Goal: Task Accomplishment & Management: Complete application form

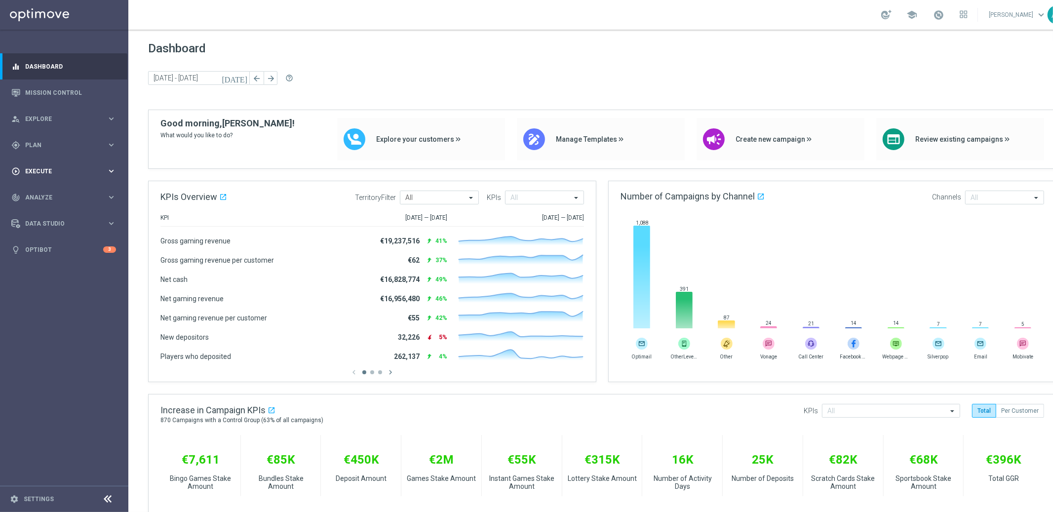
click at [73, 165] on div "play_circle_outline Execute keyboard_arrow_right" at bounding box center [63, 171] width 127 height 26
click at [49, 191] on link "Campaign Builder" at bounding box center [64, 192] width 77 height 8
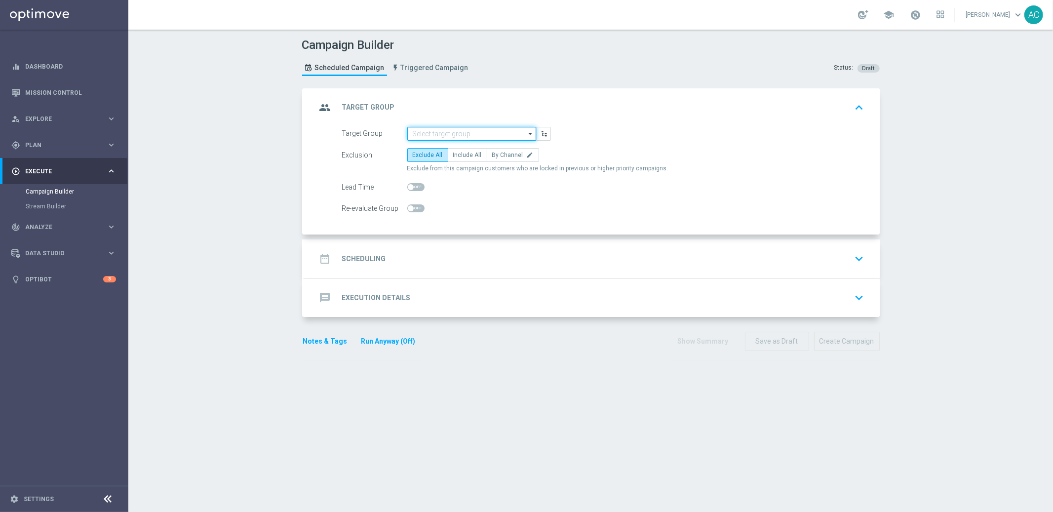
click at [428, 133] on input at bounding box center [471, 134] width 129 height 14
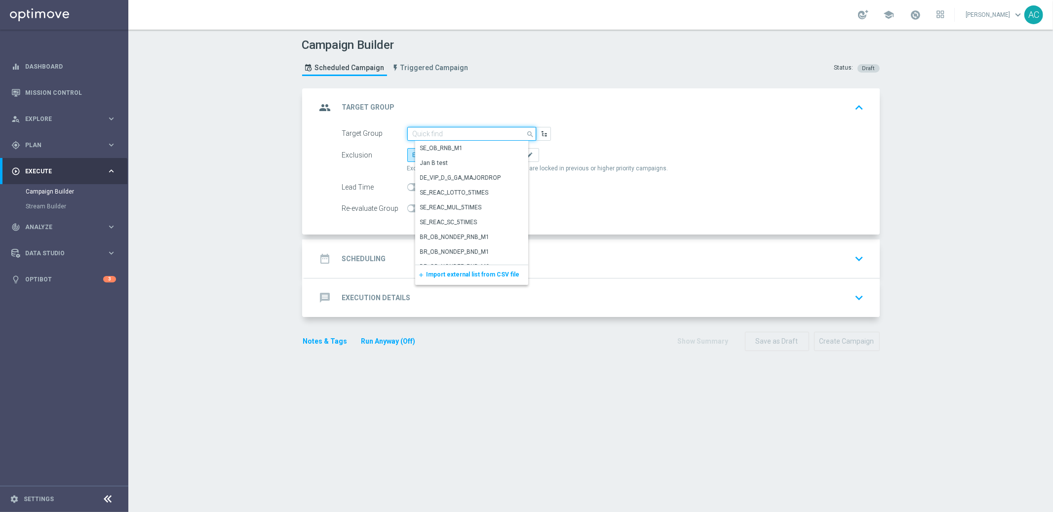
paste input "pt_BR_TGT_ALL_EM_TAC_LT__NEW_BR_Active_Lotto"
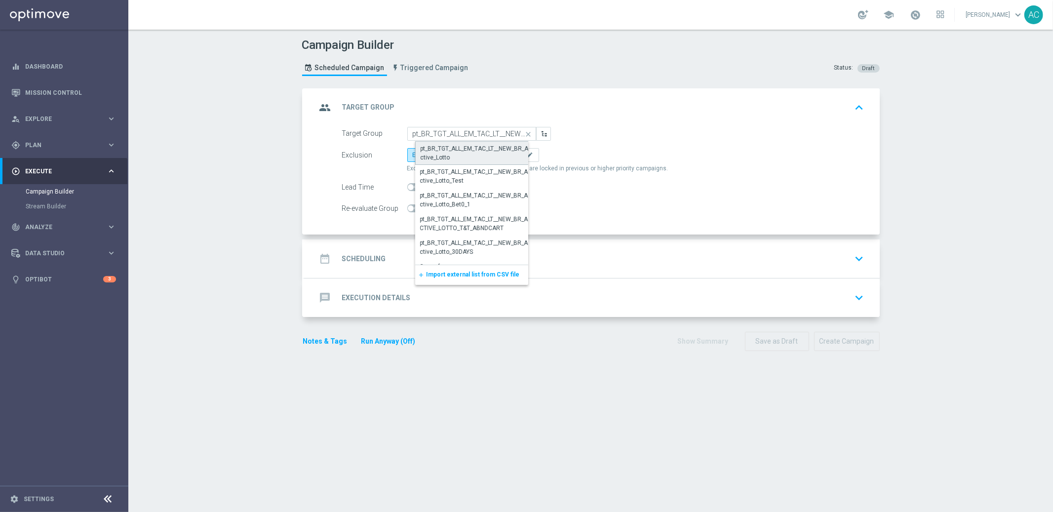
click at [467, 149] on div "pt_BR_TGT_ALL_EM_TAC_LT__NEW_BR_Active_Lotto" at bounding box center [476, 153] width 110 height 18
type input "pt_BR_TGT_ALL_EM_TAC_LT__NEW_BR_Active_Lotto"
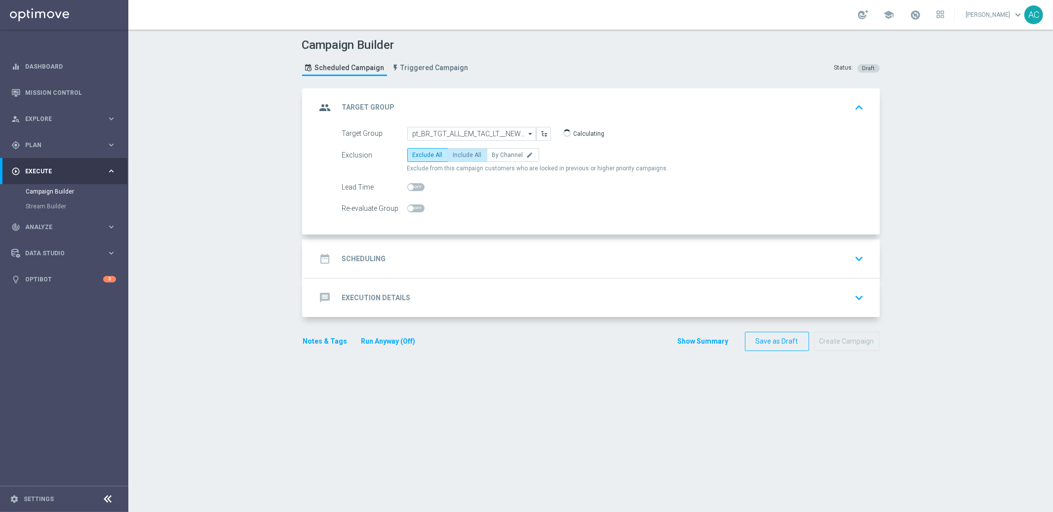
click at [475, 157] on label "Include All" at bounding box center [467, 155] width 39 height 14
click at [460, 157] on input "Include All" at bounding box center [456, 156] width 6 height 6
radio input "true"
click at [396, 267] on div "date_range Scheduling keyboard_arrow_down" at bounding box center [591, 258] width 551 height 19
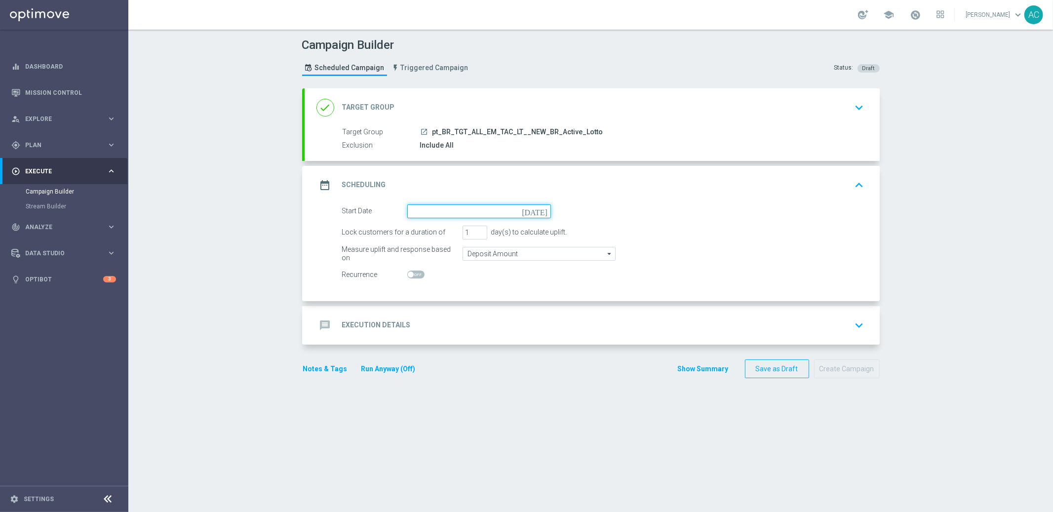
click at [456, 205] on input at bounding box center [479, 211] width 144 height 14
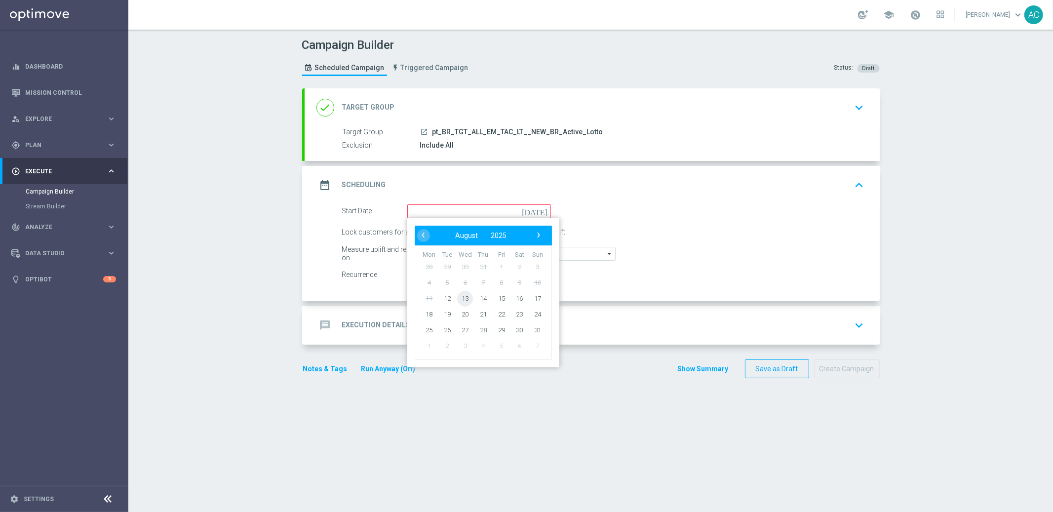
click at [463, 297] on span "13" at bounding box center [465, 298] width 16 height 16
type input "13 Aug 2025"
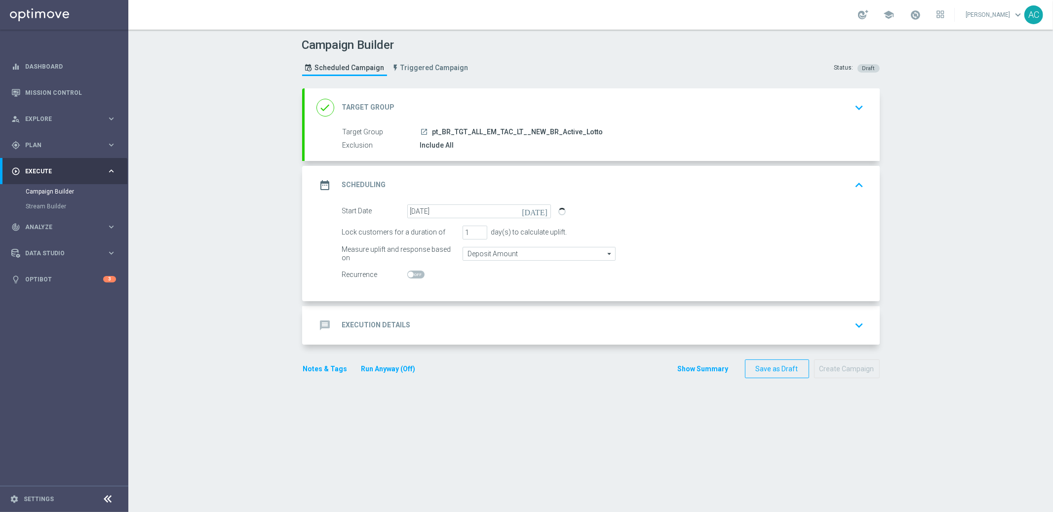
click at [417, 273] on span at bounding box center [415, 274] width 17 height 8
click at [417, 273] on input "checkbox" at bounding box center [415, 274] width 17 height 8
checkbox input "true"
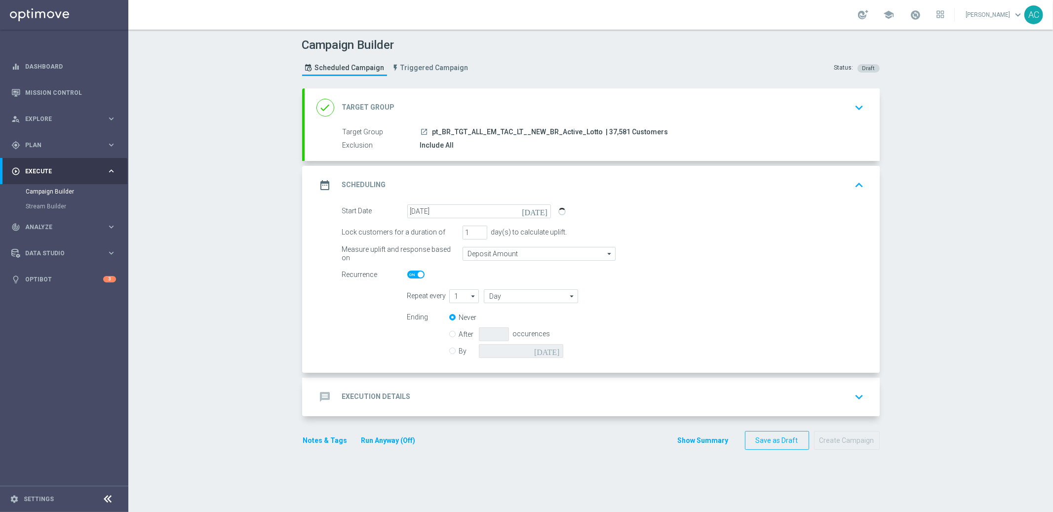
click at [449, 351] on input "By" at bounding box center [452, 349] width 6 height 6
radio input "true"
radio input "false"
click at [520, 299] on input "Day" at bounding box center [531, 296] width 94 height 14
click at [525, 325] on div "Week" at bounding box center [535, 325] width 87 height 14
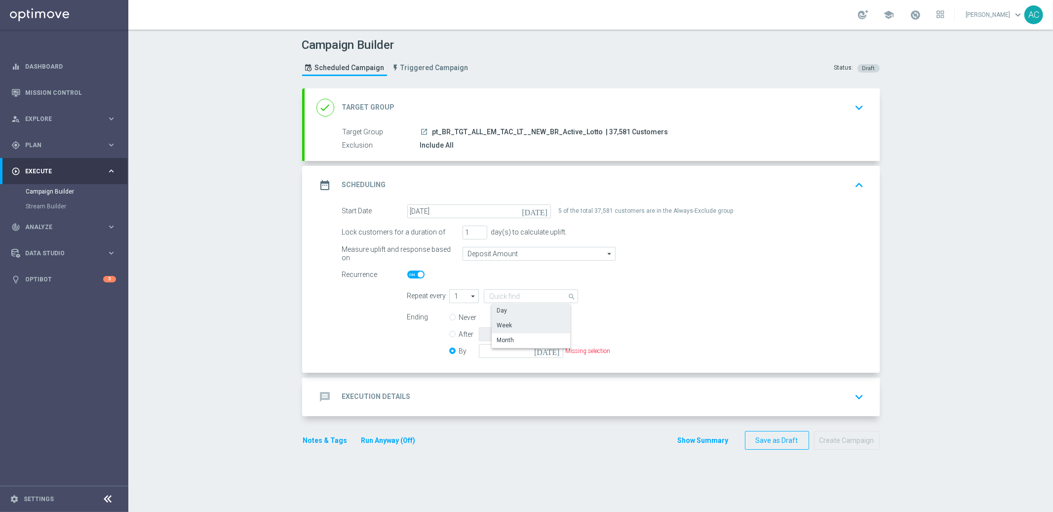
type input "Week"
click at [656, 296] on input "checkbox" at bounding box center [663, 295] width 15 height 13
checkbox input "true"
click at [701, 297] on input "checkbox" at bounding box center [699, 295] width 15 height 13
checkbox input "true"
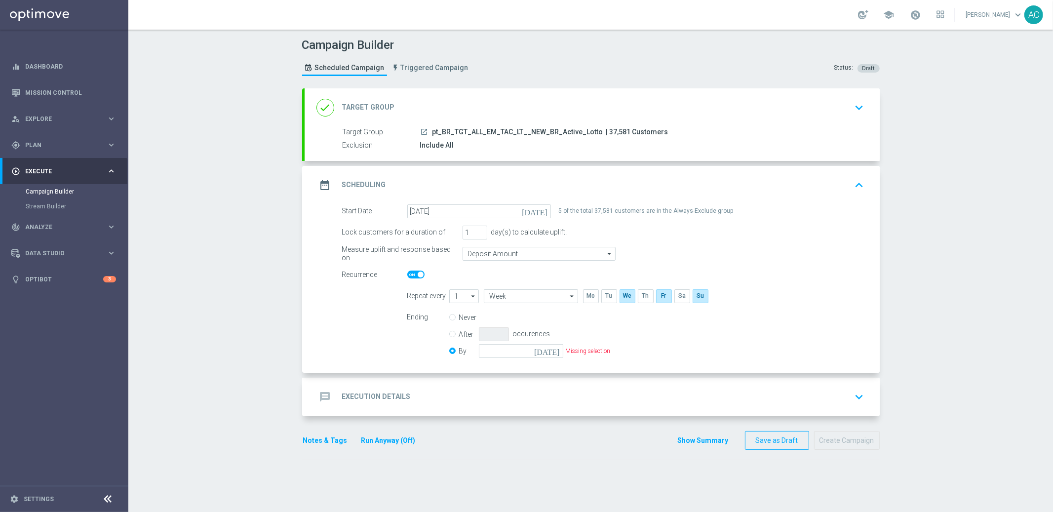
click at [553, 353] on icon "today" at bounding box center [548, 349] width 29 height 11
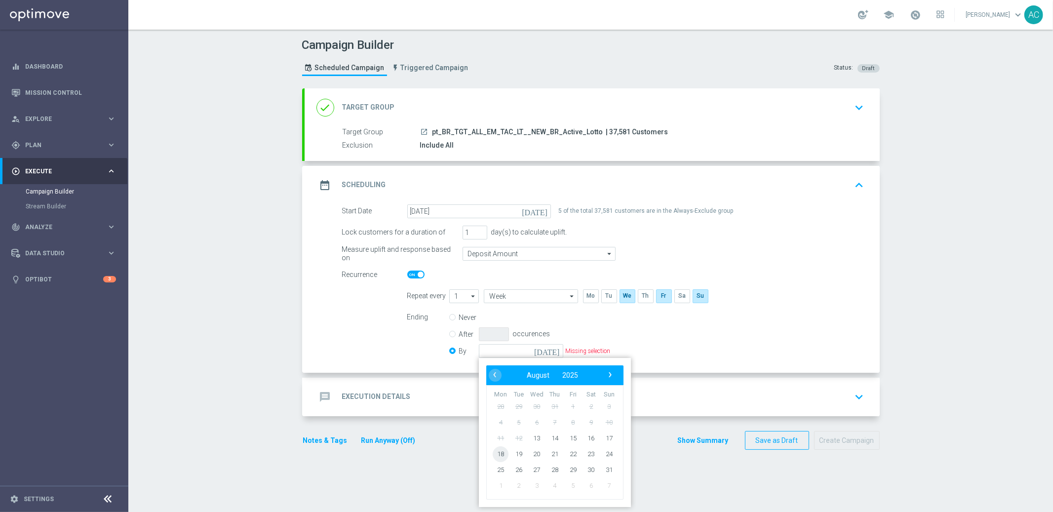
click at [498, 453] on span "18" at bounding box center [501, 454] width 16 height 16
type input "18 Aug 2025"
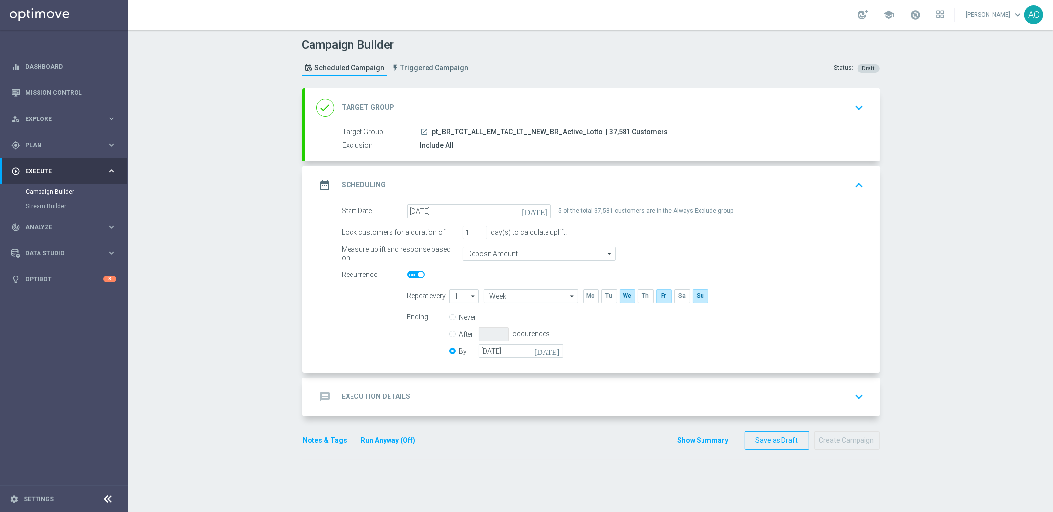
click at [323, 403] on icon "message" at bounding box center [325, 397] width 18 height 18
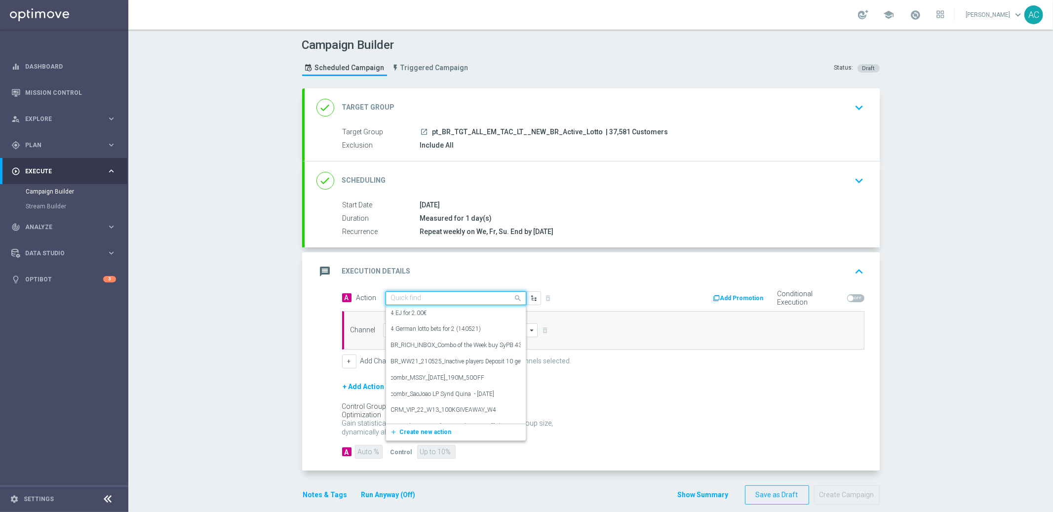
click at [392, 294] on input "text" at bounding box center [446, 298] width 110 height 8
paste input "BR_LOT__LOTTOBASH_JULY_ALL_EMA_TAC_LT"
type input "BR_LOT__LOTTOBASH_JULY_ALL_EMA_TAC_LT"
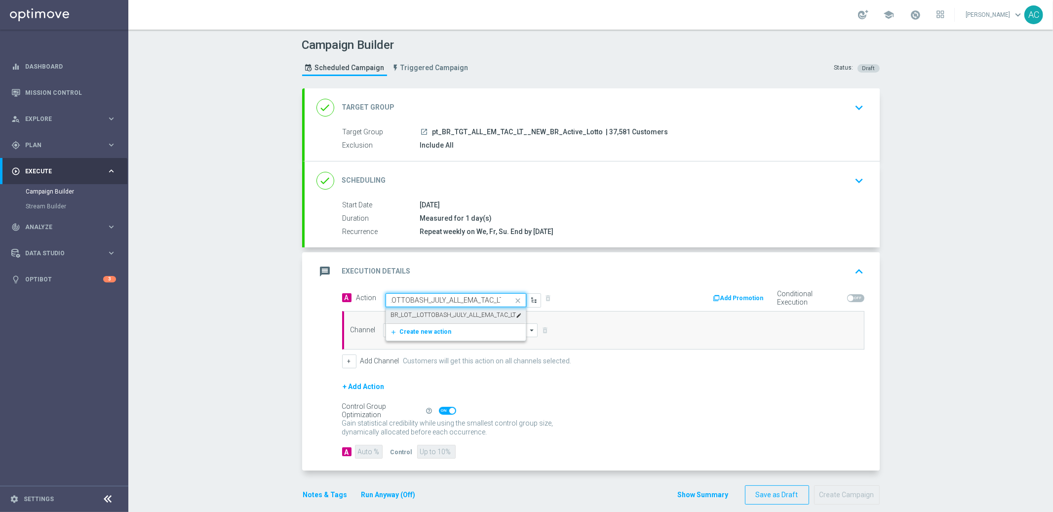
click at [405, 313] on label "BR_LOT__LOTTOBASH_JULY_ALL_EMA_TAC_LT" at bounding box center [453, 315] width 125 height 8
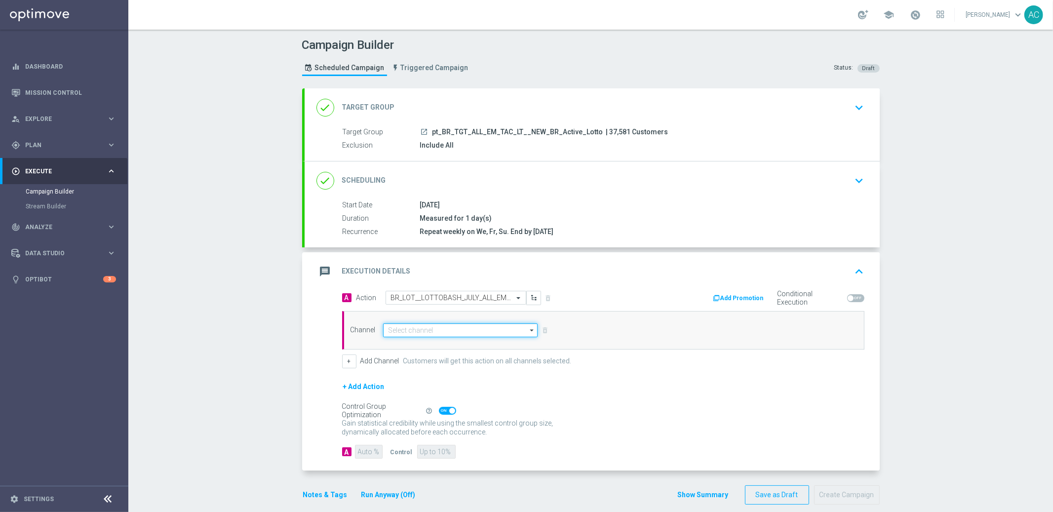
click at [407, 330] on input at bounding box center [460, 330] width 155 height 14
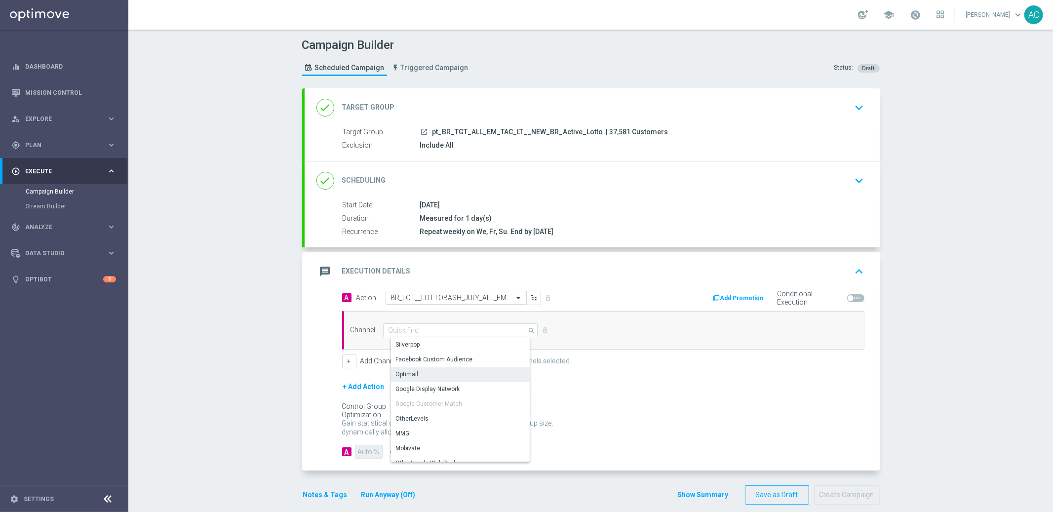
click at [419, 377] on div "Optimail" at bounding box center [464, 374] width 147 height 14
type input "Optimail"
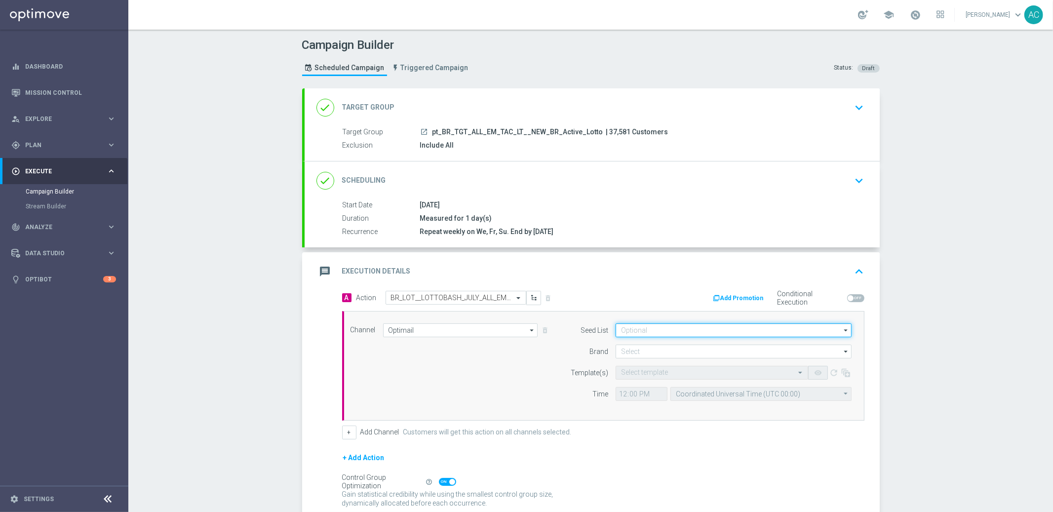
click at [679, 334] on input at bounding box center [733, 330] width 236 height 14
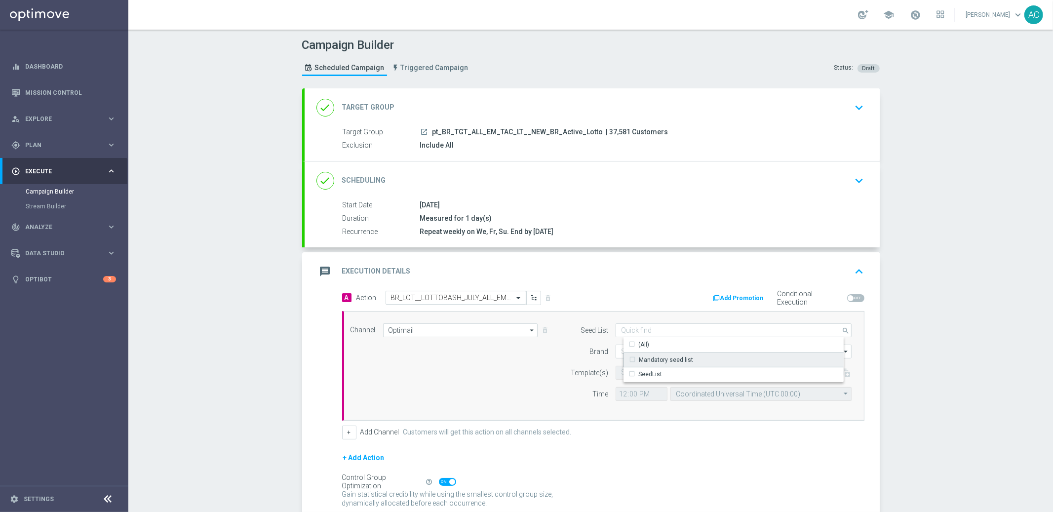
click at [678, 352] on div "Mandatory seed list" at bounding box center [741, 359] width 236 height 15
drag, startPoint x: 479, startPoint y: 384, endPoint x: 610, endPoint y: 367, distance: 132.4
click at [481, 383] on div "Channel Optimail Optimail arrow_drop_down Show Selected 1 of 26 Silverpop" at bounding box center [601, 365] width 516 height 85
type input "Mandatory seed list"
click at [652, 350] on input at bounding box center [733, 352] width 236 height 14
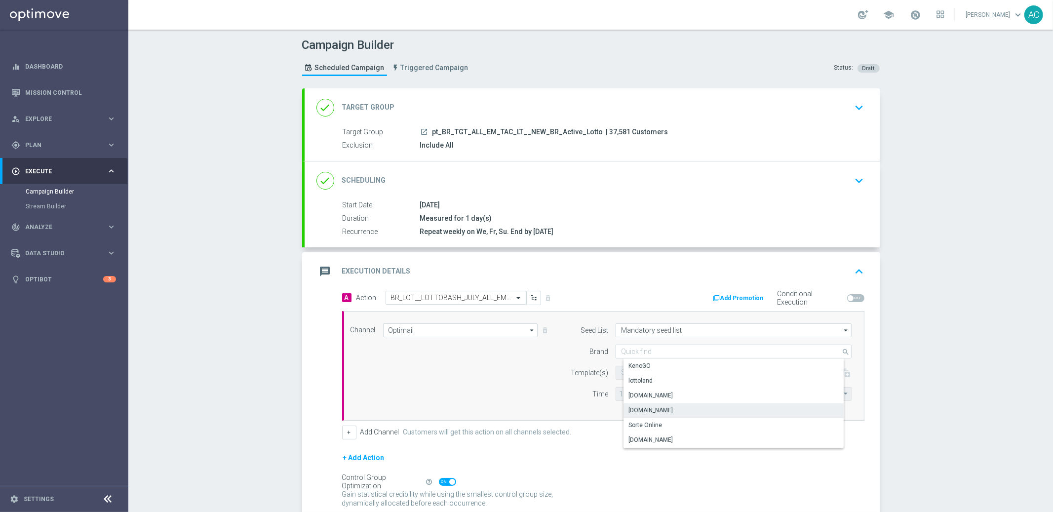
click at [681, 408] on div "Lottoland.com.br" at bounding box center [741, 410] width 236 height 14
type input "Lottoland.com.br"
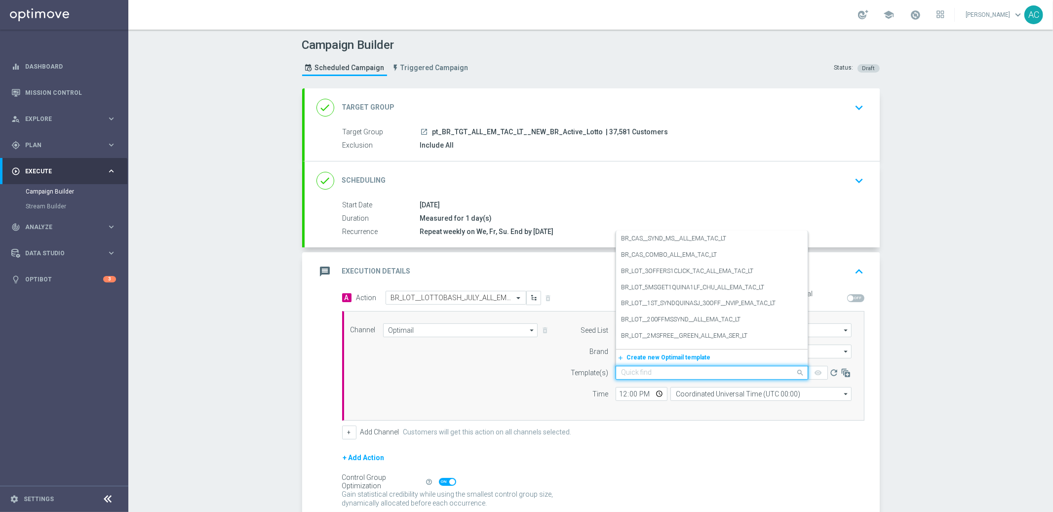
click at [634, 373] on input "text" at bounding box center [702, 373] width 162 height 8
paste input "BR_LOT__LOTTOBASH_JULY_ALL_EMA_TAC_LT"
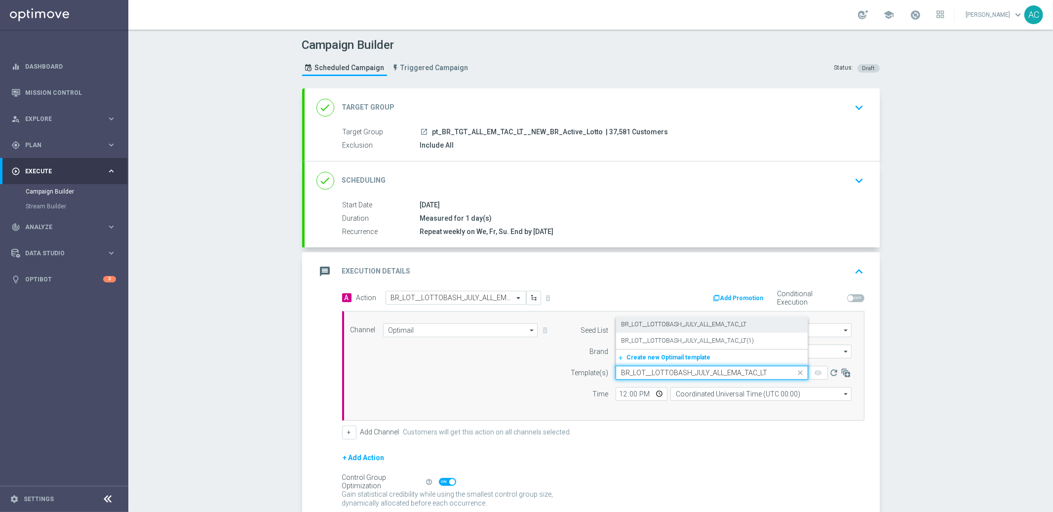
click at [674, 324] on label "BR_LOT__LOTTOBASH_JULY_ALL_EMA_TAC_LT" at bounding box center [683, 324] width 125 height 8
type input "BR_LOT__LOTTOBASH_JULY_ALL_EMA_TAC_LT"
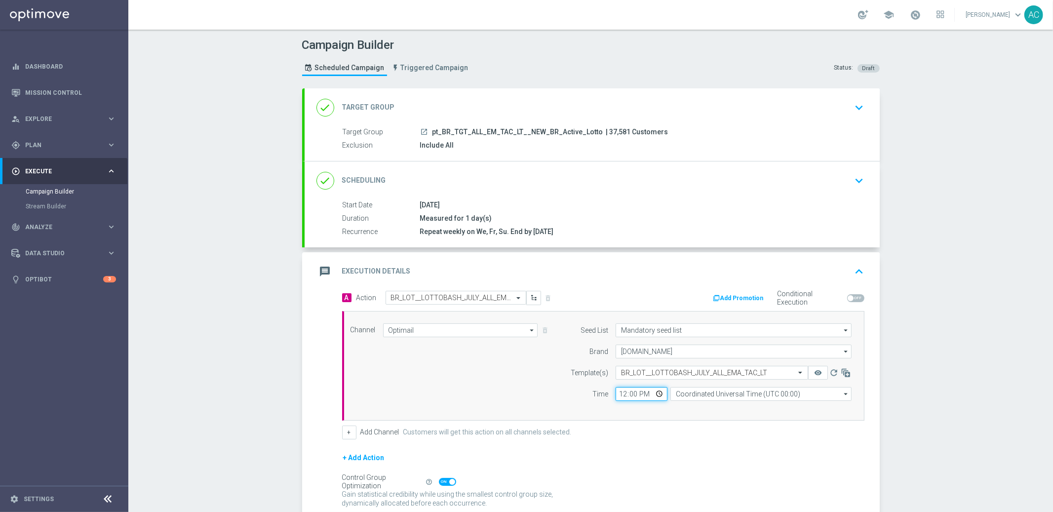
click at [616, 390] on input "12:00" at bounding box center [641, 394] width 52 height 14
type input "15:00"
click at [728, 391] on input "Coordinated Universal Time (UTC 00:00)" at bounding box center [760, 394] width 181 height 14
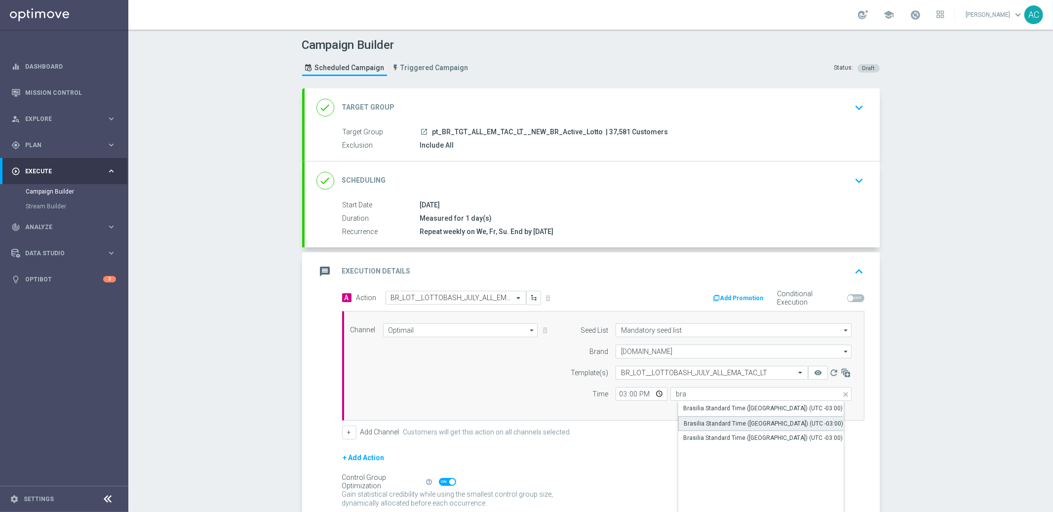
click at [769, 428] on div "Brasilia Standard Time (Bahia) (UTC -03:00)" at bounding box center [769, 423] width 182 height 15
type input "Brasilia Standard Time (Bahia) (UTC -03:00)"
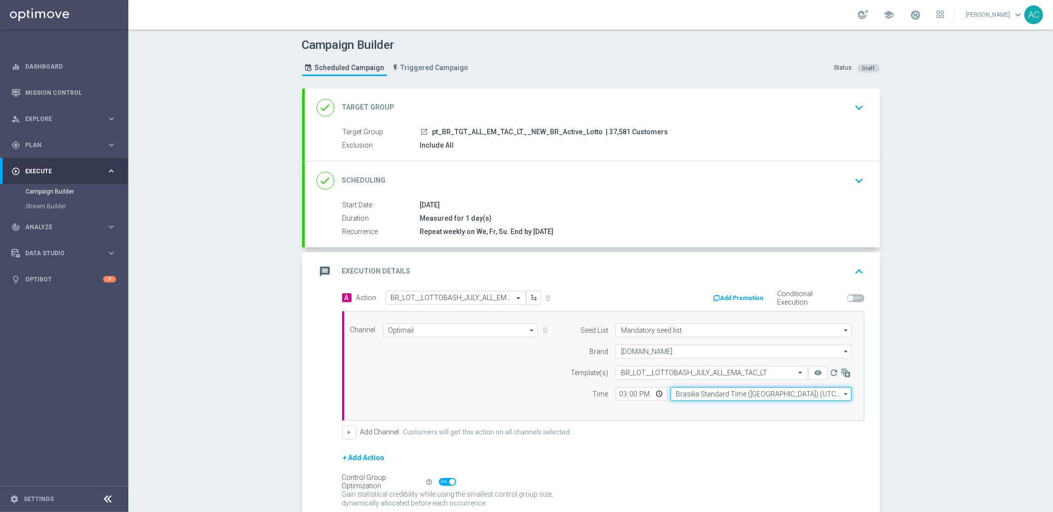
click at [744, 394] on input "Brasilia Standard Time (Bahia) (UTC -03:00)" at bounding box center [760, 394] width 181 height 14
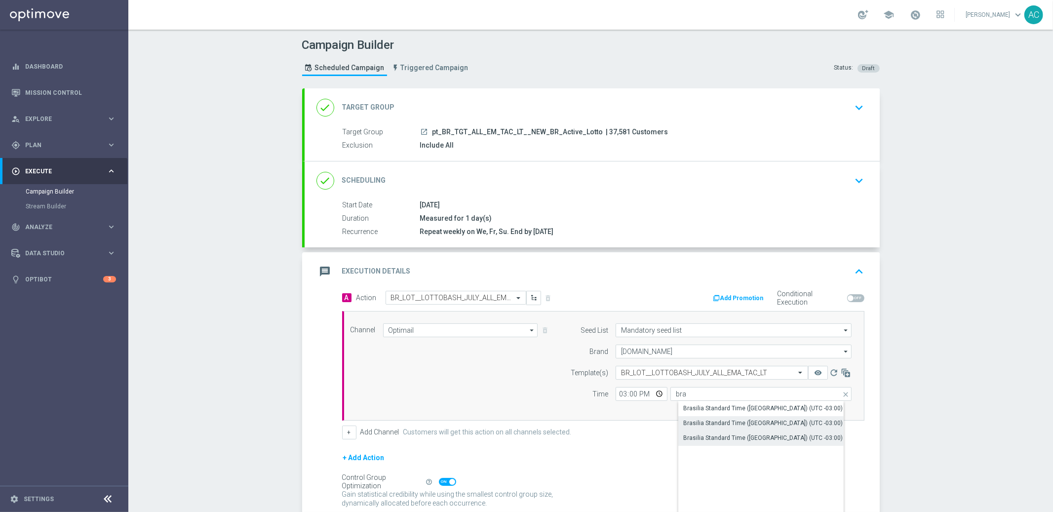
click at [783, 435] on div "Brasilia Standard Time (Sao Paulo) (UTC -03:00)" at bounding box center [762, 437] width 159 height 9
type input "Brasilia Standard Time (Sao Paulo) (UTC -03:00)"
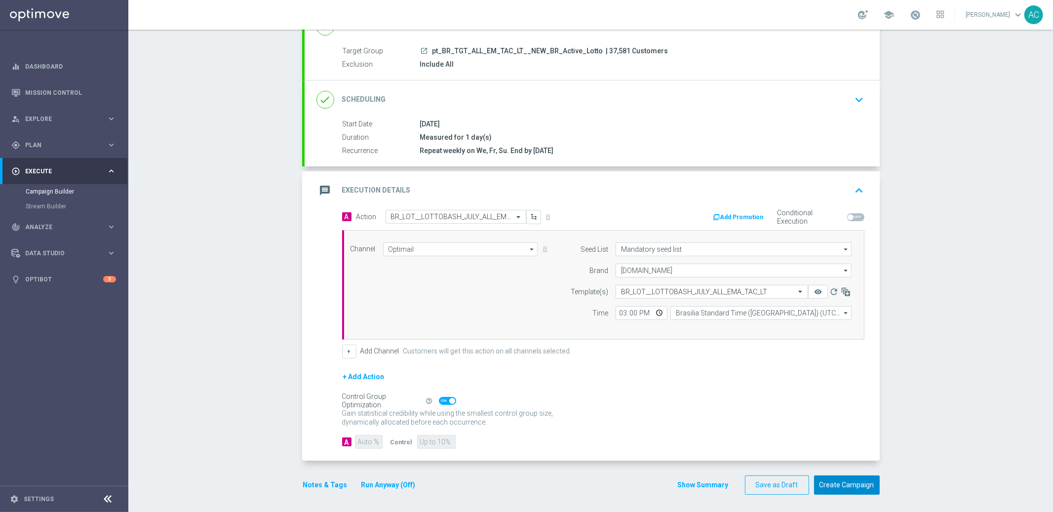
scroll to position [83, 0]
click at [832, 487] on button "Create Campaign" at bounding box center [847, 482] width 66 height 19
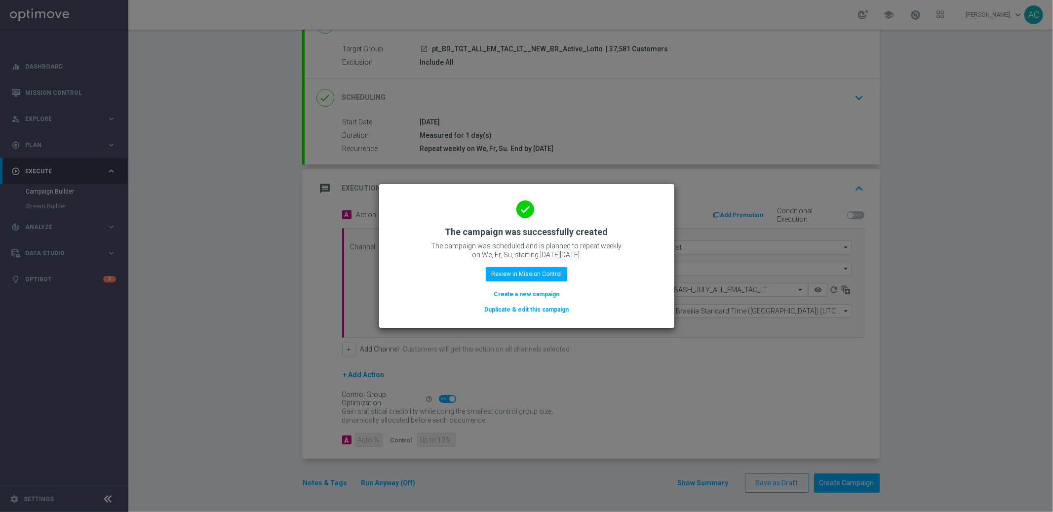
click at [528, 293] on button "Create a new campaign" at bounding box center [527, 294] width 68 height 11
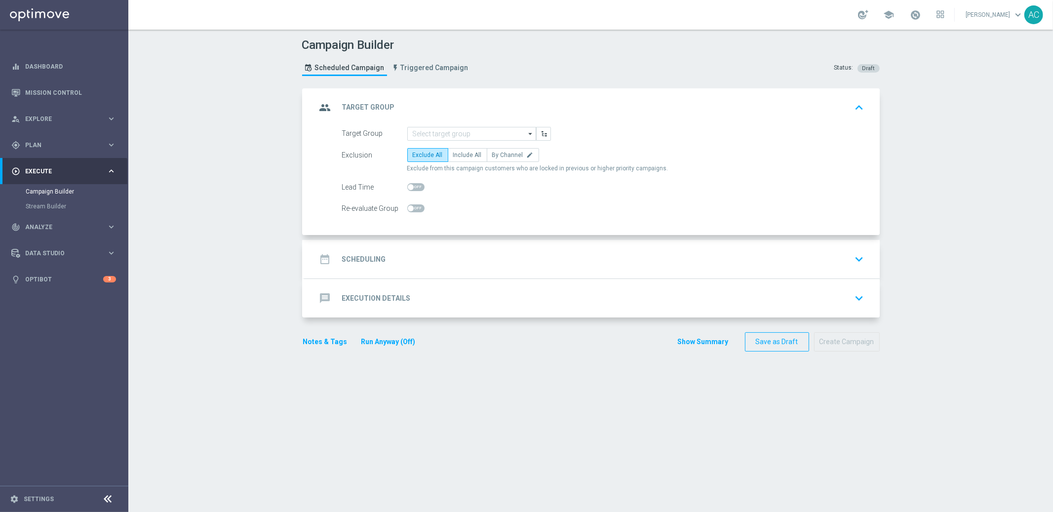
scroll to position [0, 0]
click at [458, 131] on input at bounding box center [471, 134] width 129 height 14
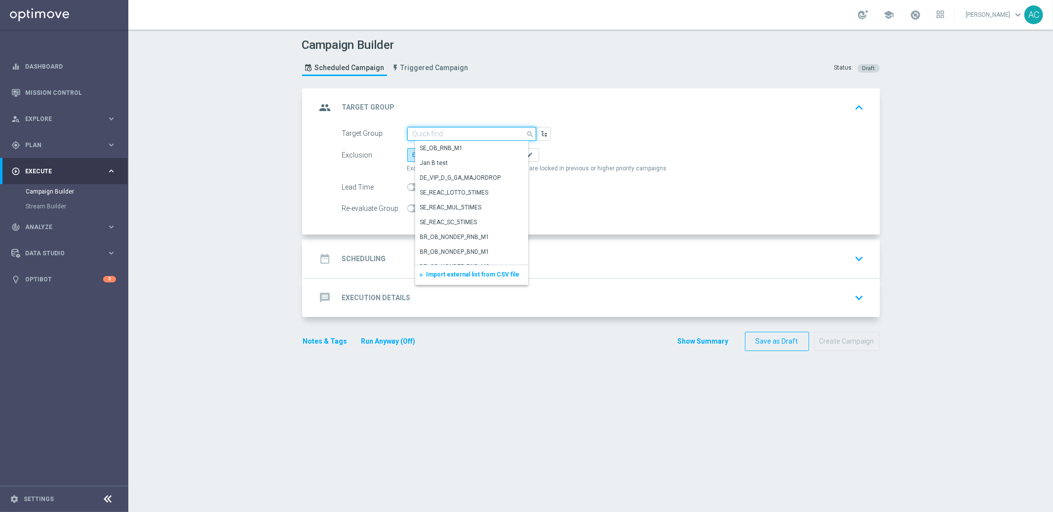
paste input "BR_LOT__ACTIVE_LOTTO__ALL_RI_TAC_LT_TG"
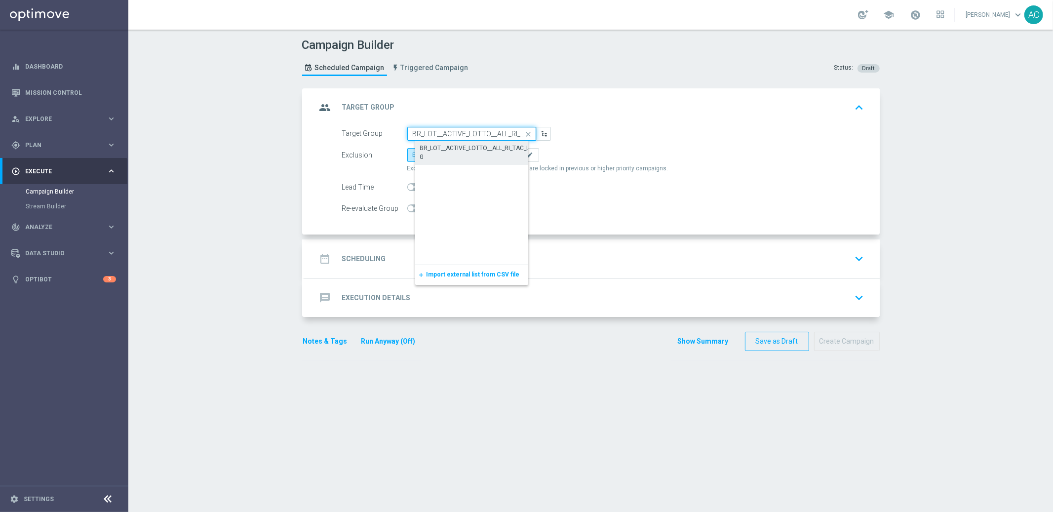
scroll to position [0, 27]
click at [458, 149] on div "BR_LOT__ACTIVE_LOTTO__ALL_RI_TAC_LT_TG" at bounding box center [479, 153] width 119 height 18
type input "BR_LOT__ACTIVE_LOTTO__ALL_RI_TAC_LT_TG"
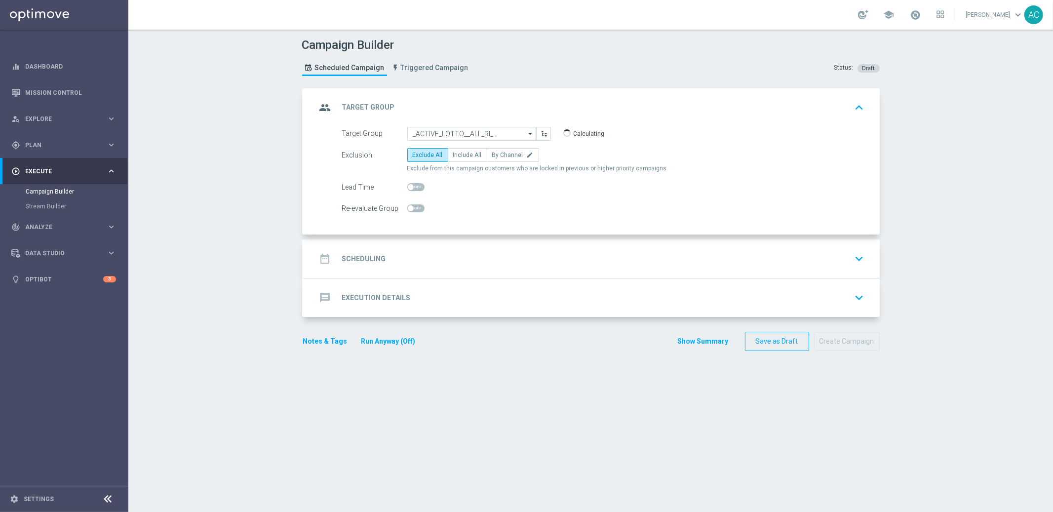
scroll to position [0, 0]
click at [457, 156] on span "Include All" at bounding box center [467, 155] width 29 height 7
click at [457, 156] on input "Include All" at bounding box center [456, 156] width 6 height 6
radio input "true"
click at [373, 267] on div "date_range Scheduling" at bounding box center [351, 259] width 70 height 18
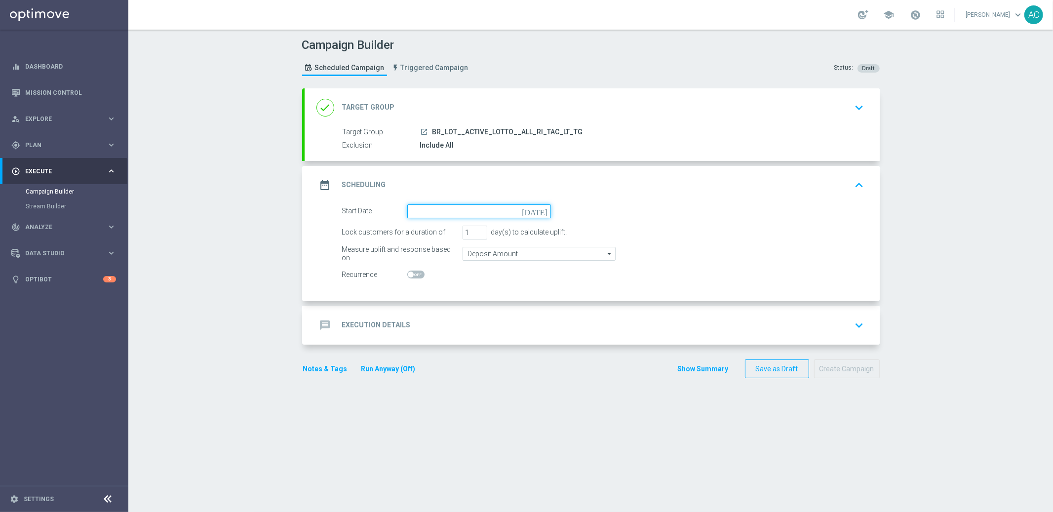
click at [439, 208] on input at bounding box center [479, 211] width 144 height 14
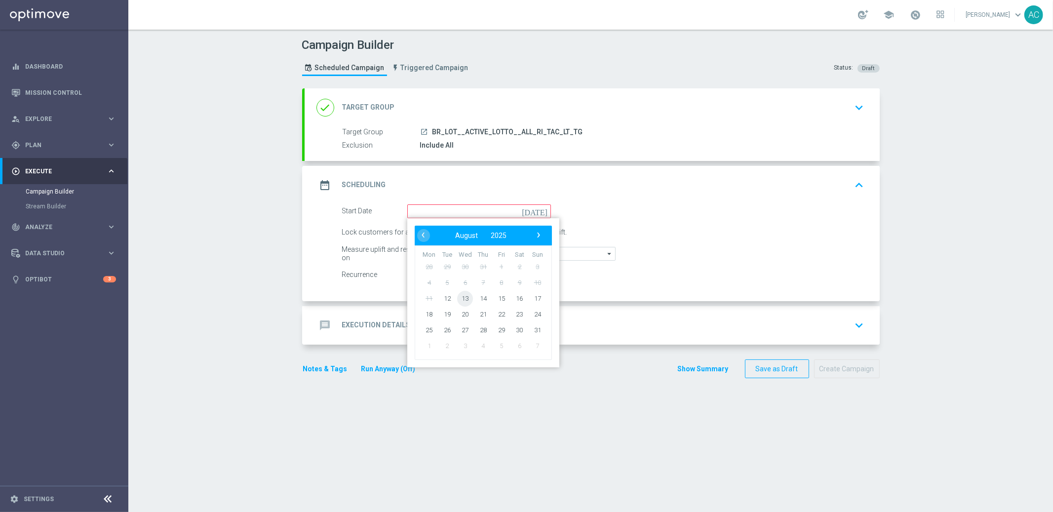
click at [460, 299] on span "13" at bounding box center [465, 298] width 16 height 16
type input "13 Aug 2025"
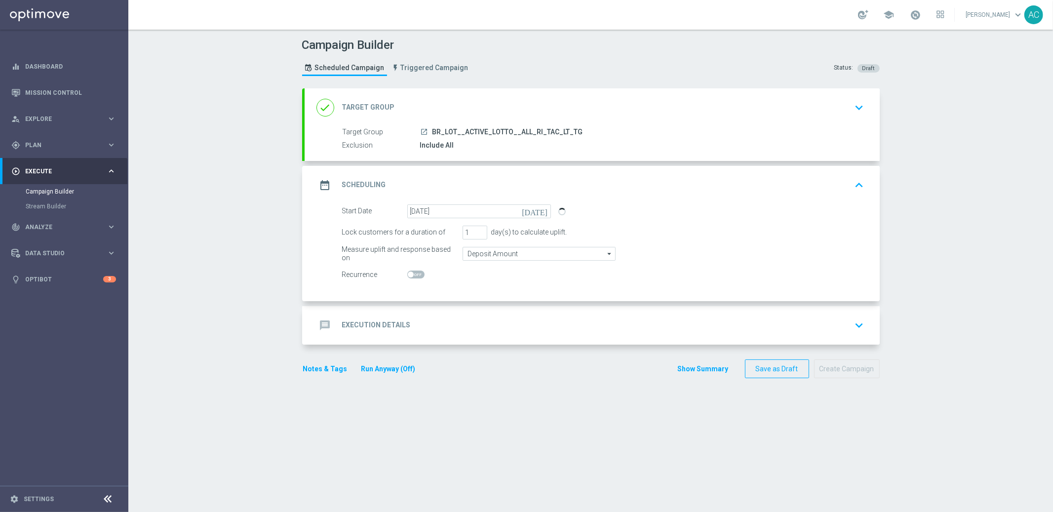
click at [410, 274] on span at bounding box center [415, 274] width 17 height 8
click at [410, 274] on input "checkbox" at bounding box center [415, 274] width 17 height 8
checkbox input "true"
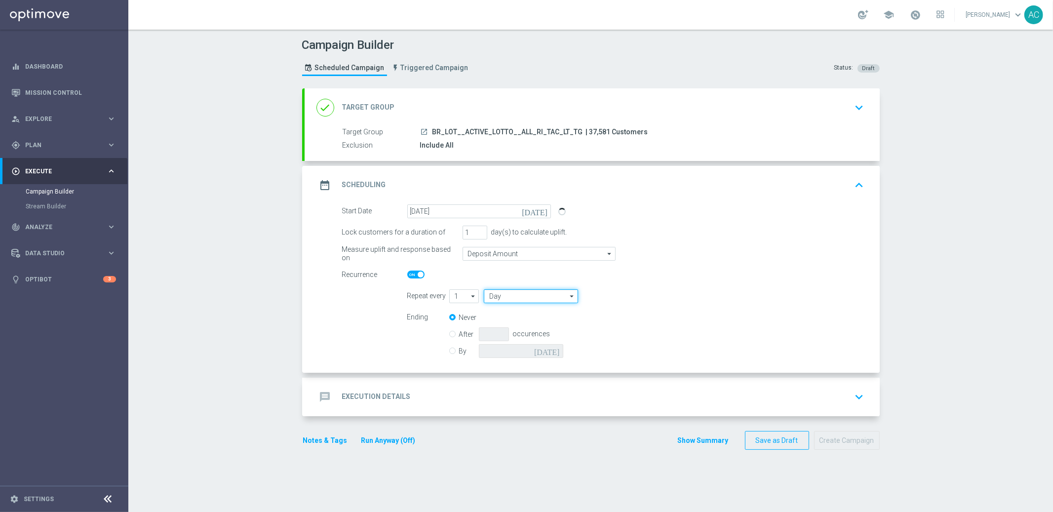
click at [489, 297] on input "Day" at bounding box center [531, 296] width 94 height 14
click at [511, 320] on div "Week" at bounding box center [535, 325] width 87 height 15
type input "Week"
click at [663, 299] on input "checkbox" at bounding box center [663, 295] width 15 height 13
checkbox input "true"
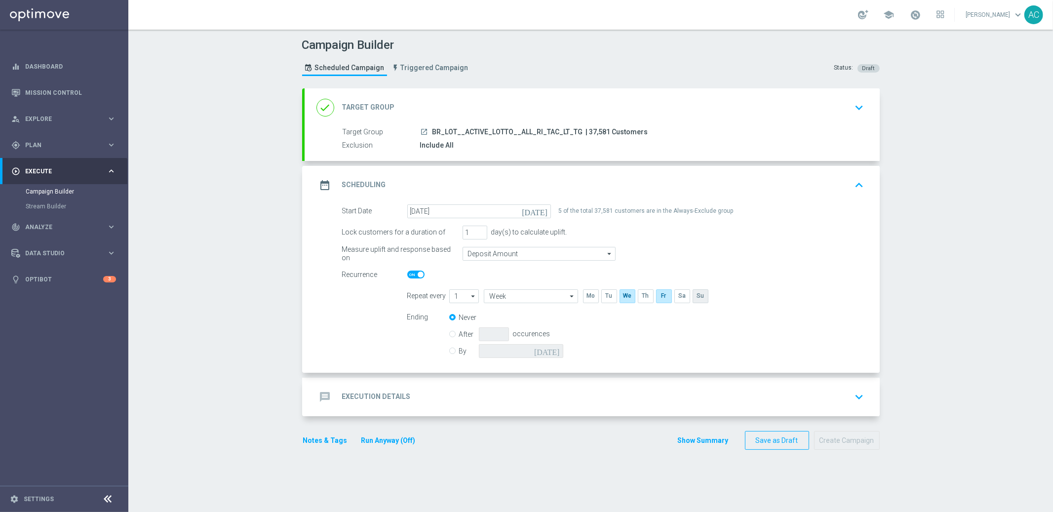
click at [693, 298] on input "checkbox" at bounding box center [699, 295] width 15 height 13
checkbox input "true"
click at [459, 348] on label "By" at bounding box center [469, 350] width 20 height 9
click at [454, 348] on input "By" at bounding box center [452, 349] width 6 height 6
radio input "true"
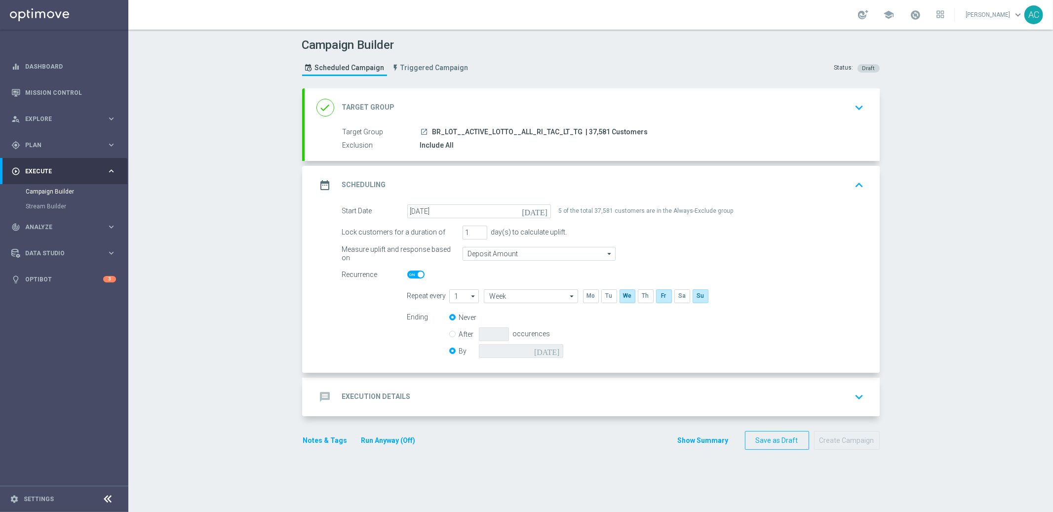
radio input "false"
click at [533, 354] on input at bounding box center [521, 351] width 84 height 14
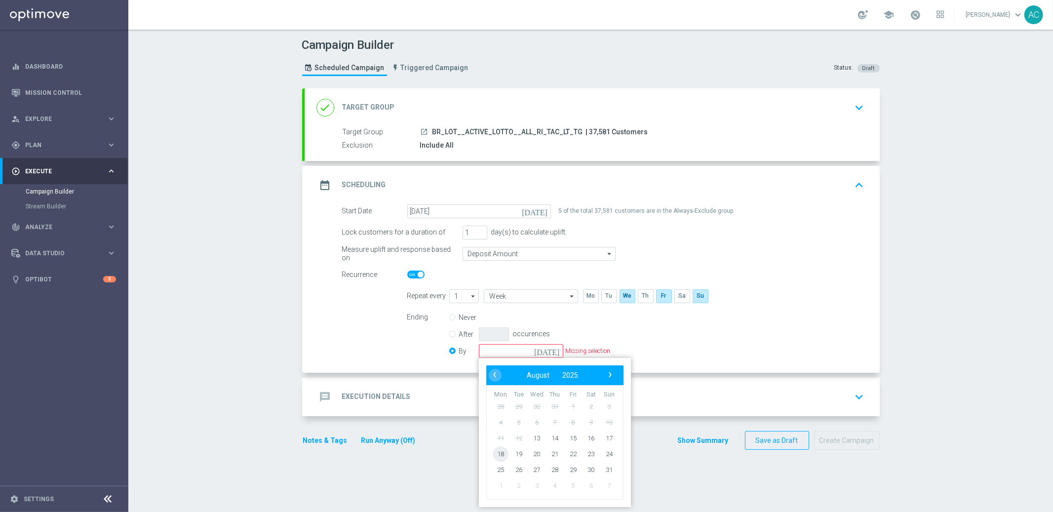
click at [496, 454] on span "18" at bounding box center [501, 454] width 16 height 16
type input "18 Aug 2025"
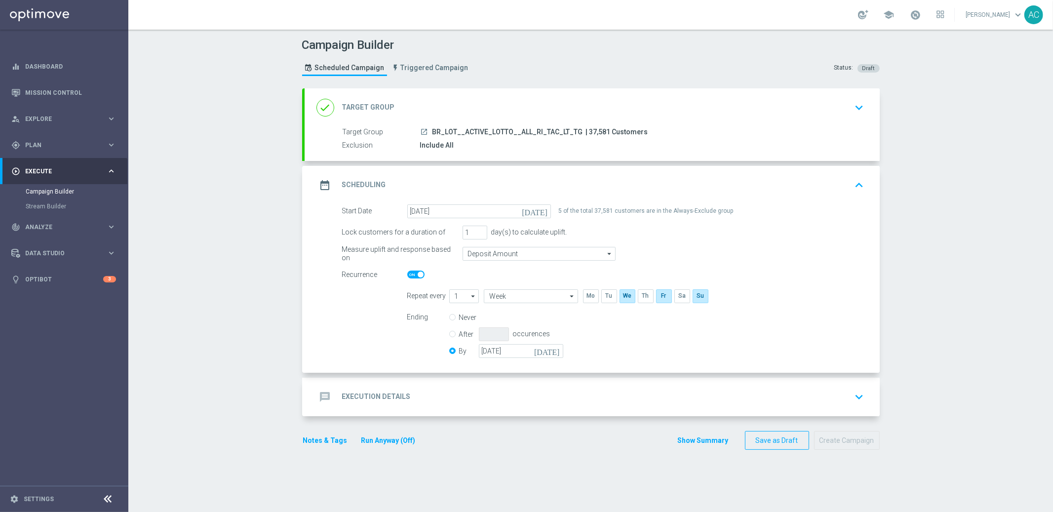
click at [349, 401] on div "message Execution Details" at bounding box center [363, 397] width 94 height 18
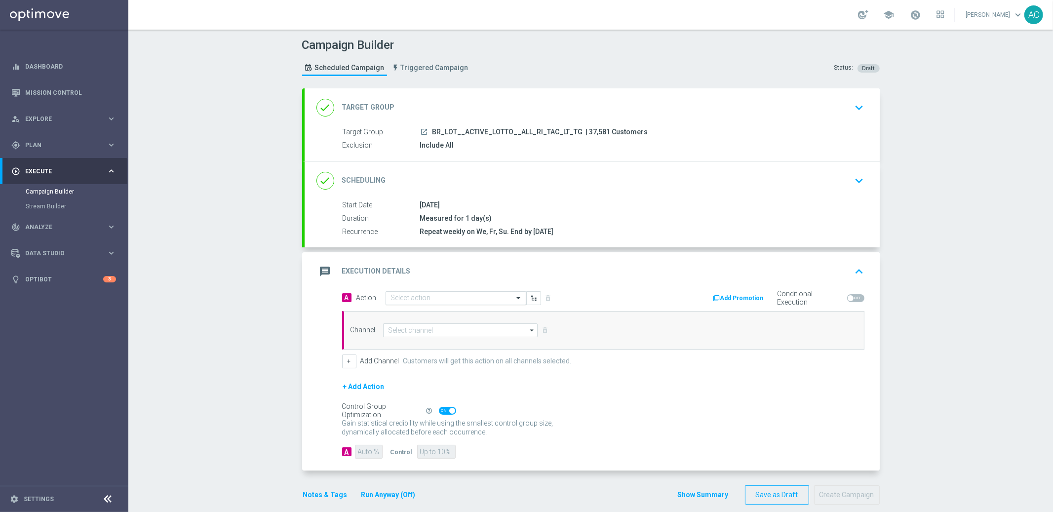
click at [426, 302] on opti-select "Select action" at bounding box center [455, 298] width 141 height 14
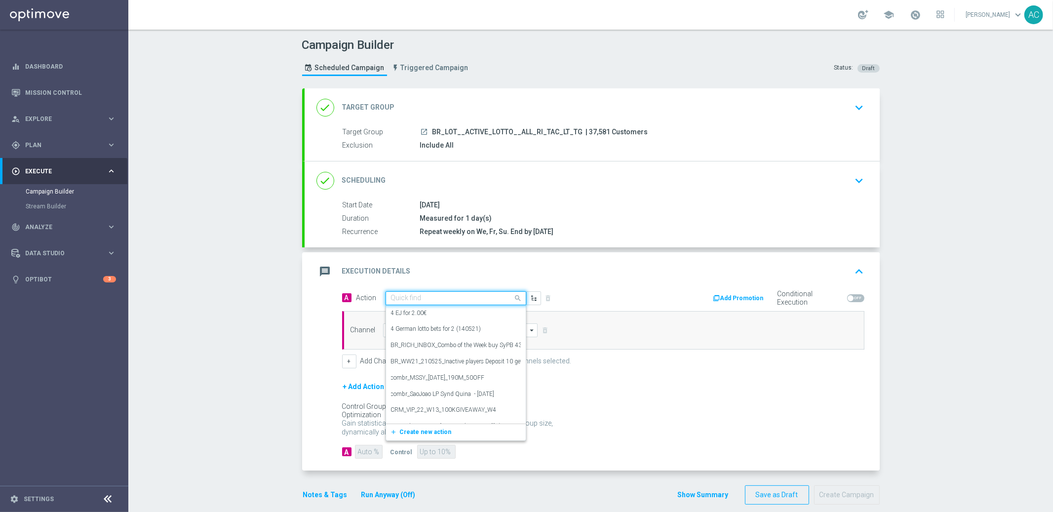
click at [426, 300] on input "text" at bounding box center [446, 298] width 110 height 8
paste input "BR_LOT__LOTTOBASH_JULY__ALL_RI_TAC_LT"
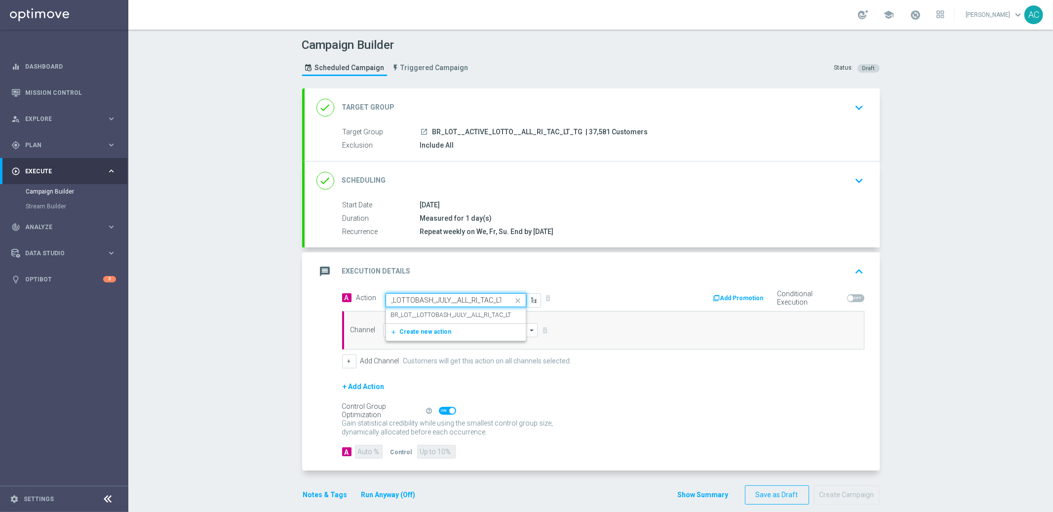
paste input "BR_LOT__LOTTOBASH_JULY__ALL_RI_TAC_LT"
type input "BR_LOT__LOTTOBASH_JULY__ALL_RI_TAC_LT"
click at [423, 316] on label "BR_LOT__LOTTOBASH_JULY__ALL_RI_TAC_LT" at bounding box center [451, 315] width 120 height 8
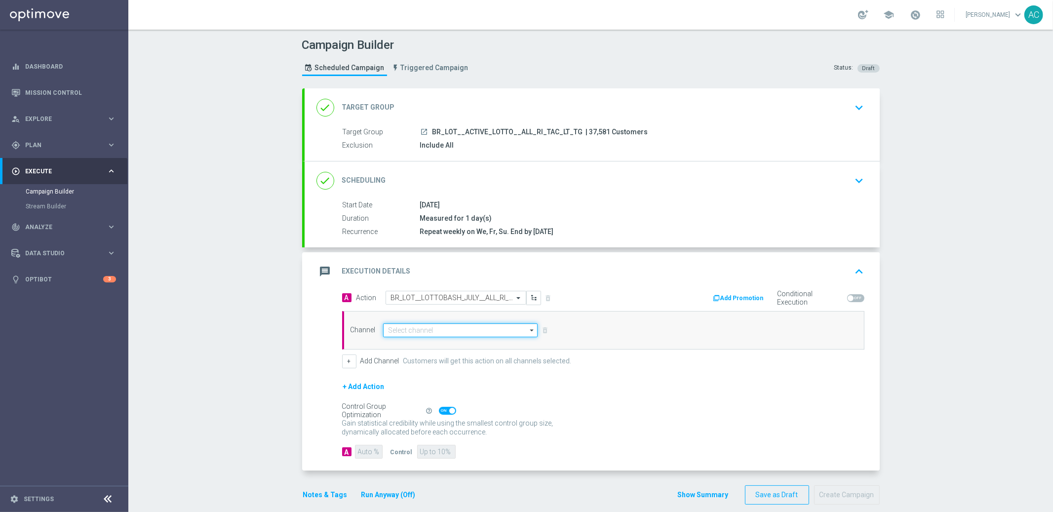
click at [433, 328] on input at bounding box center [460, 330] width 155 height 14
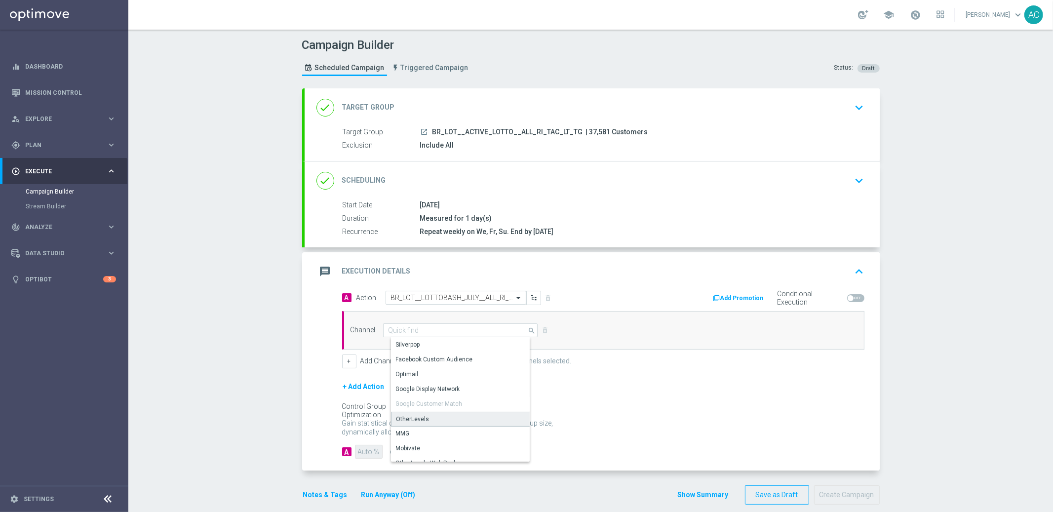
click at [416, 420] on div "OtherLevels" at bounding box center [412, 419] width 33 height 9
type input "OtherLevels"
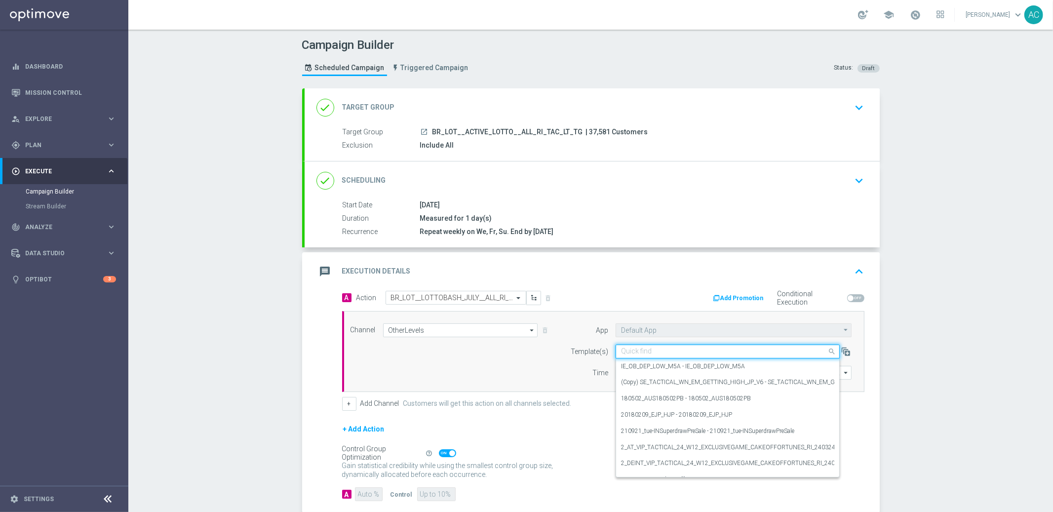
click at [730, 349] on input "text" at bounding box center [717, 351] width 193 height 8
paste input "BR_LOT__LOTTOBASH_JULY__ALL_RI_TAC_LT"
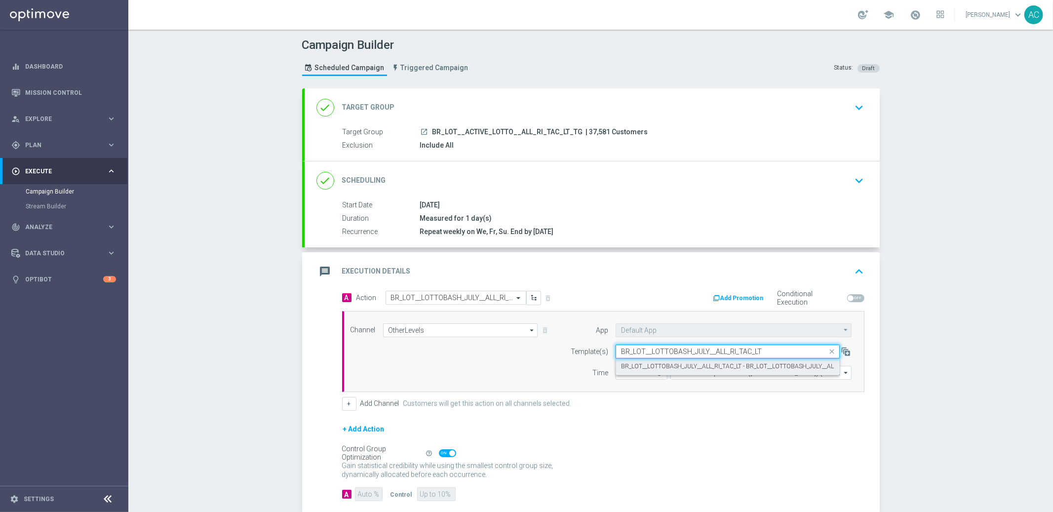
click at [697, 367] on label "BR_LOT__LOTTOBASH_JULY__ALL_RI_TAC_LT - BR_LOT__LOTTOBASH_JULY__ALL_RI_TAC_LT" at bounding box center [743, 366] width 245 height 8
type input "BR_LOT__LOTTOBASH_JULY__ALL_RI_TAC_LT"
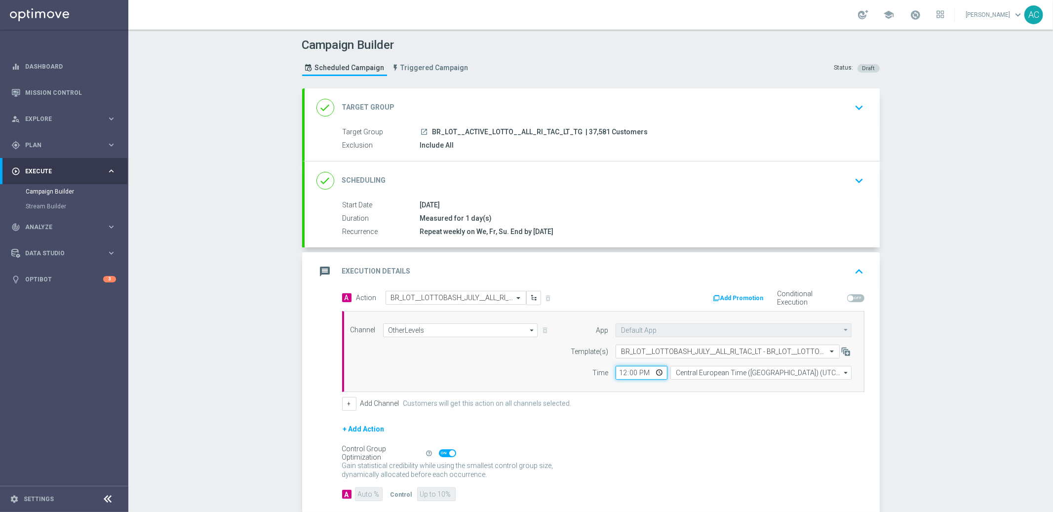
click at [624, 372] on input "12:00" at bounding box center [641, 373] width 52 height 14
click at [619, 374] on input "12:00" at bounding box center [641, 373] width 52 height 14
drag, startPoint x: 677, startPoint y: 422, endPoint x: 617, endPoint y: 382, distance: 71.9
click at [675, 422] on form "A Action Select action BR_LOT__LOTTOBASH_JULY__ALL_RI_TAC_LT delete_forever Add…" at bounding box center [603, 396] width 522 height 211
click at [619, 378] on input "00:00" at bounding box center [641, 373] width 52 height 14
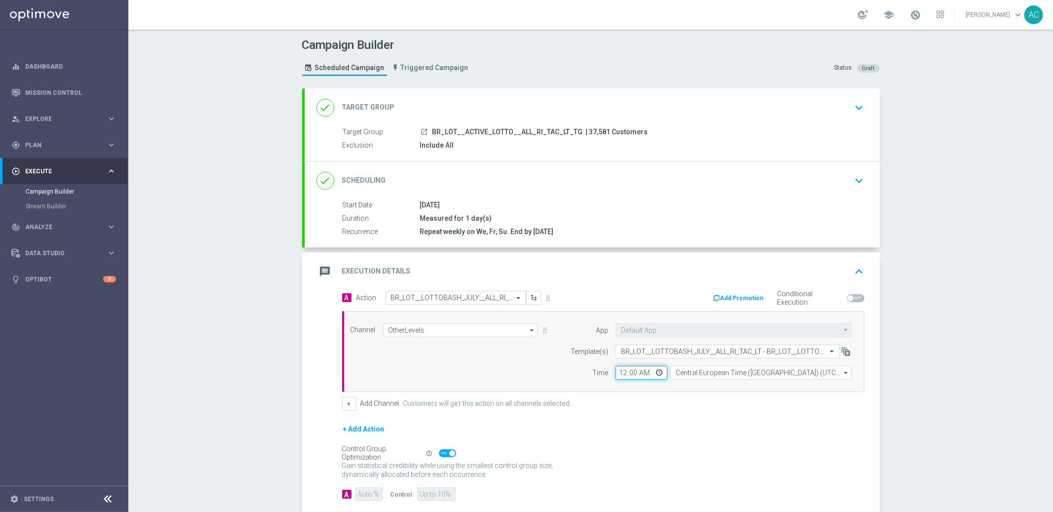
type input "01:00"
click at [733, 373] on input "Central European Time (Budapest) (UTC +02:00)" at bounding box center [760, 373] width 181 height 14
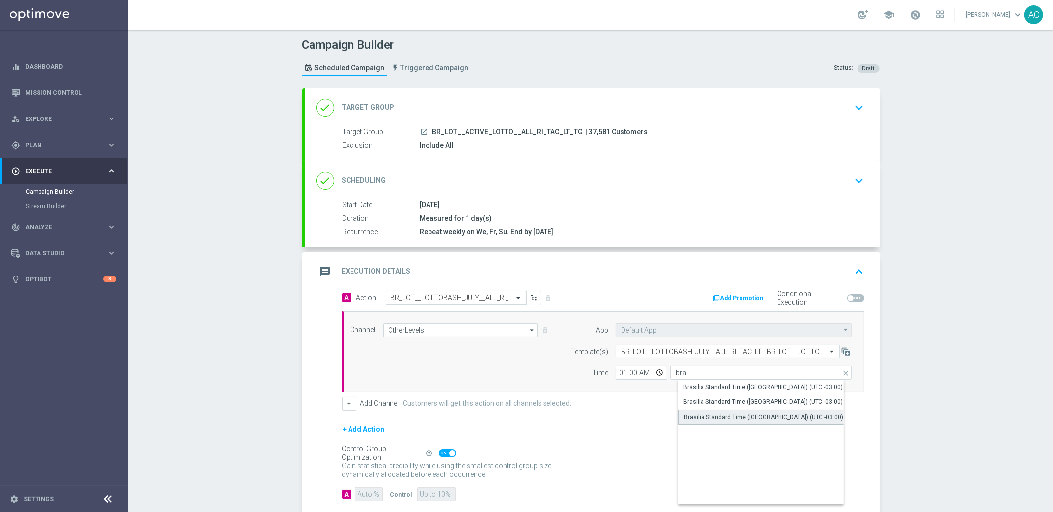
click at [774, 416] on div "Brasilia Standard Time (Sao Paulo) (UTC -03:00)" at bounding box center [763, 417] width 159 height 9
type input "Brasilia Standard Time (Sao Paulo) (UTC -03:00)"
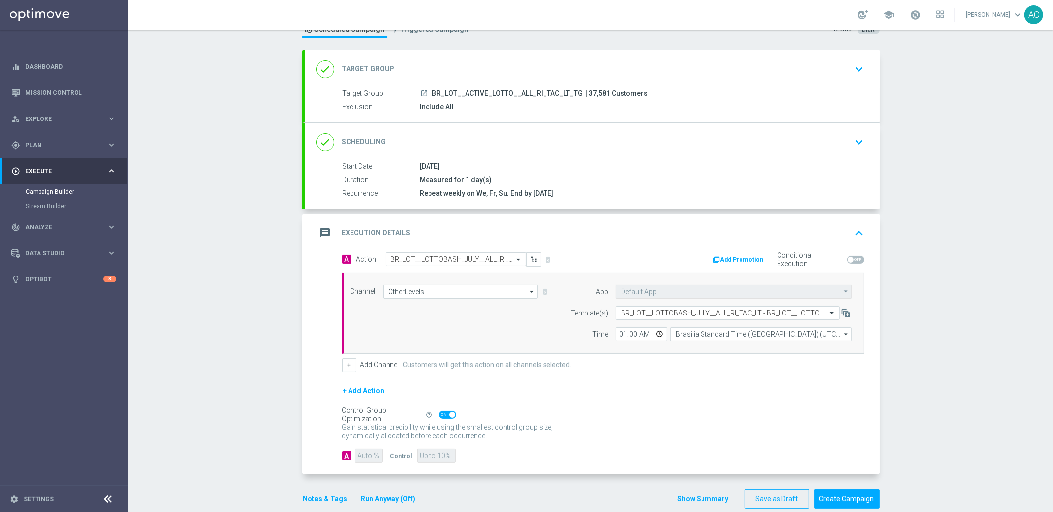
scroll to position [54, 0]
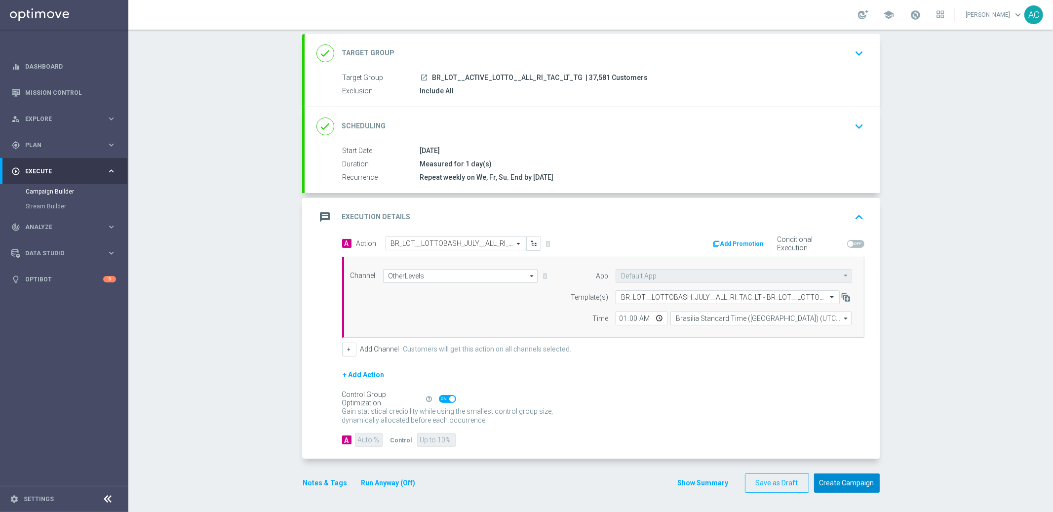
click at [843, 484] on button "Create Campaign" at bounding box center [847, 482] width 66 height 19
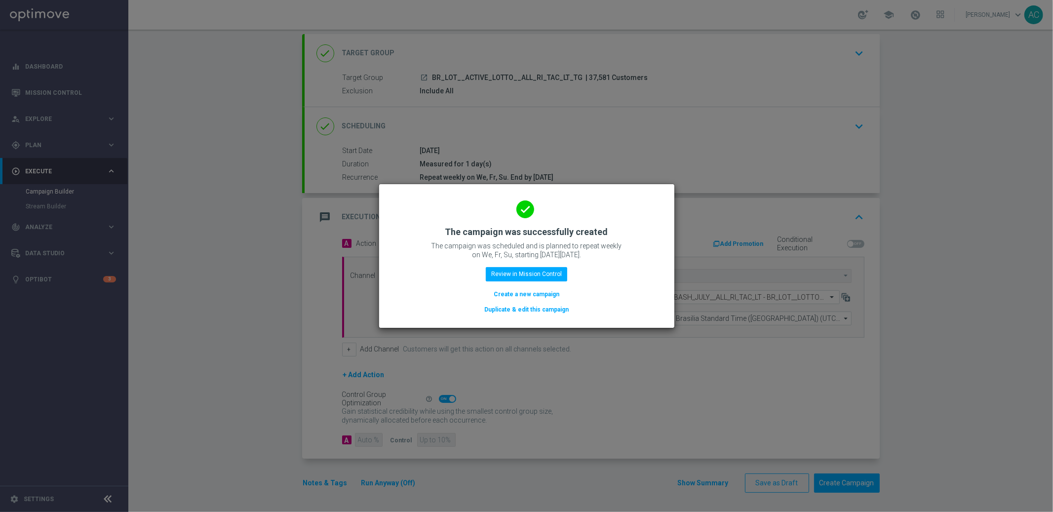
click at [530, 290] on button "Create a new campaign" at bounding box center [527, 294] width 68 height 11
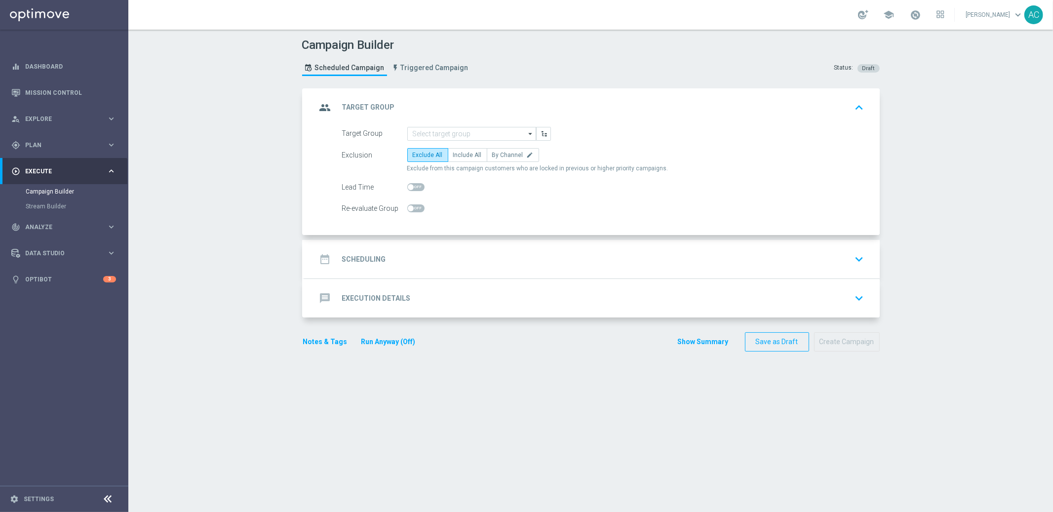
scroll to position [0, 0]
click at [449, 128] on input at bounding box center [471, 134] width 129 height 14
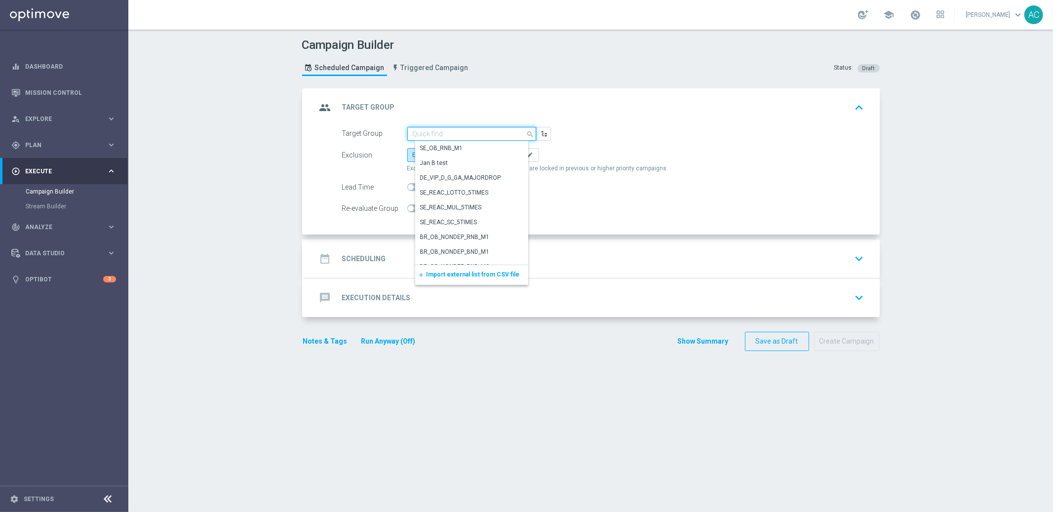
paste input "BR_LOT__ACTIVE_LOTTO__ALL_SMS_TAC_LT_TG"
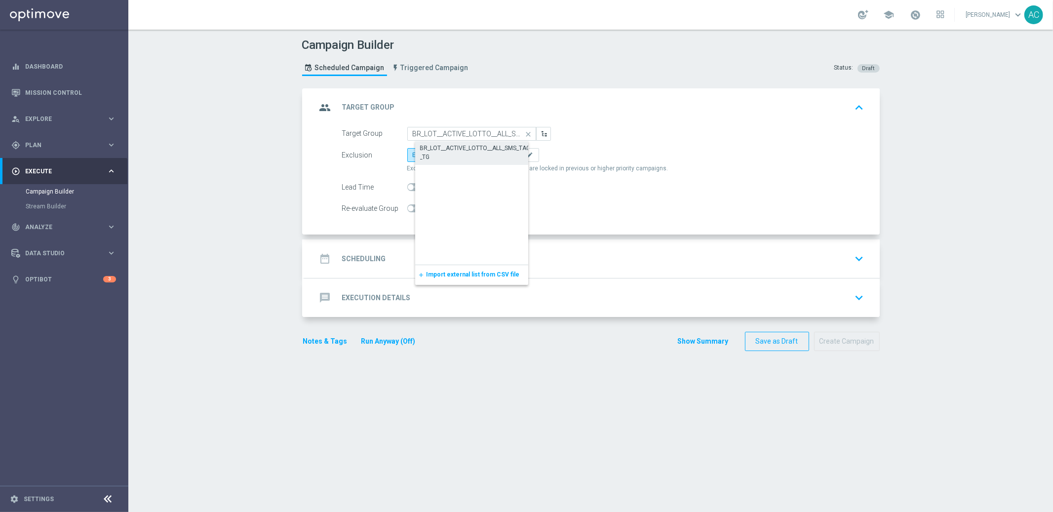
click at [457, 145] on div "BR_LOT__ACTIVE_LOTTO__ALL_SMS_TAC_LT_TG" at bounding box center [479, 153] width 119 height 18
type input "BR_LOT__ACTIVE_LOTTO__ALL_SMS_TAC_LT_TG"
click at [463, 156] on span "Include All" at bounding box center [467, 155] width 29 height 7
click at [460, 156] on input "Include All" at bounding box center [456, 156] width 6 height 6
radio input "true"
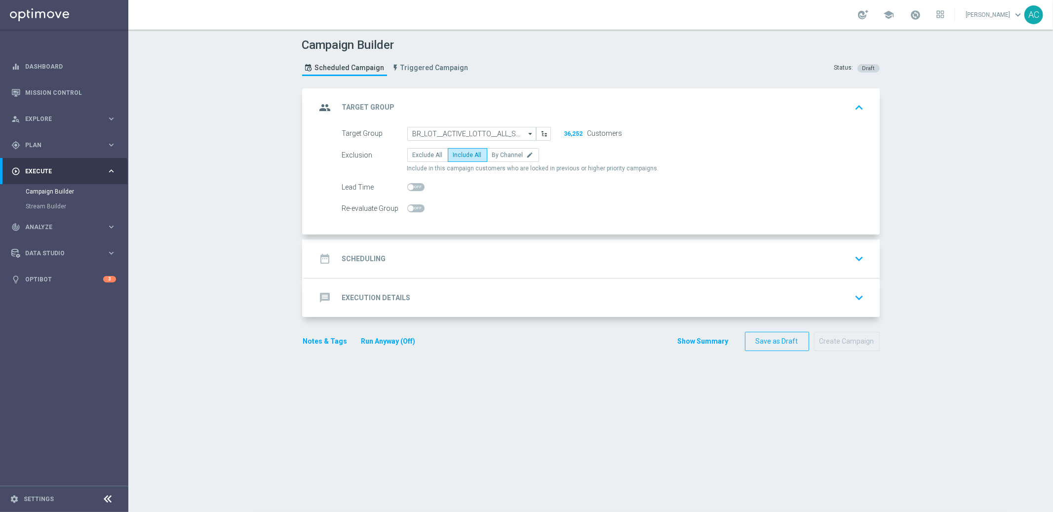
click at [367, 263] on div "date_range Scheduling" at bounding box center [351, 259] width 70 height 18
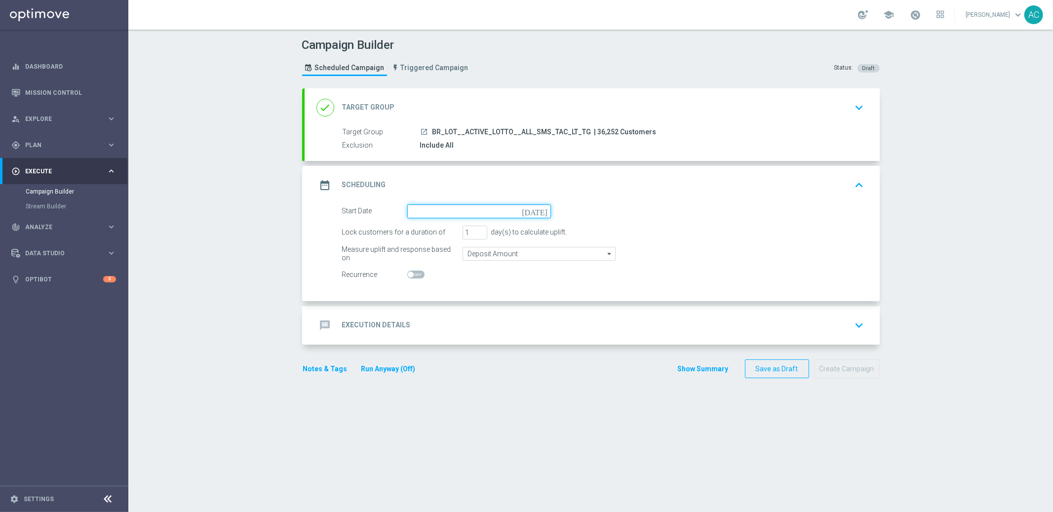
click at [451, 212] on input at bounding box center [479, 211] width 144 height 14
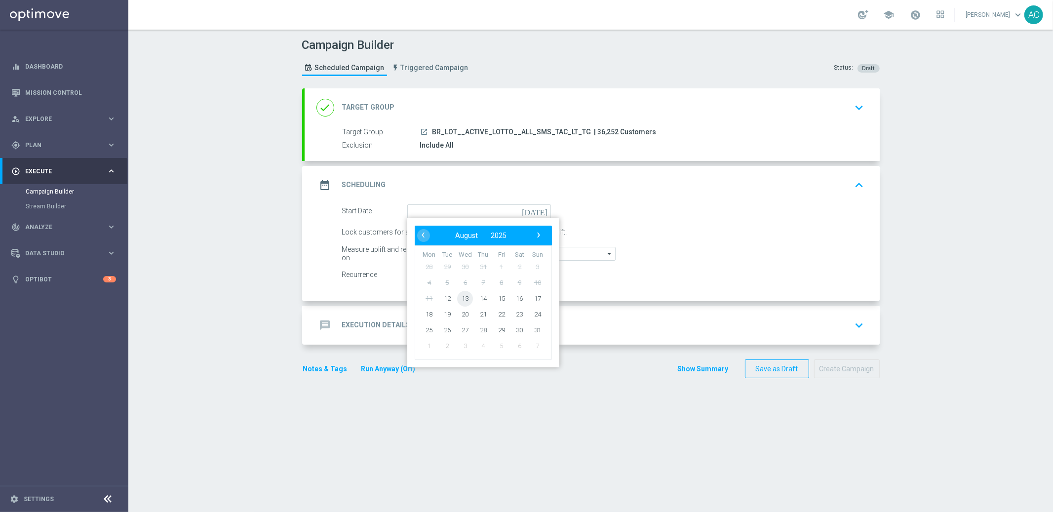
click at [460, 297] on span "13" at bounding box center [465, 298] width 16 height 16
type input "13 Aug 2025"
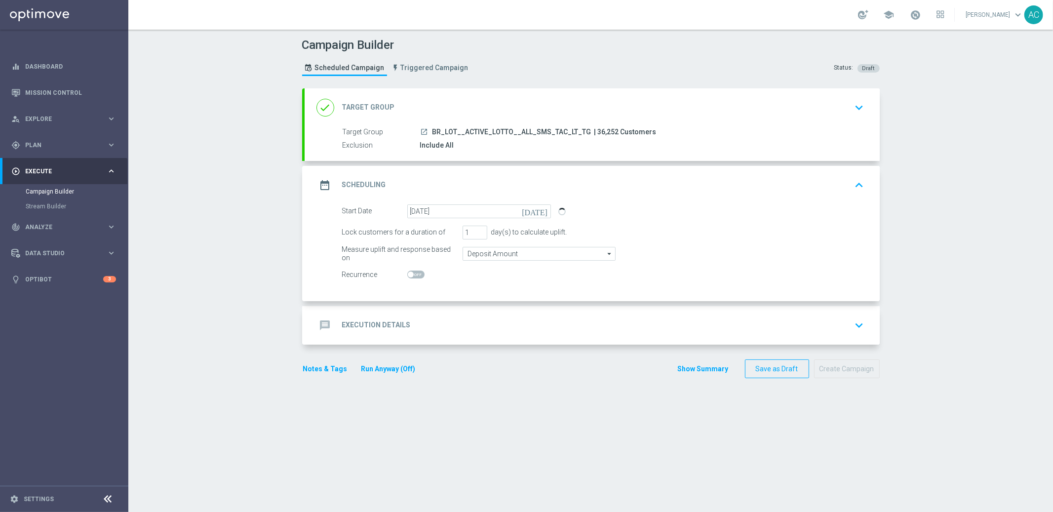
click at [408, 274] on span at bounding box center [411, 274] width 6 height 6
click at [407, 274] on input "checkbox" at bounding box center [415, 274] width 17 height 8
checkbox input "true"
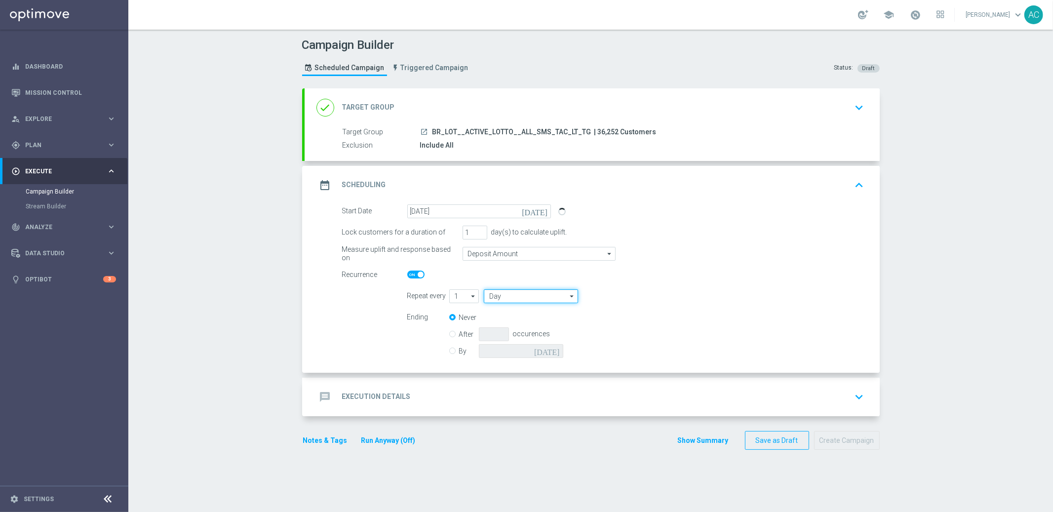
click at [529, 296] on input "Day" at bounding box center [531, 296] width 94 height 14
click at [531, 319] on div "Week" at bounding box center [535, 325] width 87 height 15
type input "Week"
click at [656, 295] on input "checkbox" at bounding box center [663, 295] width 15 height 13
checkbox input "true"
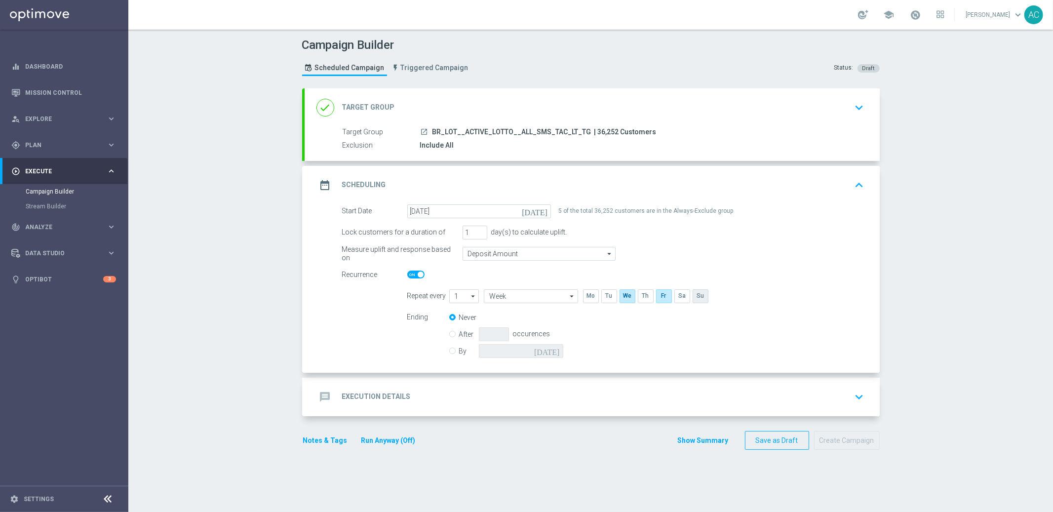
click at [692, 295] on input "checkbox" at bounding box center [699, 295] width 15 height 13
checkbox input "true"
drag, startPoint x: 447, startPoint y: 349, endPoint x: 543, endPoint y: 350, distance: 96.3
click at [449, 349] on input "By" at bounding box center [452, 349] width 6 height 6
radio input "true"
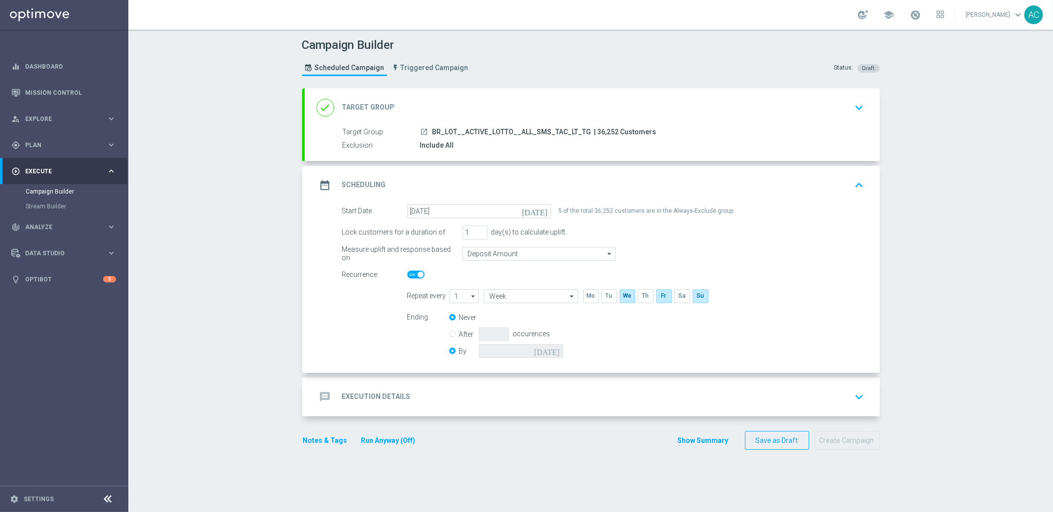
radio input "false"
click at [537, 351] on input at bounding box center [521, 351] width 84 height 14
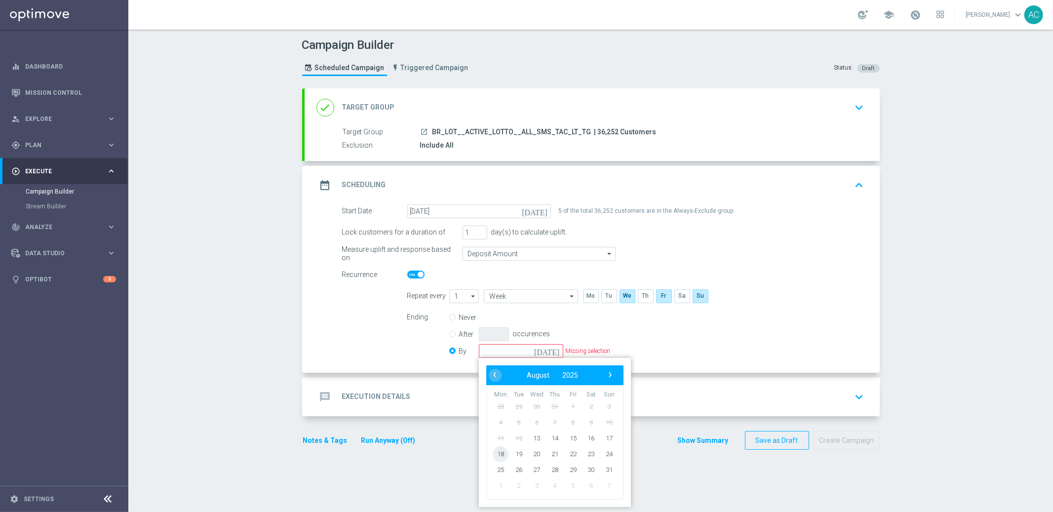
click at [495, 452] on span "18" at bounding box center [501, 454] width 16 height 16
type input "18 Aug 2025"
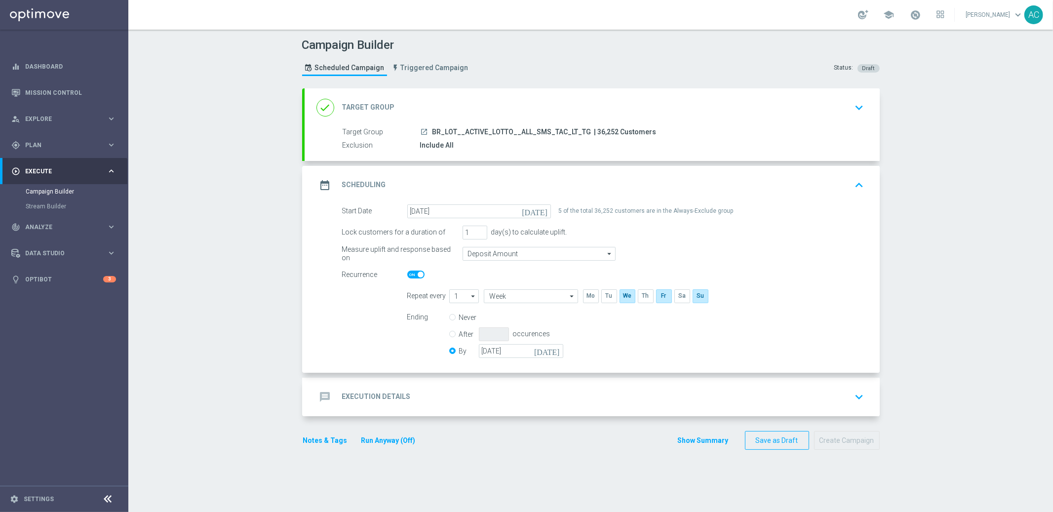
click at [350, 400] on h2 "Execution Details" at bounding box center [376, 396] width 69 height 9
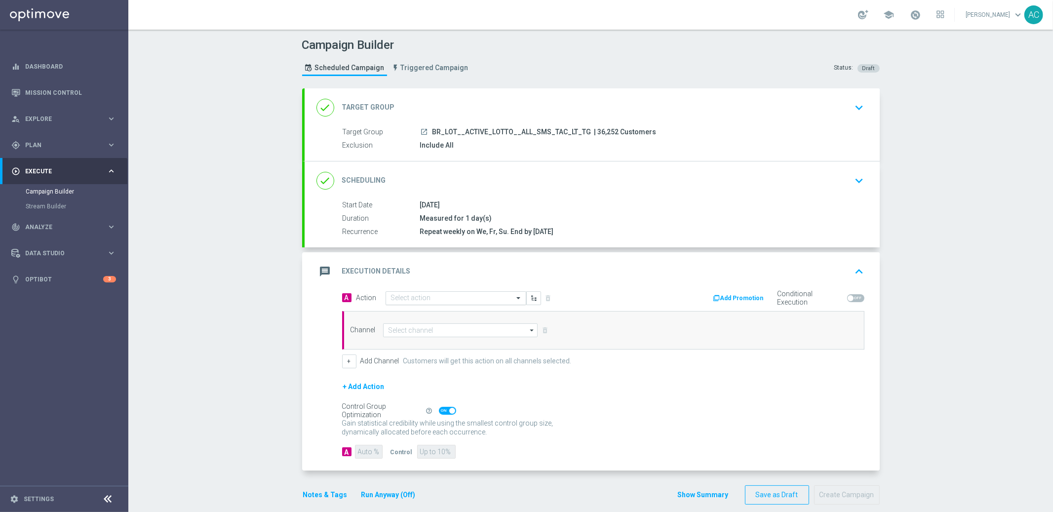
click at [432, 295] on input "text" at bounding box center [446, 298] width 110 height 8
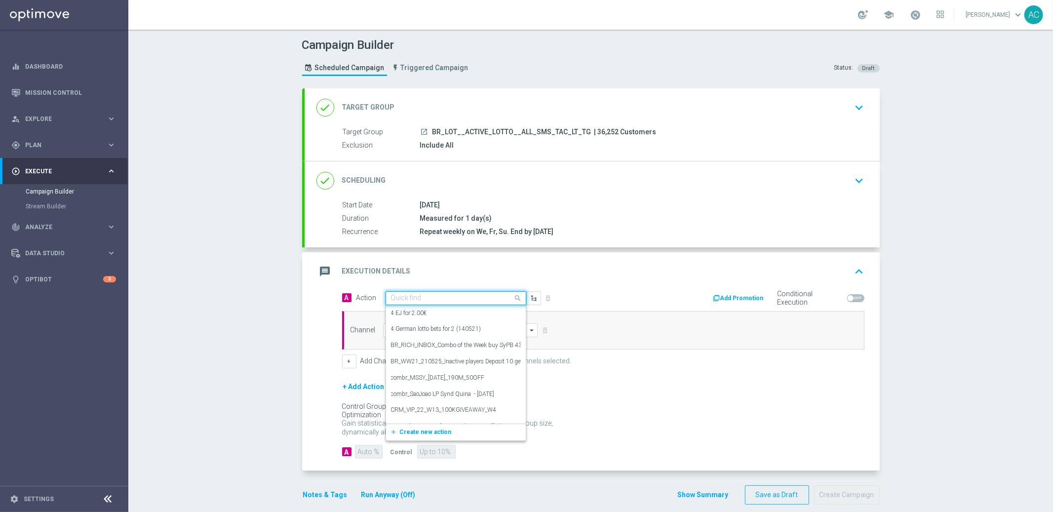
paste input "BR_LOT__LOTTOBASH_JULY__ALL_SMS_TAC_LT"
type input "BR_LOT__LOTTOBASH_JULY__ALL_SMS_TAC_LT"
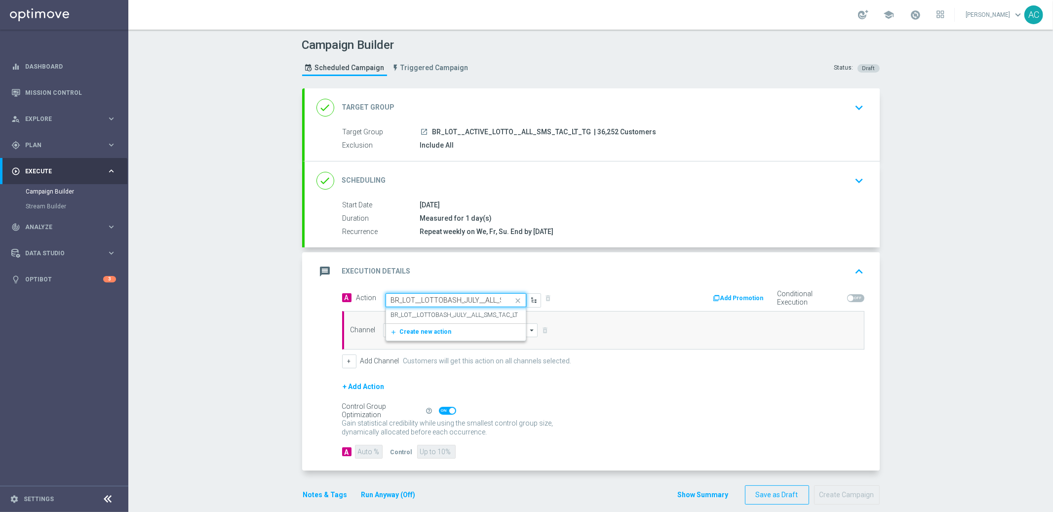
scroll to position [0, 36]
click at [427, 316] on label "BR_LOT__LOTTOBASH_JULY__ALL_SMS_TAC_LT" at bounding box center [454, 315] width 127 height 8
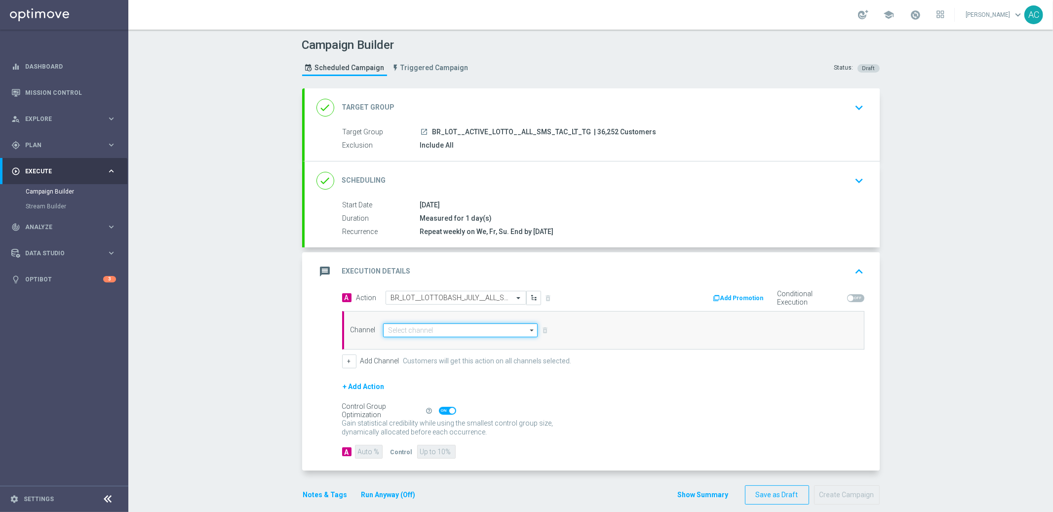
click at [420, 333] on input at bounding box center [460, 330] width 155 height 14
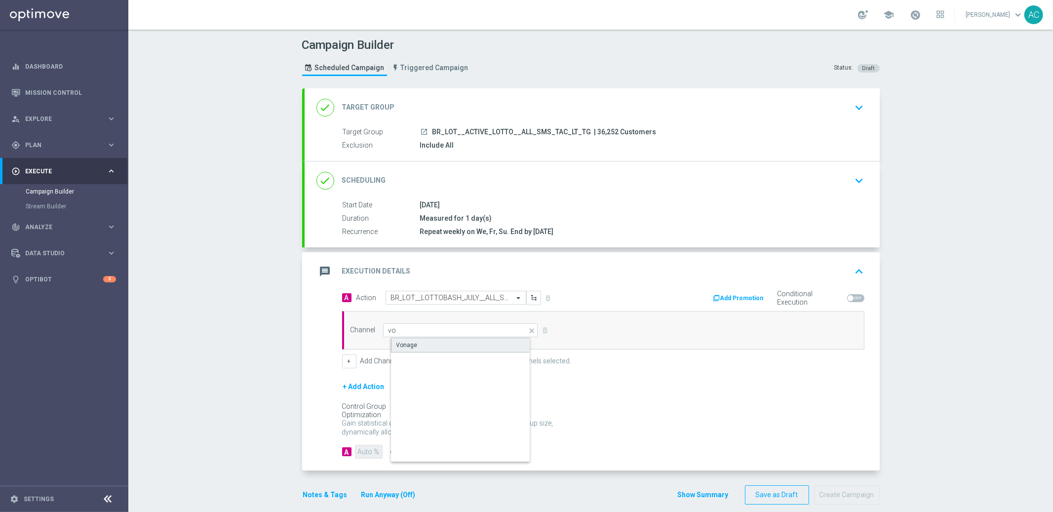
click at [413, 348] on div "Vonage" at bounding box center [468, 345] width 155 height 15
type input "Vonage"
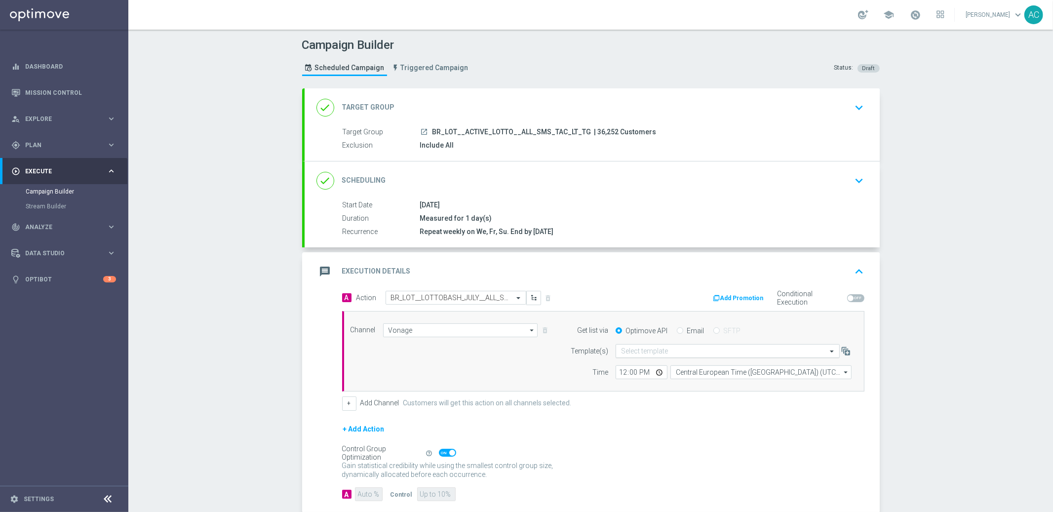
click at [642, 354] on input "text" at bounding box center [717, 351] width 193 height 8
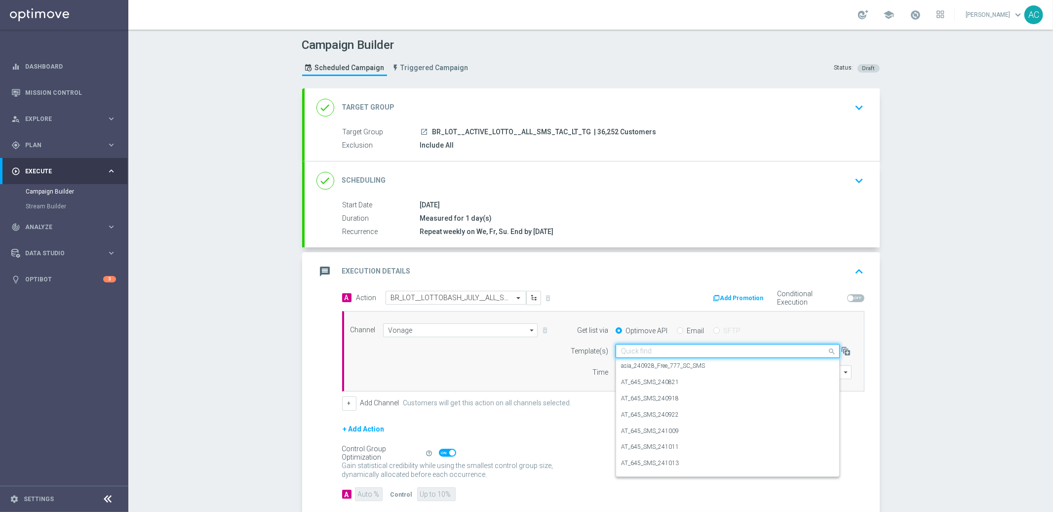
paste input "BR_LOT__LOTTOBASH_JULY__ALL_SMS_TAC_LT"
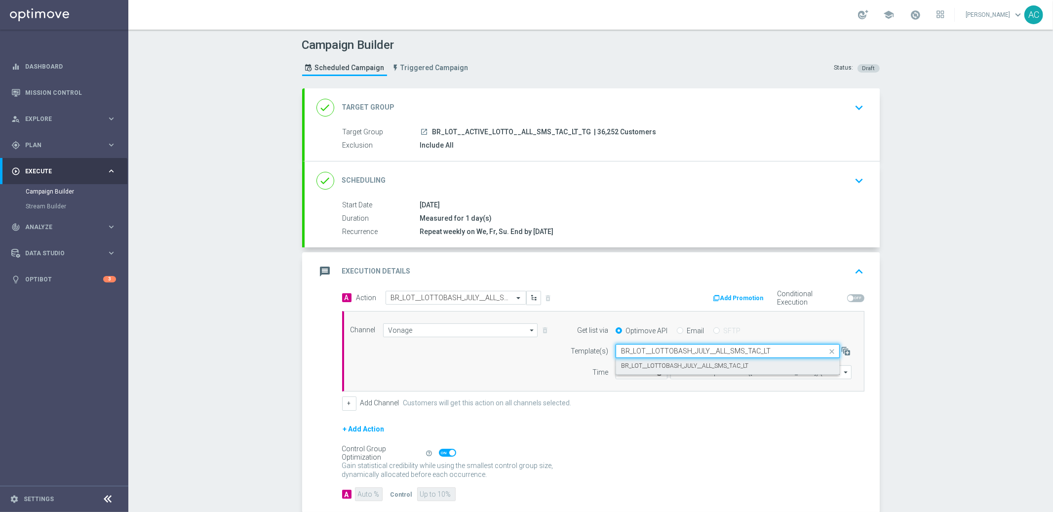
click at [657, 364] on label "BR_LOT__LOTTOBASH_JULY__ALL_SMS_TAC_LT" at bounding box center [684, 366] width 127 height 8
type input "BR_LOT__LOTTOBASH_JULY__ALL_SMS_TAC_LT"
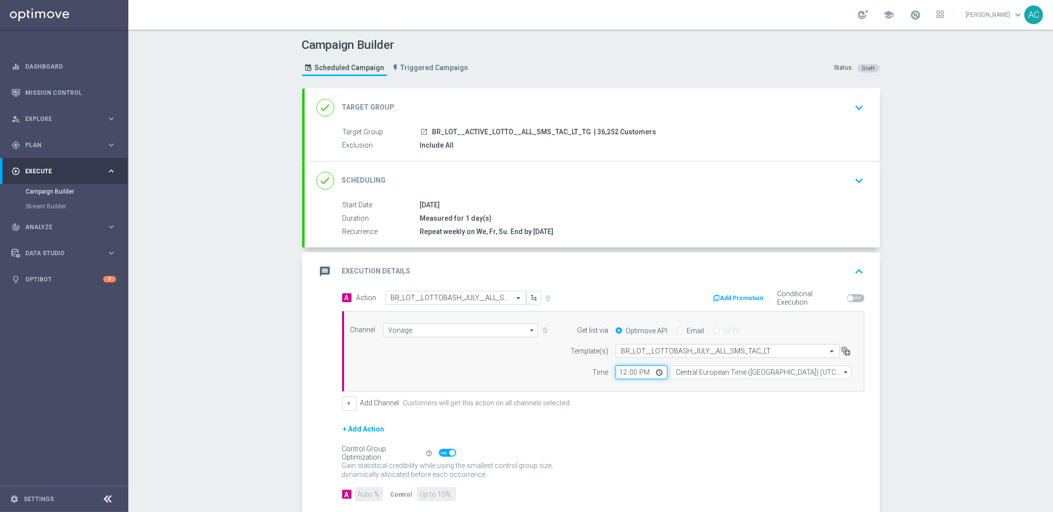
click at [615, 373] on input "12:00" at bounding box center [641, 372] width 52 height 14
type input "17:00"
click at [705, 375] on input "Central European Time (Budapest) (UTC +02:00)" at bounding box center [760, 372] width 181 height 14
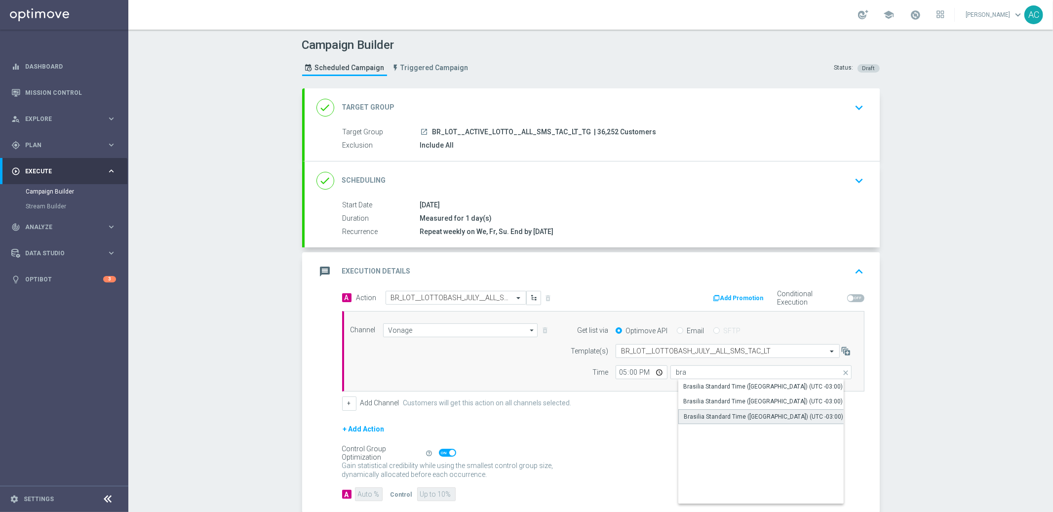
click at [781, 418] on div "Brasilia Standard Time (Sao Paulo) (UTC -03:00)" at bounding box center [763, 416] width 159 height 9
type input "Brasilia Standard Time (Sao Paulo) (UTC -03:00)"
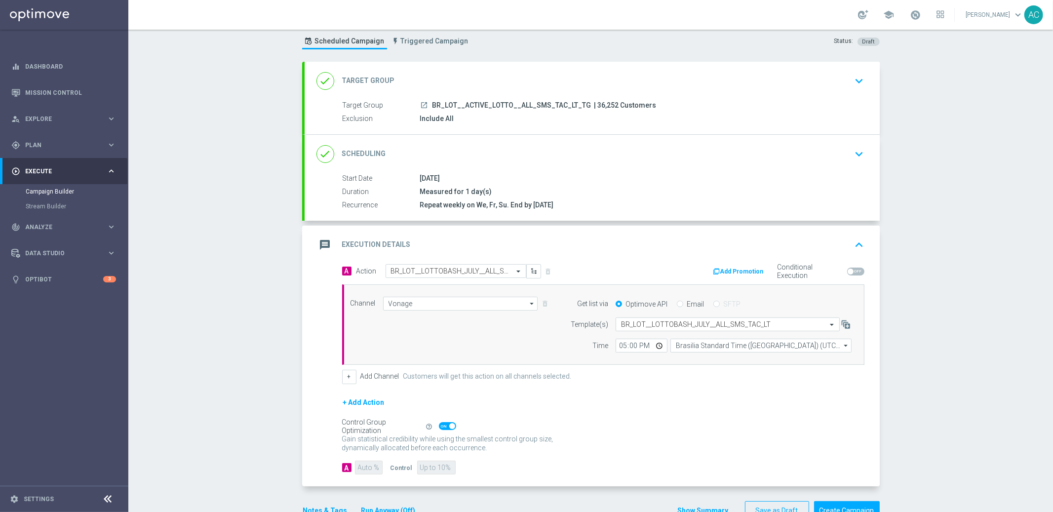
scroll to position [54, 0]
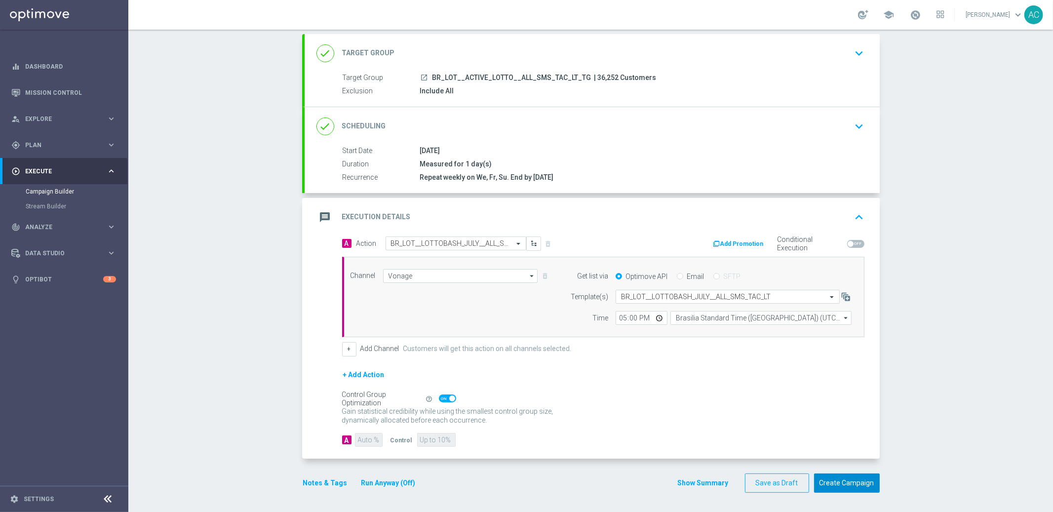
click at [857, 480] on button "Create Campaign" at bounding box center [847, 482] width 66 height 19
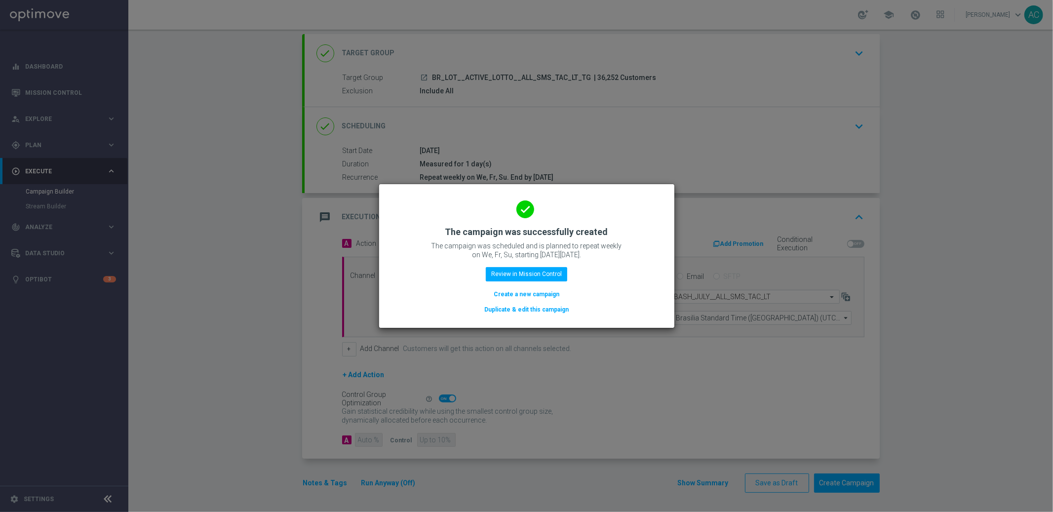
click at [528, 291] on button "Create a new campaign" at bounding box center [527, 294] width 68 height 11
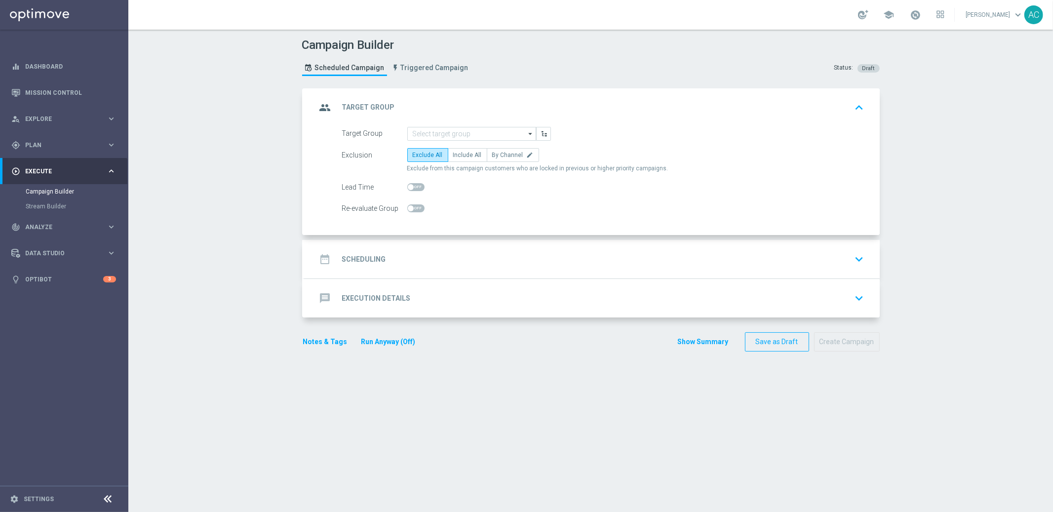
scroll to position [0, 0]
click at [440, 135] on input at bounding box center [471, 134] width 129 height 14
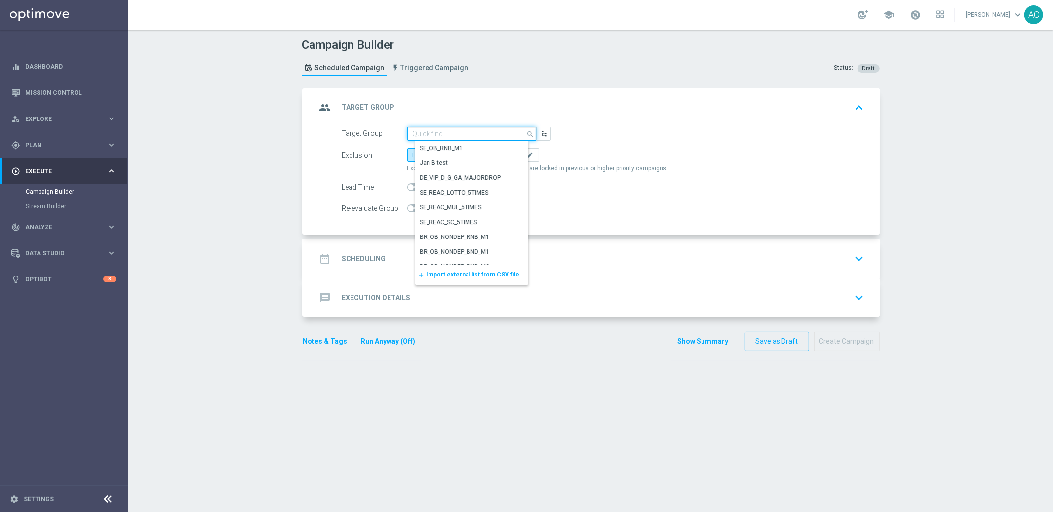
paste input "BR_LOT__ACTIVE_LOTTO__ALL_EMA_TAC_LT_TG"
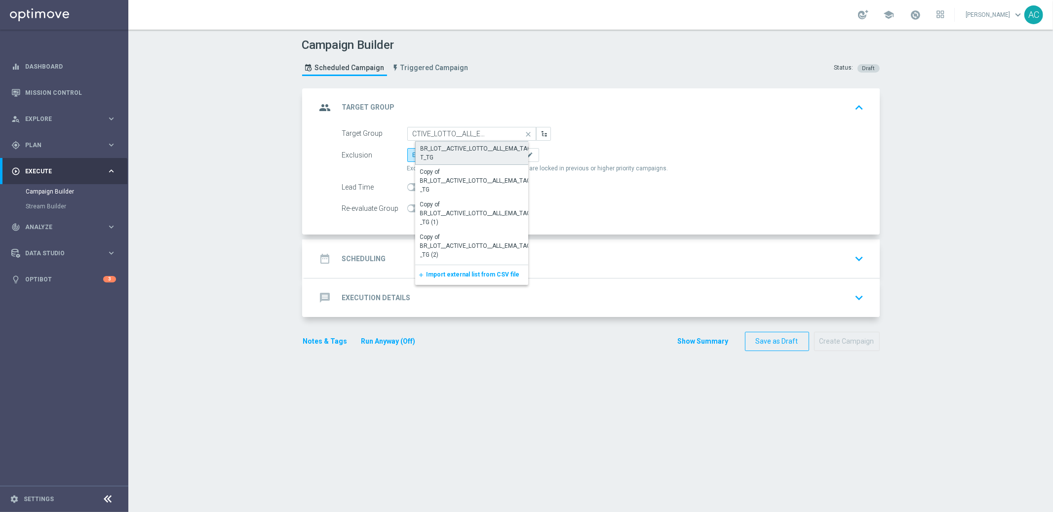
click at [453, 145] on div "BR_LOT__ACTIVE_LOTTO__ALL_EMA_TAC_LT_TG" at bounding box center [480, 153] width 118 height 18
type input "BR_LOT__ACTIVE_LOTTO__ALL_EMA_TAC_LT_TG"
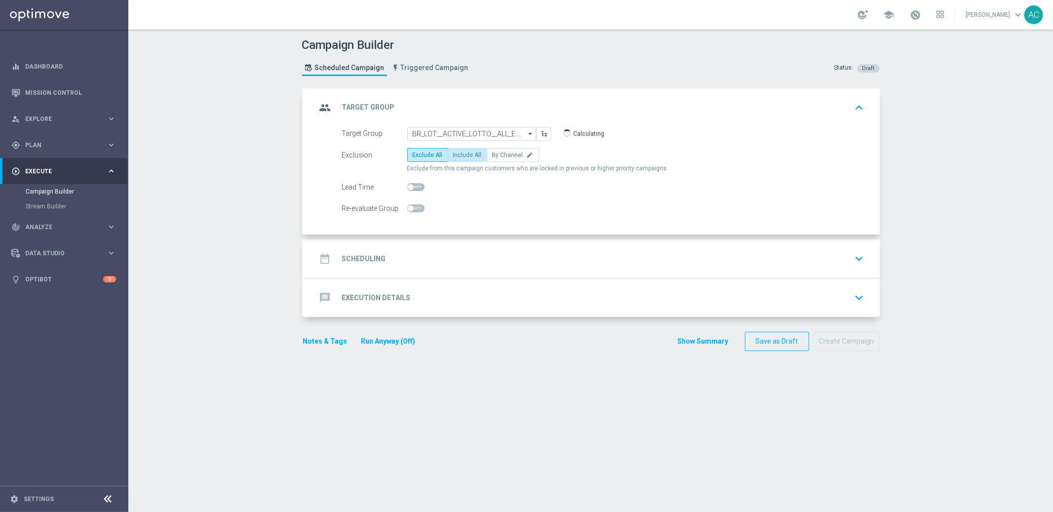
click at [455, 157] on span "Include All" at bounding box center [467, 155] width 29 height 7
click at [455, 157] on input "Include All" at bounding box center [456, 156] width 6 height 6
radio input "true"
click at [364, 257] on h2 "Scheduling" at bounding box center [364, 258] width 44 height 9
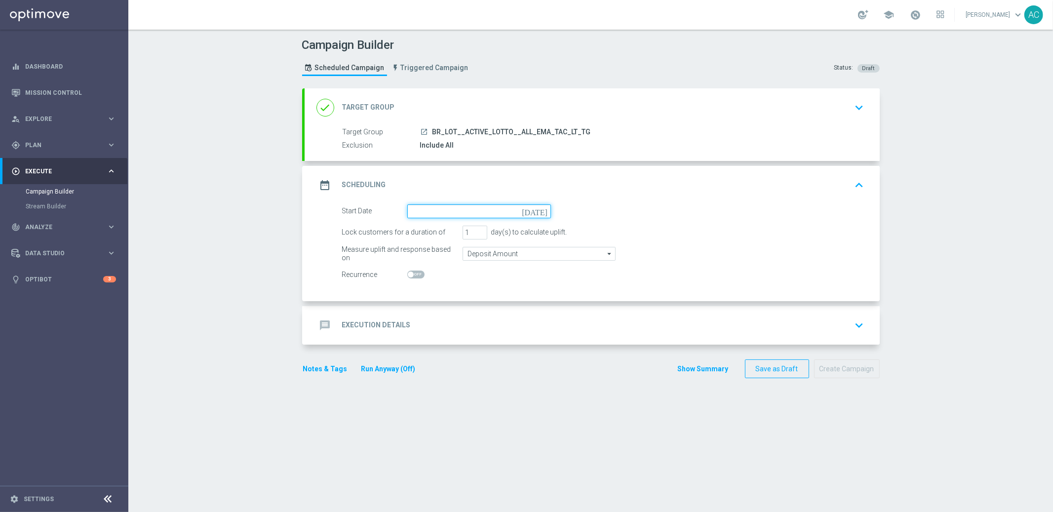
click at [490, 211] on input at bounding box center [479, 211] width 144 height 14
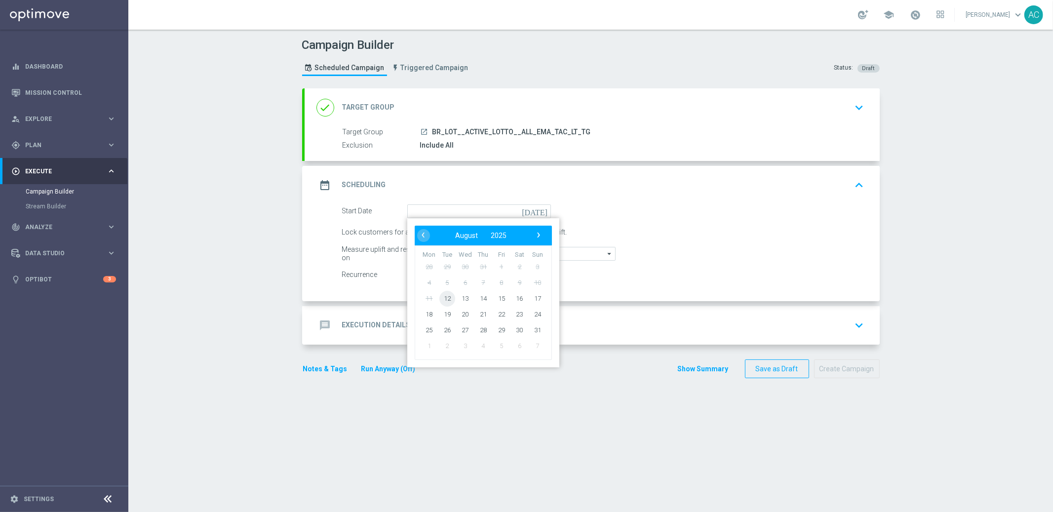
click at [443, 298] on span "12" at bounding box center [447, 298] width 16 height 16
type input "12 Aug 2025"
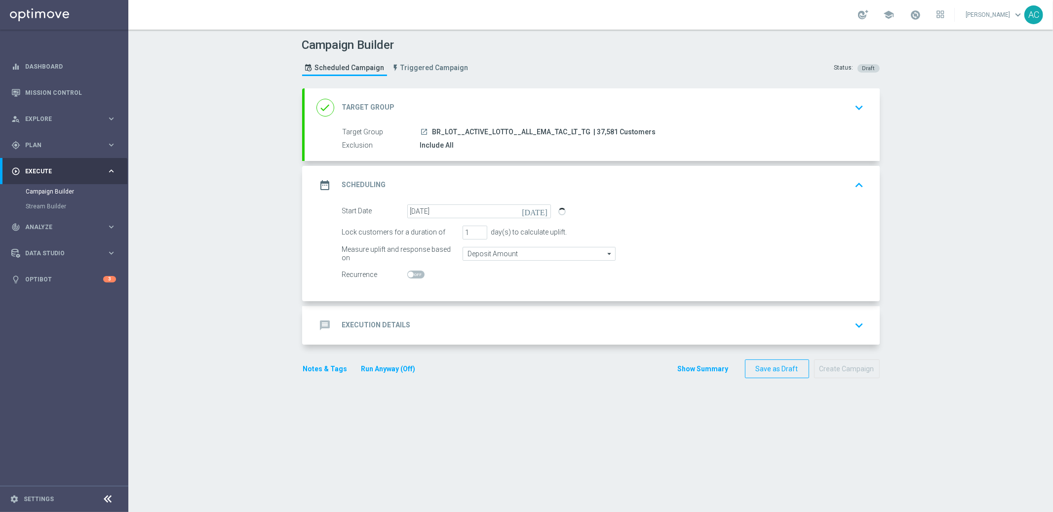
click at [413, 273] on span at bounding box center [415, 274] width 17 height 8
click at [413, 273] on input "checkbox" at bounding box center [415, 274] width 17 height 8
checkbox input "true"
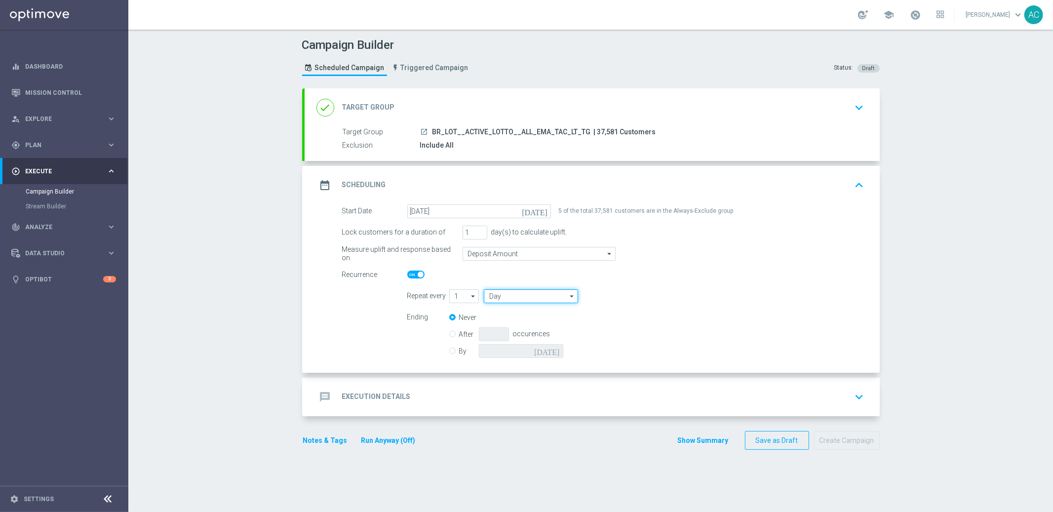
click at [511, 294] on input "Day" at bounding box center [531, 296] width 94 height 14
click at [514, 321] on div "Week" at bounding box center [535, 325] width 87 height 14
type input "Week"
click at [641, 299] on input "checkbox" at bounding box center [645, 295] width 15 height 13
checkbox input "true"
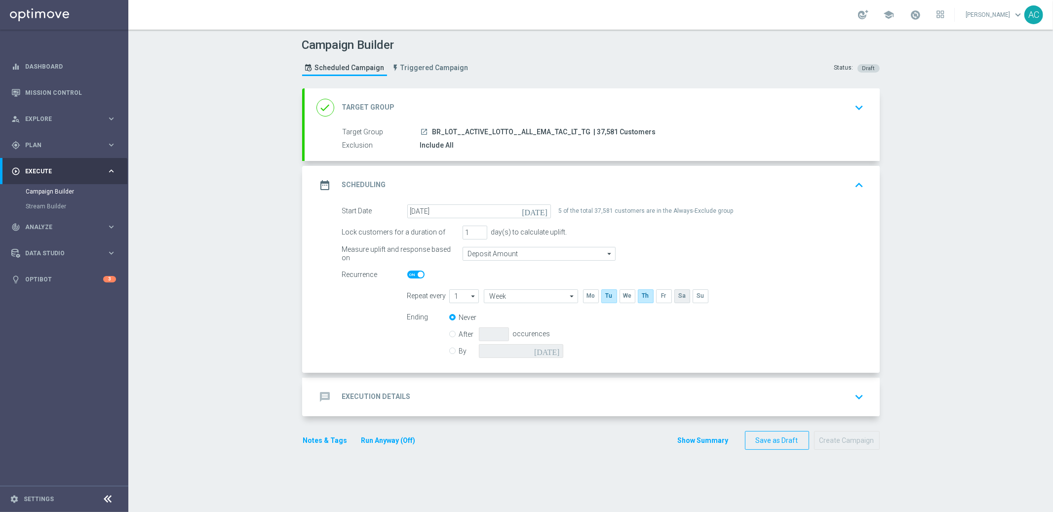
click at [677, 294] on input "checkbox" at bounding box center [681, 295] width 15 height 13
checkbox input "true"
click at [451, 350] on input "By" at bounding box center [452, 349] width 6 height 6
radio input "true"
radio input "false"
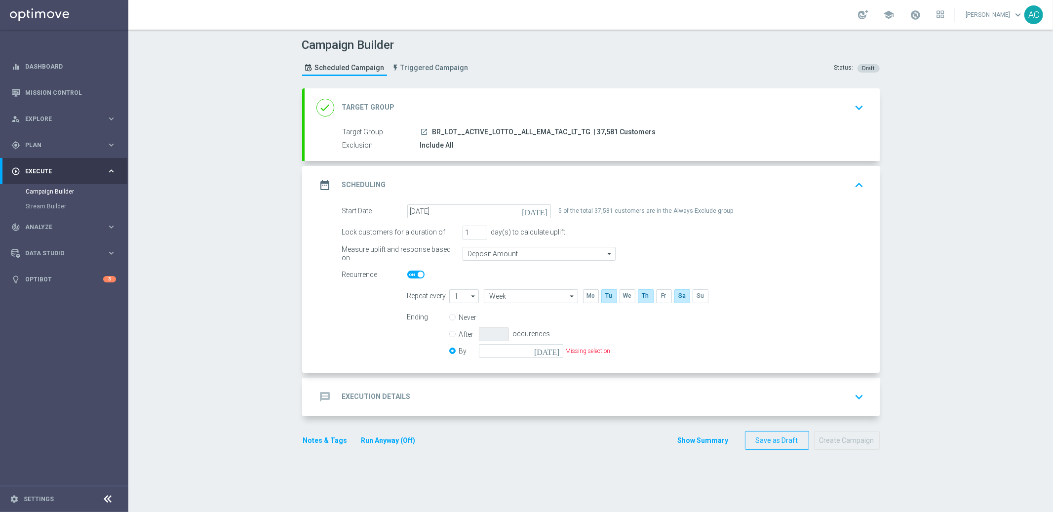
click at [554, 349] on icon "today" at bounding box center [548, 349] width 29 height 11
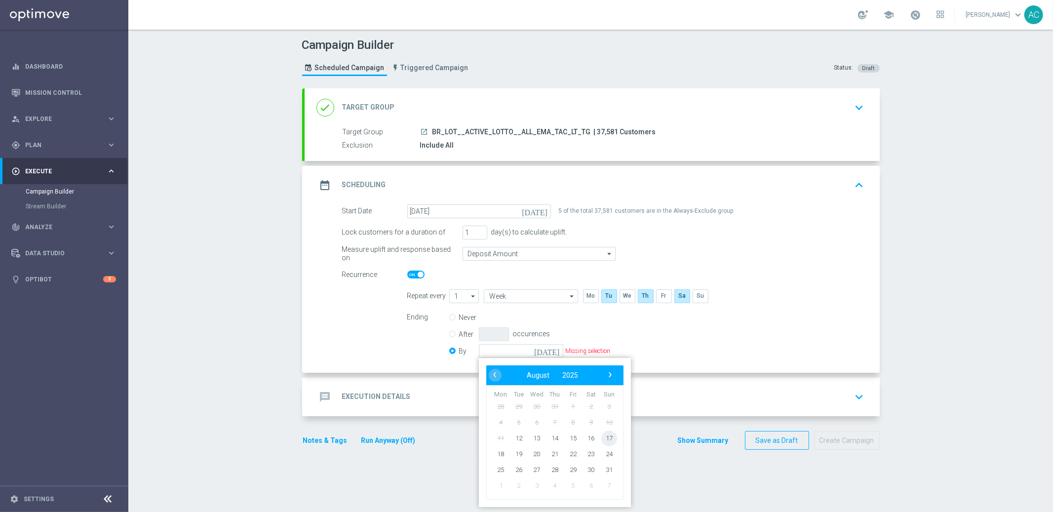
click at [601, 436] on span "17" at bounding box center [609, 438] width 16 height 16
type input "17 Aug 2025"
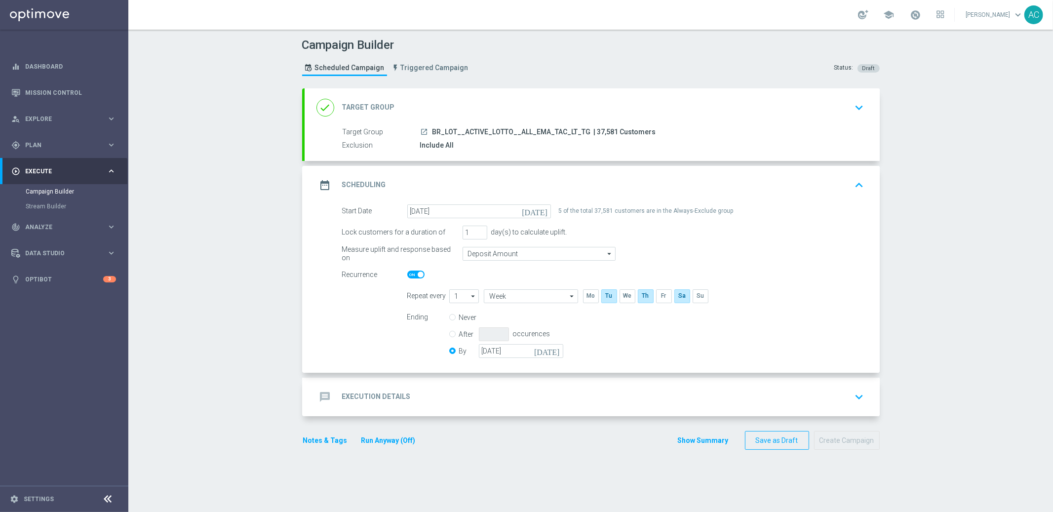
click at [374, 398] on h2 "Execution Details" at bounding box center [376, 396] width 69 height 9
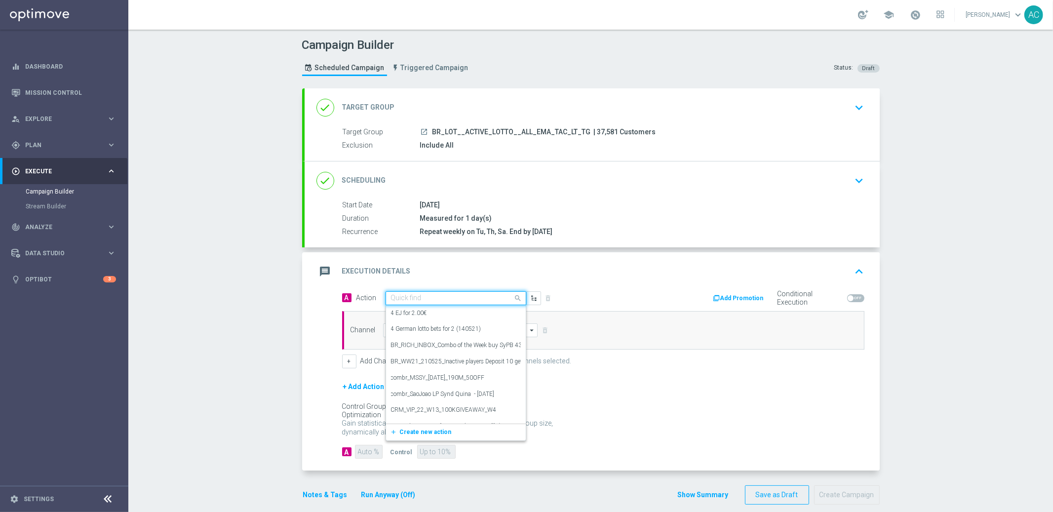
click at [411, 294] on input "text" at bounding box center [446, 298] width 110 height 8
paste input "BR_LOT_LFI50OFF_COM__ALL_EMA_TAC_LT"
type input "BR_LOT_LFI50OFF_COM__ALL_EMA_TAC_LT"
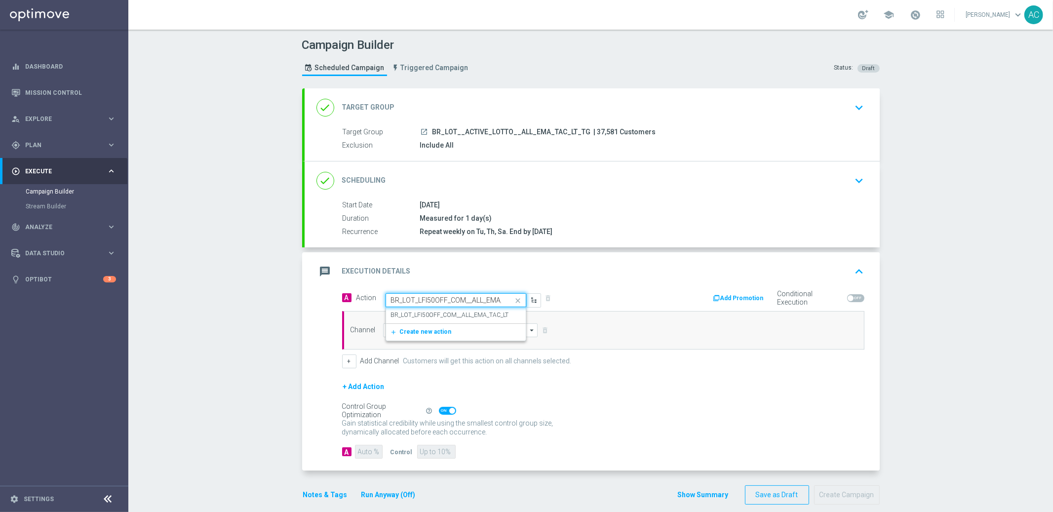
scroll to position [0, 25]
click at [430, 314] on label "BR_LOT_LFI50OFF_COM__ALL_EMA_TAC_LT" at bounding box center [450, 315] width 118 height 8
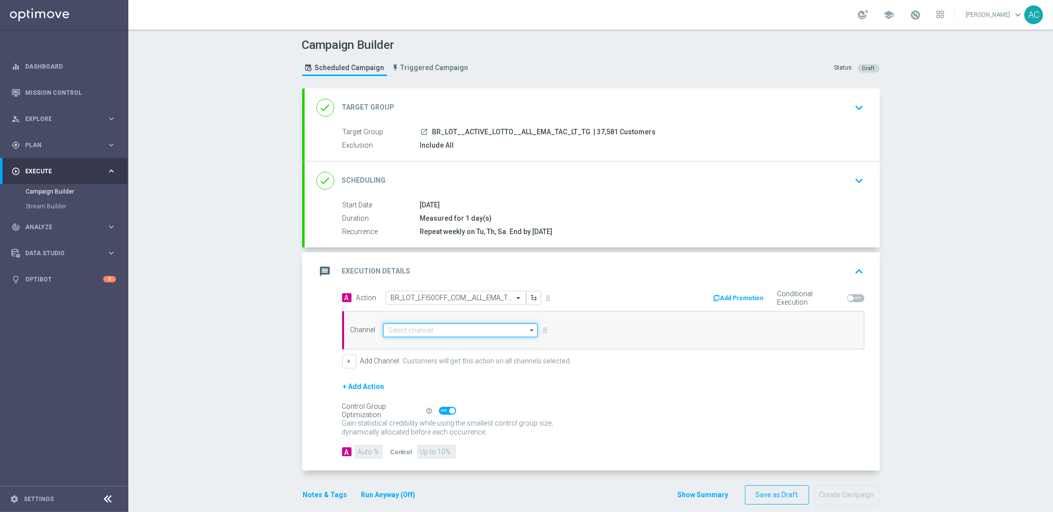
click at [419, 333] on input at bounding box center [460, 330] width 155 height 14
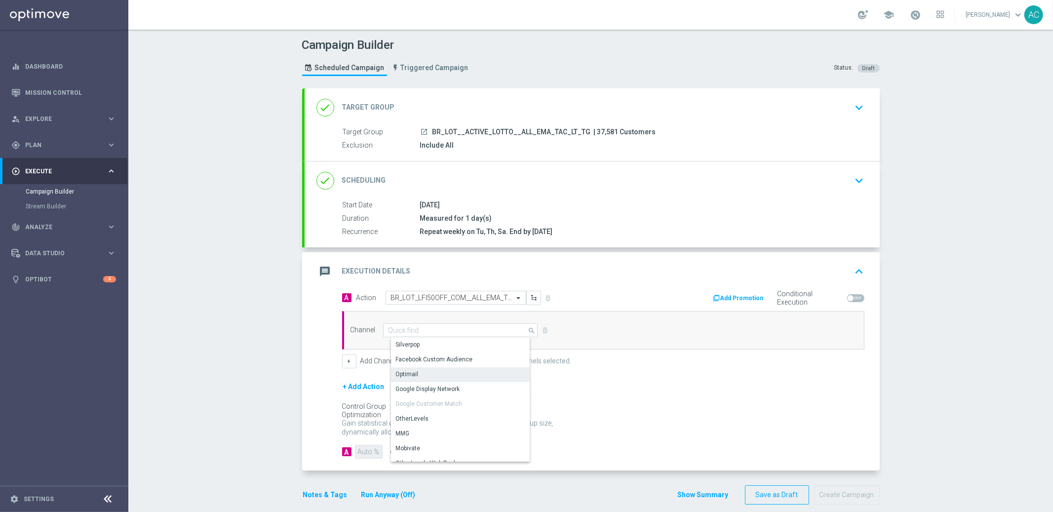
click at [434, 375] on div "Optimail" at bounding box center [464, 374] width 147 height 14
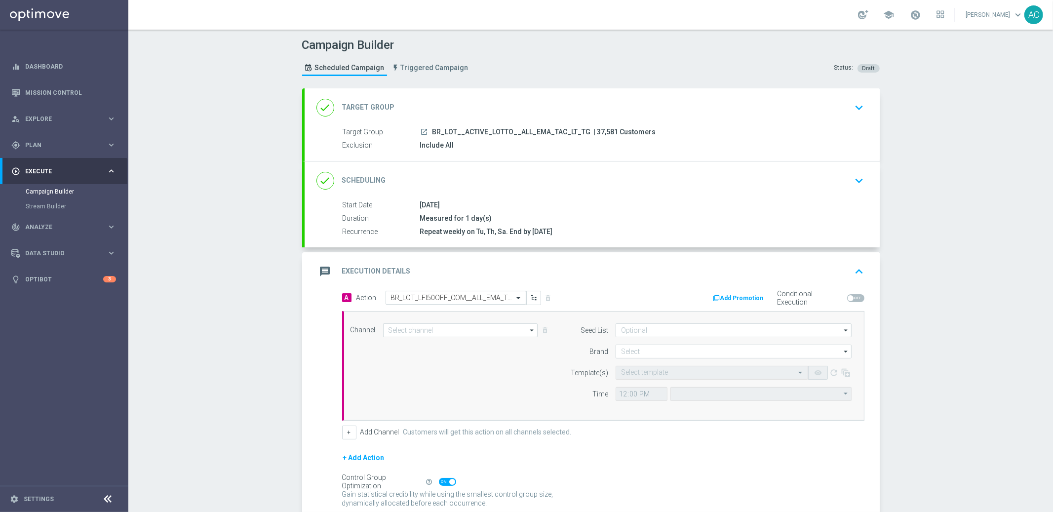
type input "Optimail"
type input "Coordinated Universal Time (UTC 00:00)"
click at [714, 332] on input at bounding box center [733, 330] width 236 height 14
click at [698, 357] on div "Mandatory seed list" at bounding box center [741, 359] width 236 height 15
drag, startPoint x: 477, startPoint y: 371, endPoint x: 647, endPoint y: 347, distance: 170.9
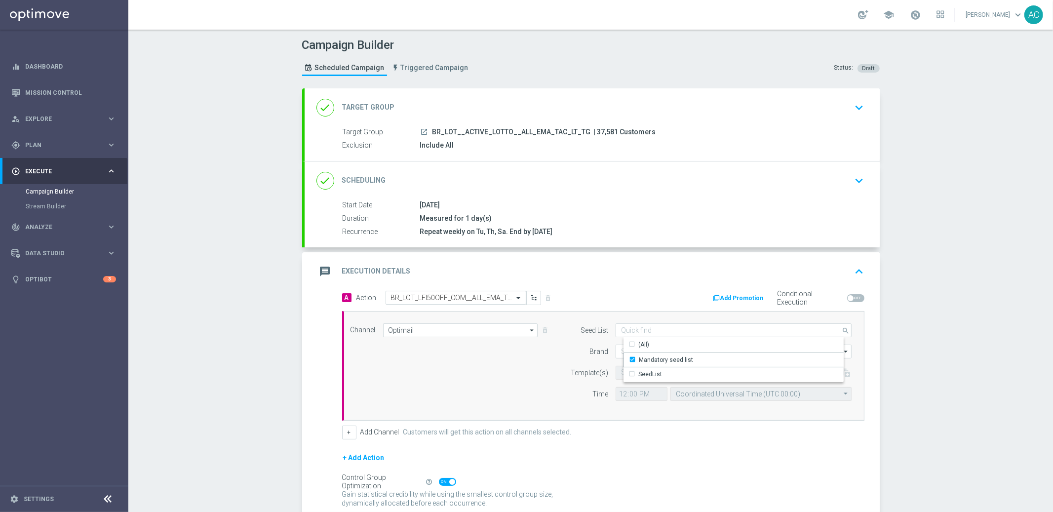
click at [484, 369] on div "Channel Optimail Optimail arrow_drop_down Show Selected 0 of NaN Silverpop" at bounding box center [601, 365] width 516 height 85
type input "Mandatory seed list"
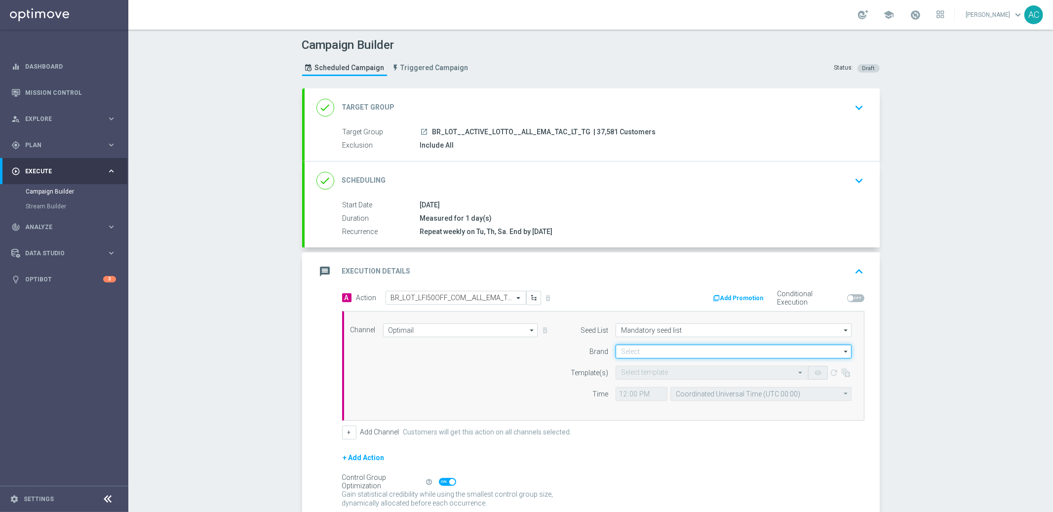
click at [659, 352] on input at bounding box center [733, 352] width 236 height 14
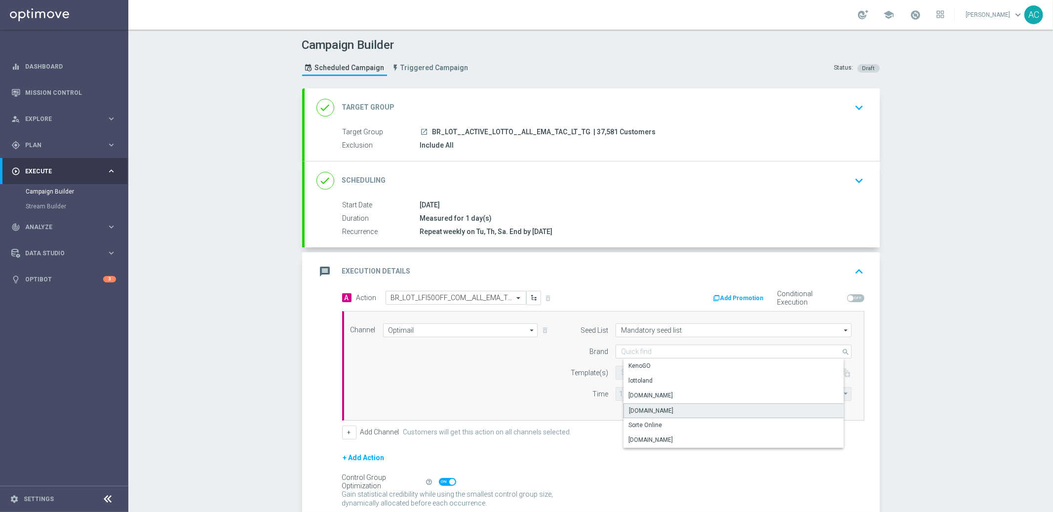
click at [672, 411] on div "Lottoland.com.br" at bounding box center [741, 410] width 236 height 15
type input "Lottoland.com.br"
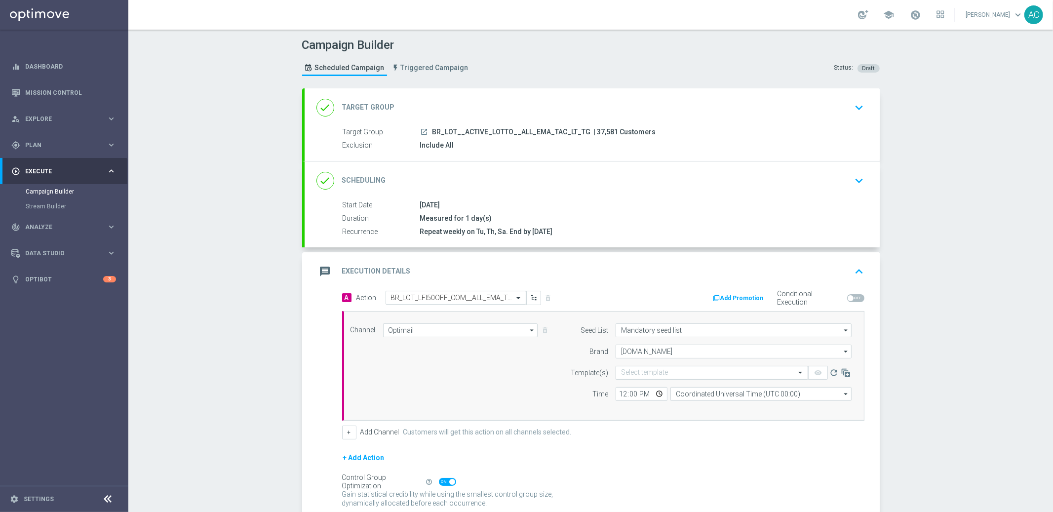
click at [701, 369] on input "text" at bounding box center [702, 373] width 162 height 8
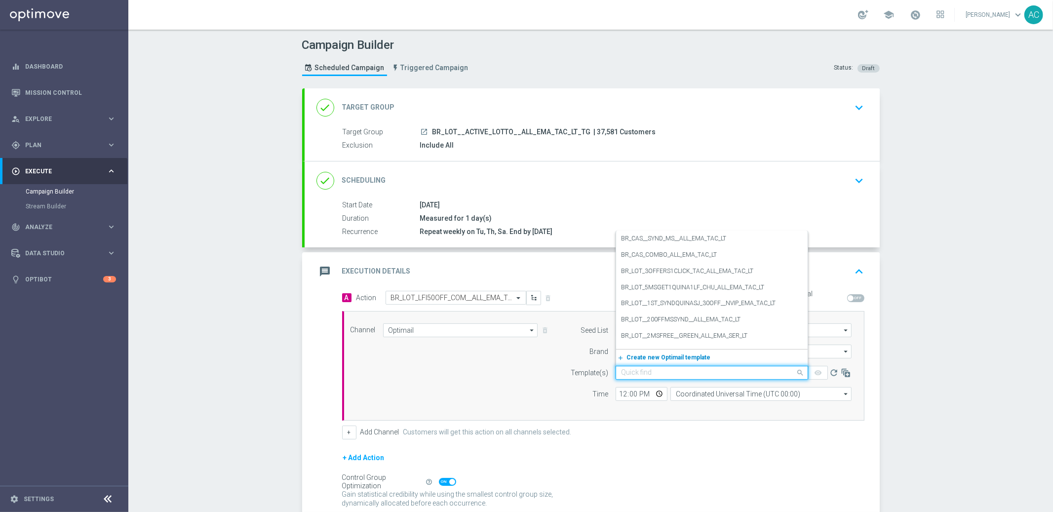
paste input "BR_LOT_LFI50OFF_COM__ALL_EMA_TAC_LT"
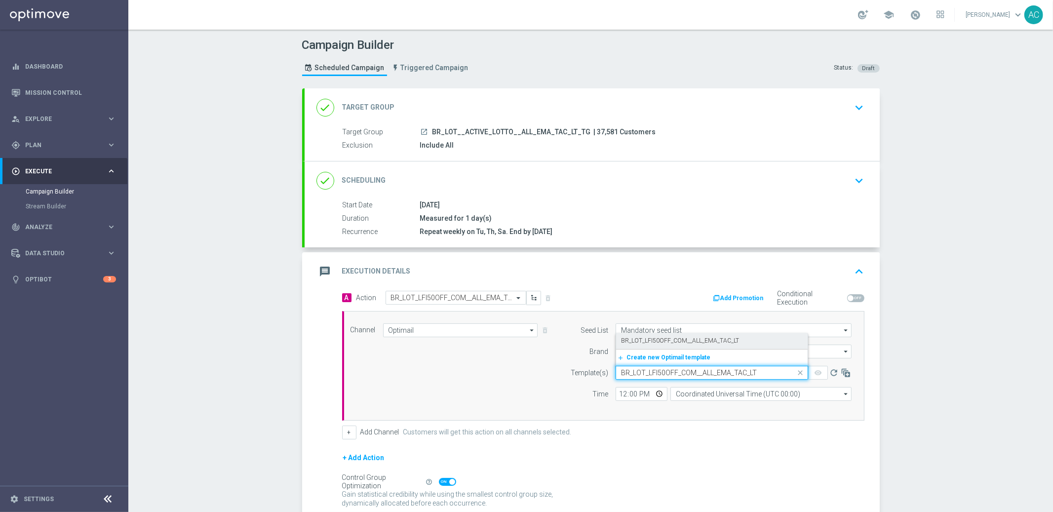
click at [680, 342] on label "BR_LOT_LFI50OFF_COM__ALL_EMA_TAC_LT" at bounding box center [680, 341] width 118 height 8
type input "BR_LOT_LFI50OFF_COM__ALL_EMA_TAC_LT"
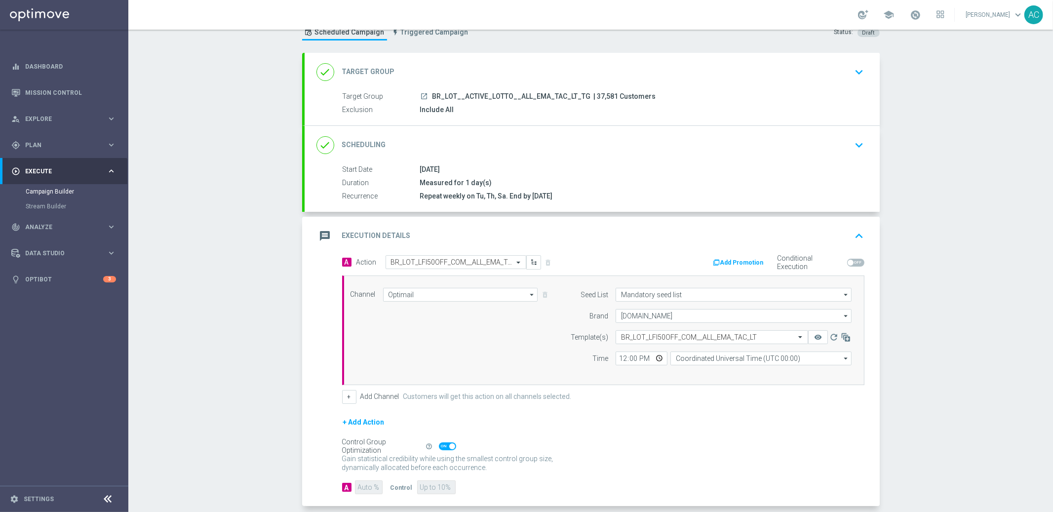
scroll to position [83, 0]
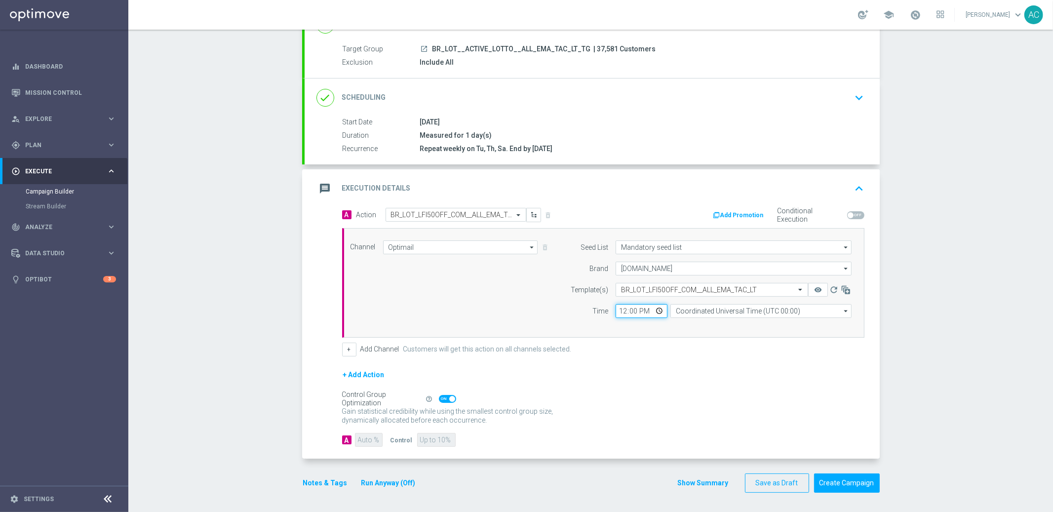
click at [615, 310] on input "12:00" at bounding box center [641, 311] width 52 height 14
type input "17:45"
click at [735, 306] on input "Coordinated Universal Time (UTC 00:00)" at bounding box center [760, 311] width 181 height 14
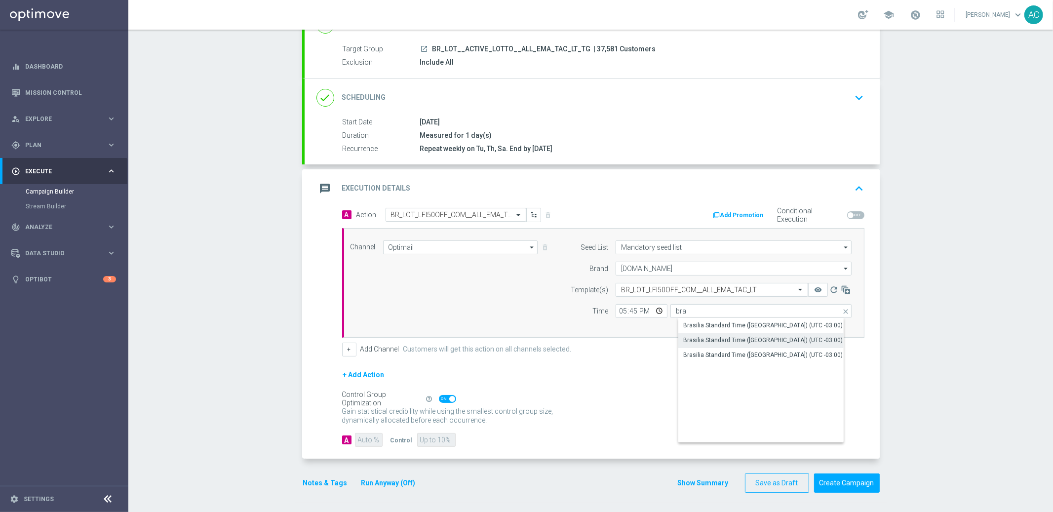
click at [757, 346] on div "Brasilia Standard Time (Bahia) (UTC -03:00)" at bounding box center [769, 340] width 182 height 15
click at [741, 352] on div "Brasilia Standard Time (Sao Paulo) (UTC -03:00)" at bounding box center [762, 354] width 159 height 9
type input "Brasilia Standard Time (Sao Paulo) (UTC -03:00)"
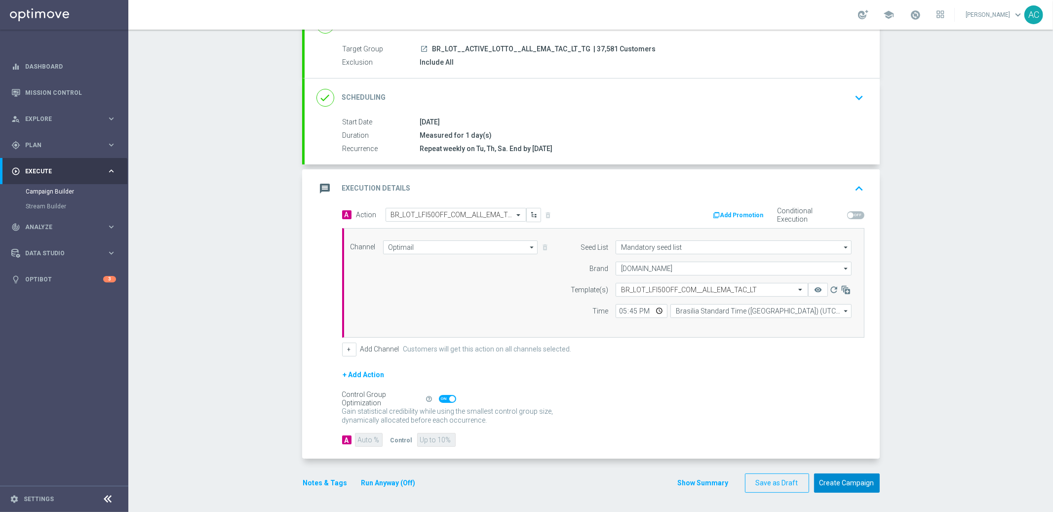
click at [847, 482] on button "Create Campaign" at bounding box center [847, 482] width 66 height 19
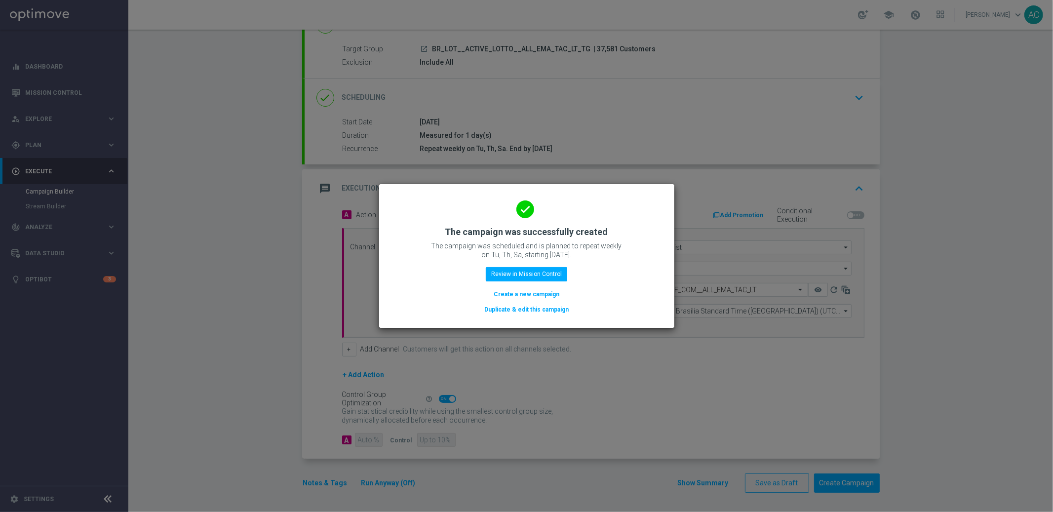
click at [531, 294] on button "Create a new campaign" at bounding box center [527, 294] width 68 height 11
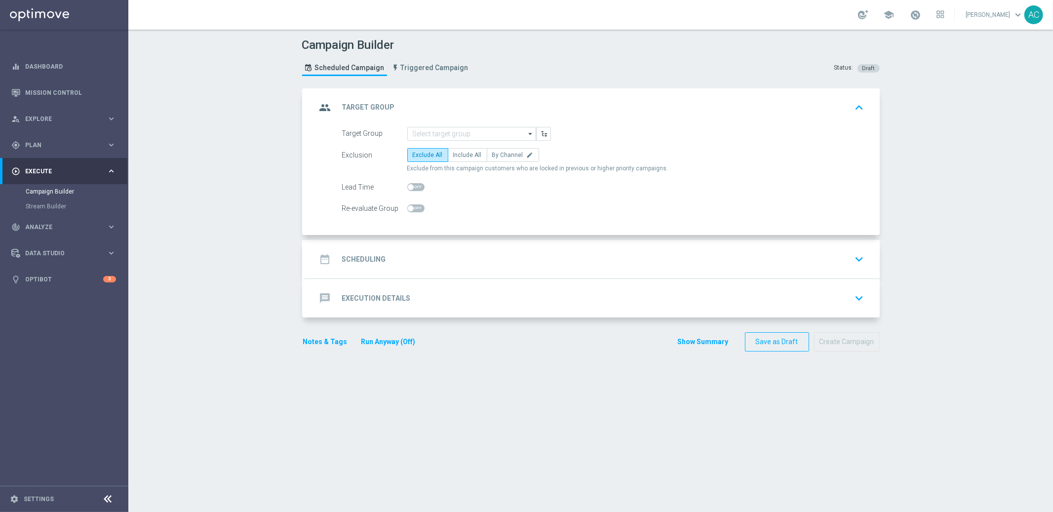
scroll to position [0, 0]
click at [457, 136] on input at bounding box center [471, 134] width 129 height 14
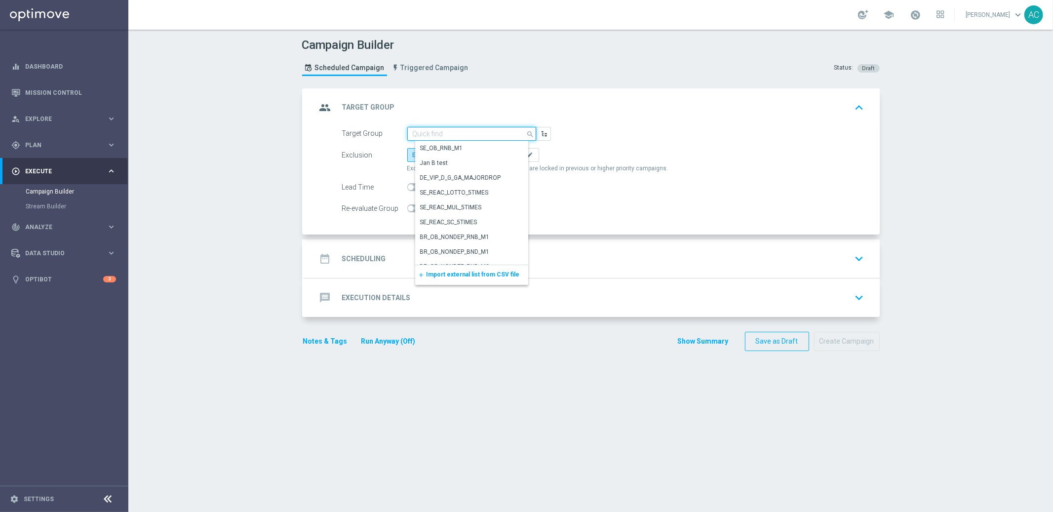
paste input "BR_LOT__ACTIVE_LOTTO__ALL_RI_TAC_LT_TG"
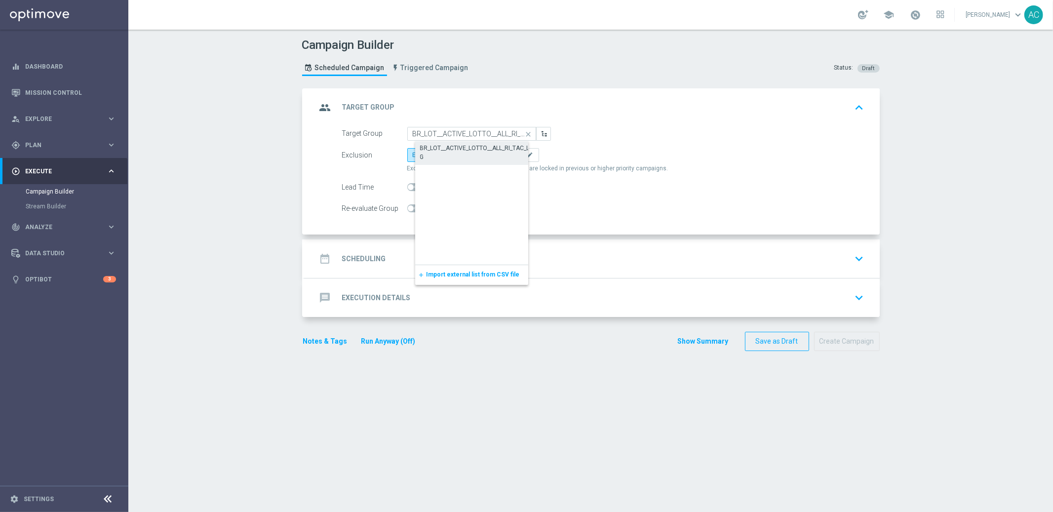
click at [454, 146] on div "BR_LOT__ACTIVE_LOTTO__ALL_RI_TAC_LT_TG" at bounding box center [479, 153] width 119 height 18
type input "BR_LOT__ACTIVE_LOTTO__ALL_RI_TAC_LT_TG"
click at [468, 153] on span "Include All" at bounding box center [467, 155] width 29 height 7
click at [460, 153] on input "Include All" at bounding box center [456, 156] width 6 height 6
radio input "true"
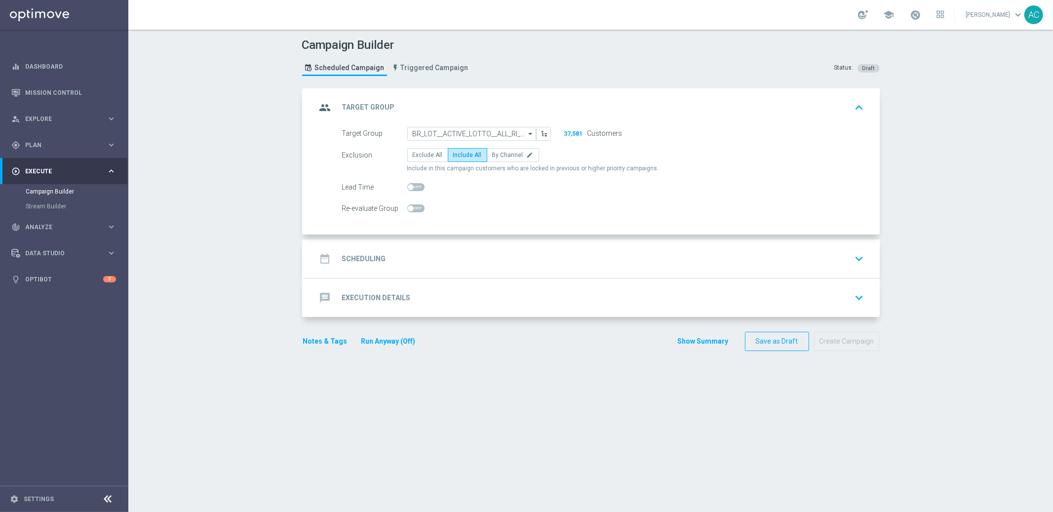
click at [379, 253] on div "date_range Scheduling" at bounding box center [351, 259] width 70 height 18
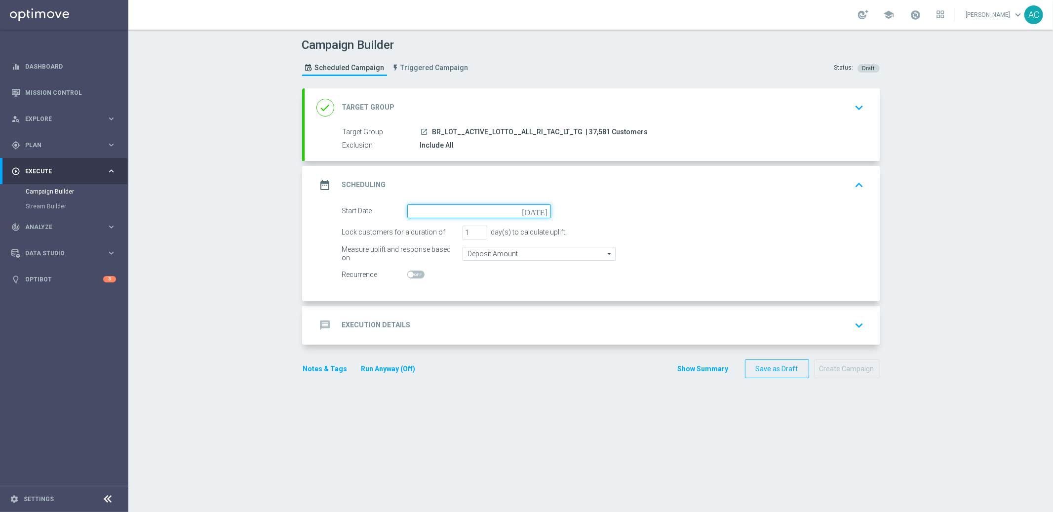
click at [484, 205] on input at bounding box center [479, 211] width 144 height 14
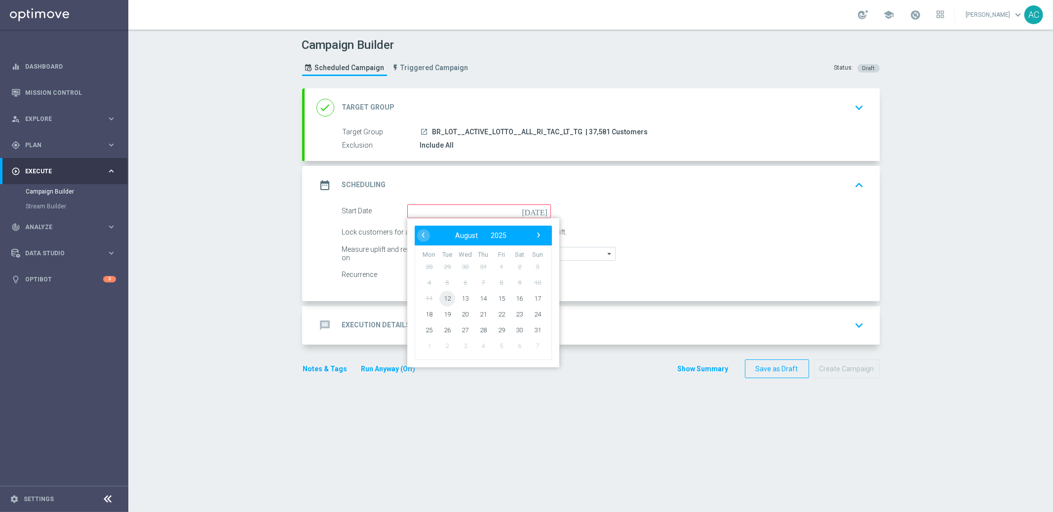
click at [445, 298] on span "12" at bounding box center [447, 298] width 16 height 16
type input "12 Aug 2025"
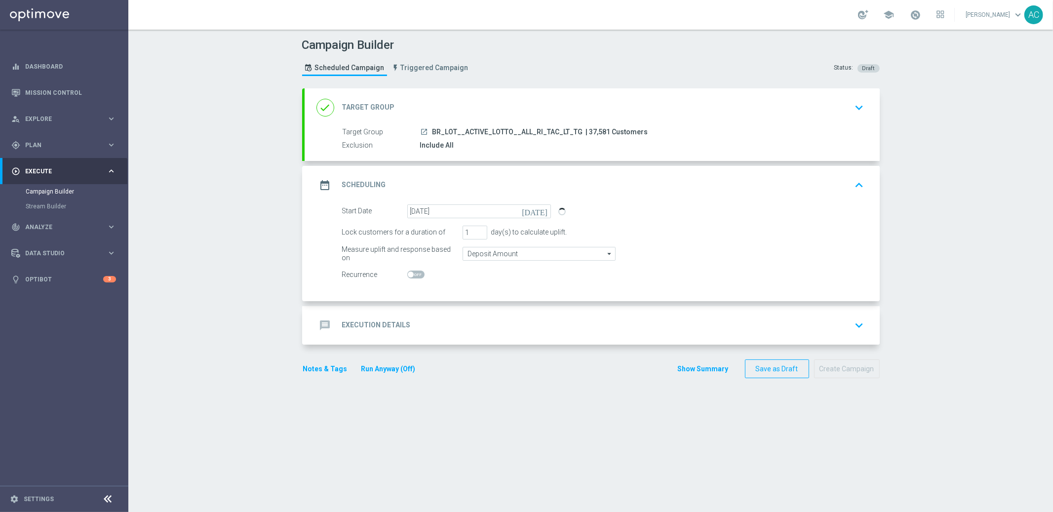
click at [410, 274] on span at bounding box center [415, 274] width 17 height 8
click at [410, 274] on input "checkbox" at bounding box center [415, 274] width 17 height 8
checkbox input "true"
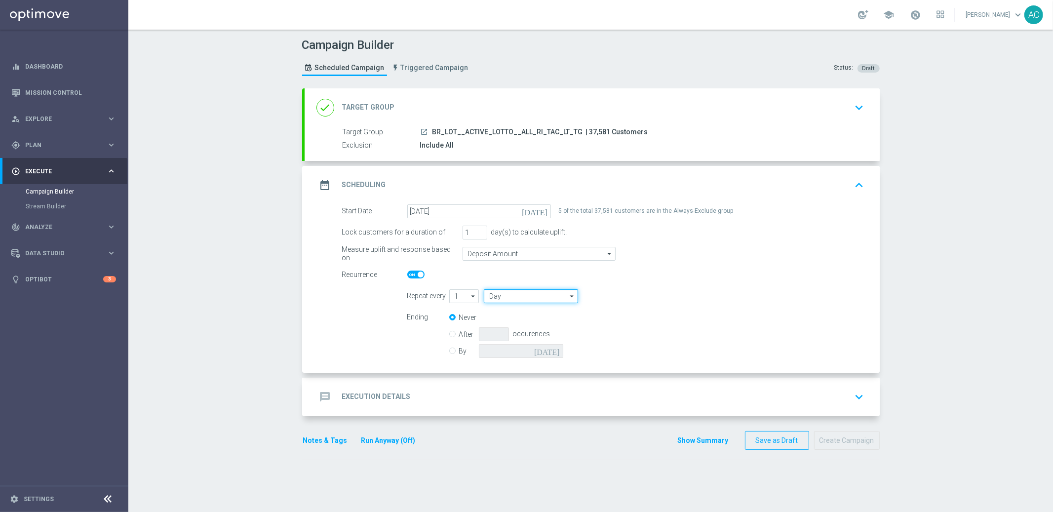
click at [532, 295] on input "Day" at bounding box center [531, 296] width 94 height 14
click at [535, 330] on div "Week" at bounding box center [535, 325] width 87 height 14
type input "Week"
click at [641, 298] on input "checkbox" at bounding box center [645, 295] width 15 height 13
checkbox input "true"
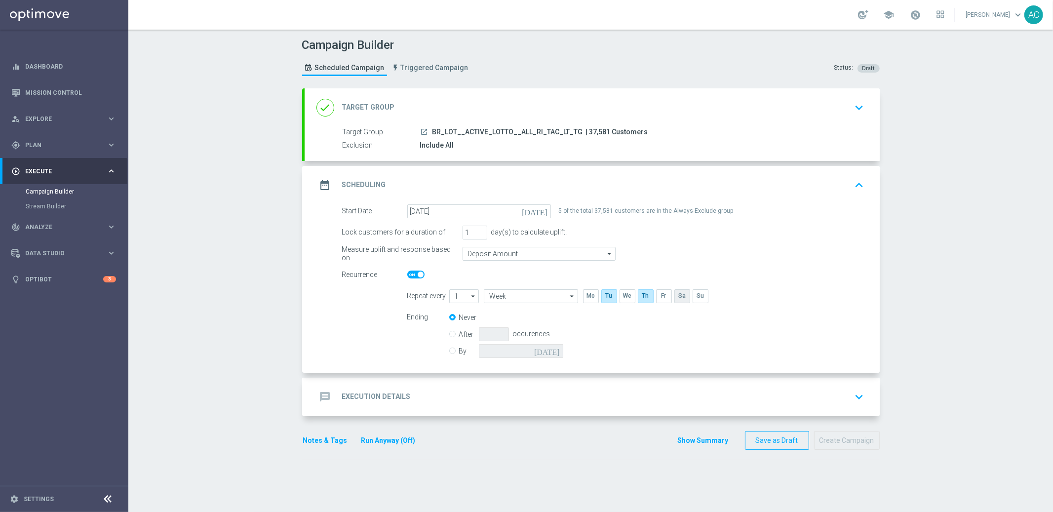
click at [675, 295] on input "checkbox" at bounding box center [681, 295] width 15 height 13
checkbox input "true"
click at [459, 350] on label "By" at bounding box center [469, 350] width 20 height 9
click at [454, 350] on input "By" at bounding box center [452, 349] width 6 height 6
radio input "true"
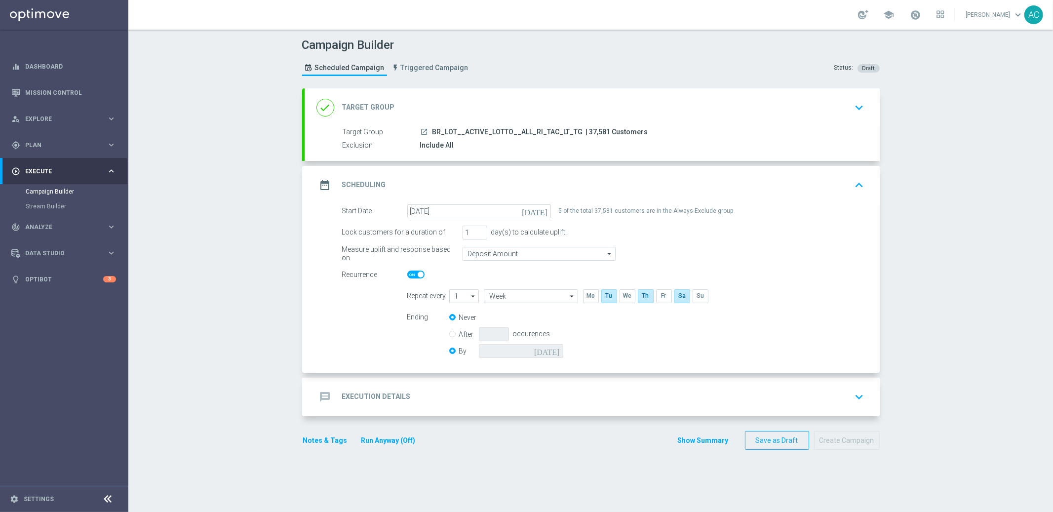
radio input "false"
click at [532, 345] on input at bounding box center [521, 351] width 84 height 14
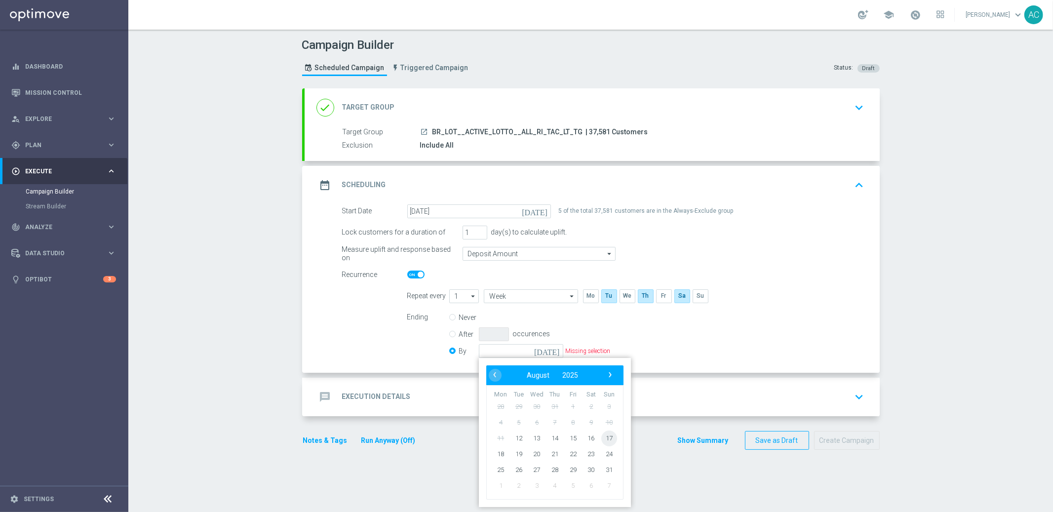
click at [605, 439] on span "17" at bounding box center [609, 438] width 16 height 16
type input "17 Aug 2025"
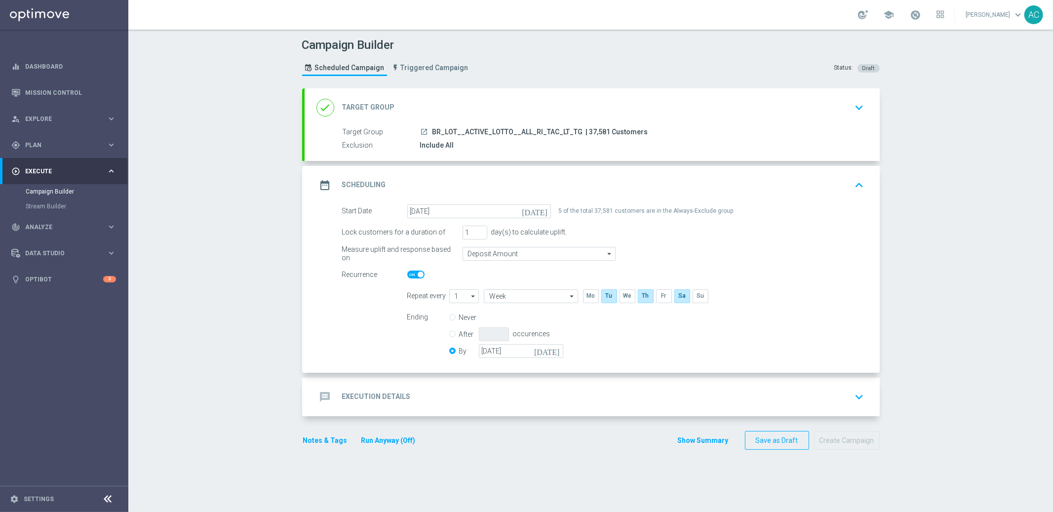
click at [372, 401] on div "message Execution Details" at bounding box center [363, 397] width 94 height 18
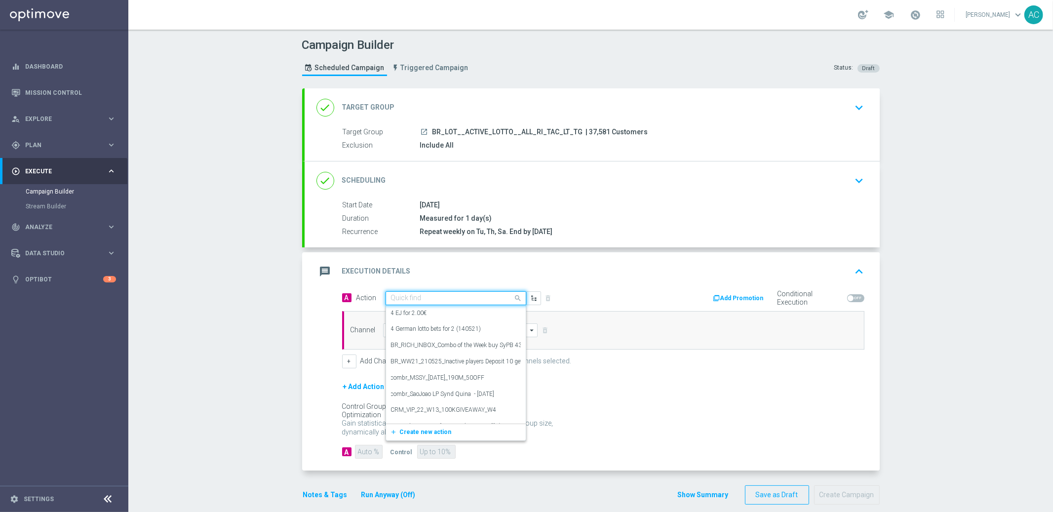
click at [461, 297] on input "text" at bounding box center [446, 298] width 110 height 8
paste input "BR_LOT_LFI20OFF_COM__ALL_RI_TAC_LT"
type input "BR_LOT_LFI20OFF_COM__ALL_RI_TAC_LT"
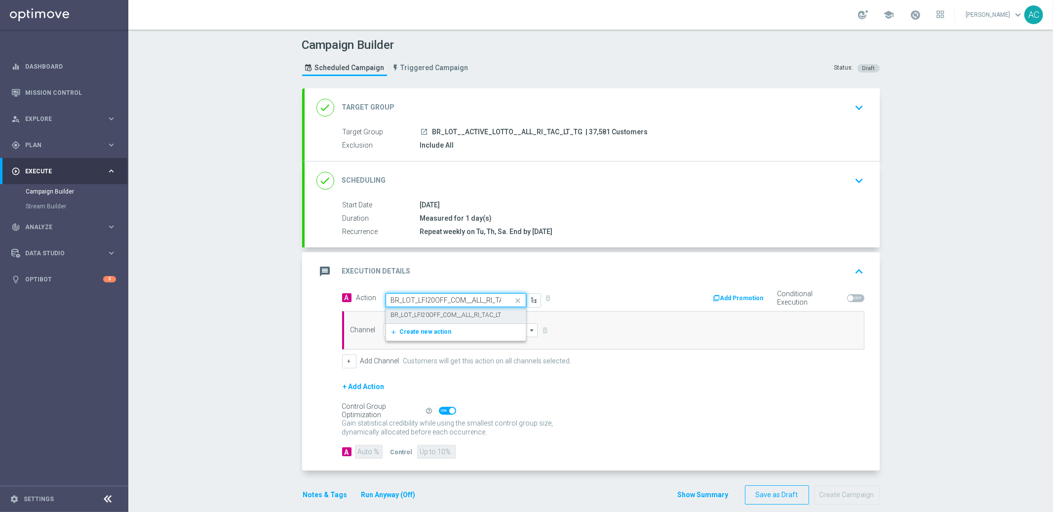
scroll to position [0, 16]
click at [437, 316] on label "BR_LOT_LFI20OFF_COM__ALL_RI_TAC_LT" at bounding box center [446, 315] width 111 height 8
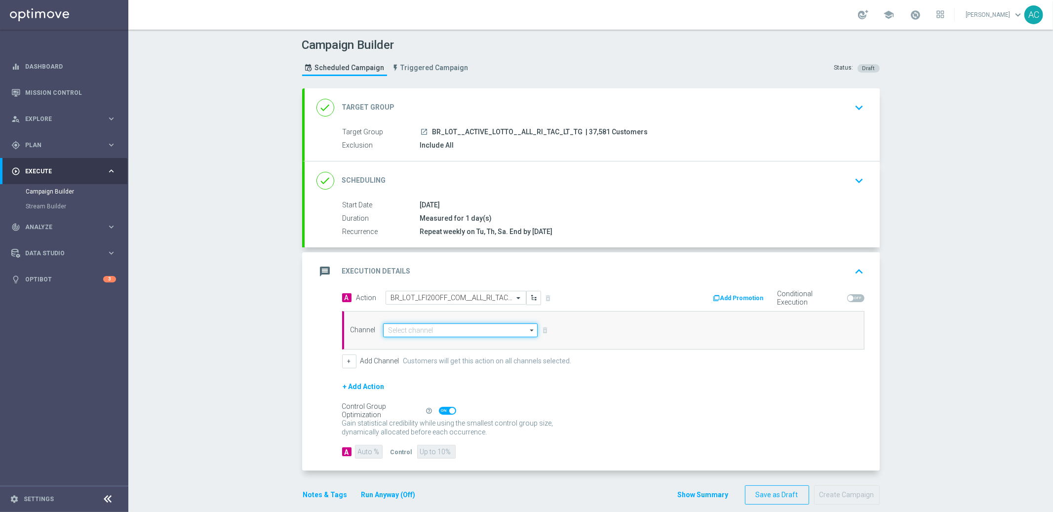
click at [426, 329] on input at bounding box center [460, 330] width 155 height 14
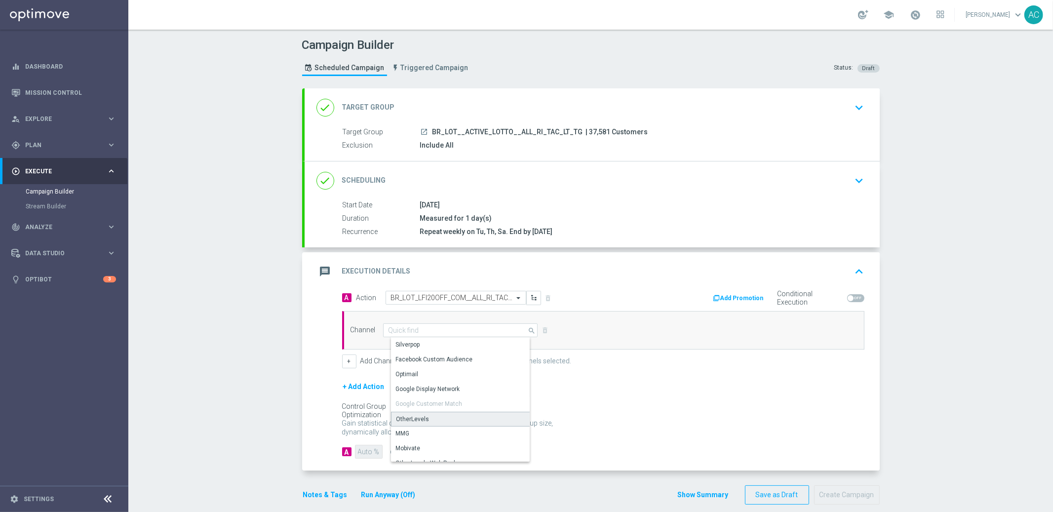
click at [428, 419] on div "OtherLevels" at bounding box center [464, 419] width 147 height 15
type input "OtherLevels"
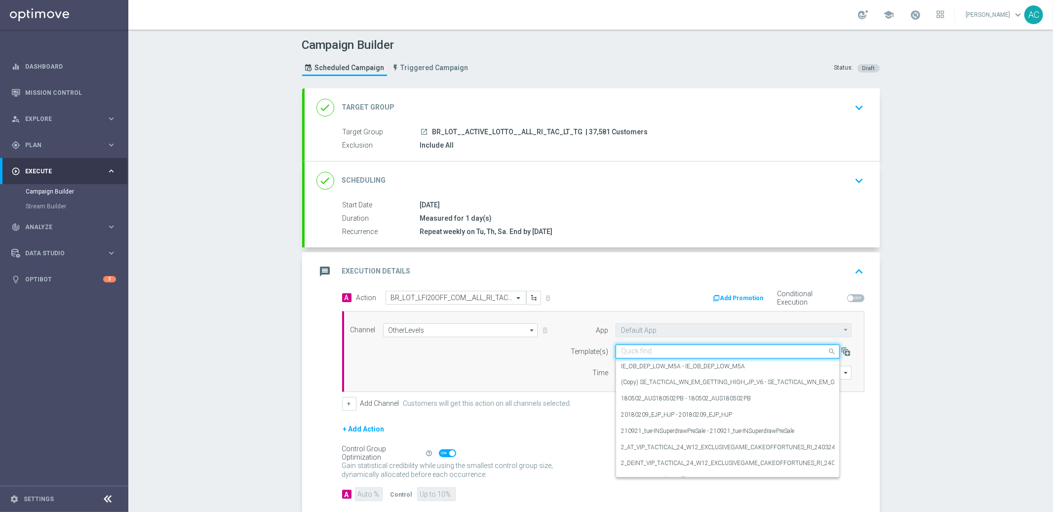
click at [648, 350] on input "text" at bounding box center [717, 351] width 193 height 8
paste input "BR_LOT_LFI20OFF_COM__ALL_RI_TAC_LT"
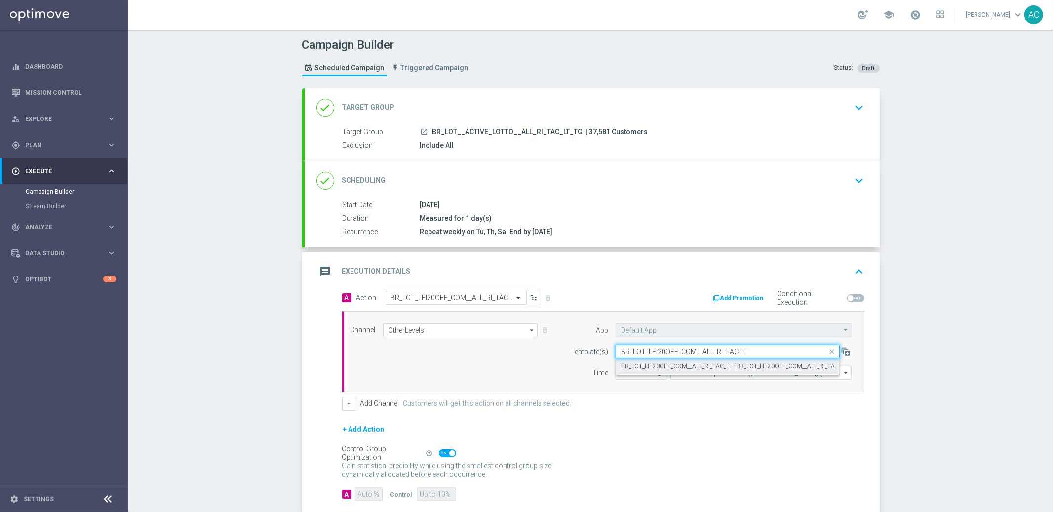
click at [649, 360] on div "BR_LOT_LFI20OFF_COM__ALL_RI_TAC_LT - BR_LOT_LFI20OFF_COM__ALL_RI_TAC_LT" at bounding box center [727, 366] width 213 height 16
type input "BR_LOT_LFI20OFF_COM__ALL_RI_TAC_LT"
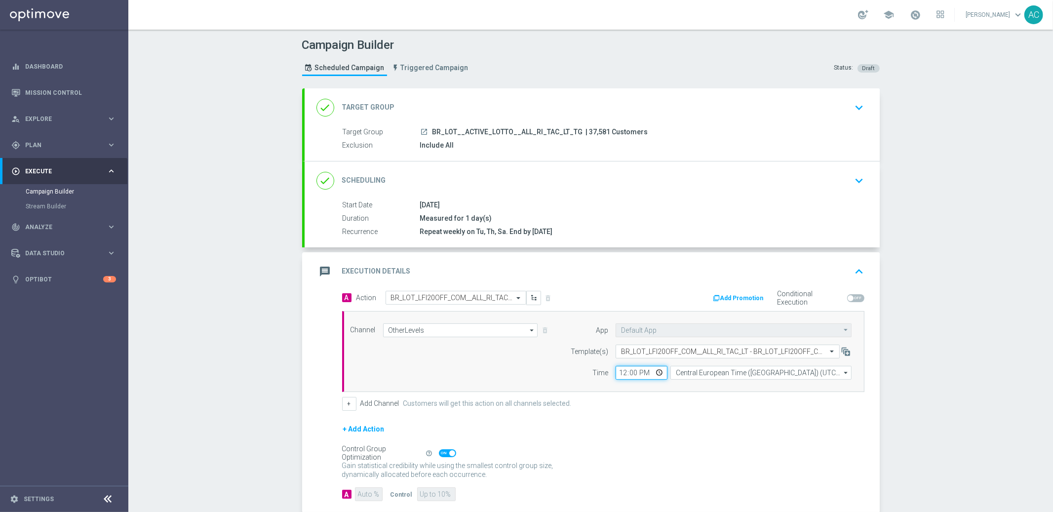
click at [620, 375] on input "12:00" at bounding box center [641, 373] width 52 height 14
type input "06:00"
click at [716, 372] on input "Central European Time (Budapest) (UTC +02:00)" at bounding box center [760, 373] width 181 height 14
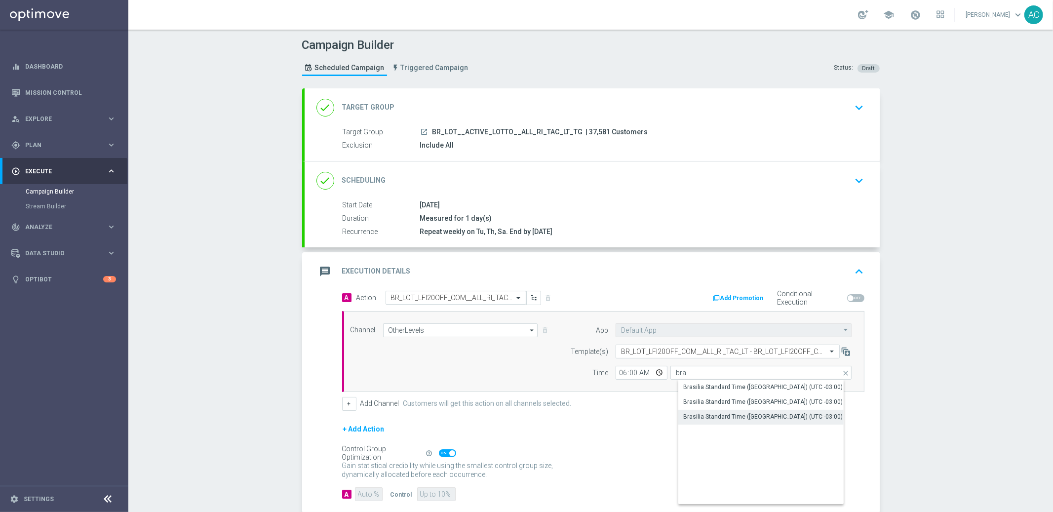
click at [800, 422] on div "Brasilia Standard Time (Sao Paulo) (UTC -03:00)" at bounding box center [769, 417] width 182 height 14
type input "Brasilia Standard Time (Sao Paulo) (UTC -03:00)"
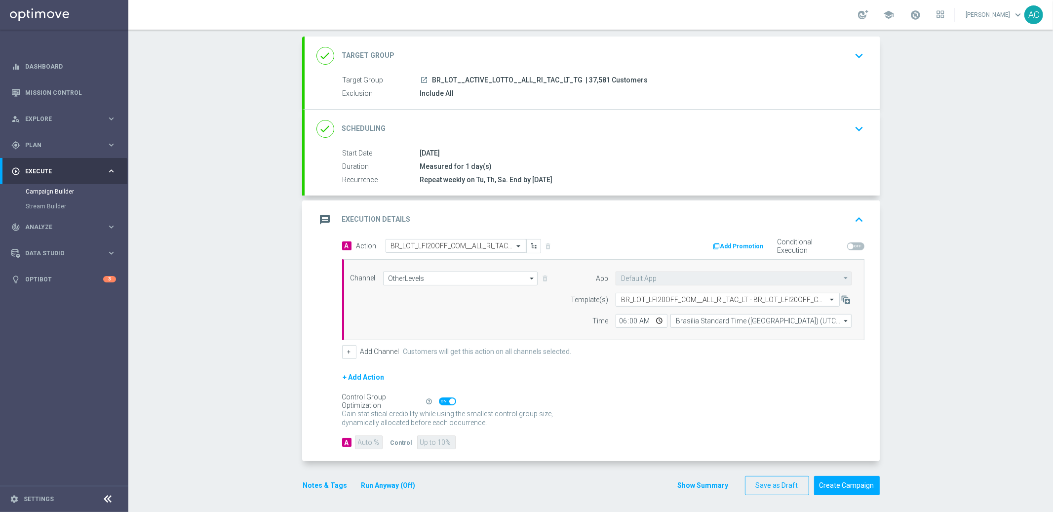
scroll to position [54, 0]
click at [853, 479] on button "Create Campaign" at bounding box center [847, 482] width 66 height 19
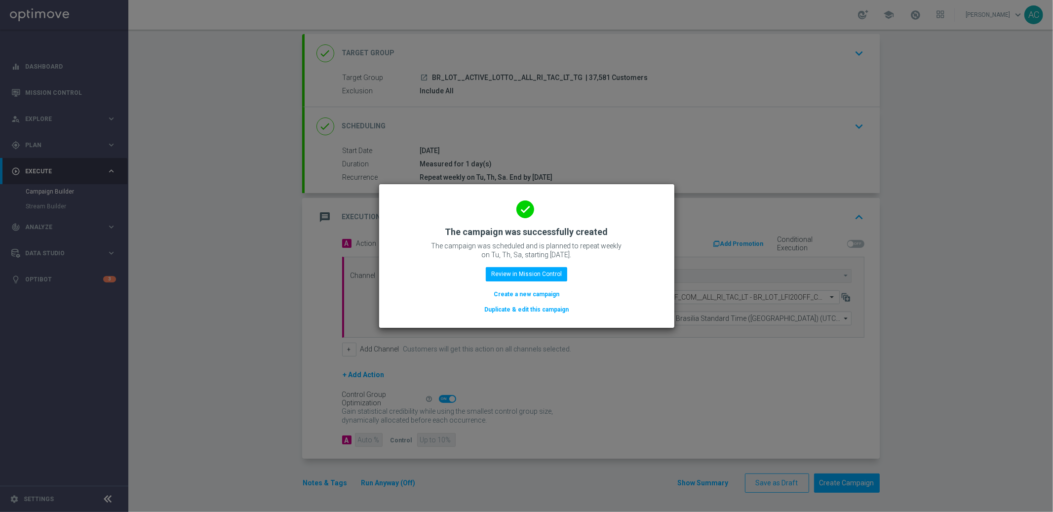
click at [531, 292] on button "Create a new campaign" at bounding box center [527, 294] width 68 height 11
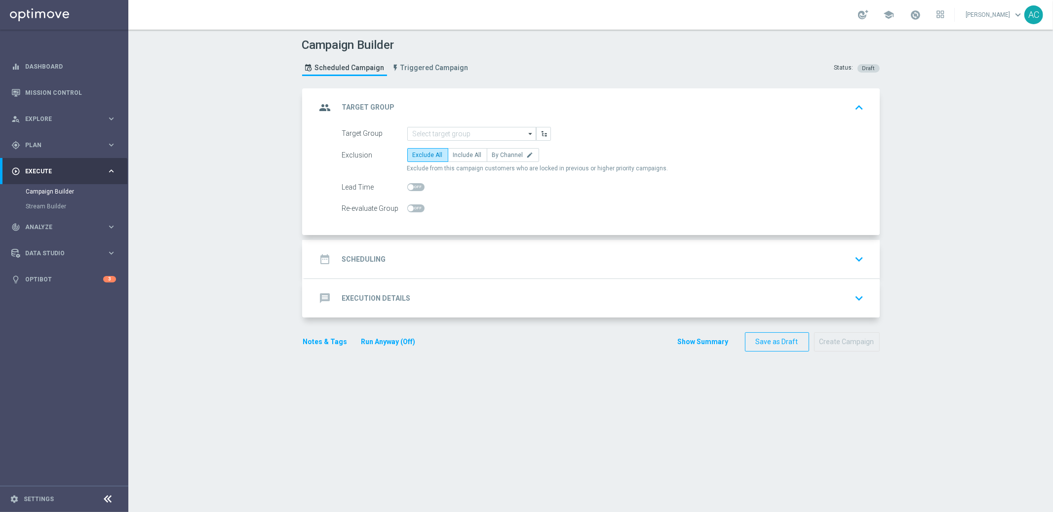
scroll to position [0, 0]
click at [443, 130] on input at bounding box center [471, 134] width 129 height 14
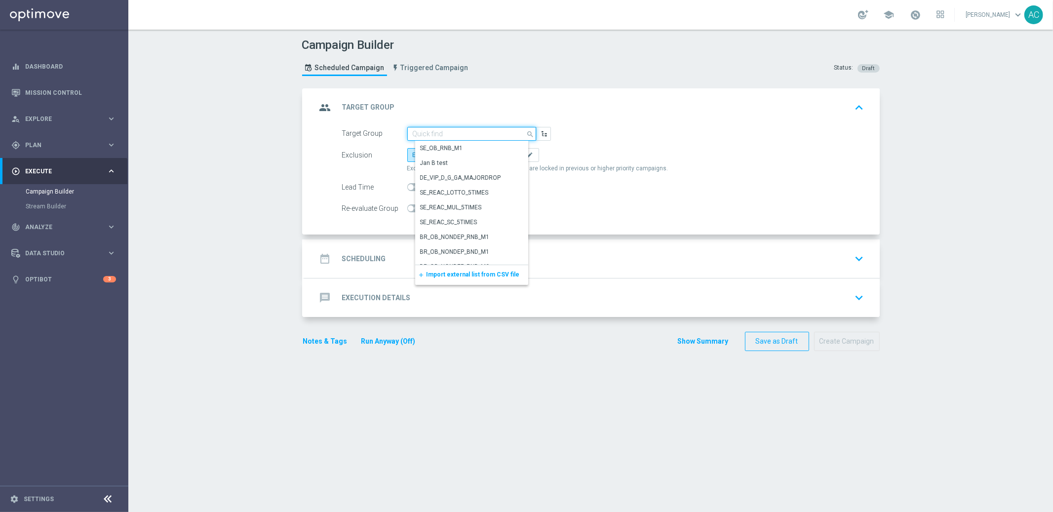
paste input "BR_LOT__BETMDVLFI2024__BET2025_ALL_EMA_TAC_LT_TG"
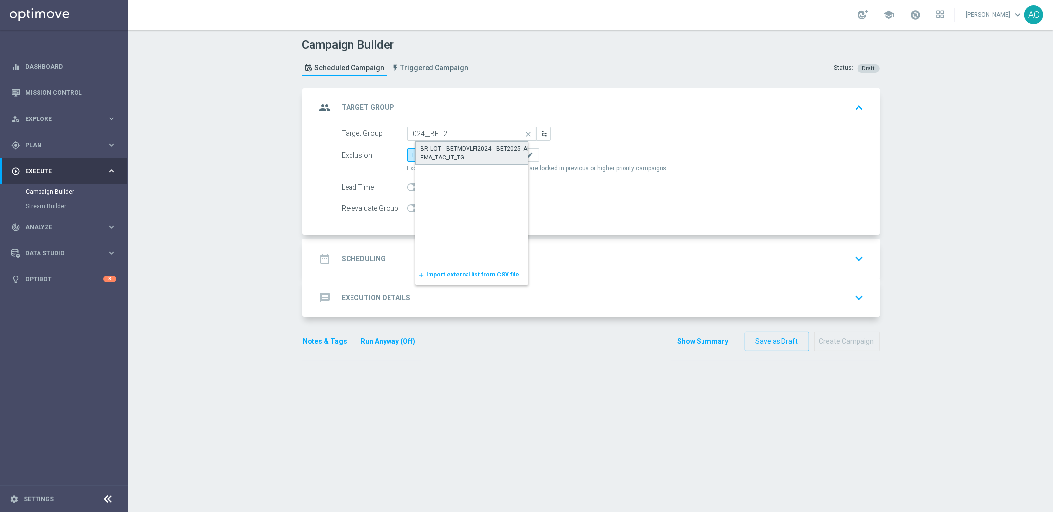
click at [458, 151] on div "BR_LOT__BETMDVLFI2024__BET2025_ALL_EMA_TAC_LT_TG" at bounding box center [480, 153] width 118 height 18
type input "BR_LOT__BETMDVLFI2024__BET2025_ALL_EMA_TAC_LT_TG"
click at [457, 155] on span "Include All" at bounding box center [467, 155] width 29 height 7
click at [457, 155] on input "Include All" at bounding box center [456, 156] width 6 height 6
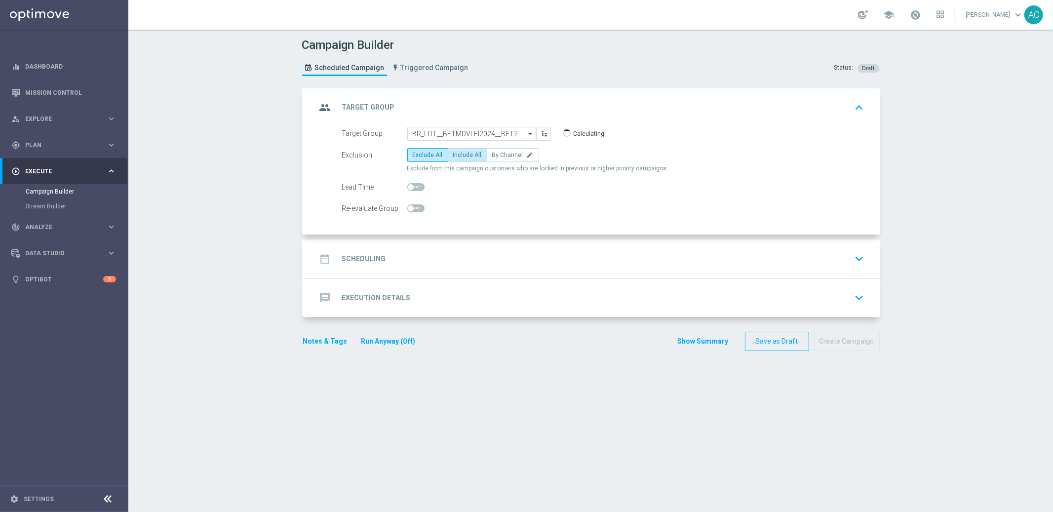
radio input "true"
click at [378, 261] on h2 "Scheduling" at bounding box center [364, 258] width 44 height 9
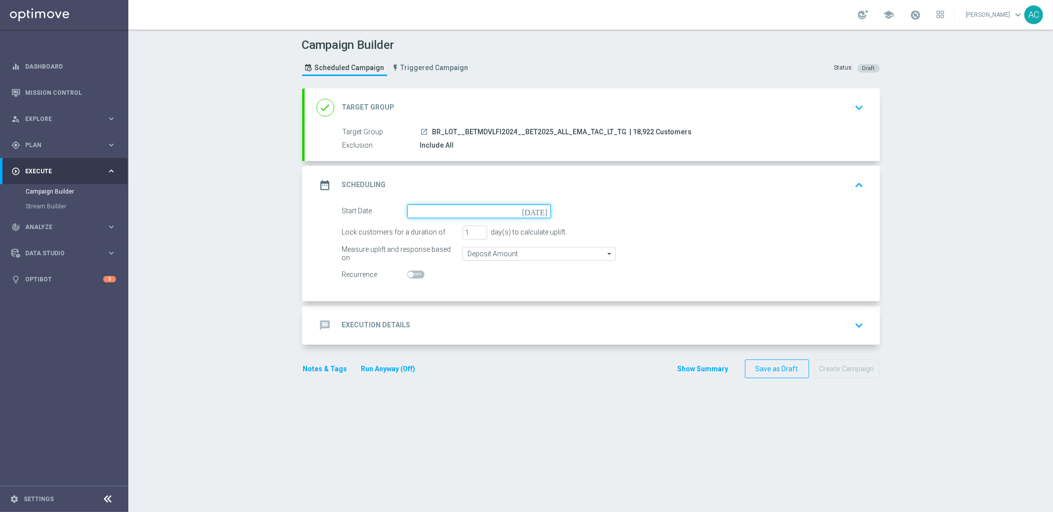
click at [456, 210] on input at bounding box center [479, 211] width 144 height 14
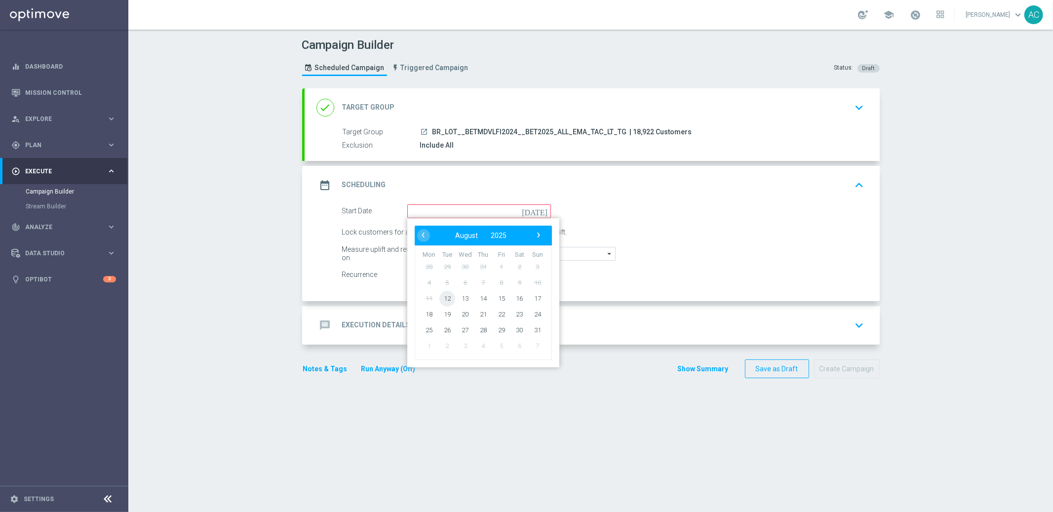
click at [440, 294] on span "12" at bounding box center [447, 298] width 16 height 16
type input "12 Aug 2025"
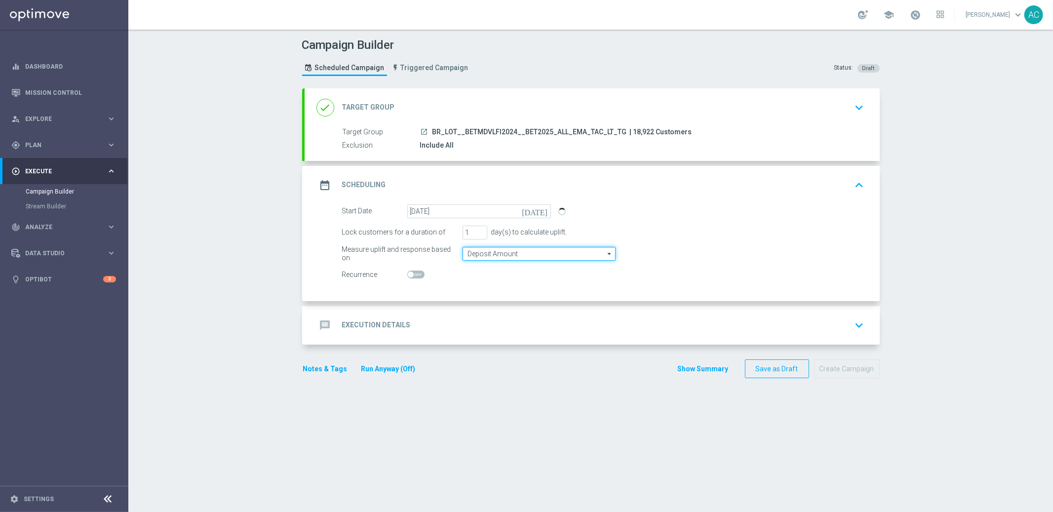
click at [492, 256] on input "Deposit Amount" at bounding box center [538, 254] width 153 height 14
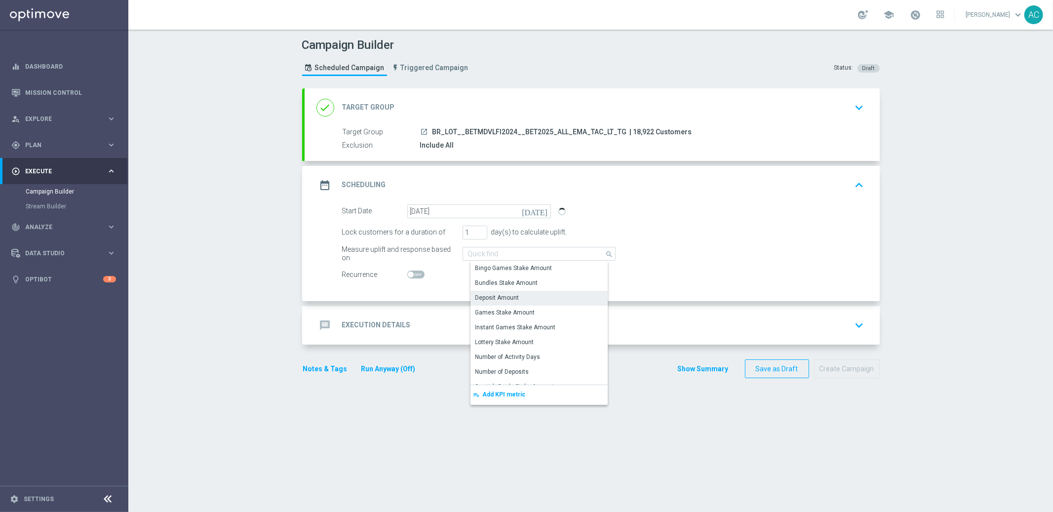
click at [410, 275] on span at bounding box center [415, 274] width 17 height 8
click at [410, 275] on input "checkbox" at bounding box center [415, 274] width 17 height 8
checkbox input "true"
type input "Deposit Amount"
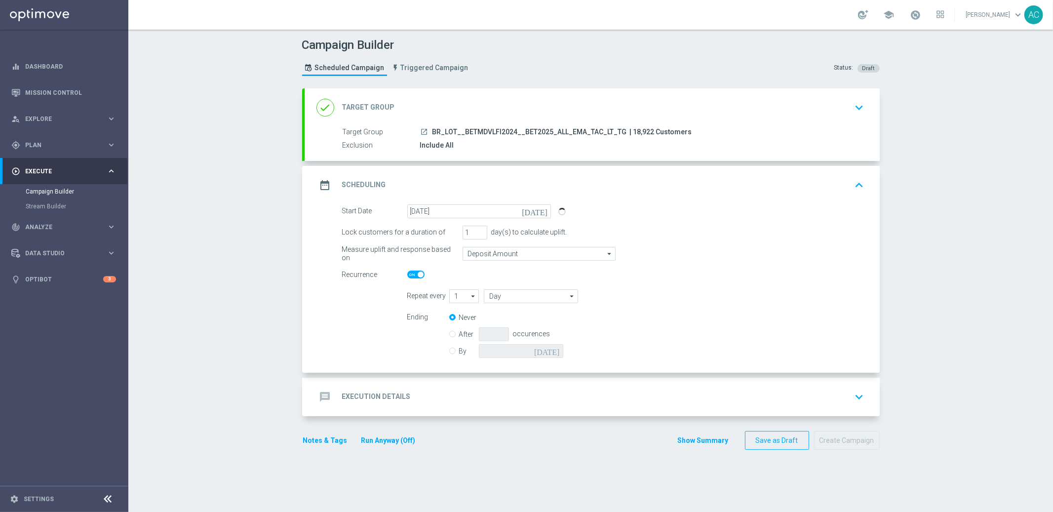
click at [513, 302] on form "Repeat every 1 1 arrow_drop_down Show Selected 0 of NaN 1" at bounding box center [635, 325] width 457 height 72
click at [512, 289] on input "Day" at bounding box center [531, 296] width 94 height 14
click at [513, 324] on div "Week" at bounding box center [535, 325] width 87 height 15
type input "Week"
click at [645, 299] on input "checkbox" at bounding box center [645, 295] width 15 height 13
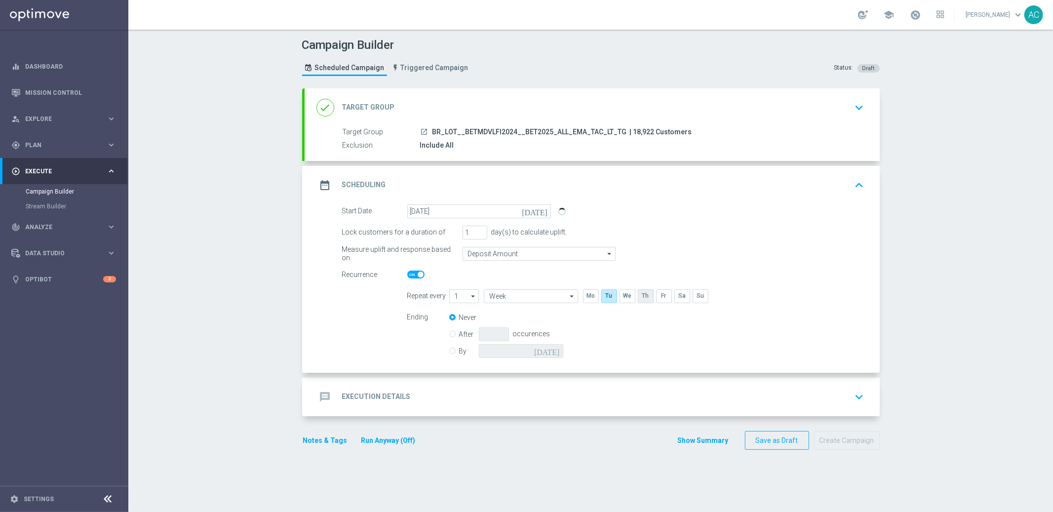
checkbox input "true"
click at [674, 297] on input "checkbox" at bounding box center [681, 295] width 15 height 13
checkbox input "true"
click at [453, 348] on div "By today" at bounding box center [512, 351] width 126 height 14
click at [451, 351] on input "By" at bounding box center [452, 349] width 6 height 6
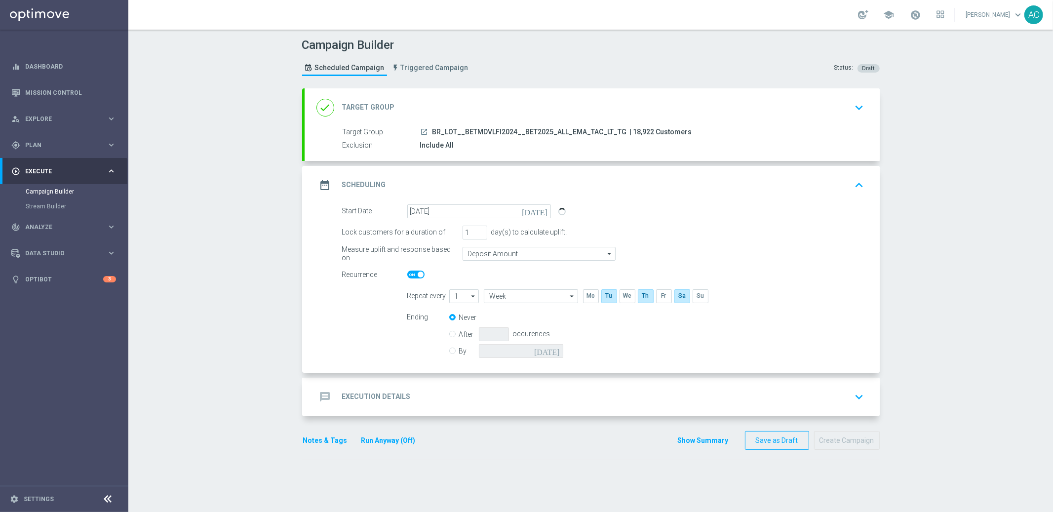
radio input "true"
radio input "false"
click at [550, 347] on icon "today" at bounding box center [548, 349] width 29 height 11
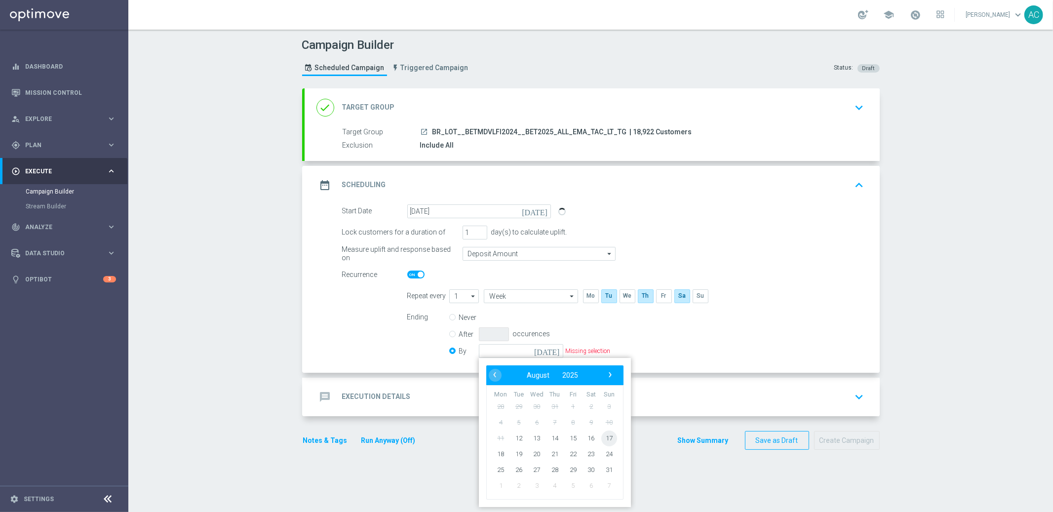
click at [604, 438] on span "17" at bounding box center [609, 438] width 16 height 16
type input "17 Aug 2025"
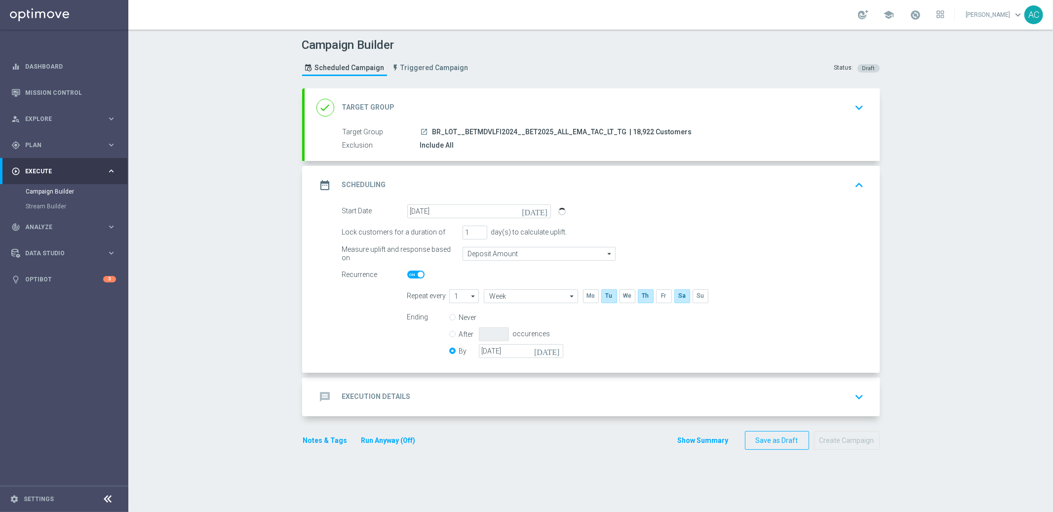
click at [370, 392] on h2 "Execution Details" at bounding box center [376, 396] width 69 height 9
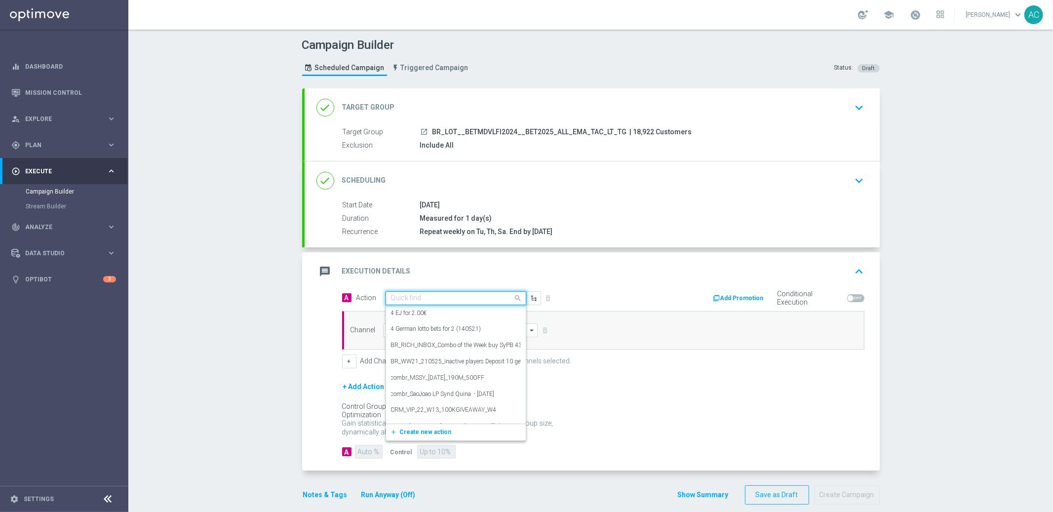
click at [427, 302] on div "Quick find" at bounding box center [455, 298] width 141 height 14
paste input "BR_LOT_LFI50OFF_COM__ALL_EMA_TAC_LT"
type input "BR_LOT_LFI50OFF_COM__ALL_EMA_TAC_LT"
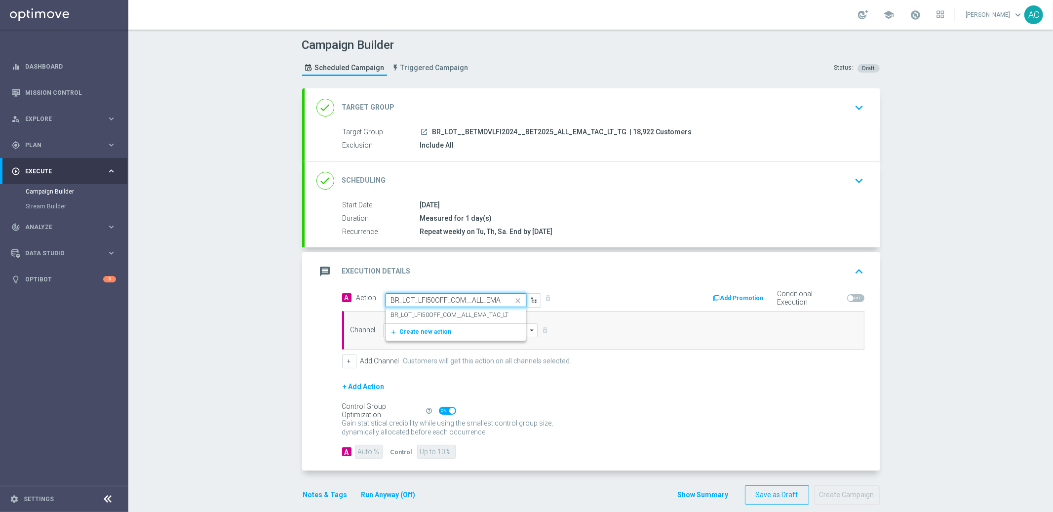
scroll to position [0, 25]
click at [433, 315] on label "BR_LOT_LFI50OFF_COM__ALL_EMA_TAC_LT" at bounding box center [450, 315] width 118 height 8
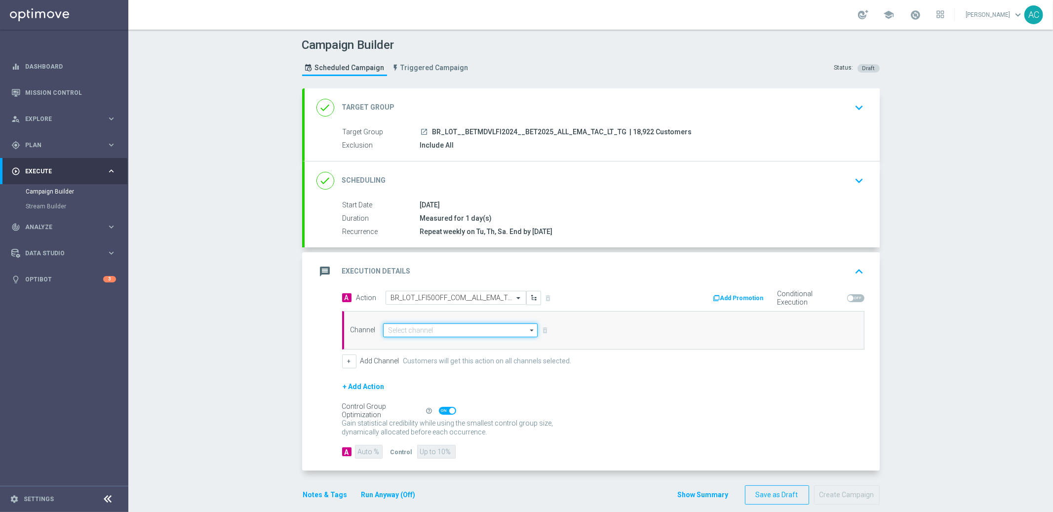
click at [415, 333] on input at bounding box center [460, 330] width 155 height 14
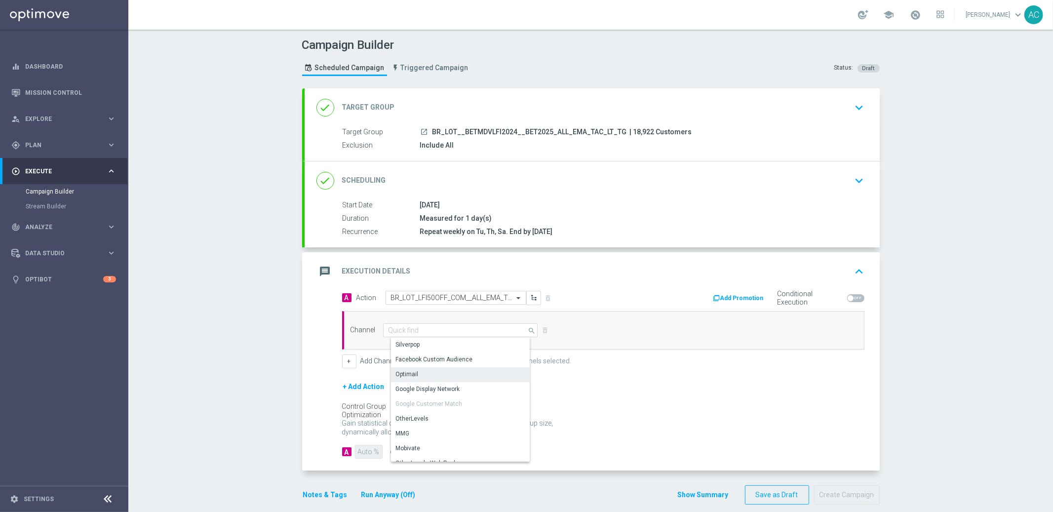
click at [428, 376] on div "Optimail" at bounding box center [464, 374] width 147 height 14
type input "Optimail"
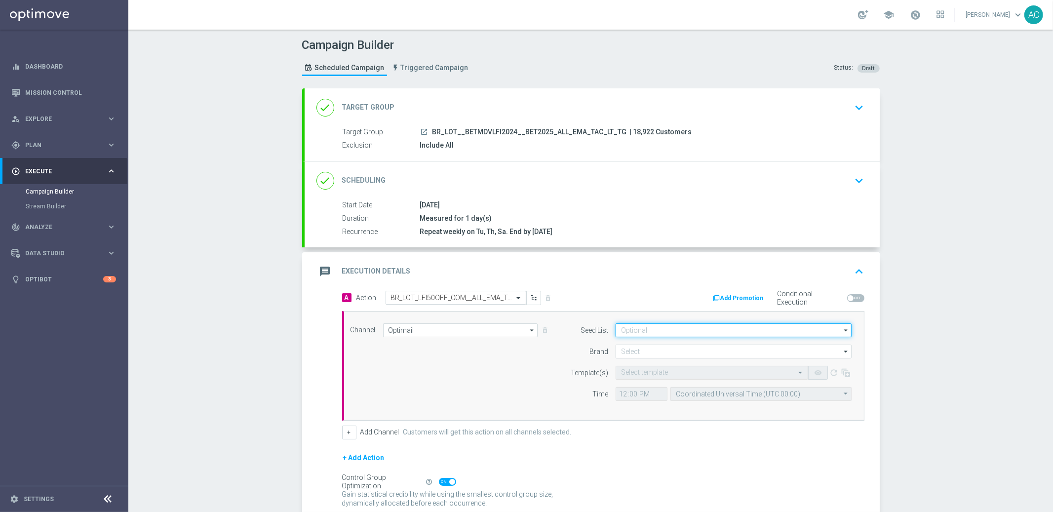
click at [652, 326] on input at bounding box center [733, 330] width 236 height 14
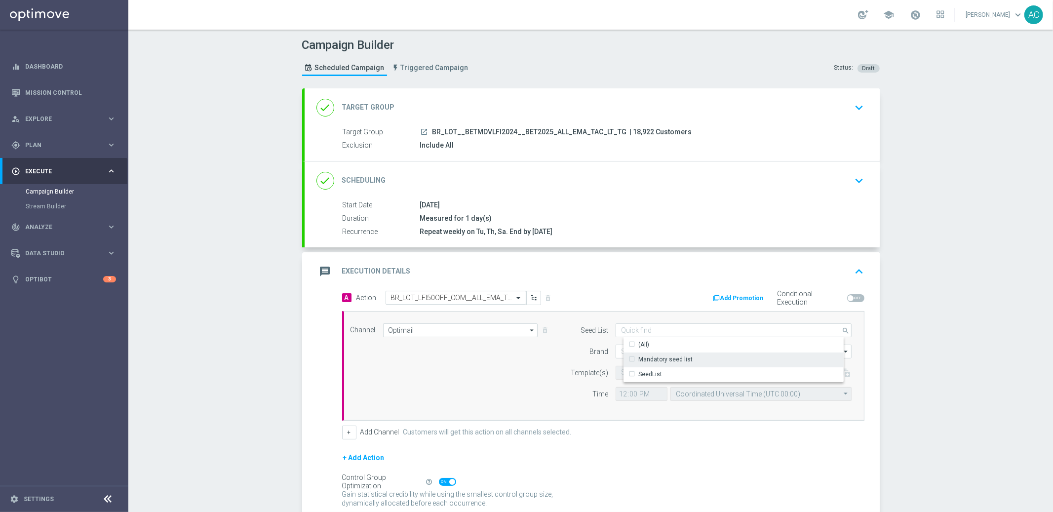
click at [653, 365] on div "Mandatory seed list" at bounding box center [741, 359] width 236 height 14
drag, startPoint x: 484, startPoint y: 375, endPoint x: 529, endPoint y: 365, distance: 46.5
click at [489, 373] on div "Channel Optimail Optimail arrow_drop_down Show Selected 0 of NaN Silverpop" at bounding box center [601, 365] width 516 height 85
type input "Mandatory seed list"
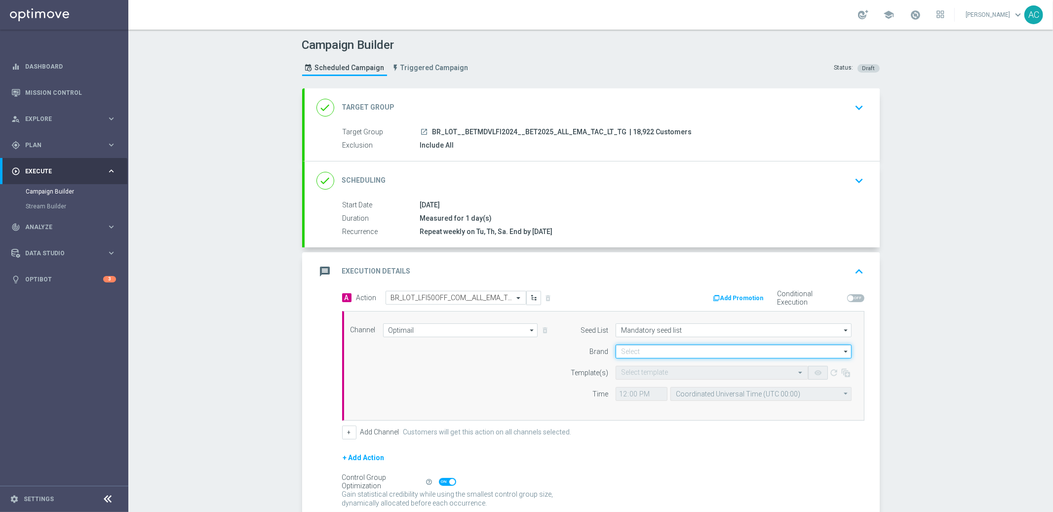
click at [624, 345] on input at bounding box center [733, 352] width 236 height 14
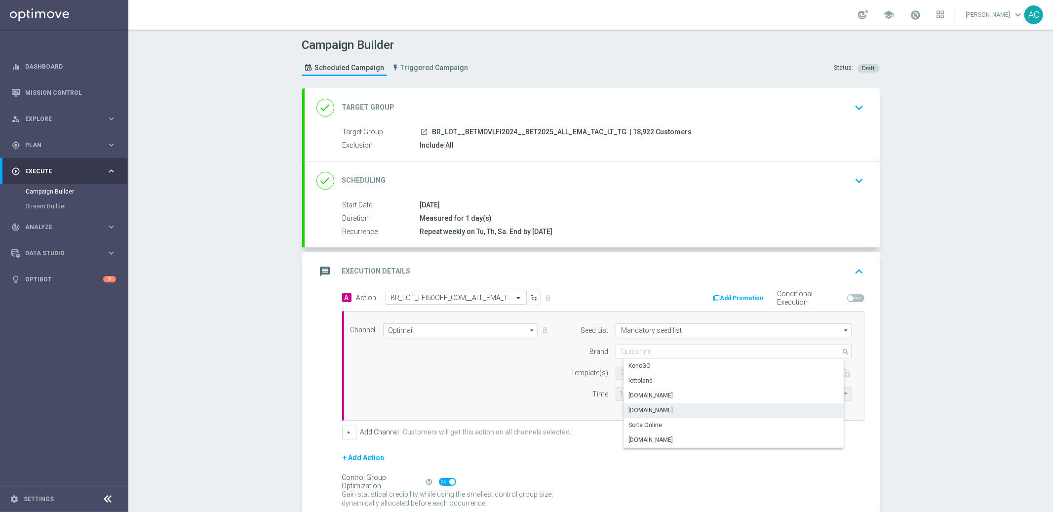
click at [649, 410] on div "Lottoland.com.br" at bounding box center [650, 410] width 44 height 9
type input "Lottoland.com.br"
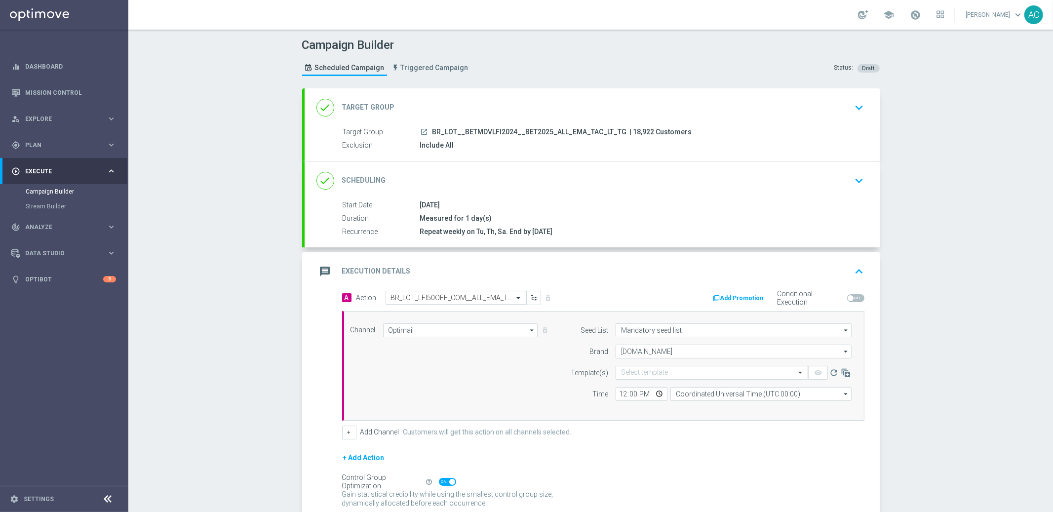
click at [448, 377] on div "Channel Optimail Optimail arrow_drop_down Show Selected 1 of 26 Silverpop" at bounding box center [601, 365] width 516 height 85
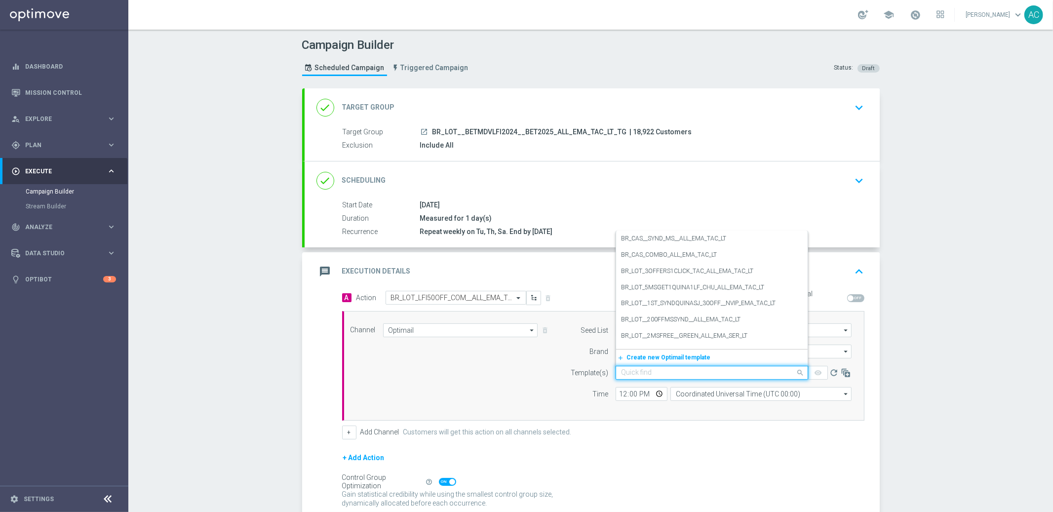
click at [645, 371] on input "text" at bounding box center [702, 373] width 162 height 8
paste input "BR_LOT_LFI50OFF_COM__ALL_EMA_TAC_LT"
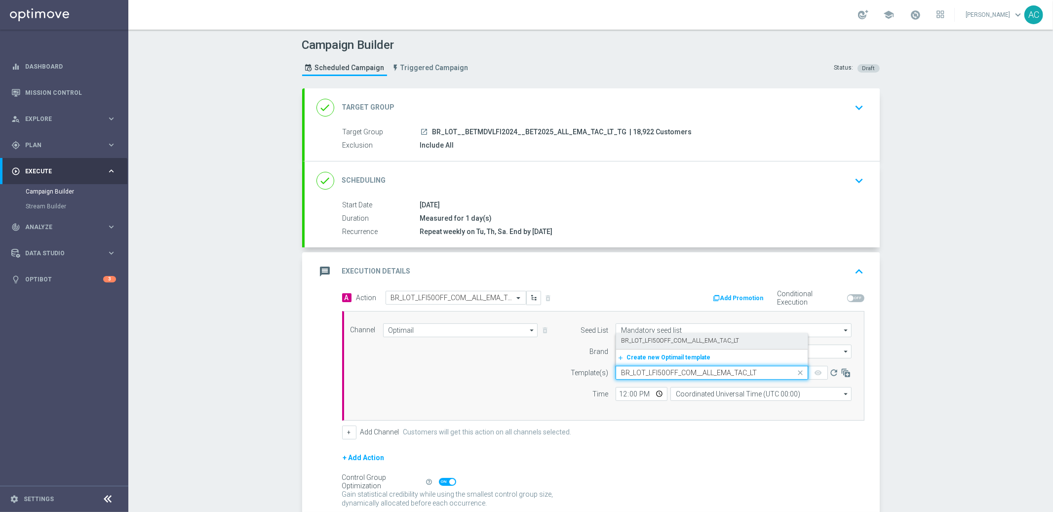
click at [652, 339] on label "BR_LOT_LFI50OFF_COM__ALL_EMA_TAC_LT" at bounding box center [680, 341] width 118 height 8
type input "BR_LOT_LFI50OFF_COM__ALL_EMA_TAC_LT"
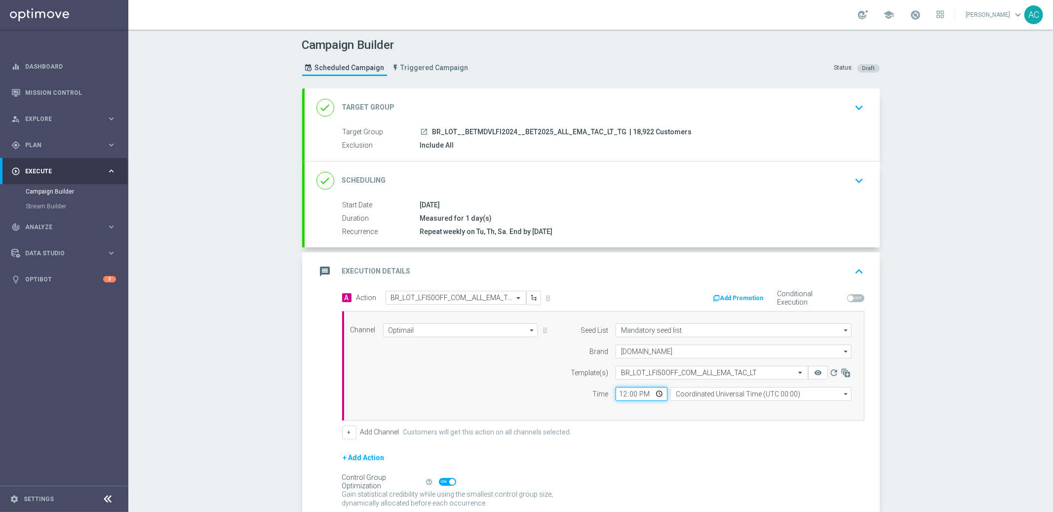
click at [618, 397] on input "12:00" at bounding box center [641, 394] width 52 height 14
type input "16:40"
click at [811, 398] on input "Coordinated Universal Time (UTC 00:00)" at bounding box center [760, 394] width 181 height 14
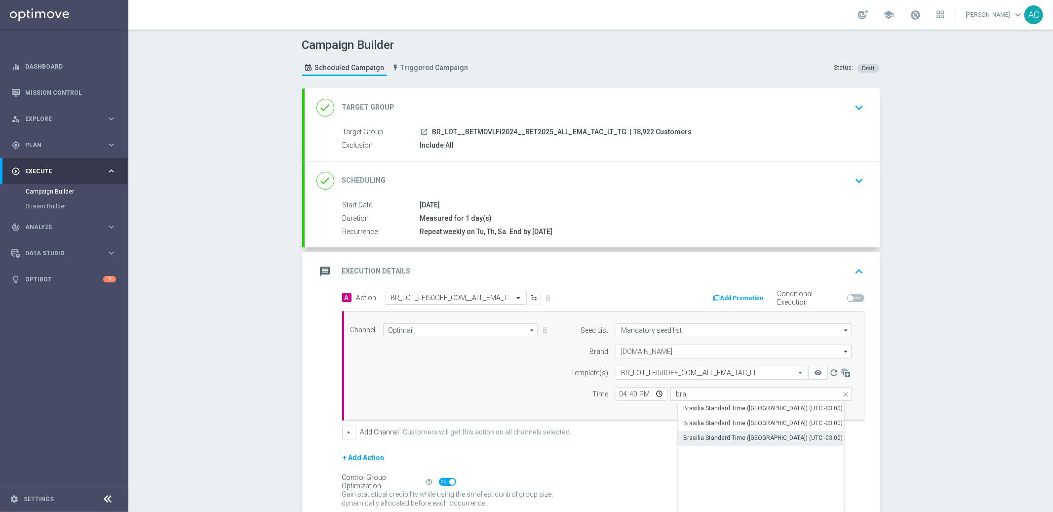
click at [764, 439] on div "Brasilia Standard Time (Sao Paulo) (UTC -03:00)" at bounding box center [762, 437] width 159 height 9
type input "Brasilia Standard Time (Sao Paulo) (UTC -03:00)"
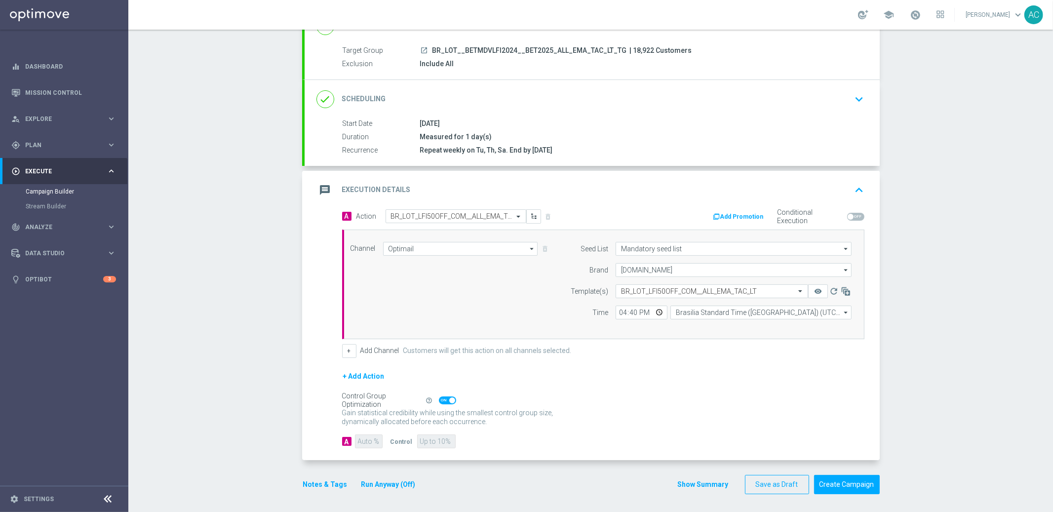
scroll to position [83, 0]
click at [449, 397] on span at bounding box center [452, 399] width 6 height 6
click at [445, 397] on input "checkbox" at bounding box center [447, 399] width 17 height 8
checkbox input "false"
click at [359, 435] on input "90" at bounding box center [368, 440] width 27 height 14
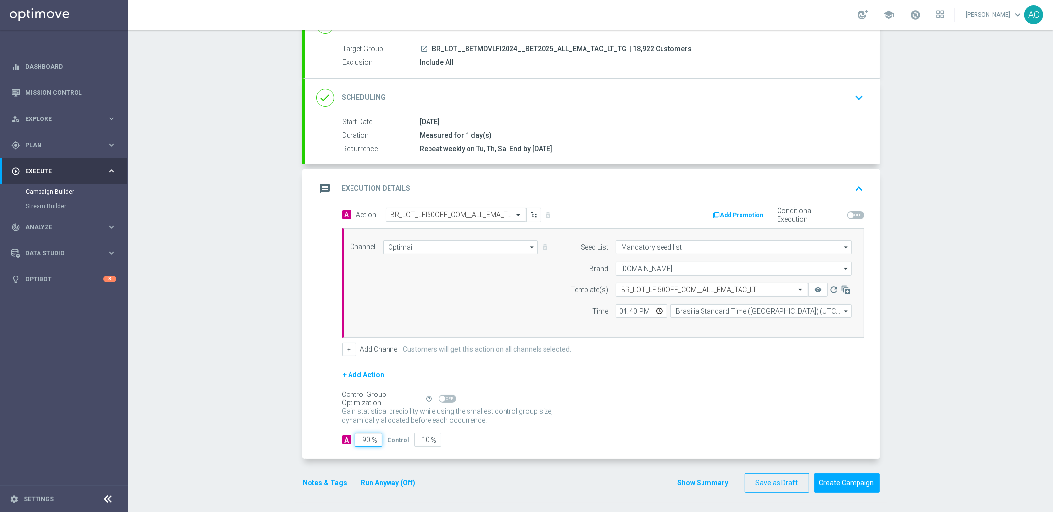
click at [359, 435] on input "90" at bounding box center [368, 440] width 27 height 14
type input "1"
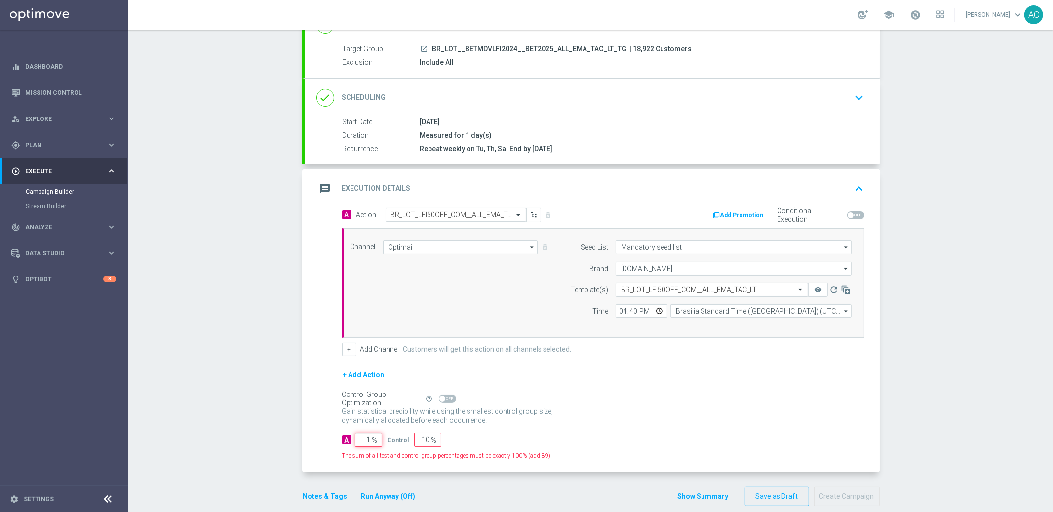
type input "99"
type input "10"
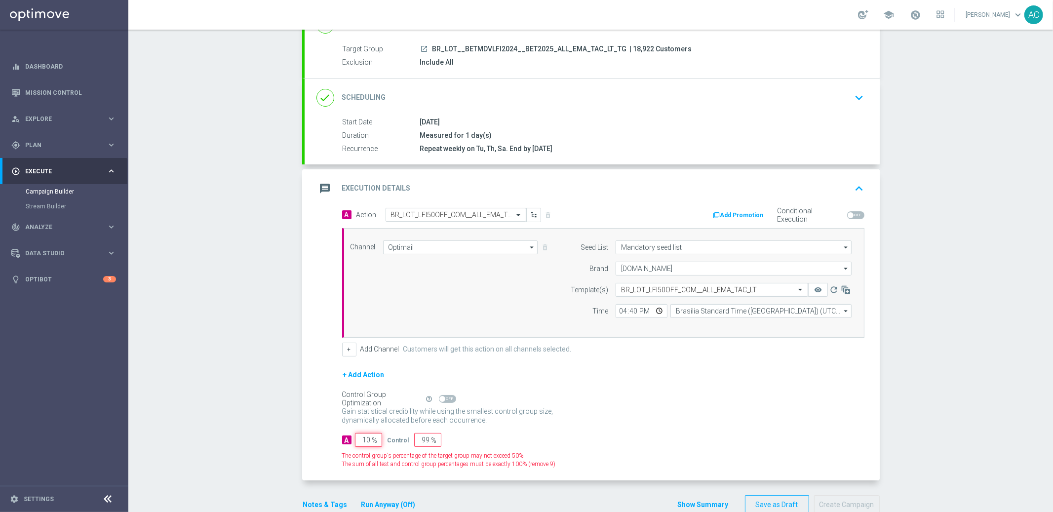
type input "90"
type input "100"
type input "0"
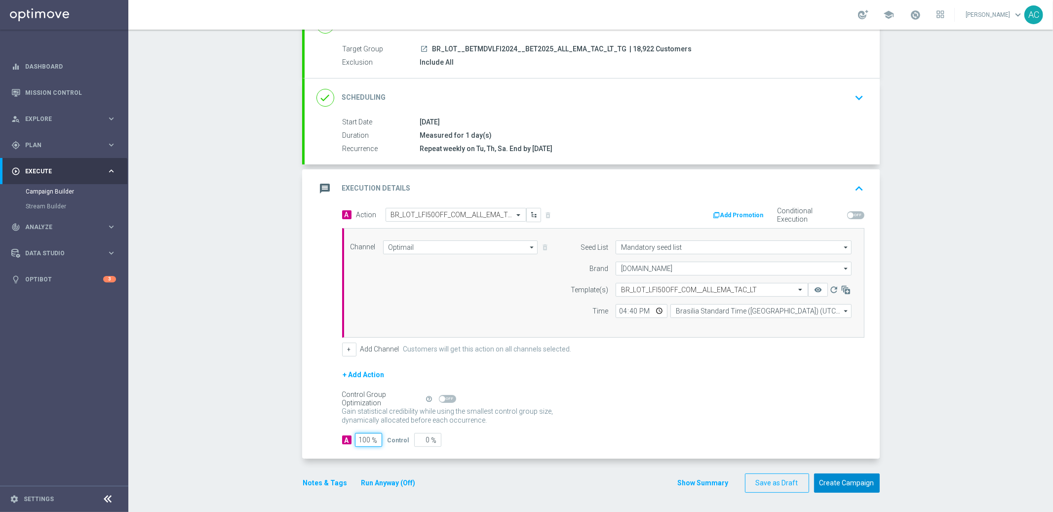
type input "100"
click at [839, 482] on button "Create Campaign" at bounding box center [847, 482] width 66 height 19
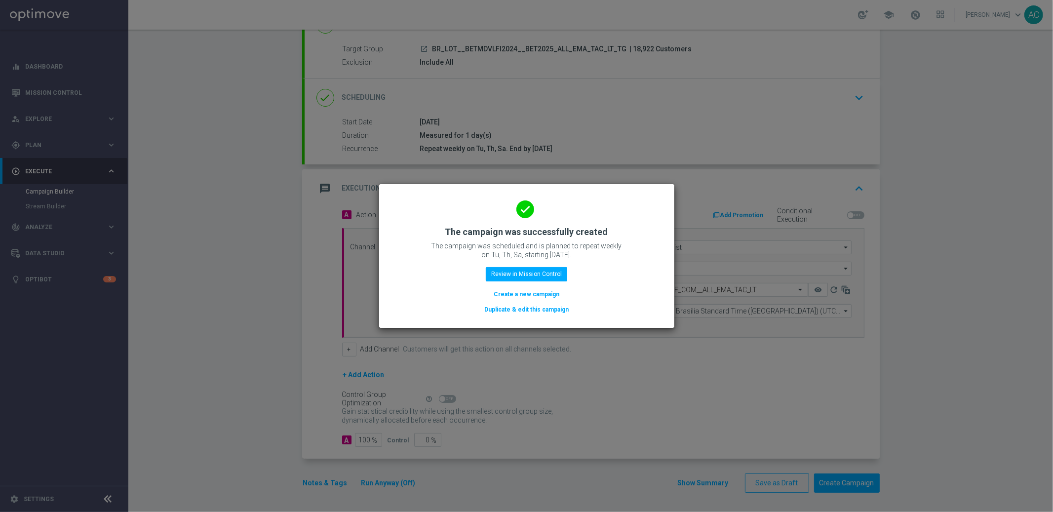
click at [535, 295] on button "Create a new campaign" at bounding box center [527, 294] width 68 height 11
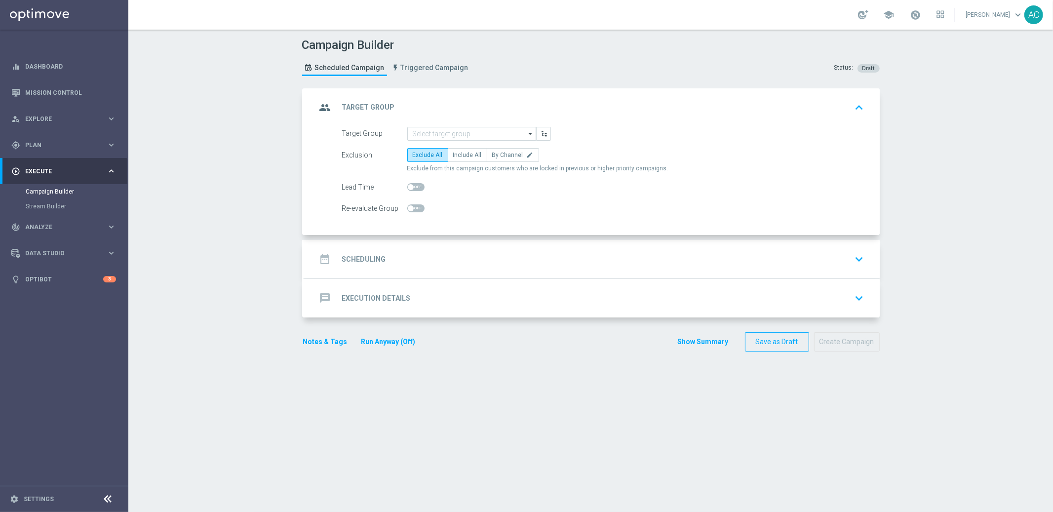
scroll to position [0, 0]
click at [468, 131] on input at bounding box center [471, 134] width 129 height 14
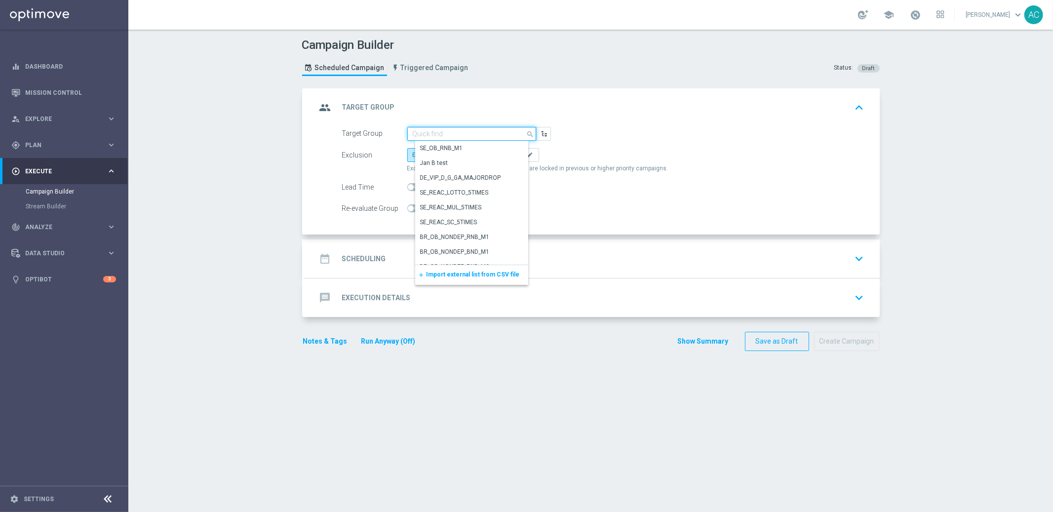
paste input "BR_LOT__BETMDVLFI2024__NOTBET2025_ALL_EMA_TAC_LT_TG"
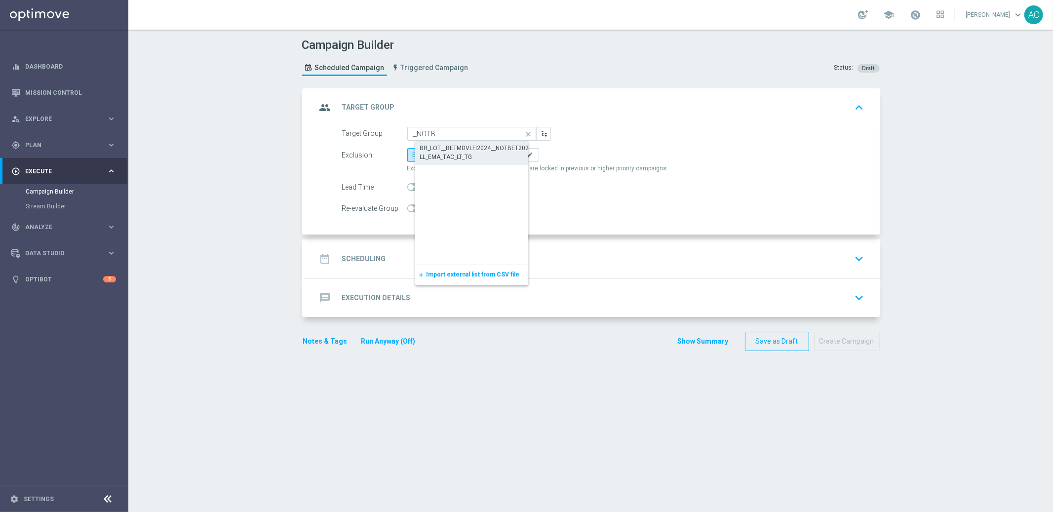
click at [461, 148] on div "BR_LOT__BETMDVLFI2024__NOTBET2025_ALL_EMA_TAC_LT_TG" at bounding box center [479, 153] width 119 height 18
type input "BR_LOT__BETMDVLFI2024__NOTBET2025_ALL_EMA_TAC_LT_TG"
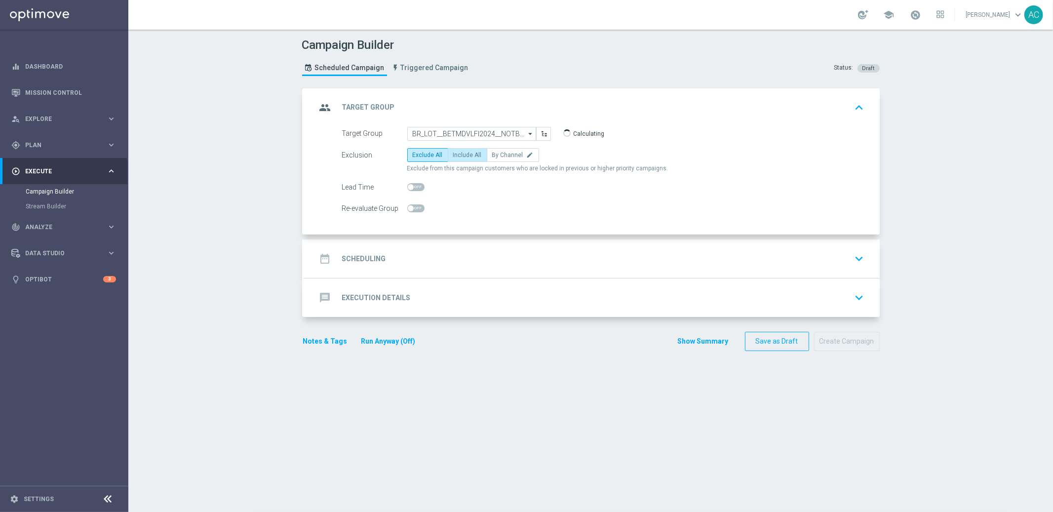
click at [468, 153] on span "Include All" at bounding box center [467, 155] width 29 height 7
click at [460, 153] on input "Include All" at bounding box center [456, 156] width 6 height 6
radio input "true"
click at [366, 268] on div "date_range Scheduling keyboard_arrow_down" at bounding box center [592, 258] width 575 height 38
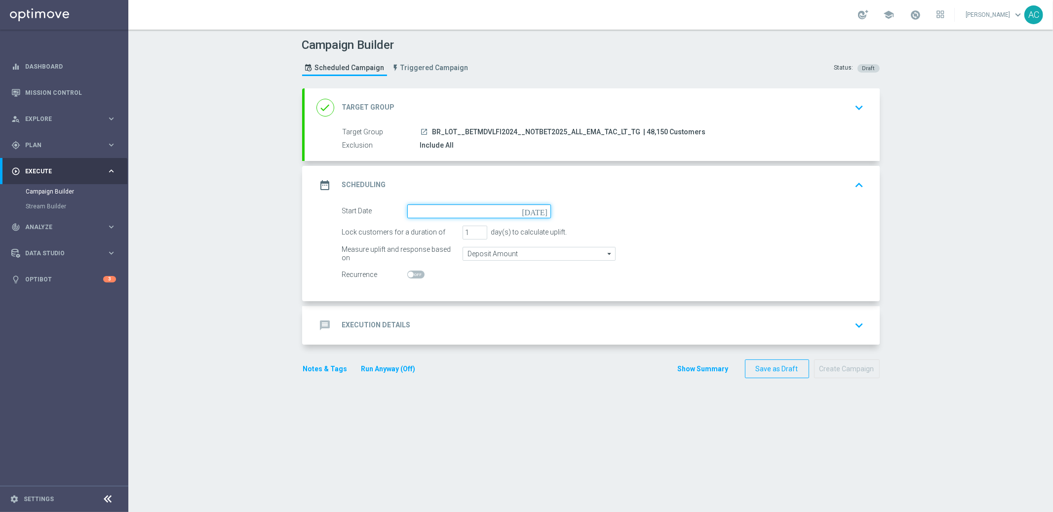
click at [508, 211] on input at bounding box center [479, 211] width 144 height 14
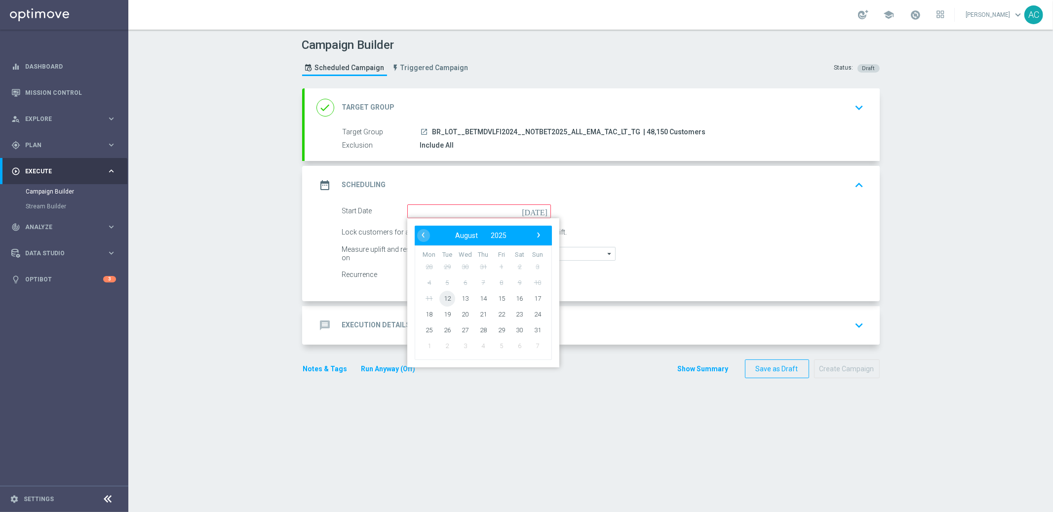
click at [443, 298] on span "12" at bounding box center [447, 298] width 16 height 16
type input "12 Aug 2025"
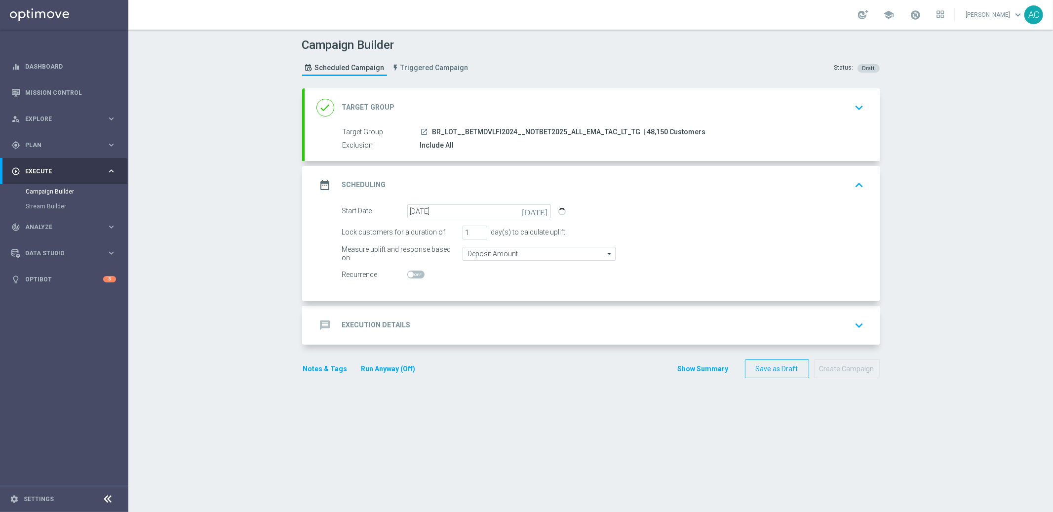
click at [408, 270] on span at bounding box center [415, 274] width 17 height 8
click at [408, 270] on input "checkbox" at bounding box center [415, 274] width 17 height 8
checkbox input "true"
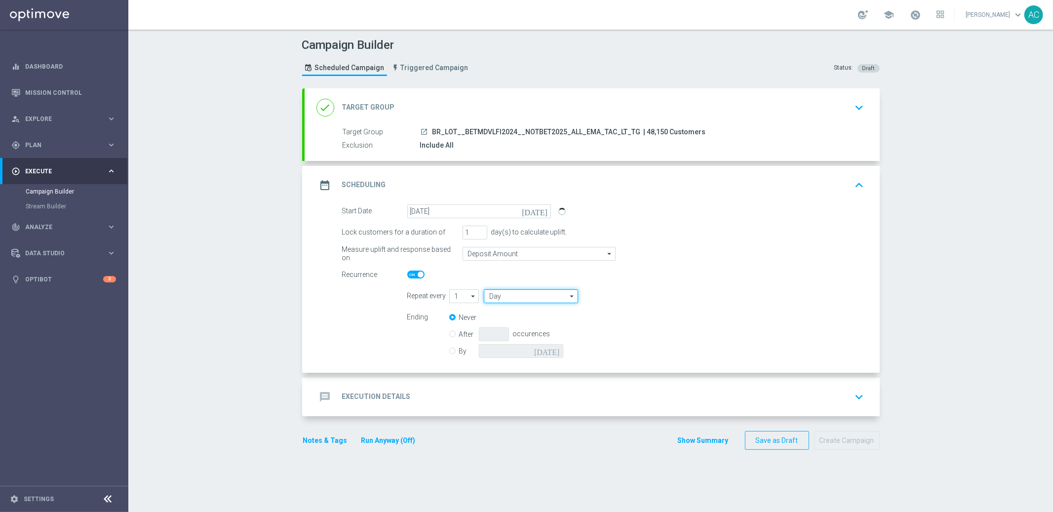
click at [513, 295] on input "Day" at bounding box center [531, 296] width 94 height 14
click at [514, 323] on div "Week" at bounding box center [535, 325] width 87 height 15
type input "Week"
click at [644, 296] on input "checkbox" at bounding box center [645, 295] width 15 height 13
checkbox input "true"
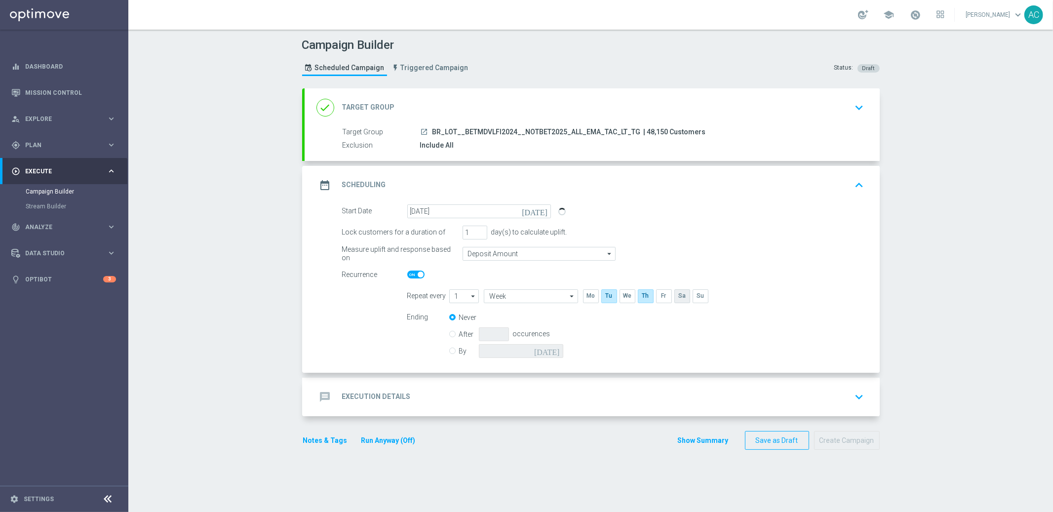
click at [685, 296] on input "checkbox" at bounding box center [681, 295] width 15 height 13
checkbox input "true"
click at [449, 350] on input "By" at bounding box center [452, 349] width 6 height 6
radio input "true"
radio input "false"
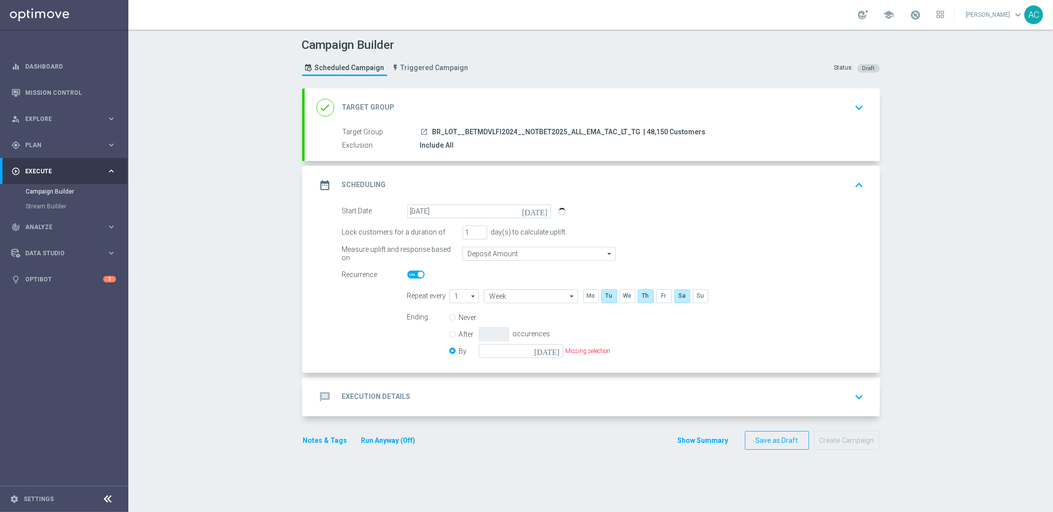
click at [554, 352] on icon "today" at bounding box center [548, 349] width 29 height 11
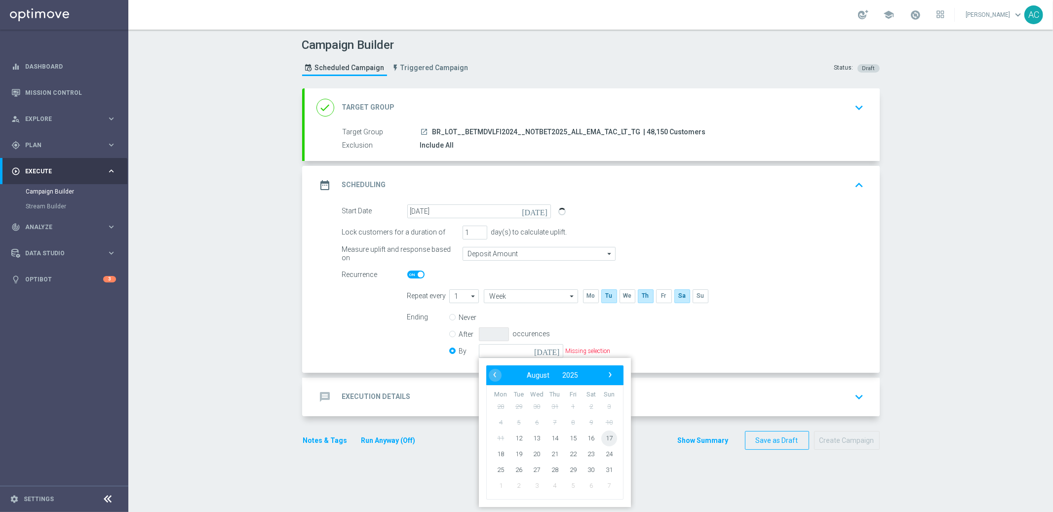
click at [603, 439] on span "17" at bounding box center [609, 438] width 16 height 16
type input "17 Aug 2025"
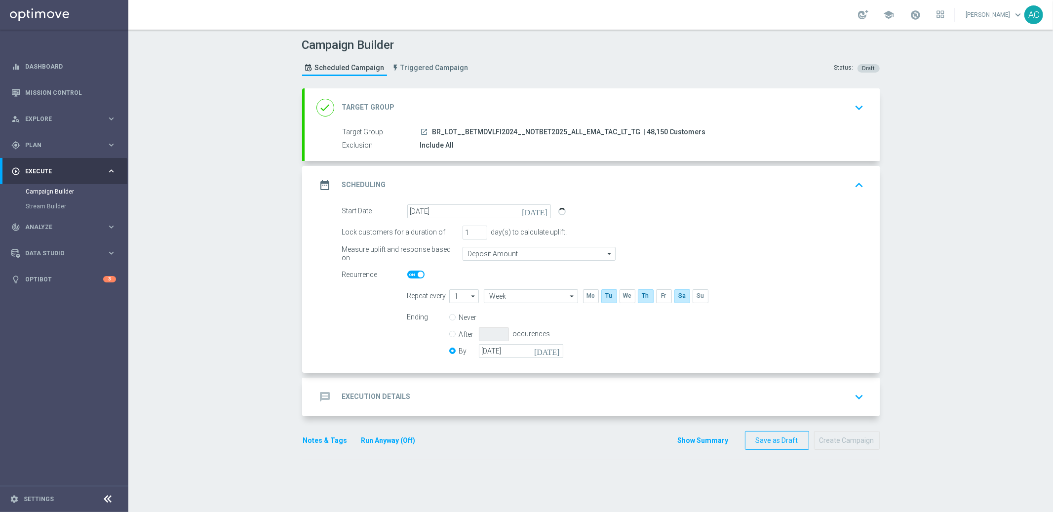
click at [331, 400] on div "message Execution Details" at bounding box center [363, 397] width 94 height 18
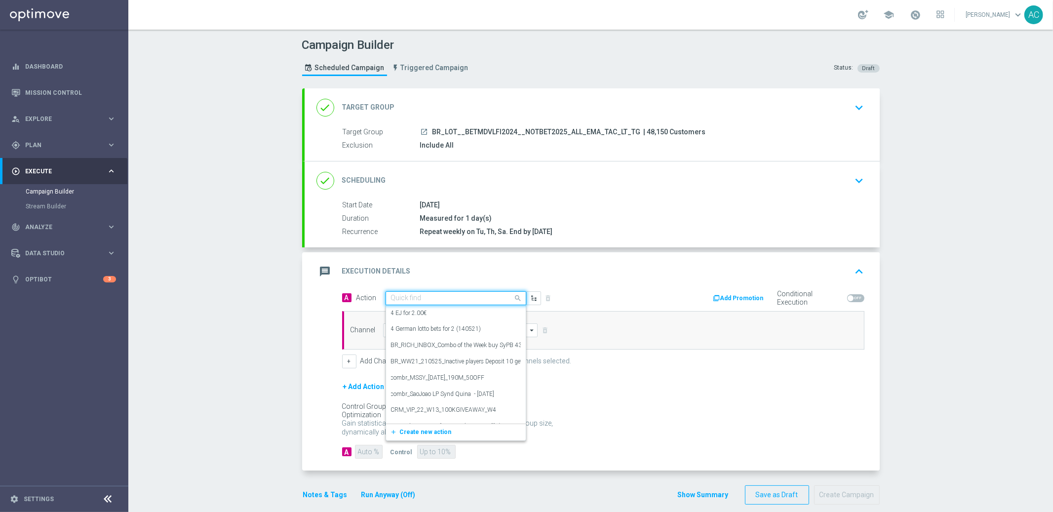
click at [404, 302] on div "Quick find" at bounding box center [455, 298] width 141 height 14
paste input "BR_LOT_LFIMONDAY_COM__ALL_EMA_TAC_LT"
type input "BR_LOT_LFIMONDAY_COM__ALL_EMA_TAC_LT"
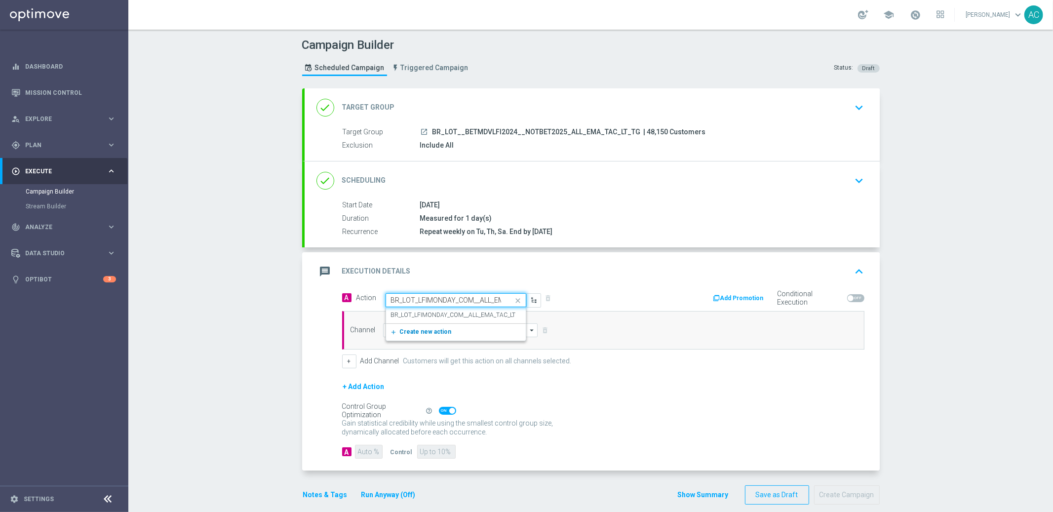
scroll to position [0, 32]
click at [414, 316] on label "BR_LOT_LFIMONDAY_COM__ALL_EMA_TAC_LT" at bounding box center [453, 315] width 125 height 8
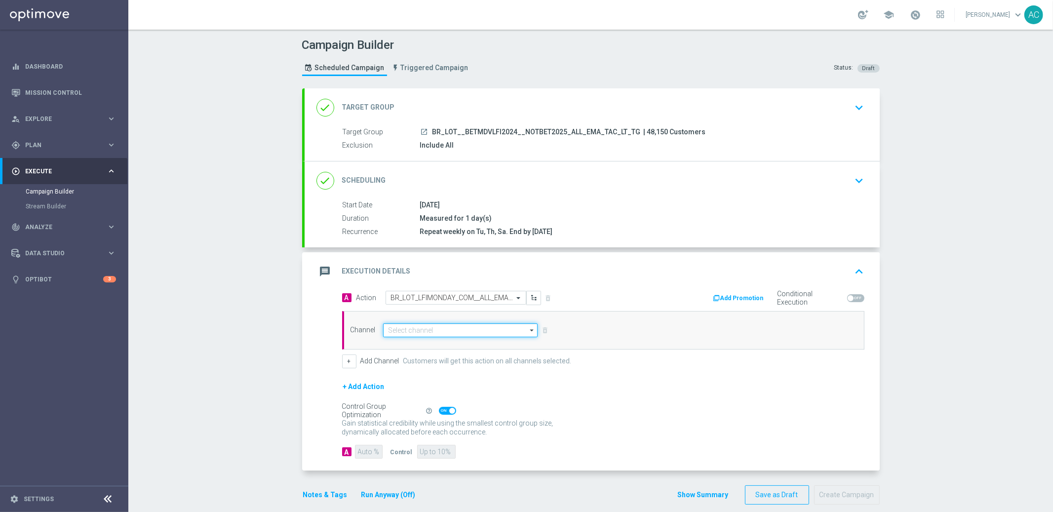
click at [414, 328] on input at bounding box center [460, 330] width 155 height 14
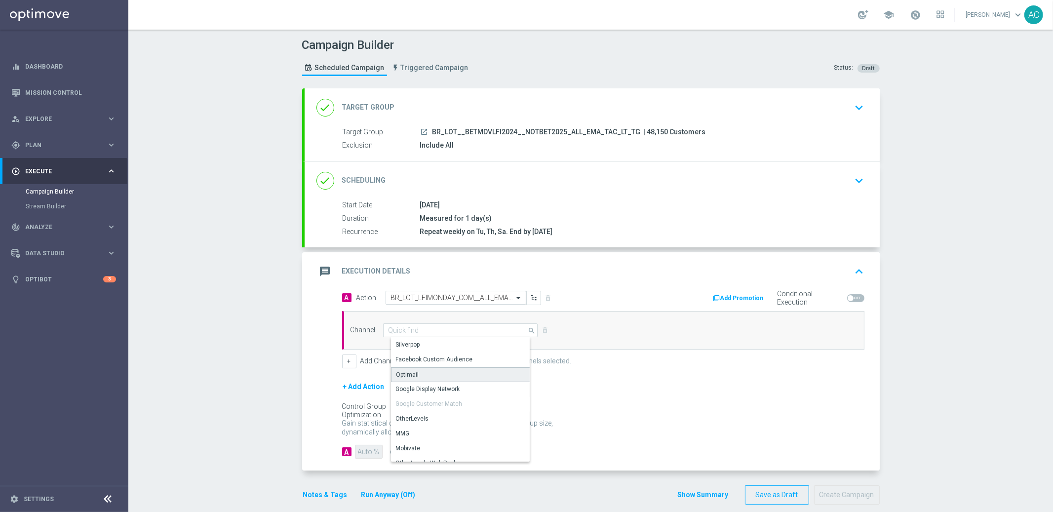
click at [413, 376] on div "Optimail" at bounding box center [464, 374] width 147 height 15
type input "Optimail"
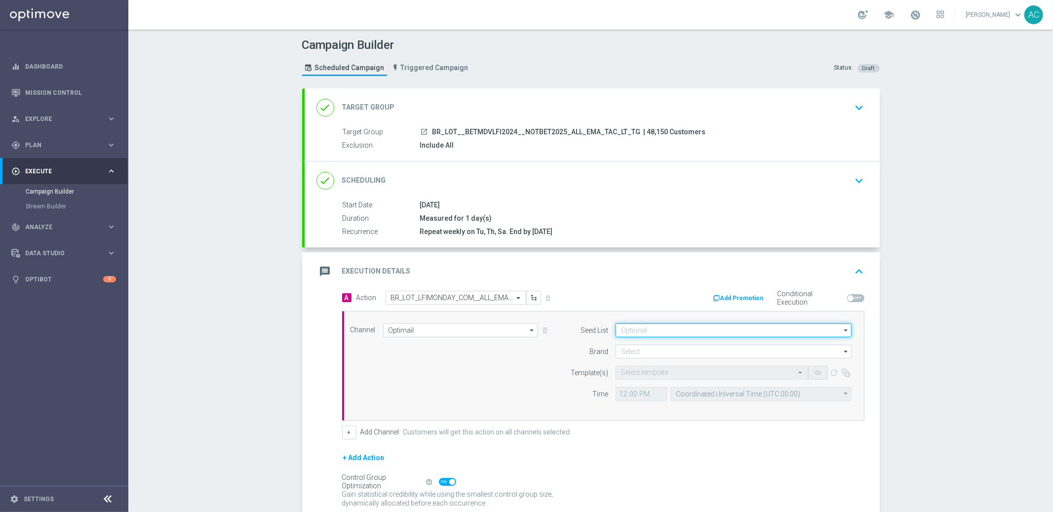
click at [644, 328] on input at bounding box center [733, 330] width 236 height 14
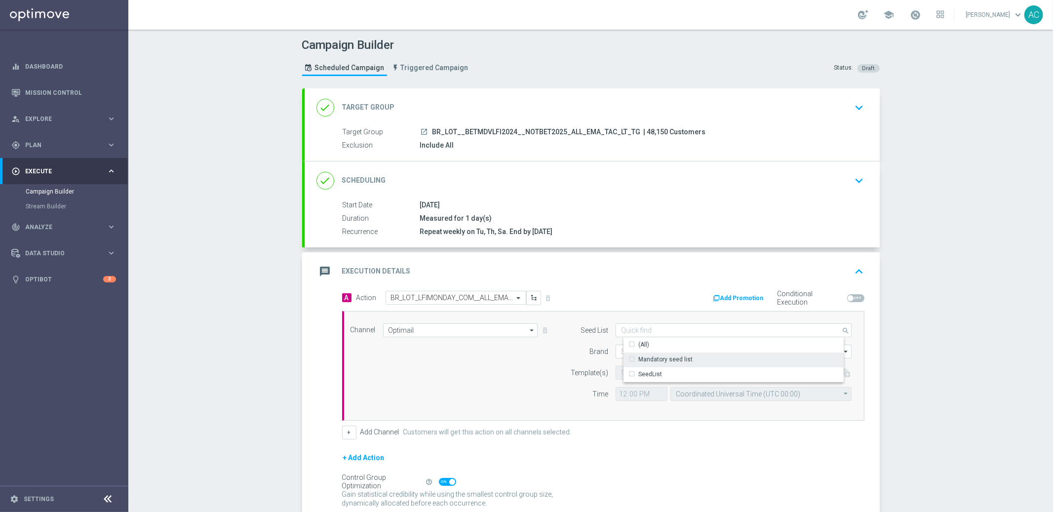
click at [652, 358] on div "Mandatory seed list" at bounding box center [665, 359] width 54 height 9
drag, startPoint x: 522, startPoint y: 375, endPoint x: 573, endPoint y: 361, distance: 52.1
click at [524, 375] on div "Channel Optimail Optimail arrow_drop_down Show Selected 0 of NaN Silverpop" at bounding box center [601, 365] width 516 height 85
type input "Mandatory seed list"
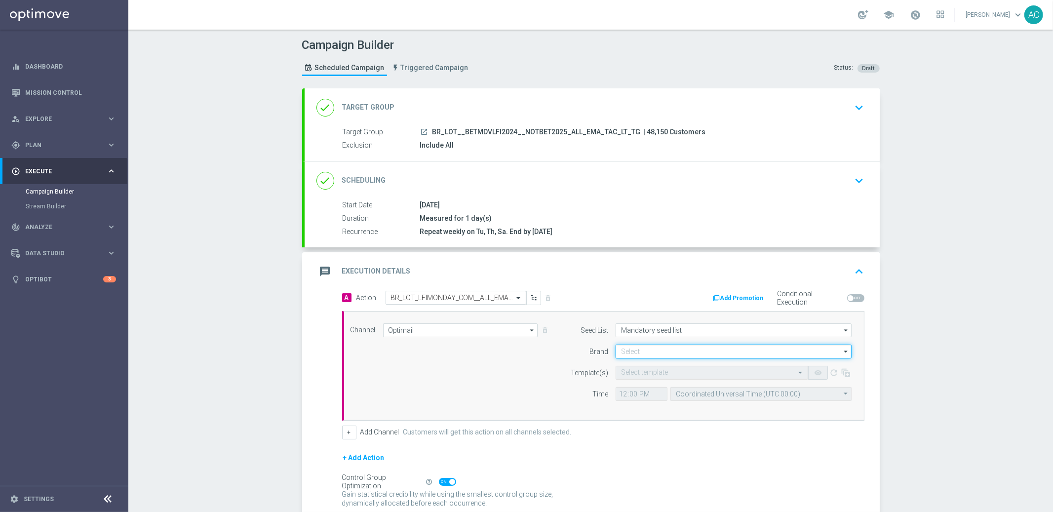
click at [653, 347] on input at bounding box center [733, 352] width 236 height 14
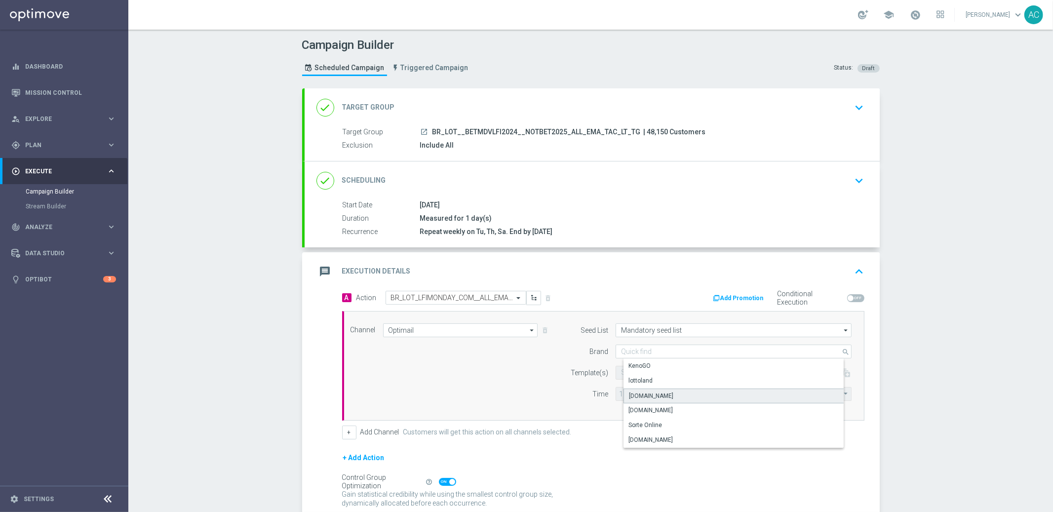
click at [662, 394] on div "Lottoland.bet.br" at bounding box center [651, 395] width 44 height 9
type input "Lottoland.bet.br"
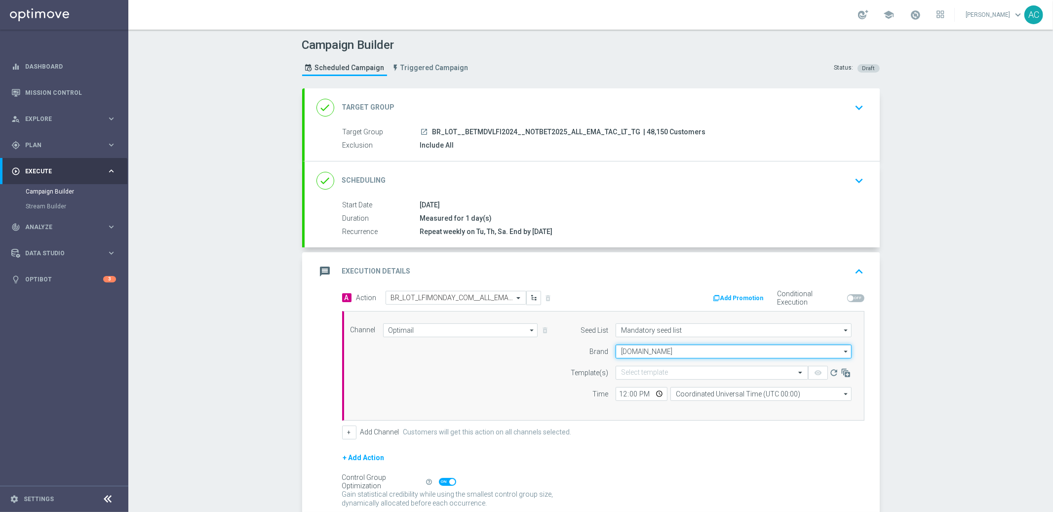
click at [645, 353] on input "Lottoland.bet.br" at bounding box center [733, 352] width 236 height 14
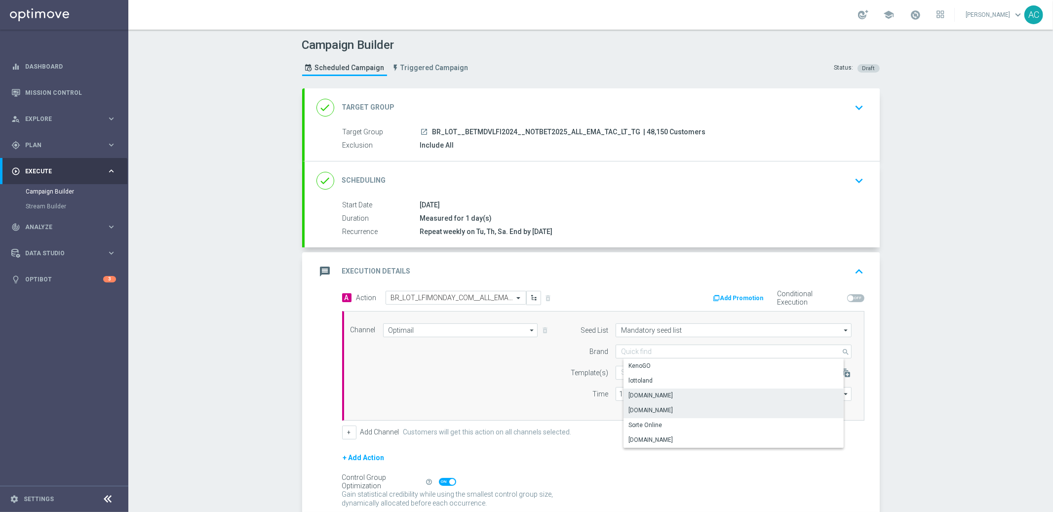
click at [658, 409] on div "Lottoland.com.br" at bounding box center [650, 410] width 44 height 9
type input "Lottoland.com.br"
drag, startPoint x: 443, startPoint y: 397, endPoint x: 529, endPoint y: 393, distance: 85.9
click at [453, 395] on div "Channel Optimail Optimail arrow_drop_down Show Selected 1 of 26 Silverpop" at bounding box center [601, 365] width 516 height 85
click at [625, 375] on input "text" at bounding box center [702, 373] width 162 height 8
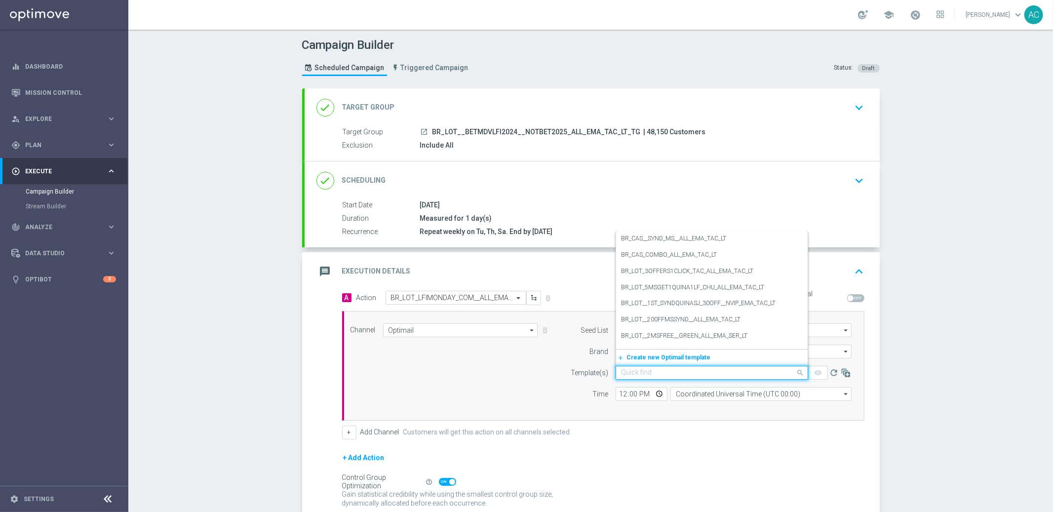
paste input "BR_LOT_LFIMONDAY_COM__ALL_EMA_TAC_LT"
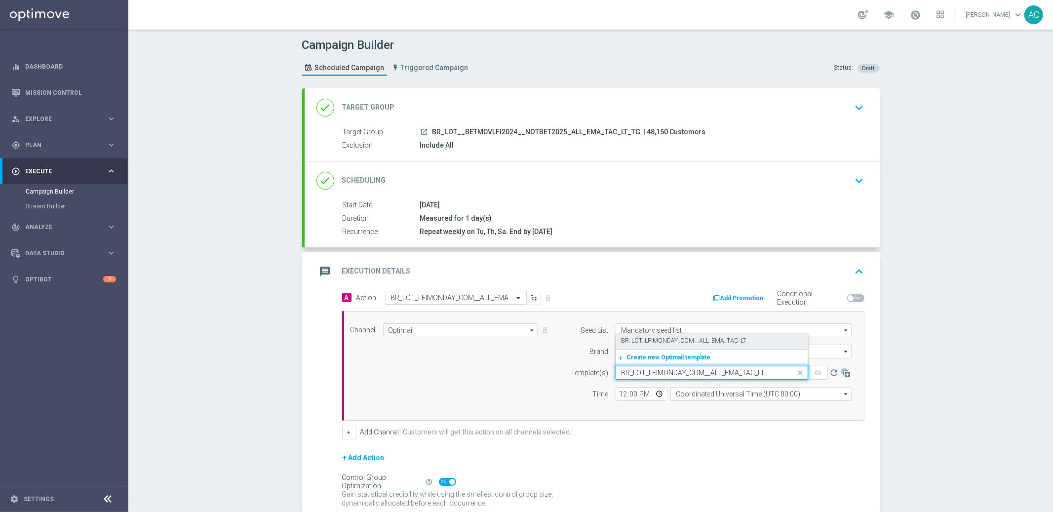
click at [656, 335] on div "BR_LOT_LFIMONDAY_COM__ALL_EMA_TAC_LT" at bounding box center [712, 341] width 182 height 16
type input "BR_LOT_LFIMONDAY_COM__ALL_EMA_TAC_LT"
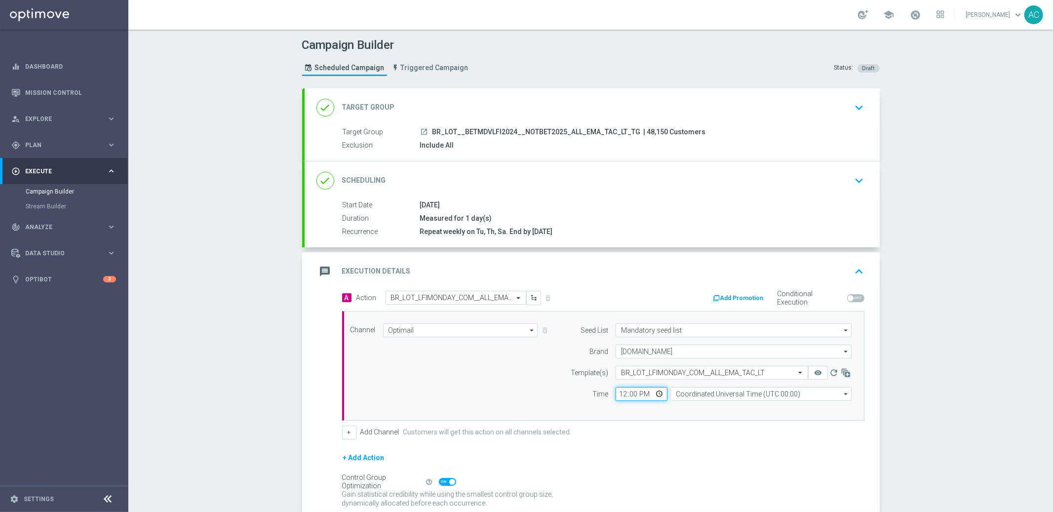
click at [616, 395] on input "12:00" at bounding box center [641, 394] width 52 height 14
type input "18:10"
click at [719, 397] on input "Coordinated Universal Time (UTC 00:00)" at bounding box center [760, 394] width 181 height 14
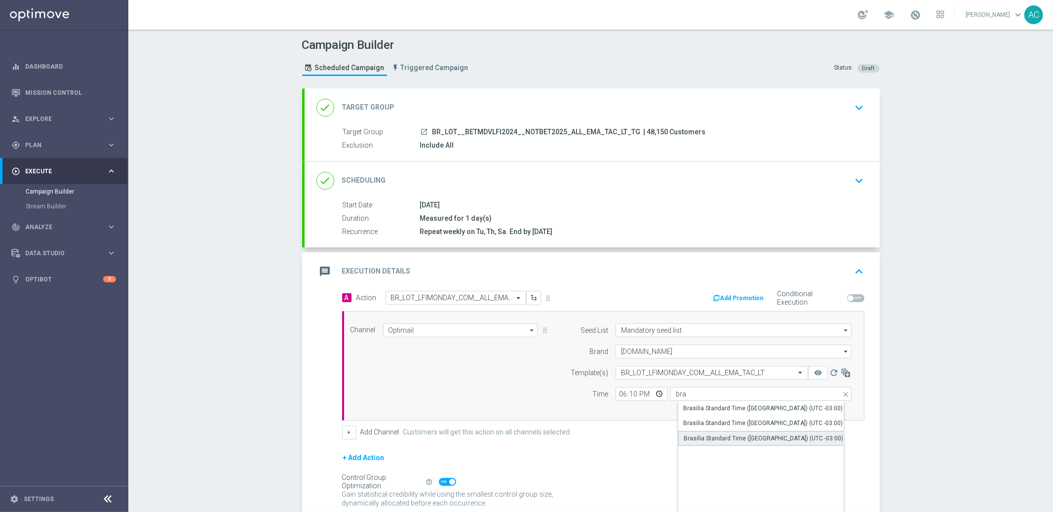
click at [776, 440] on div "Brasilia Standard Time (Sao Paulo) (UTC -03:00)" at bounding box center [763, 438] width 159 height 9
type input "Brasilia Standard Time (Sao Paulo) (UTC -03:00)"
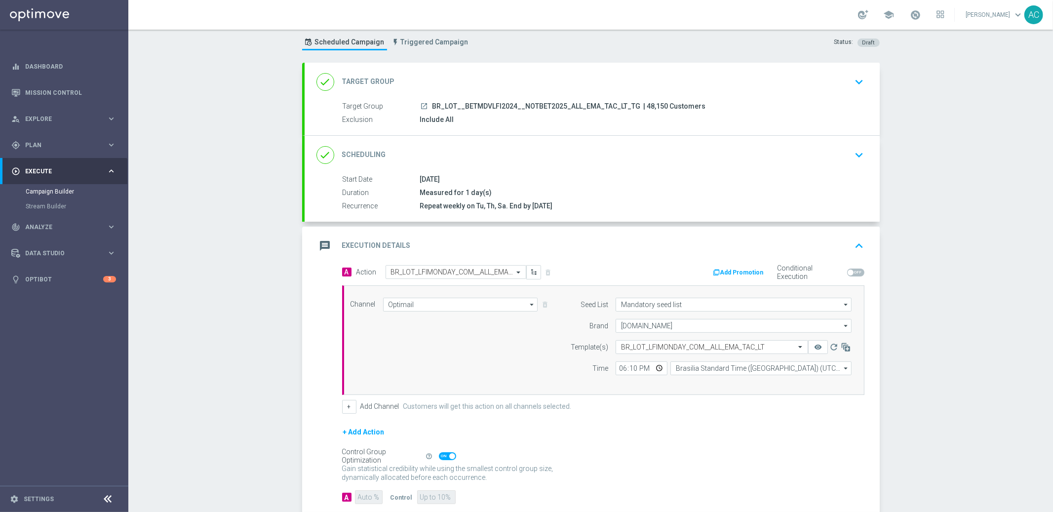
scroll to position [83, 0]
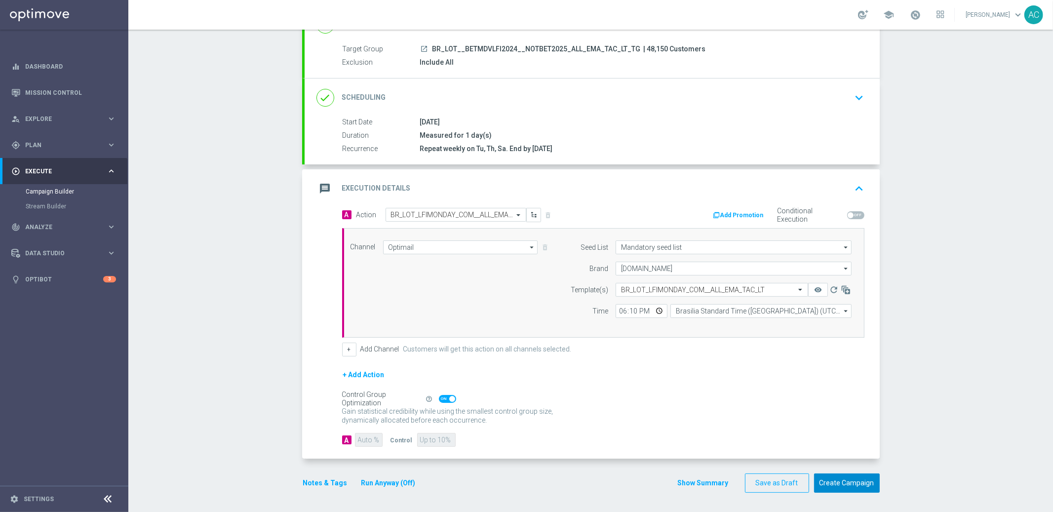
click at [848, 486] on button "Create Campaign" at bounding box center [847, 482] width 66 height 19
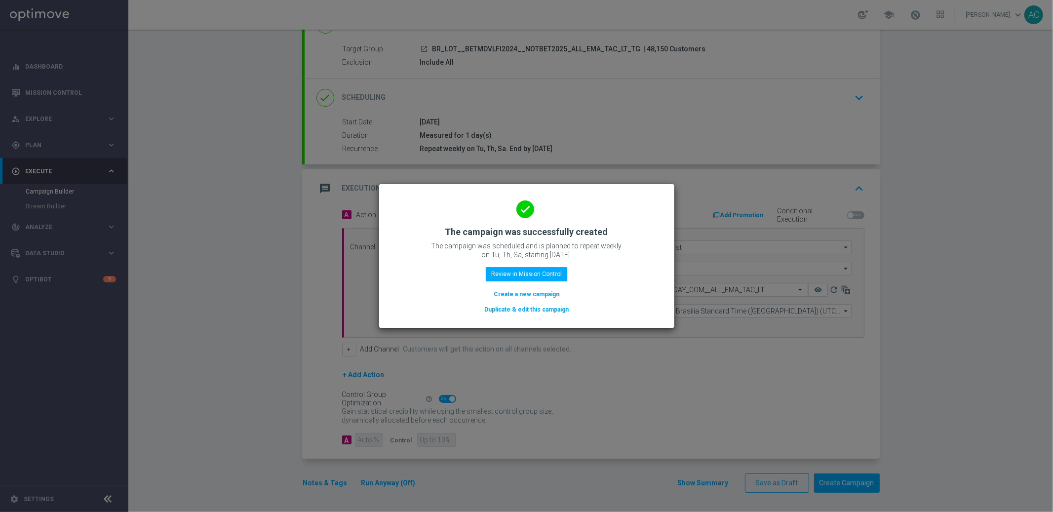
click at [530, 294] on button "Create a new campaign" at bounding box center [527, 294] width 68 height 11
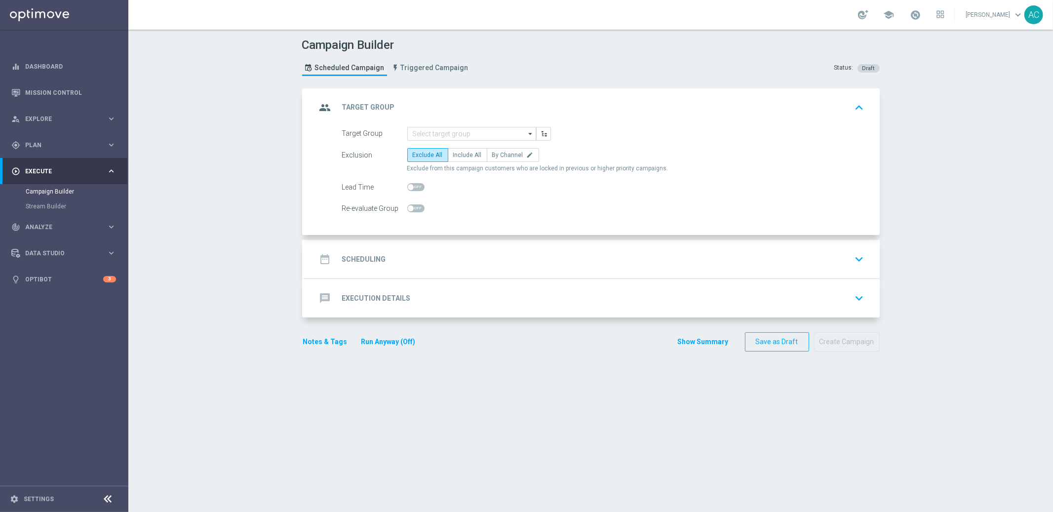
scroll to position [0, 0]
click at [441, 135] on input at bounding box center [471, 134] width 129 height 14
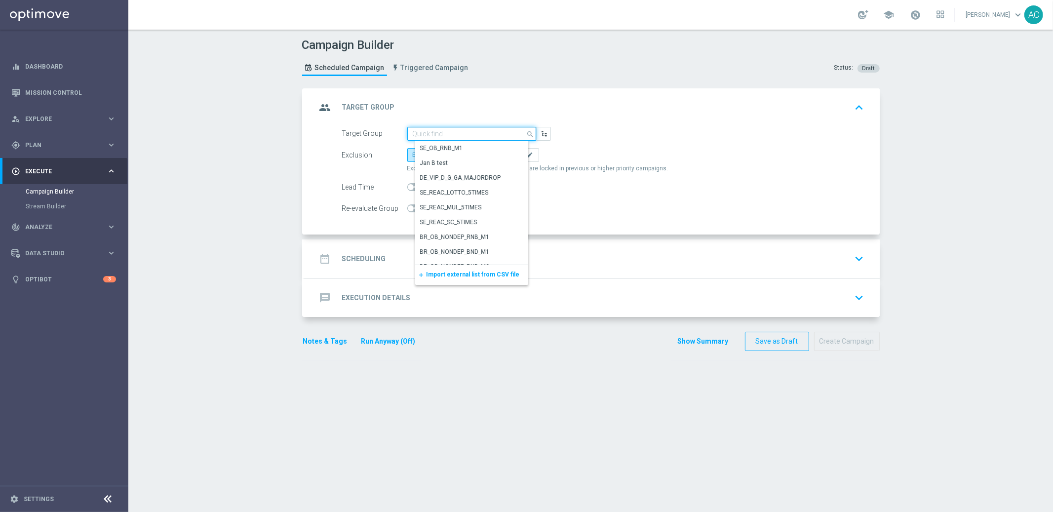
paste input "BR_LOT__REACT2025_NOTBETLAST15DAYS__ALL_EMA_TAC_LT_TG"
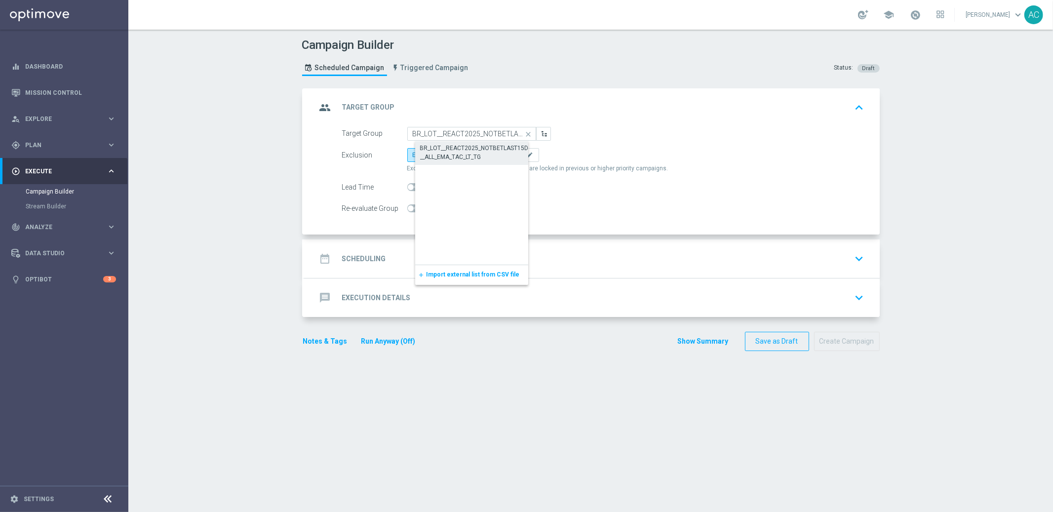
click at [447, 145] on div "BR_LOT__REACT2025_NOTBETLAST15DAYS__ALL_EMA_TAC_LT_TG" at bounding box center [479, 153] width 119 height 18
type input "BR_LOT__REACT2025_NOTBETLAST15DAYS__ALL_EMA_TAC_LT_TG"
click at [459, 156] on span "Include All" at bounding box center [467, 155] width 29 height 7
click at [459, 156] on input "Include All" at bounding box center [456, 156] width 6 height 6
radio input "true"
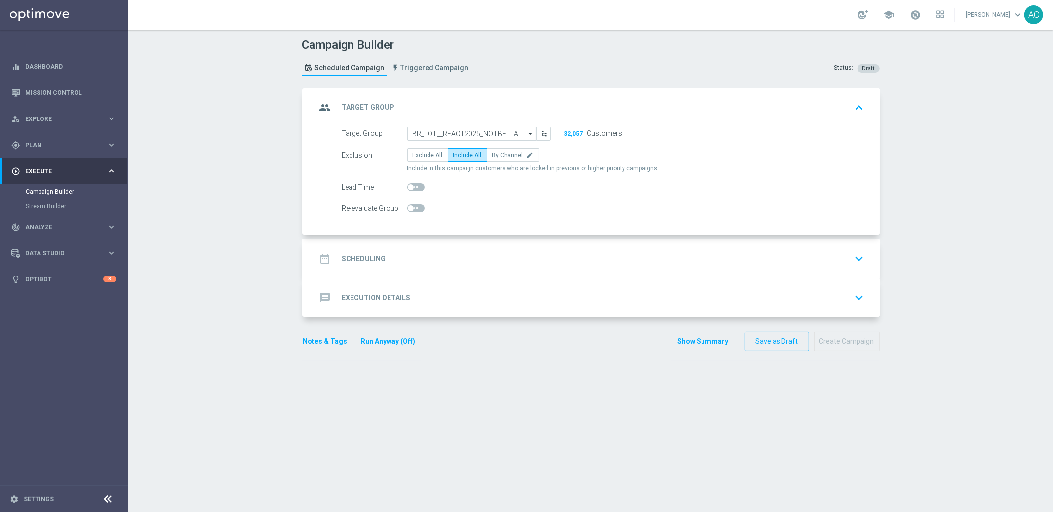
click at [371, 257] on h2 "Scheduling" at bounding box center [364, 258] width 44 height 9
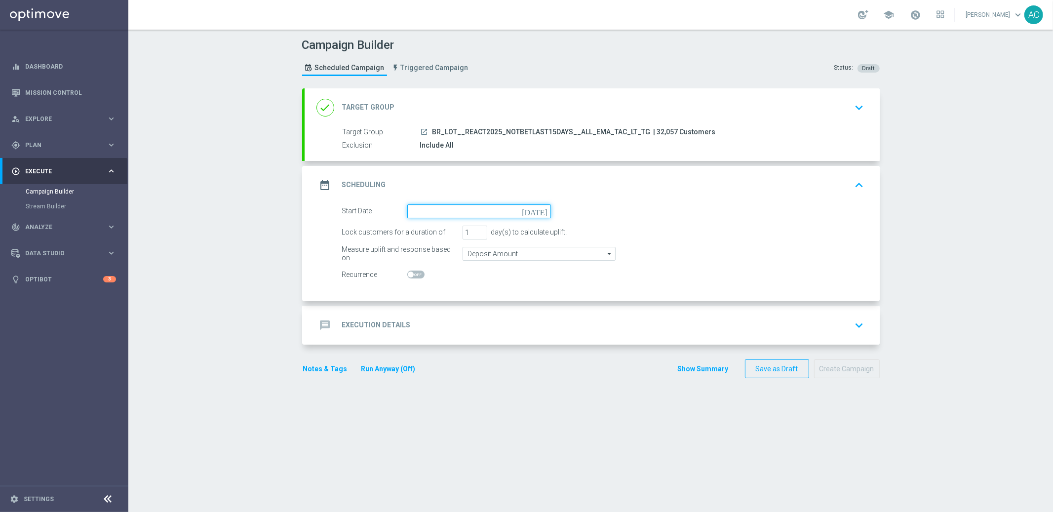
click at [518, 213] on input at bounding box center [479, 211] width 144 height 14
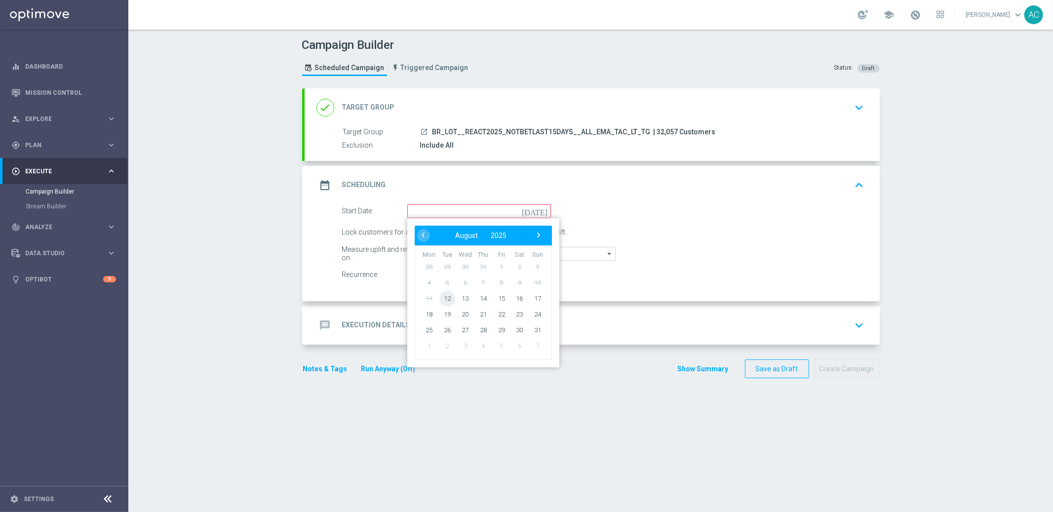
click at [440, 297] on span "12" at bounding box center [447, 298] width 16 height 16
type input "12 Aug 2025"
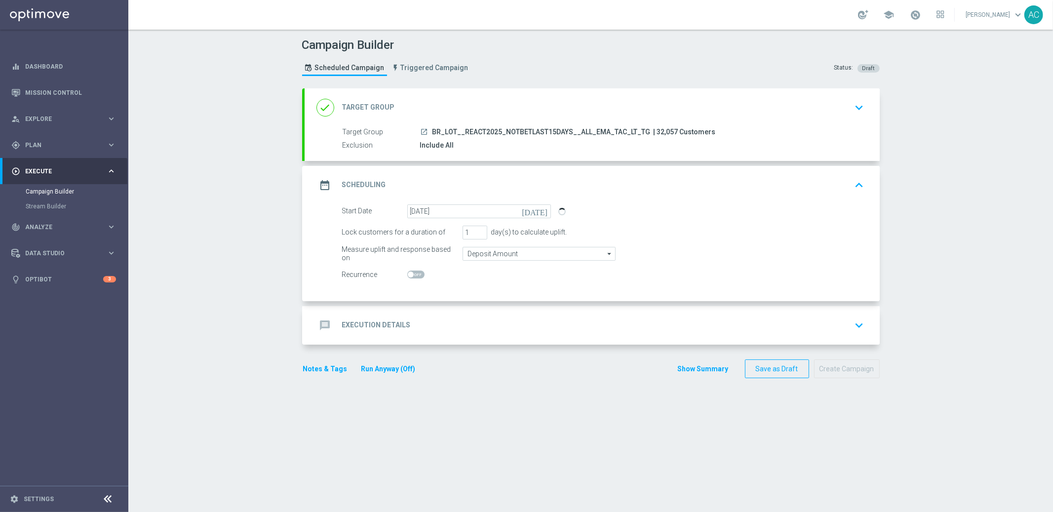
click at [410, 276] on span at bounding box center [415, 274] width 17 height 8
click at [410, 276] on input "checkbox" at bounding box center [415, 274] width 17 height 8
checkbox input "true"
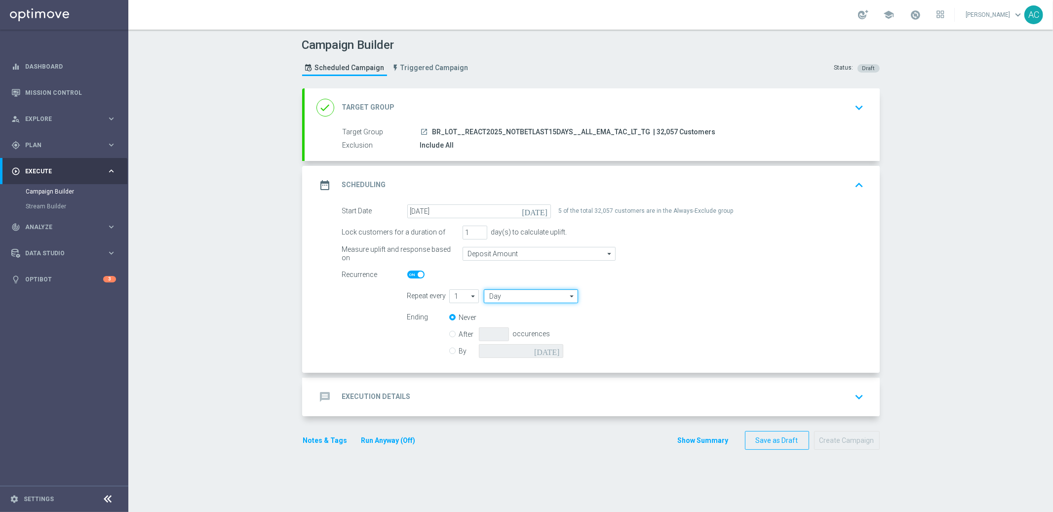
click at [516, 296] on input "Day" at bounding box center [531, 296] width 94 height 14
click at [517, 323] on div "Week" at bounding box center [535, 325] width 87 height 14
type input "Week"
click at [639, 296] on input "checkbox" at bounding box center [645, 295] width 15 height 13
checkbox input "true"
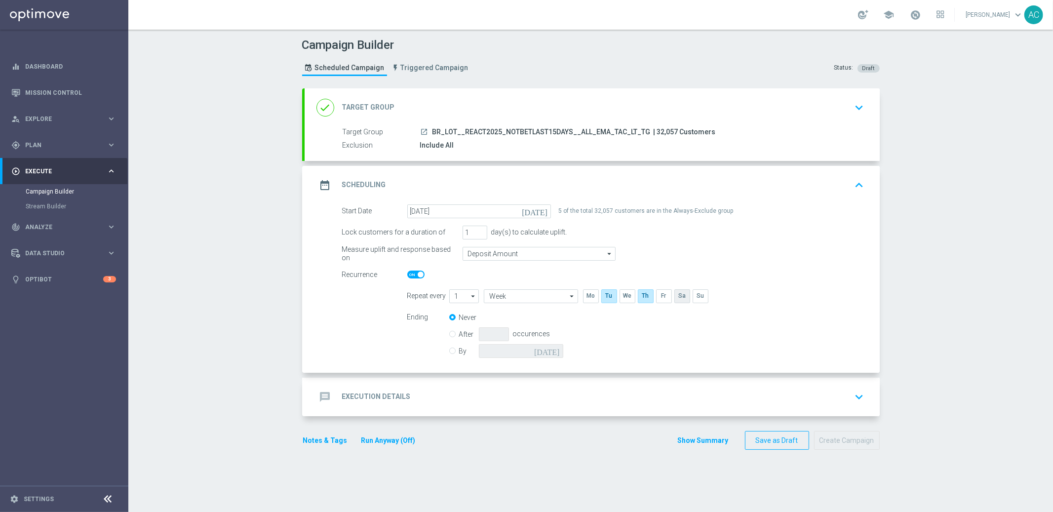
click at [681, 292] on input "checkbox" at bounding box center [681, 295] width 15 height 13
checkbox input "true"
click at [453, 350] on div "By today" at bounding box center [512, 351] width 126 height 14
click at [452, 350] on div "By today" at bounding box center [512, 351] width 126 height 14
click at [444, 350] on div "Ending Never After occurences By today" at bounding box center [636, 335] width 472 height 50
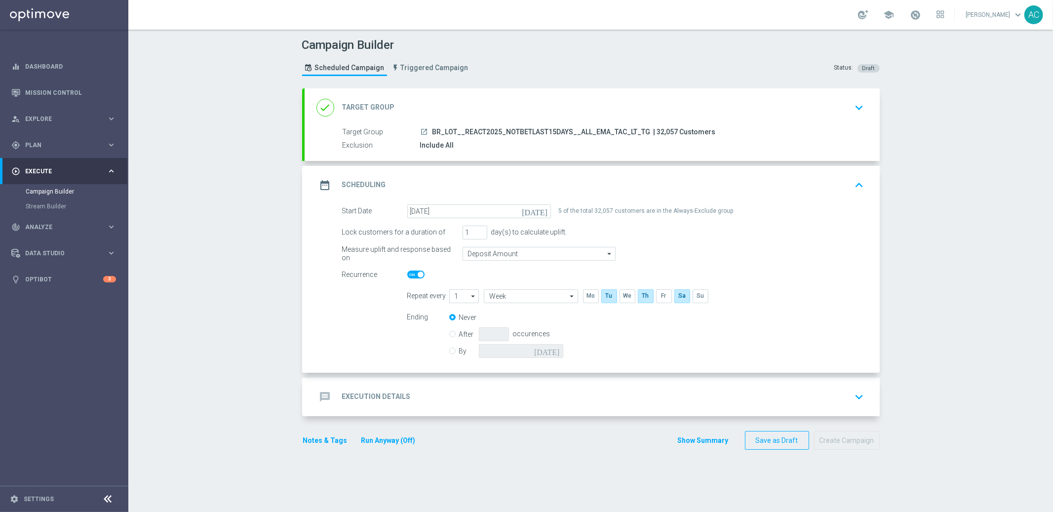
click at [449, 350] on input "By" at bounding box center [452, 349] width 6 height 6
radio input "true"
radio input "false"
click at [553, 346] on icon "today" at bounding box center [548, 349] width 29 height 11
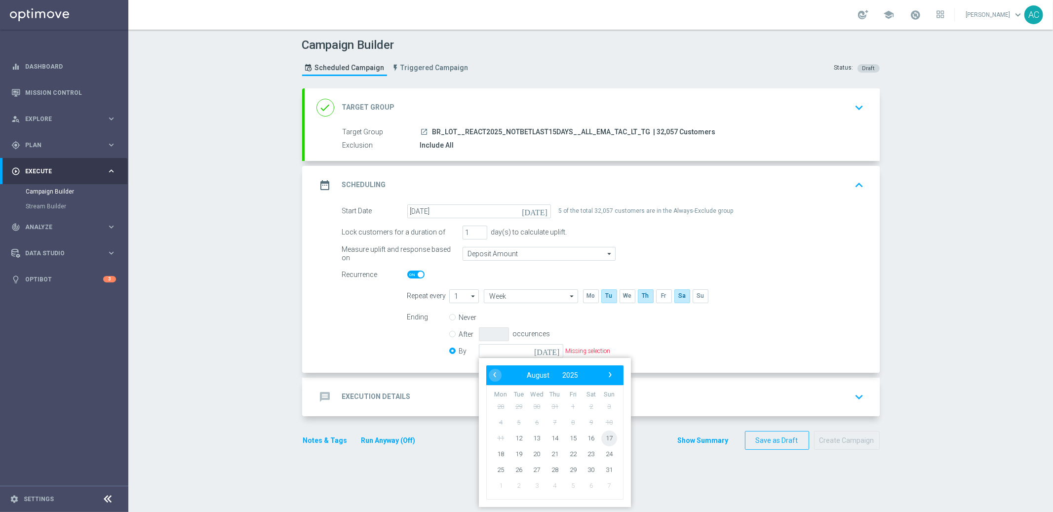
click at [606, 439] on span "17" at bounding box center [609, 438] width 16 height 16
type input "17 Aug 2025"
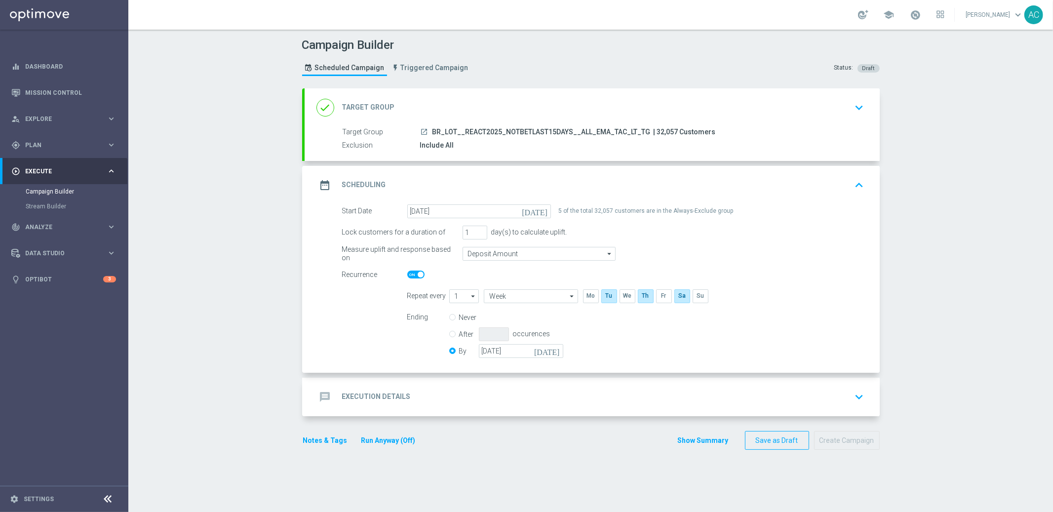
click at [400, 395] on h2 "Execution Details" at bounding box center [376, 396] width 69 height 9
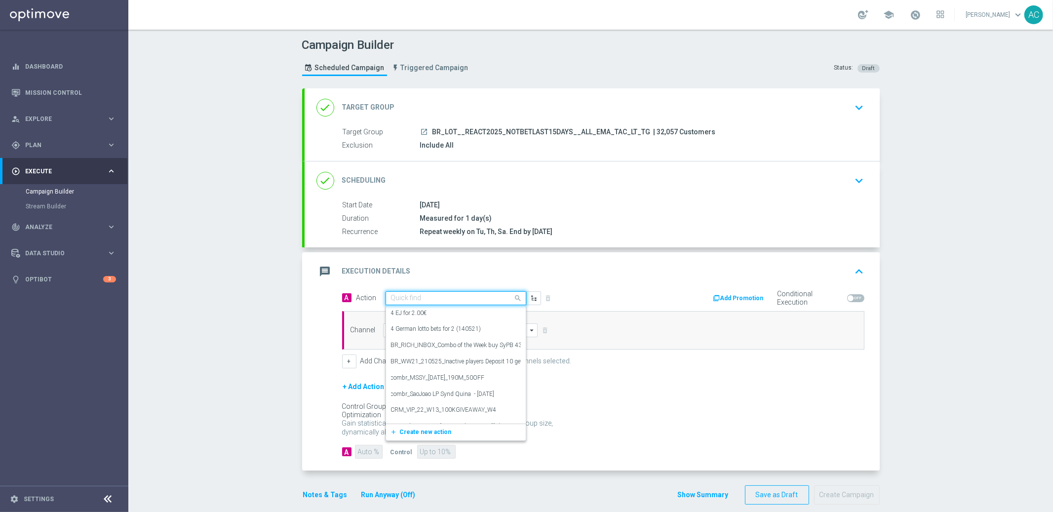
click at [455, 298] on input "text" at bounding box center [446, 298] width 110 height 8
paste input "BR_LOT__REAC_SYNDLFI__ALL_EMA_TAC_LT"
type input "BR_LOT__REAC_SYNDLFI__ALL_EMA_TAC_LT"
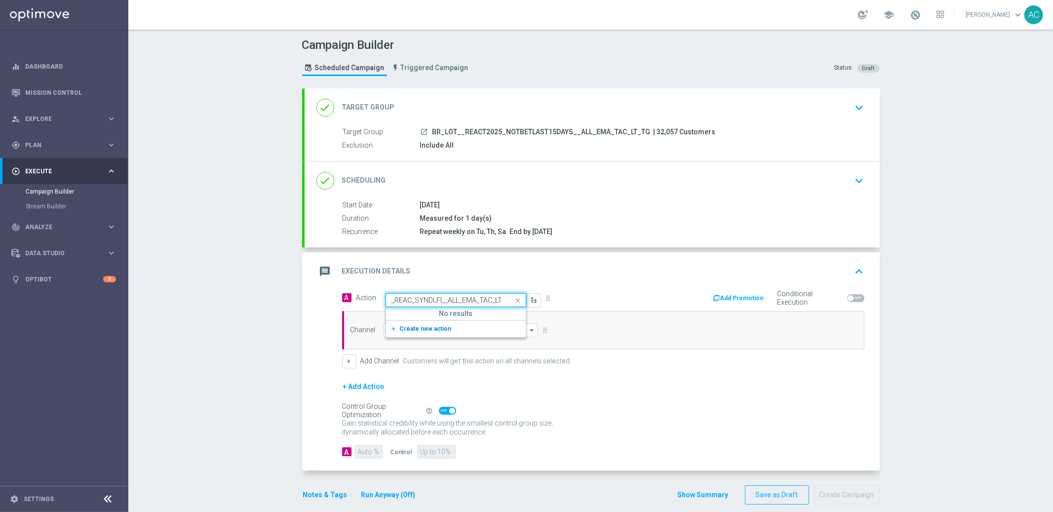
click at [425, 329] on span "Create new action" at bounding box center [426, 328] width 52 height 7
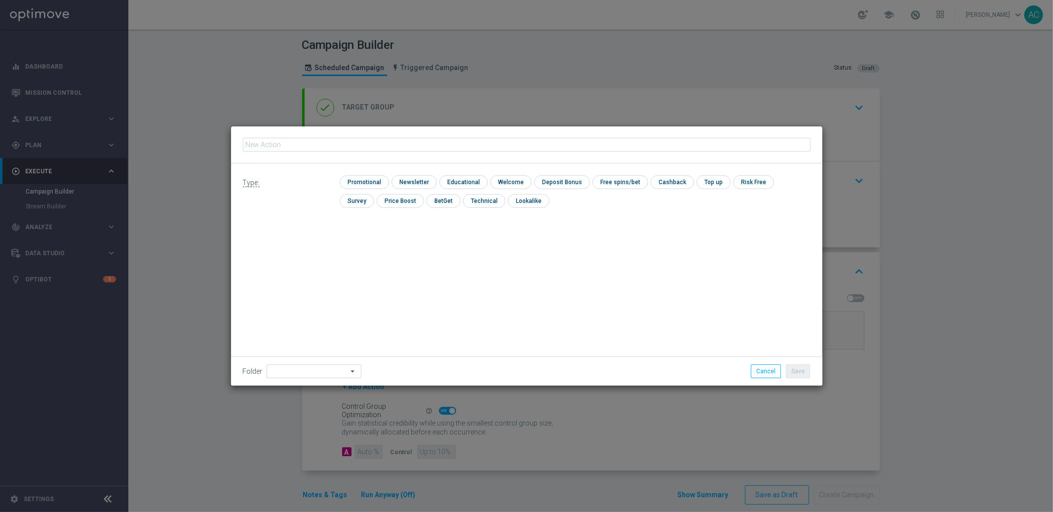
type input "BR_LOT__REAC_SYNDLFI__ALL_EMA_TAC_LT"
drag, startPoint x: 371, startPoint y: 184, endPoint x: 621, endPoint y: 257, distance: 260.5
click at [371, 185] on input "checkbox" at bounding box center [363, 181] width 47 height 13
checkbox input "true"
click at [791, 370] on button "Save" at bounding box center [798, 371] width 24 height 14
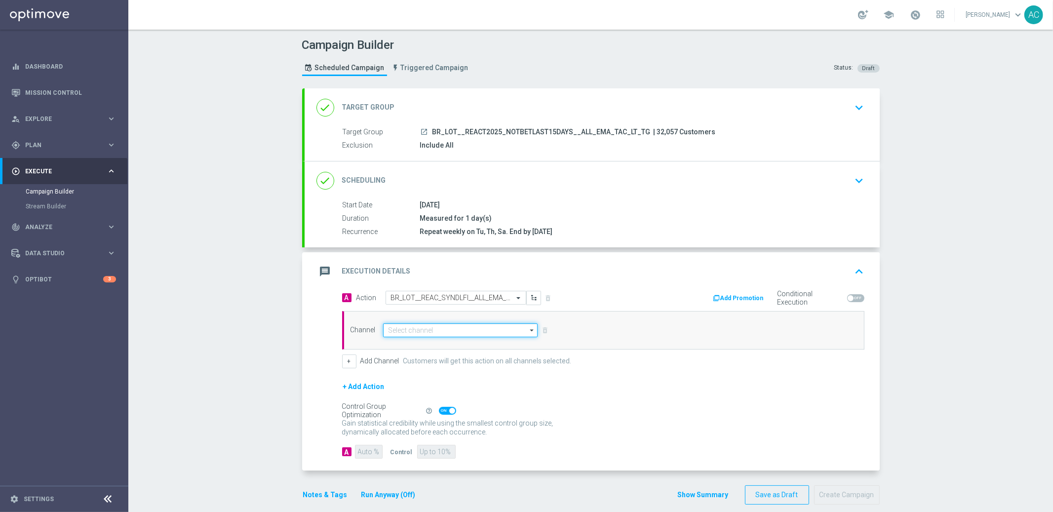
click at [411, 328] on input at bounding box center [460, 330] width 155 height 14
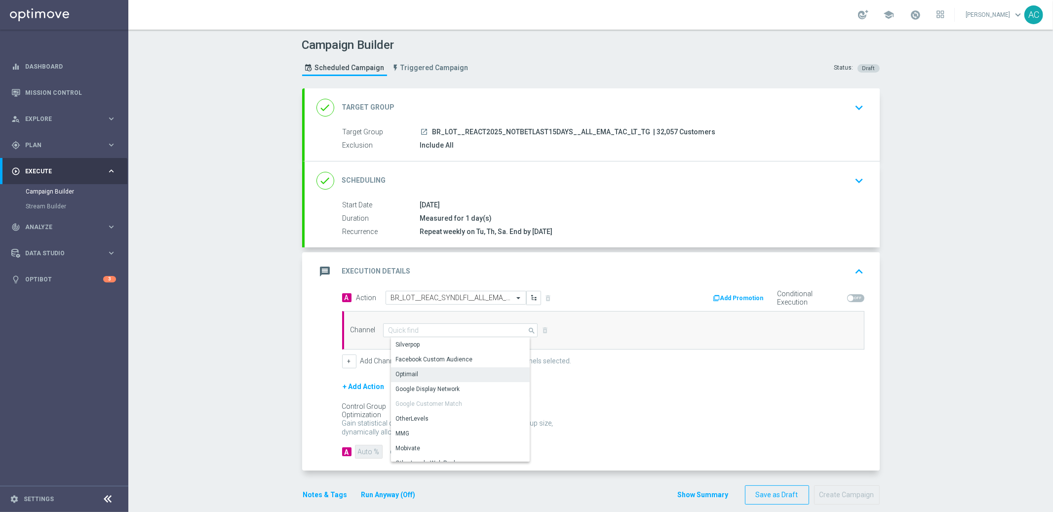
click at [426, 371] on div "Optimail" at bounding box center [464, 374] width 147 height 14
type input "Optimail"
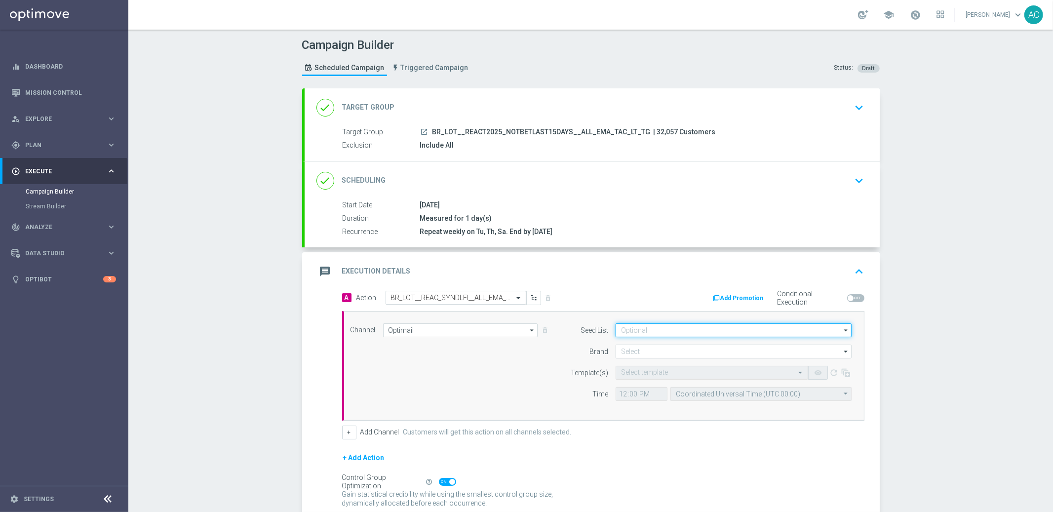
click at [714, 335] on input at bounding box center [733, 330] width 236 height 14
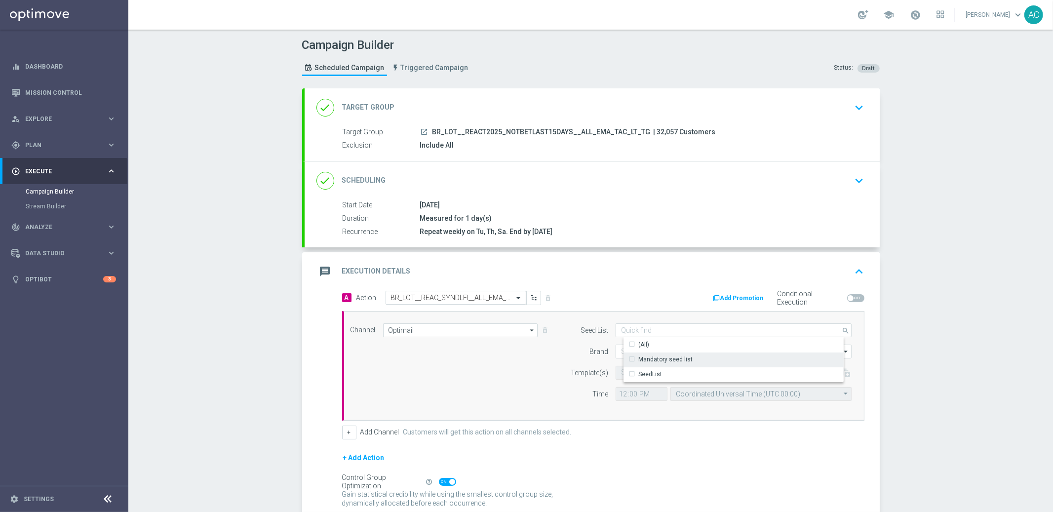
click at [705, 352] on div "Mandatory seed list" at bounding box center [741, 359] width 236 height 14
drag, startPoint x: 424, startPoint y: 372, endPoint x: 477, endPoint y: 364, distance: 53.4
click at [429, 370] on div "Channel Optimail Optimail arrow_drop_down Show Selected 0 of NaN Silverpop" at bounding box center [601, 365] width 516 height 85
type input "Mandatory seed list"
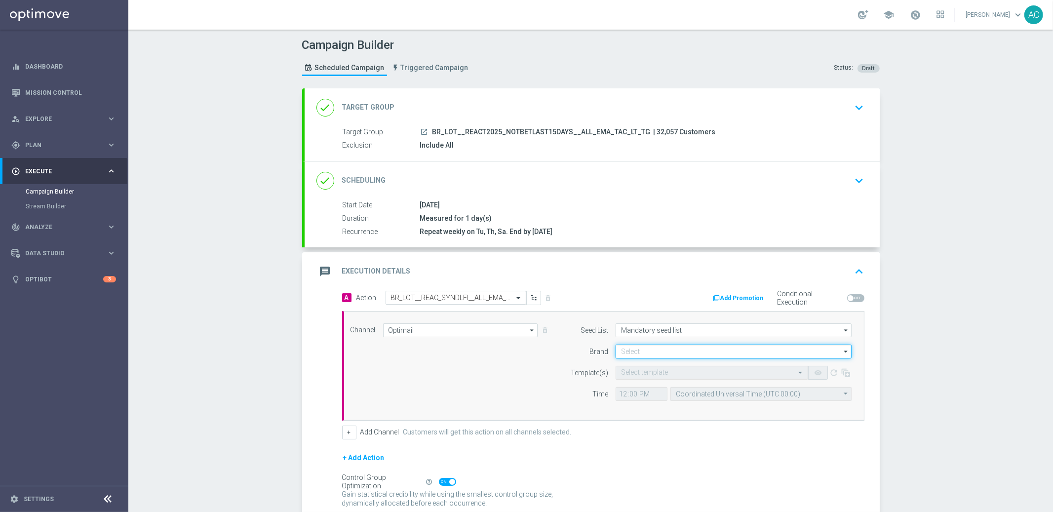
click at [675, 350] on input at bounding box center [733, 352] width 236 height 14
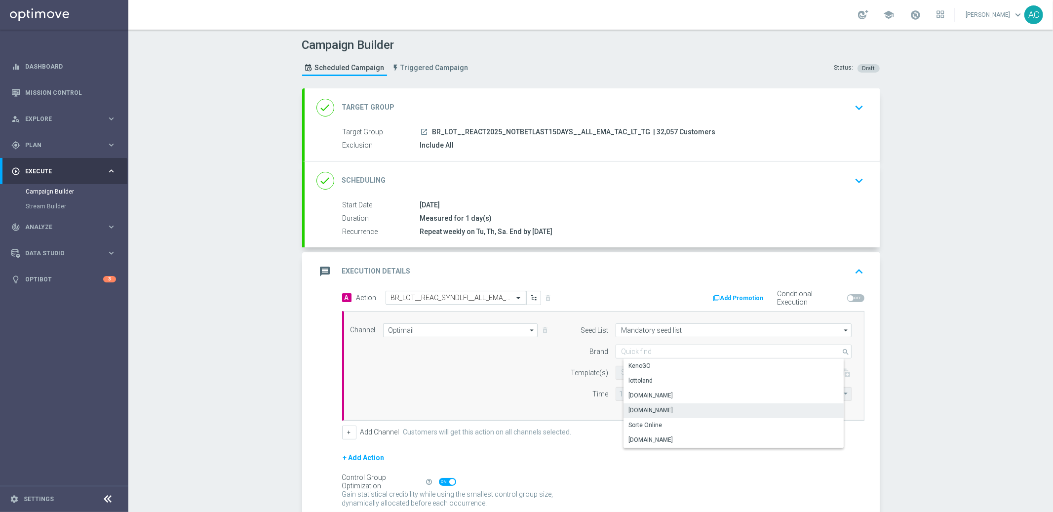
click at [672, 410] on div "Lottoland.com.br" at bounding box center [741, 410] width 236 height 14
type input "Lottoland.com.br"
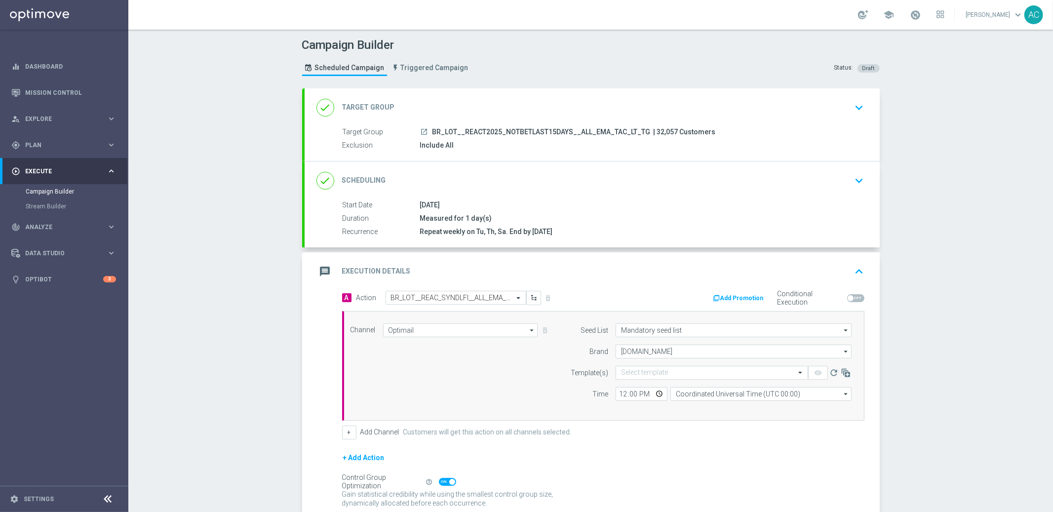
click at [453, 385] on div "Channel Optimail Optimail arrow_drop_down Show Selected 1 of 26 Silverpop" at bounding box center [601, 365] width 516 height 85
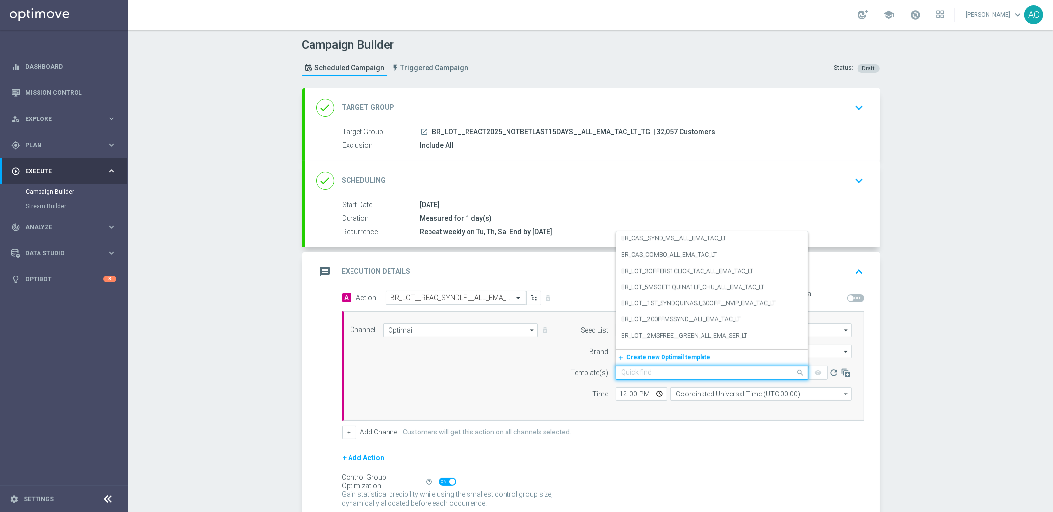
click at [648, 374] on input "text" at bounding box center [702, 373] width 162 height 8
paste input "BR_LOT__REAC_SYNDLFI__ALL_EMA_TAC_LT"
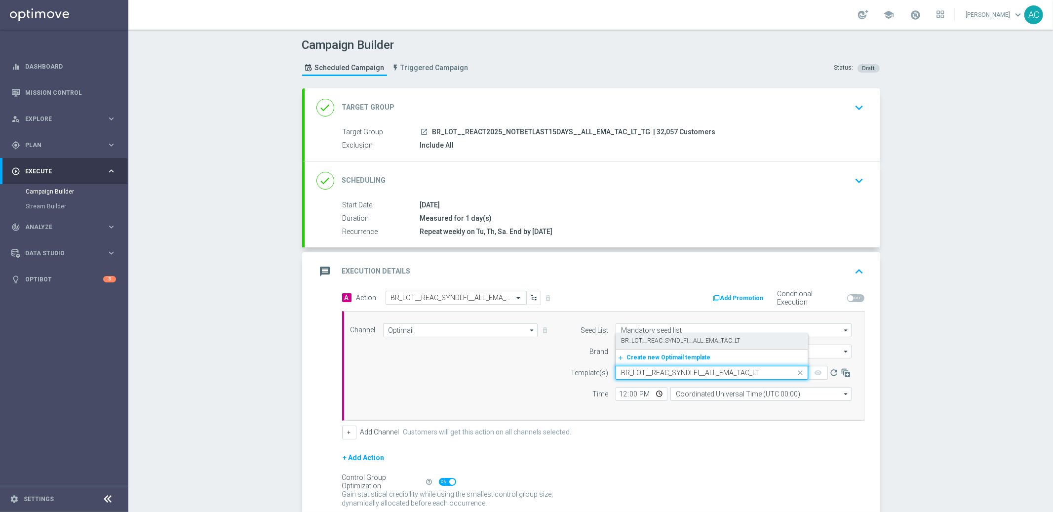
click at [658, 337] on label "BR_LOT__REAC_SYNDLFI__ALL_EMA_TAC_LT" at bounding box center [680, 341] width 119 height 8
type input "BR_LOT__REAC_SYNDLFI__ALL_EMA_TAC_LT"
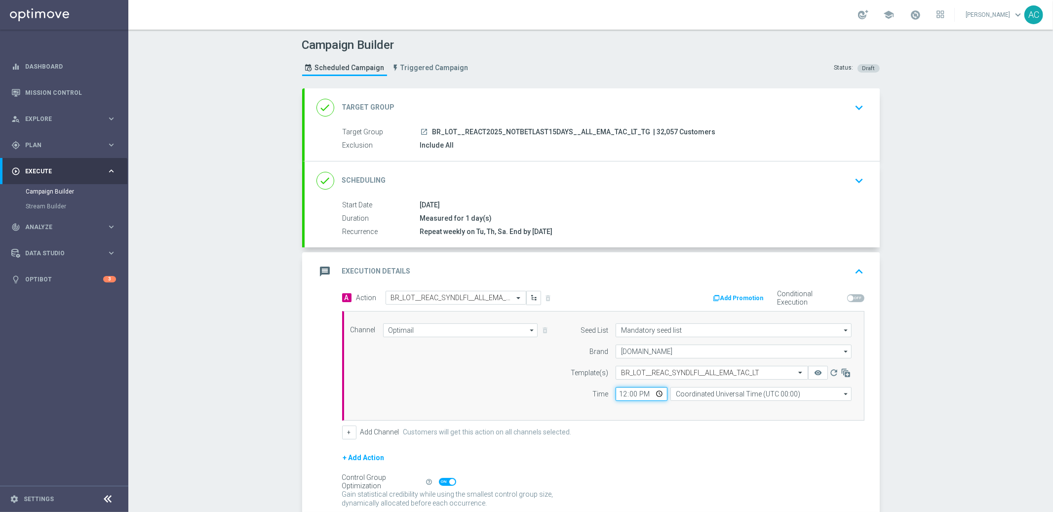
click at [615, 397] on input "12:00" at bounding box center [641, 394] width 52 height 14
type input "19:00"
click at [753, 392] on input "Coordinated Universal Time (UTC 00:00)" at bounding box center [760, 394] width 181 height 14
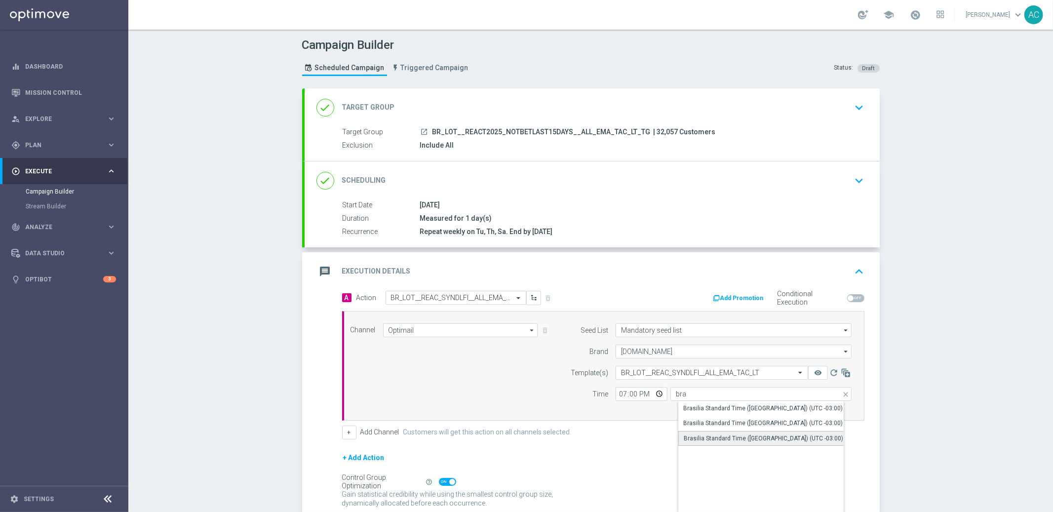
click at [745, 435] on div "Brasilia Standard Time (Sao Paulo) (UTC -03:00)" at bounding box center [763, 438] width 159 height 9
type input "Brasilia Standard Time (Sao Paulo) (UTC -03:00)"
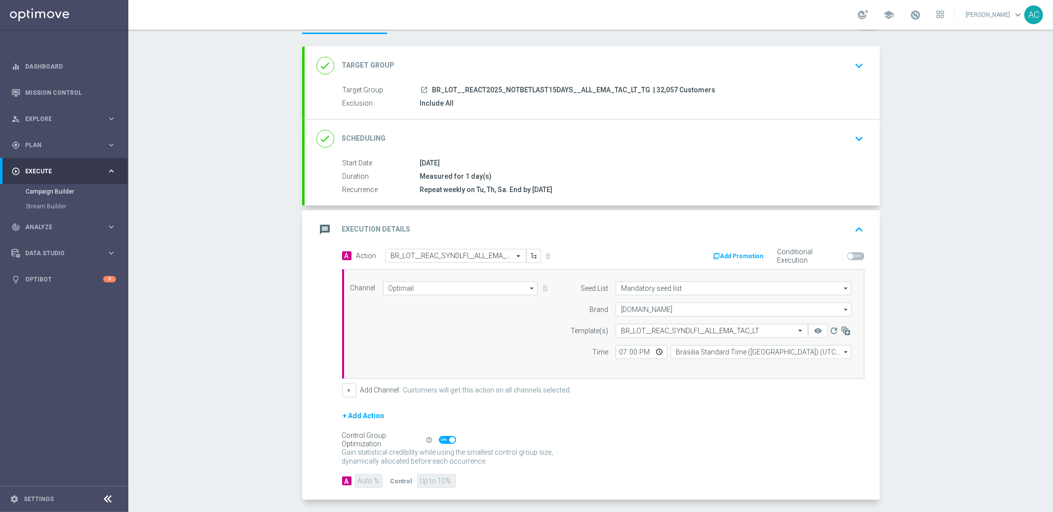
scroll to position [83, 0]
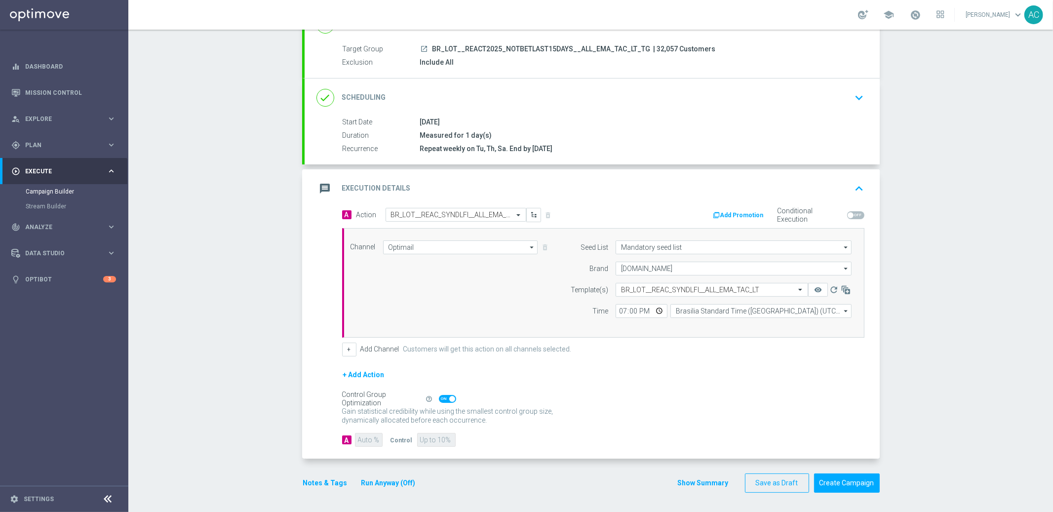
click at [445, 395] on span at bounding box center [447, 399] width 17 height 8
click at [445, 395] on input "checkbox" at bounding box center [447, 399] width 17 height 8
checkbox input "false"
click at [356, 442] on input "90" at bounding box center [368, 440] width 27 height 14
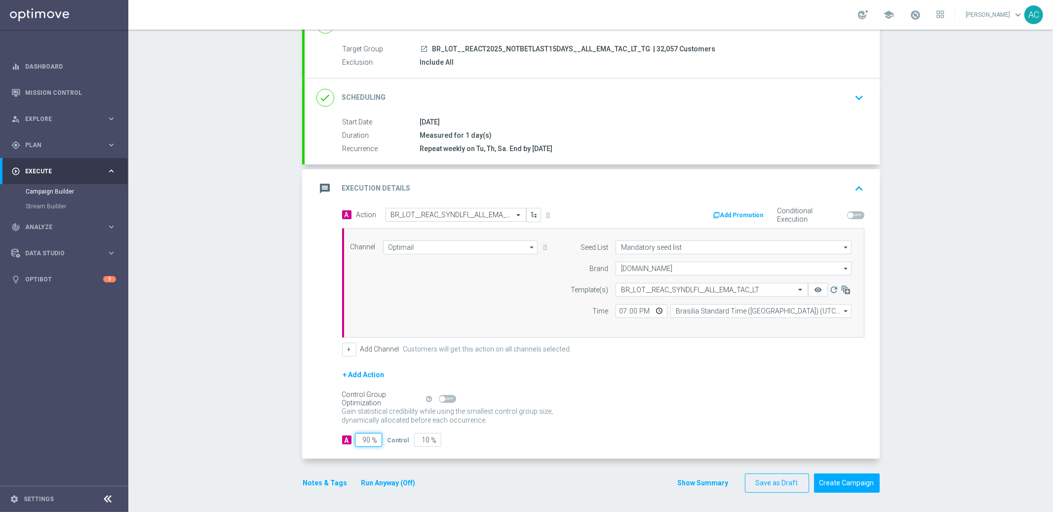
type input "1"
type input "99"
type input "10"
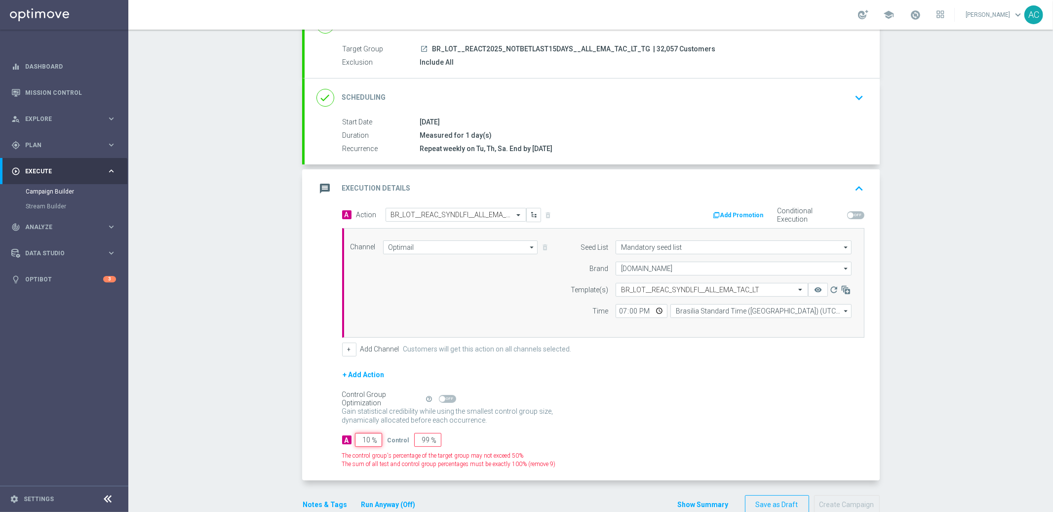
type input "90"
type input "100"
type input "0"
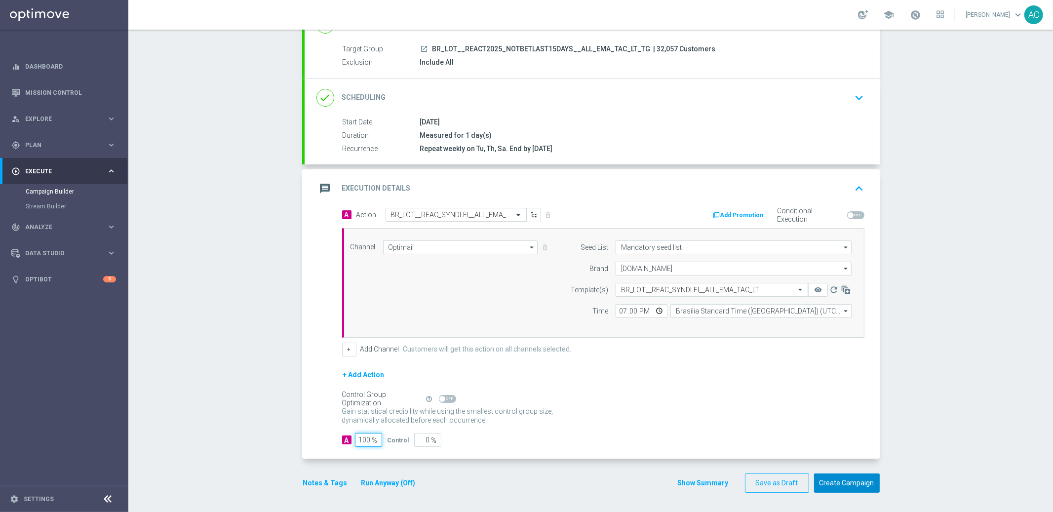
type input "100"
click at [829, 482] on button "Create Campaign" at bounding box center [847, 482] width 66 height 19
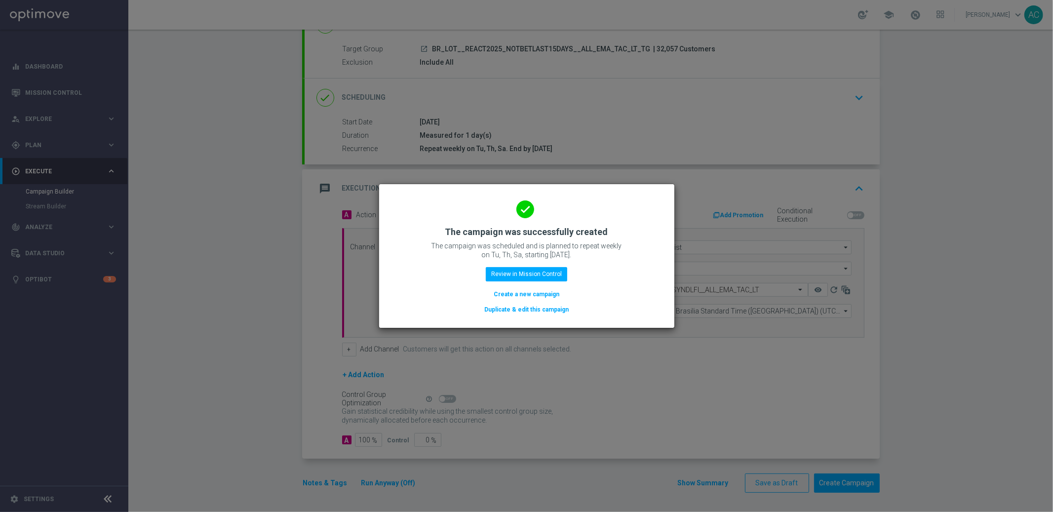
drag, startPoint x: 531, startPoint y: 293, endPoint x: 302, endPoint y: 81, distance: 311.9
click at [531, 292] on button "Create a new campaign" at bounding box center [527, 294] width 68 height 11
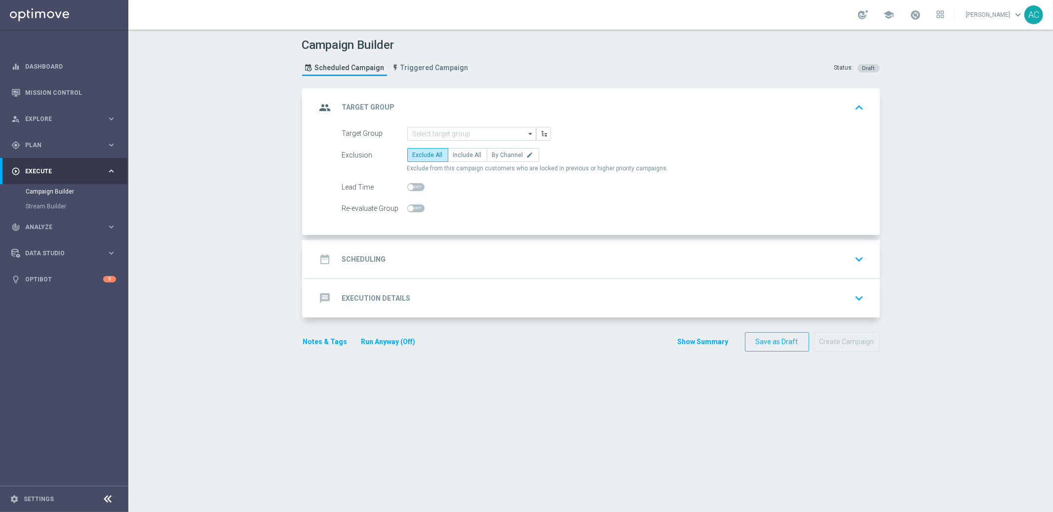
scroll to position [0, 0]
click at [457, 133] on input at bounding box center [471, 134] width 129 height 14
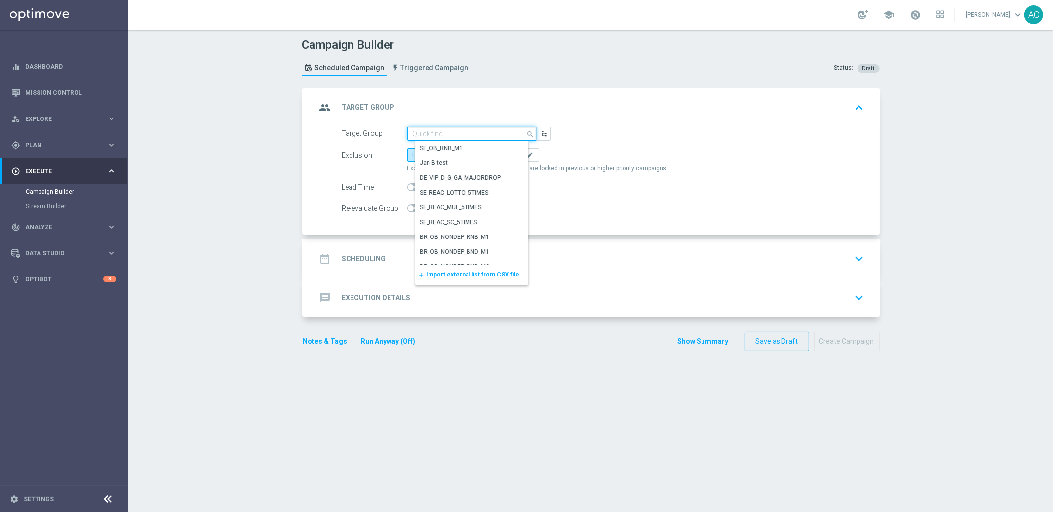
paste input "BR_LOT__BETMDVLFI2024__NOTBET2025_ALL_EMA_TAC_LT_TG"
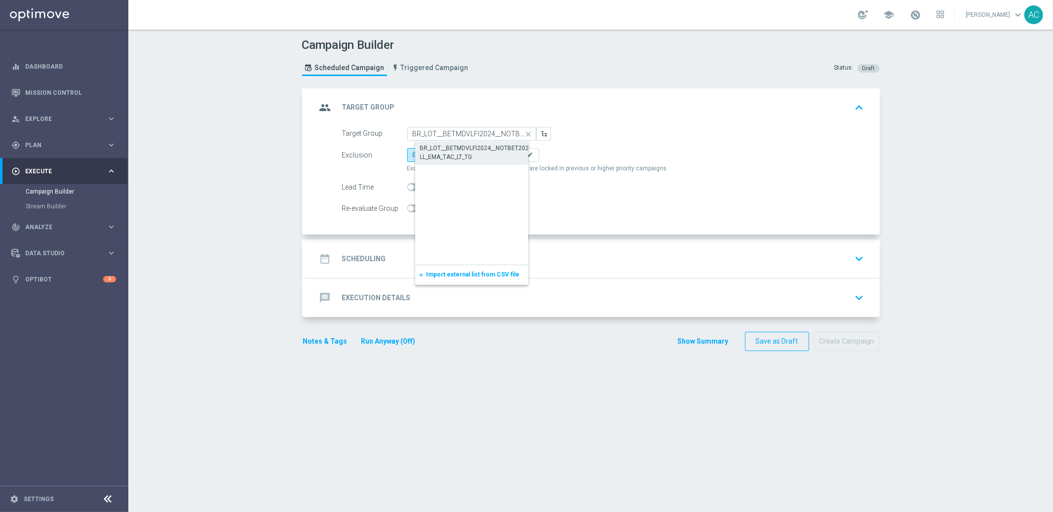
click at [459, 147] on div "BR_LOT__BETMDVLFI2024__NOTBET2025_ALL_EMA_TAC_LT_TG" at bounding box center [479, 153] width 119 height 18
type input "BR_LOT__BETMDVLFI2024__NOTBET2025_ALL_EMA_TAC_LT_TG"
click at [462, 152] on span "Include All" at bounding box center [467, 155] width 29 height 7
click at [460, 153] on input "Include All" at bounding box center [456, 156] width 6 height 6
radio input "true"
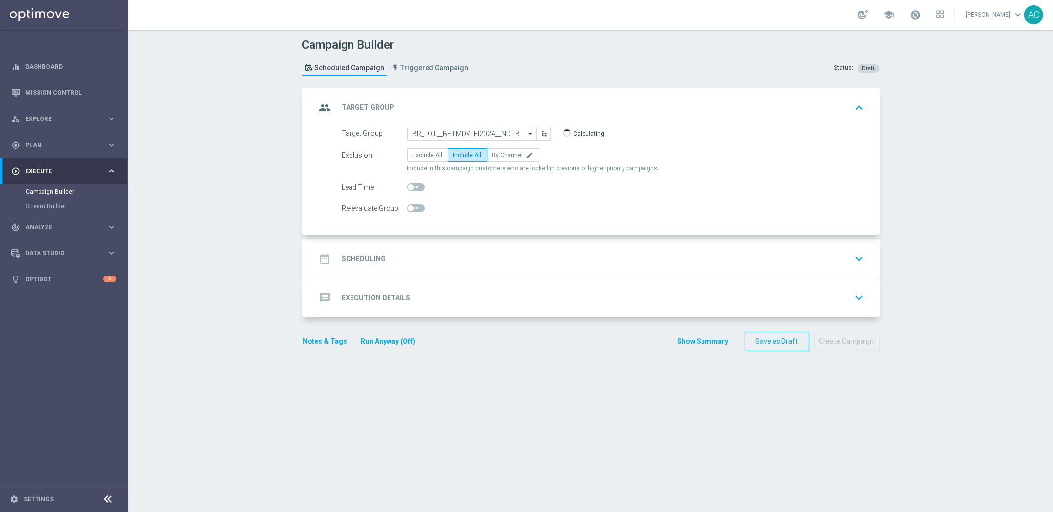
drag, startPoint x: 423, startPoint y: 264, endPoint x: 442, endPoint y: 257, distance: 20.0
click at [423, 264] on div "date_range Scheduling keyboard_arrow_down" at bounding box center [591, 258] width 551 height 19
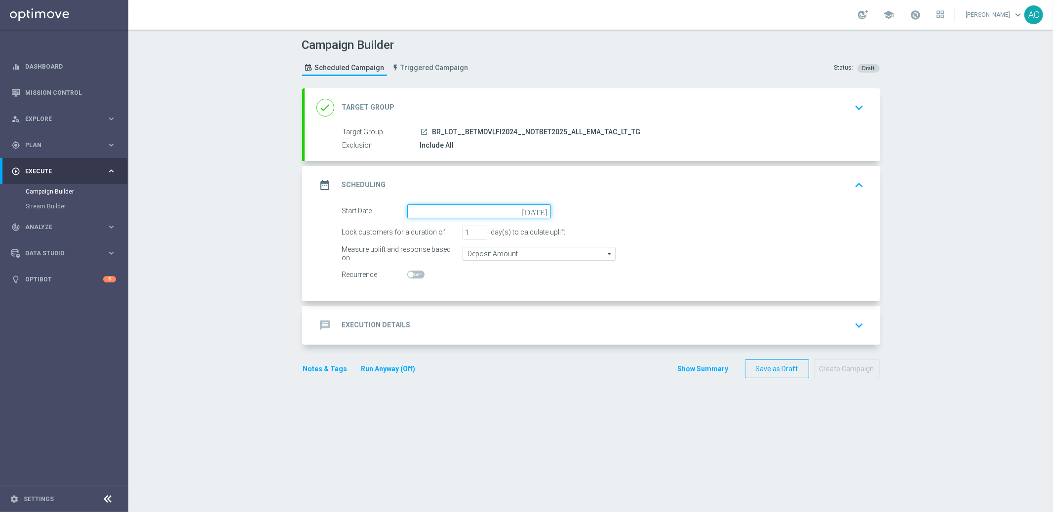
click at [503, 205] on input at bounding box center [479, 211] width 144 height 14
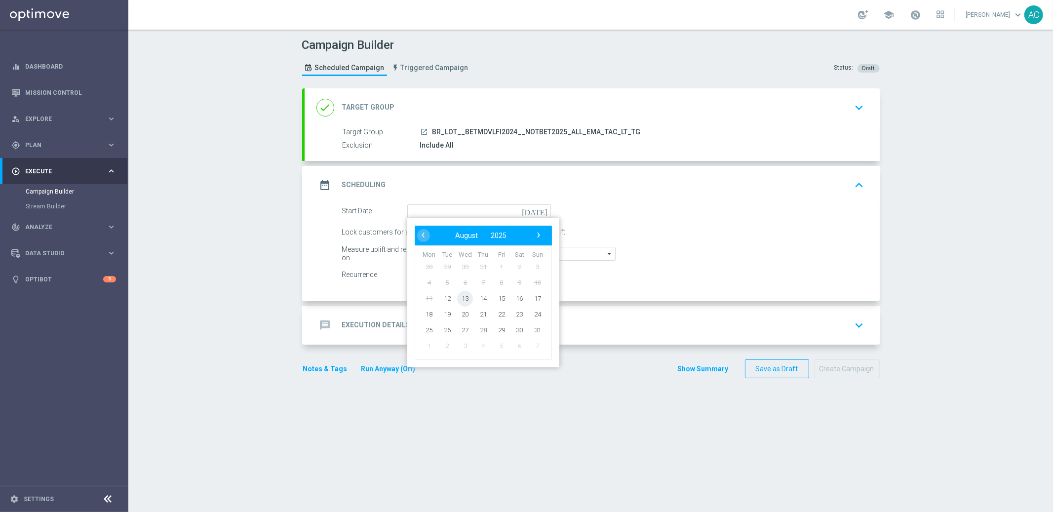
click at [463, 298] on span "13" at bounding box center [465, 298] width 16 height 16
type input "13 Aug 2025"
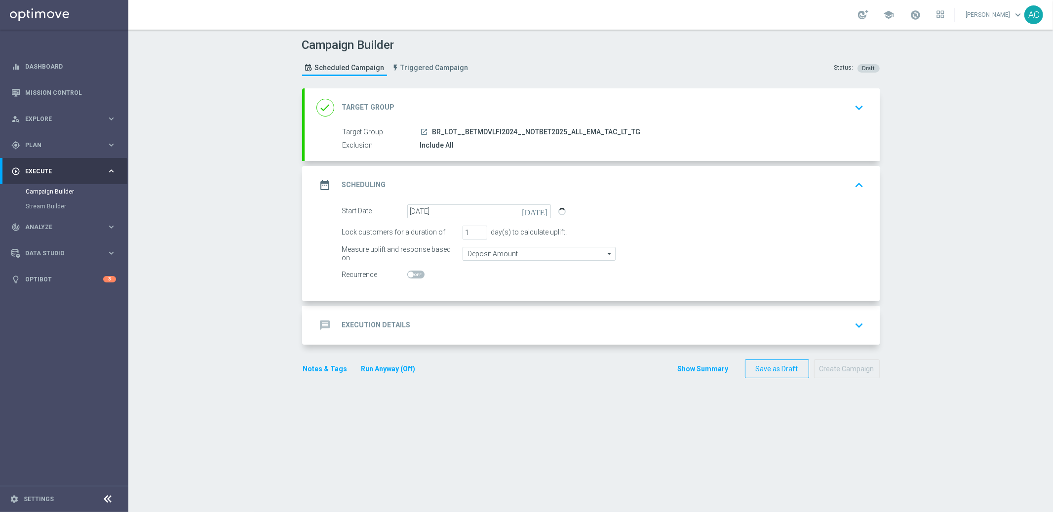
click at [413, 273] on span at bounding box center [415, 274] width 17 height 8
click at [413, 273] on input "checkbox" at bounding box center [415, 274] width 17 height 8
checkbox input "true"
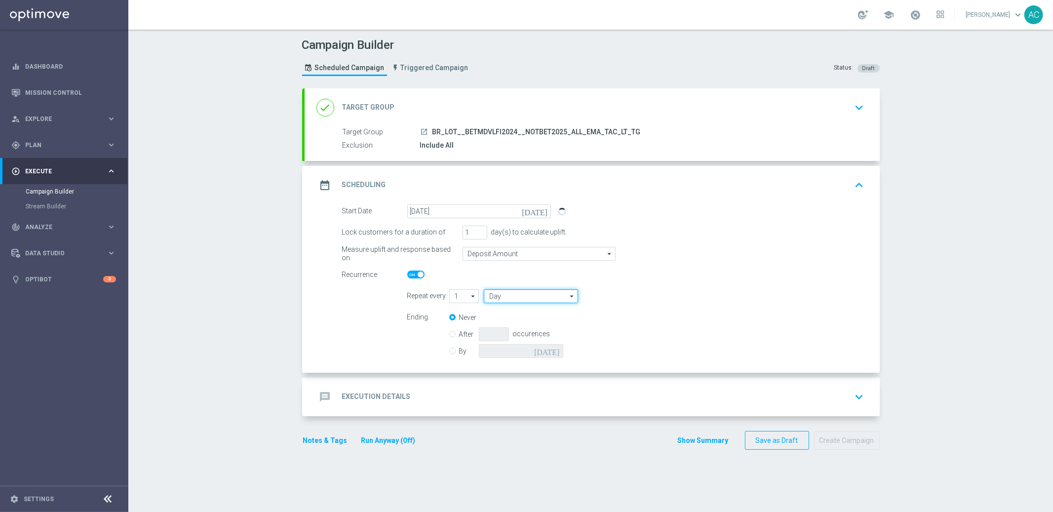
click at [528, 293] on input "Day" at bounding box center [531, 296] width 94 height 14
click at [530, 321] on div "Week" at bounding box center [535, 325] width 87 height 14
type input "Week"
click at [696, 296] on input "checkbox" at bounding box center [699, 295] width 15 height 13
checkbox input "true"
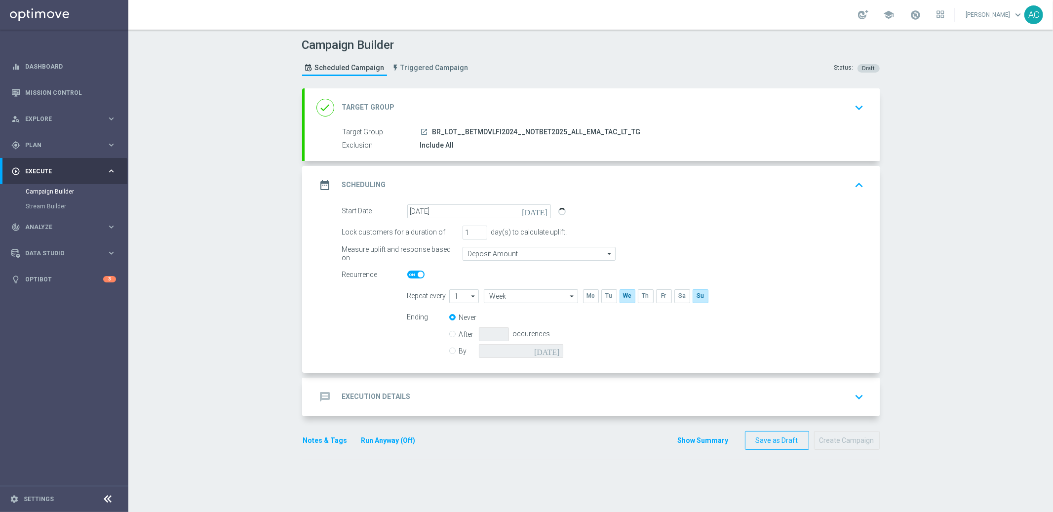
click at [451, 350] on div "By today" at bounding box center [512, 351] width 126 height 14
click at [449, 350] on input "By" at bounding box center [452, 349] width 6 height 6
radio input "true"
radio input "false"
click at [550, 351] on icon "today" at bounding box center [548, 349] width 29 height 11
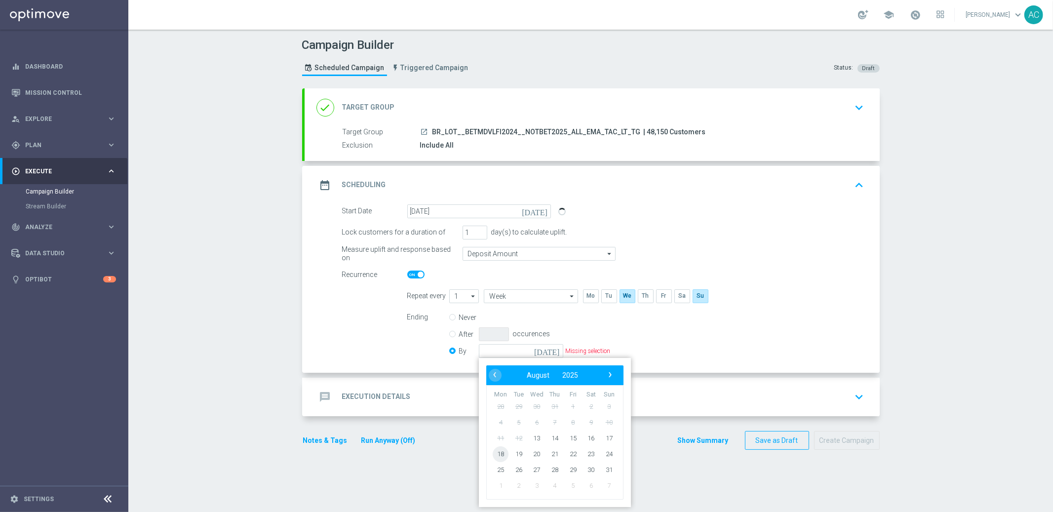
click at [500, 452] on span "18" at bounding box center [501, 454] width 16 height 16
type input "18 Aug 2025"
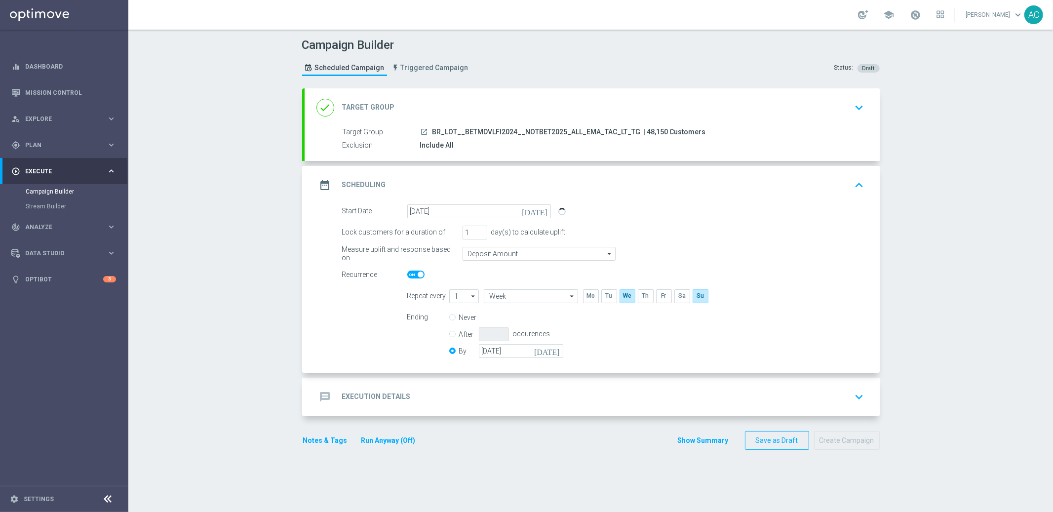
click at [376, 395] on h2 "Execution Details" at bounding box center [376, 396] width 69 height 9
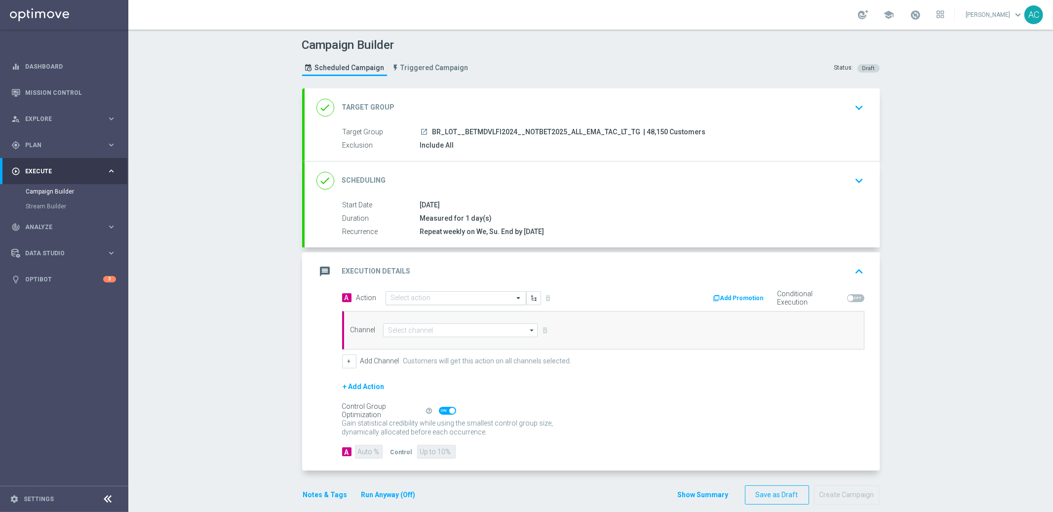
click at [397, 302] on div "Select action" at bounding box center [455, 298] width 141 height 14
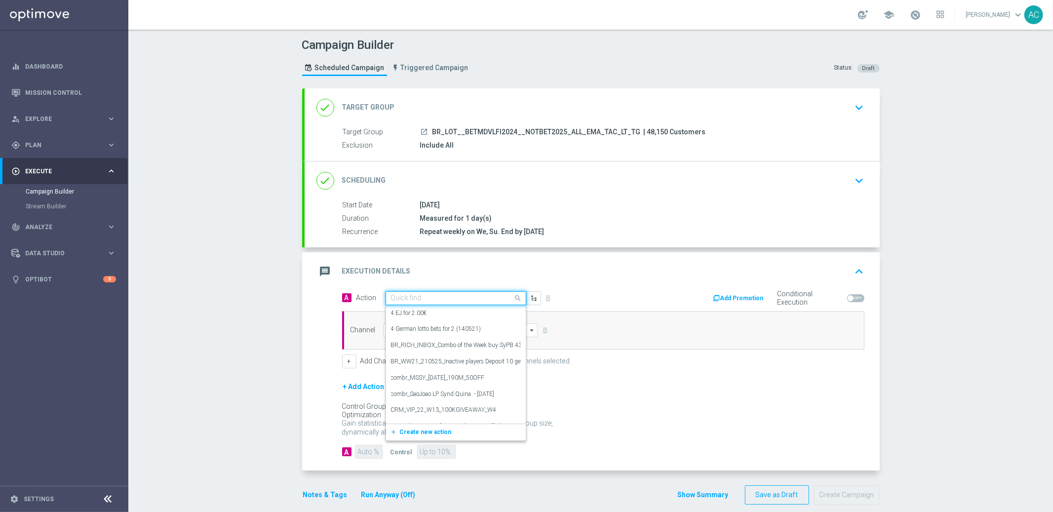
paste input "BR_LOT__REAC_SYNDLFI__ALL_EMA_TAC_LT"
type input "BR_LOT__REAC_SYNDLFI__ALL_EMA_TAC_LT"
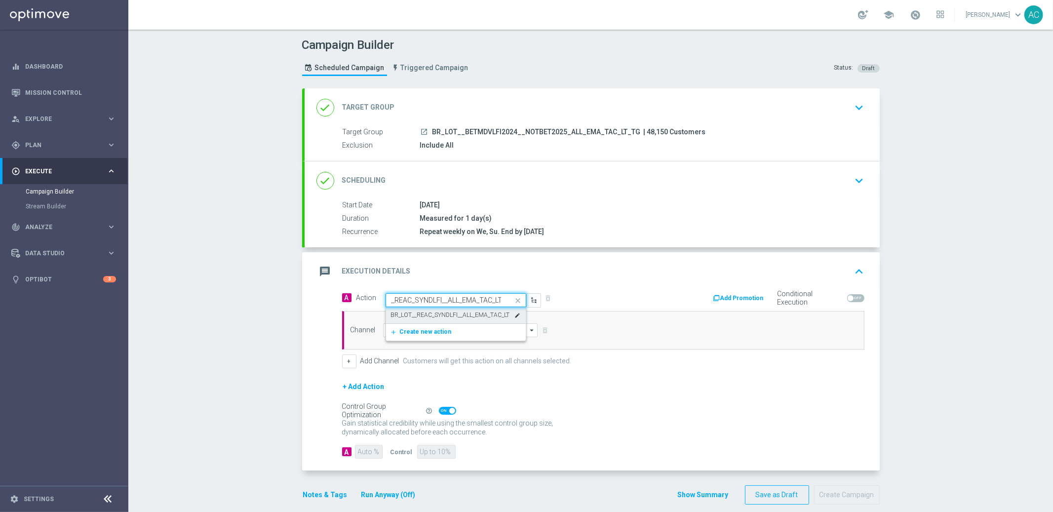
click at [414, 317] on label "BR_LOT__REAC_SYNDLFI__ALL_EMA_TAC_LT" at bounding box center [450, 315] width 119 height 8
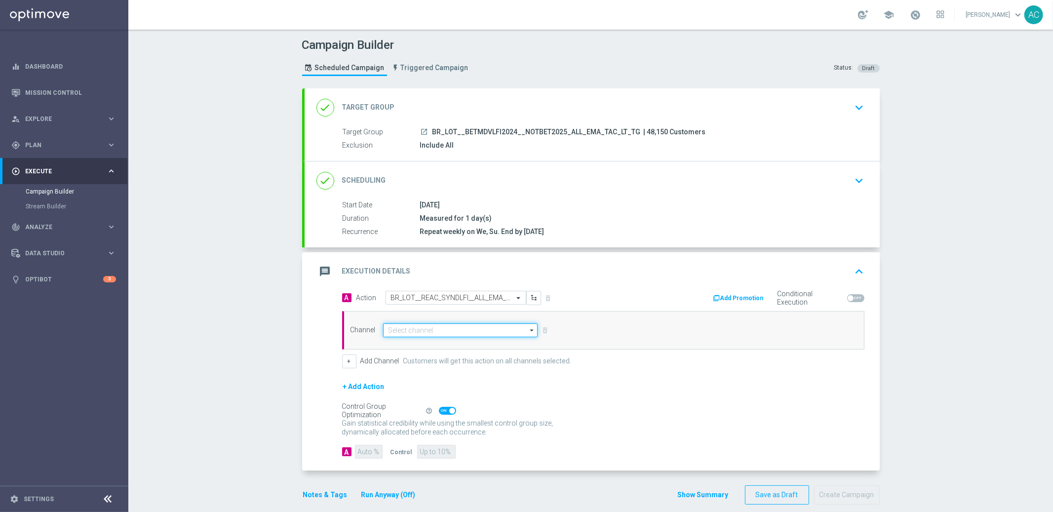
click at [418, 329] on input at bounding box center [460, 330] width 155 height 14
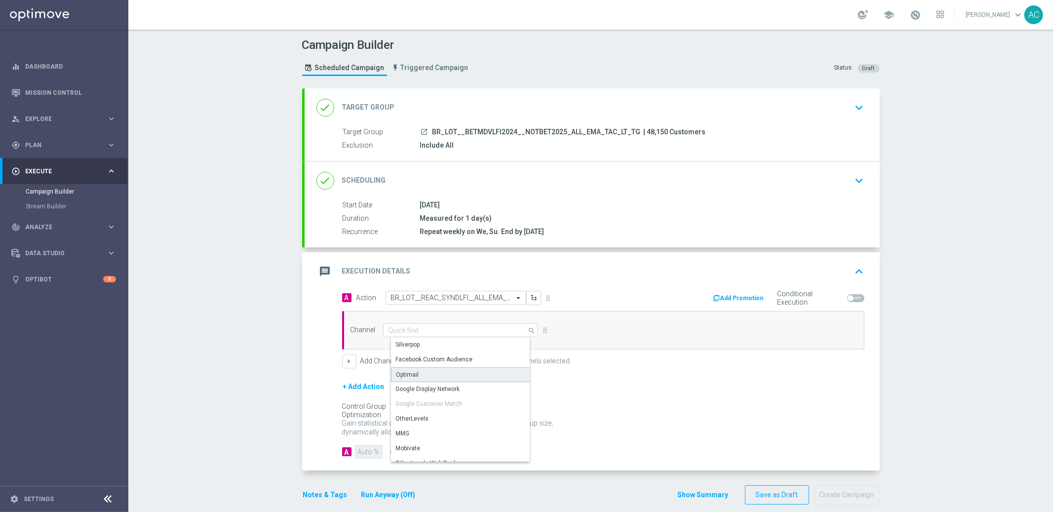
click at [434, 373] on div "Optimail" at bounding box center [464, 374] width 147 height 15
type input "Optimail"
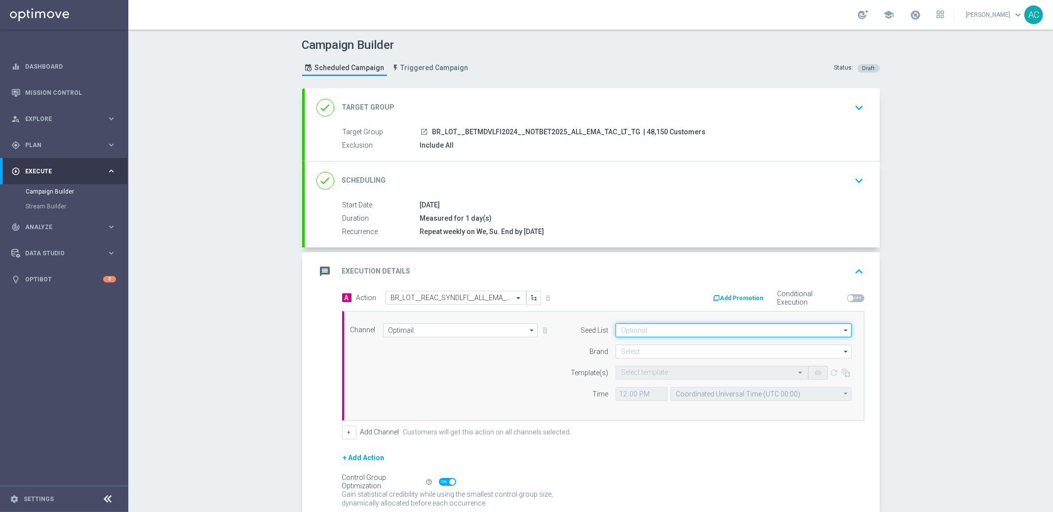
click at [647, 336] on input at bounding box center [733, 330] width 236 height 14
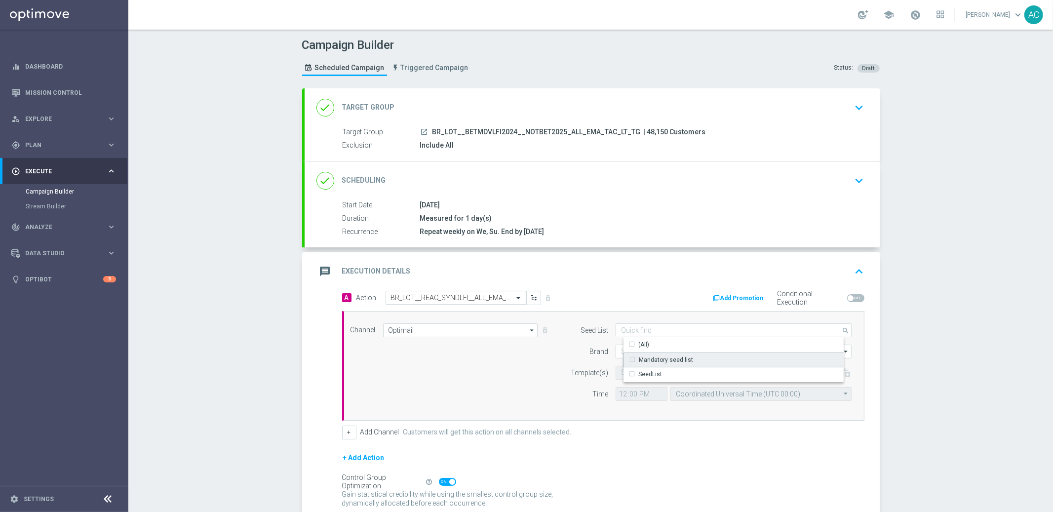
click at [655, 361] on div "Mandatory seed list" at bounding box center [666, 359] width 54 height 9
drag, startPoint x: 505, startPoint y: 372, endPoint x: 545, endPoint y: 353, distance: 44.0
click at [511, 369] on div "Channel Optimail Optimail arrow_drop_down Show Selected 0 of NaN Silverpop" at bounding box center [601, 365] width 516 height 85
type input "Mandatory seed list"
click at [640, 353] on input at bounding box center [733, 352] width 236 height 14
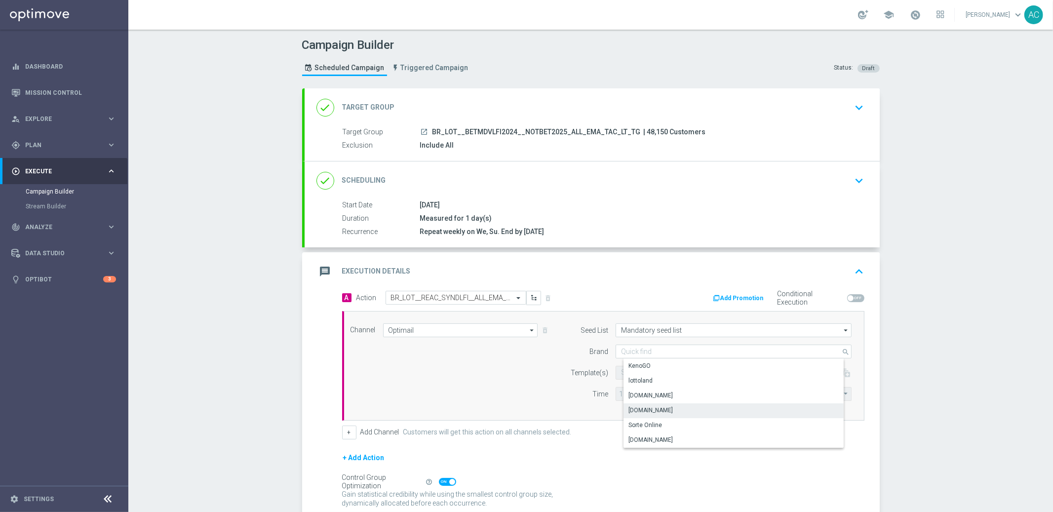
click at [657, 407] on div "Lottoland.com.br" at bounding box center [650, 410] width 44 height 9
type input "Lottoland.com.br"
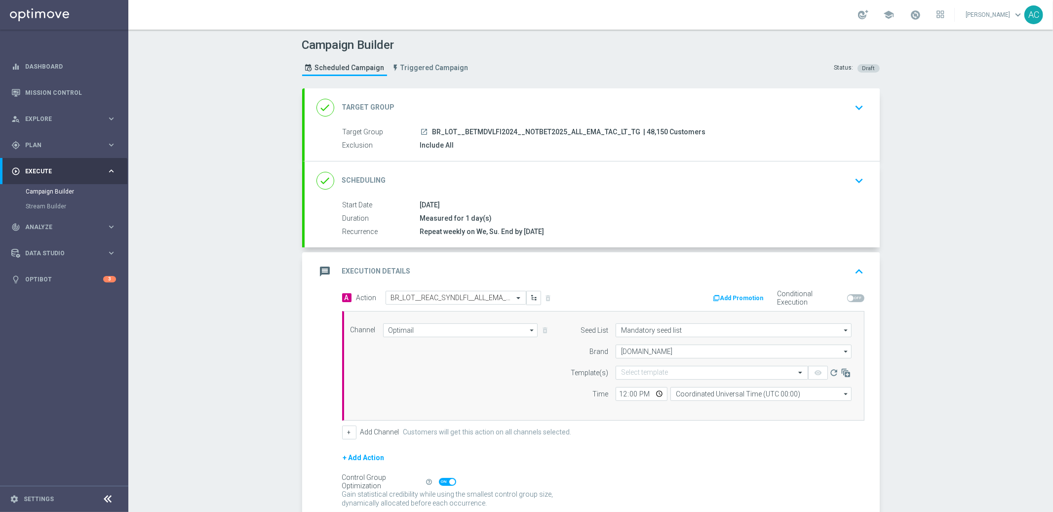
drag, startPoint x: 460, startPoint y: 409, endPoint x: 610, endPoint y: 378, distance: 152.8
click at [468, 408] on div "Channel Optimail Optimail arrow_drop_down Show Selected 1 of 26 Silverpop" at bounding box center [603, 366] width 522 height 110
drag, startPoint x: 643, startPoint y: 364, endPoint x: 646, endPoint y: 371, distance: 7.1
click at [644, 366] on form "Seed List Mandatory seed list Mandatory seed list arrow_drop_down Show Selected…" at bounding box center [708, 361] width 286 height 77
click at [646, 373] on input "text" at bounding box center [702, 373] width 162 height 8
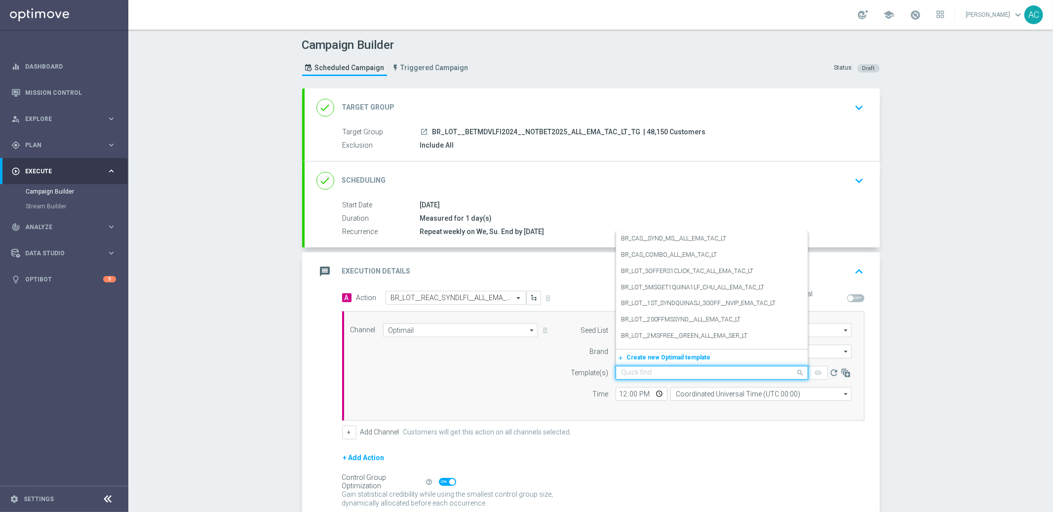
paste input "BR_LOT__REAC_SYNDLFI__ALL_EMA_TAC_LT"
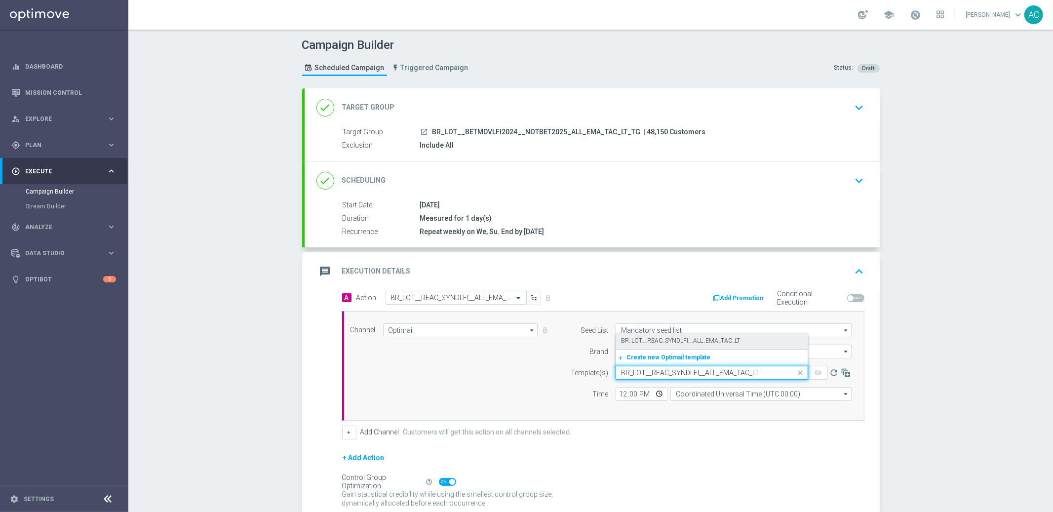
click at [662, 341] on label "BR_LOT__REAC_SYNDLFI__ALL_EMA_TAC_LT" at bounding box center [680, 341] width 119 height 8
type input "BR_LOT__REAC_SYNDLFI__ALL_EMA_TAC_LT"
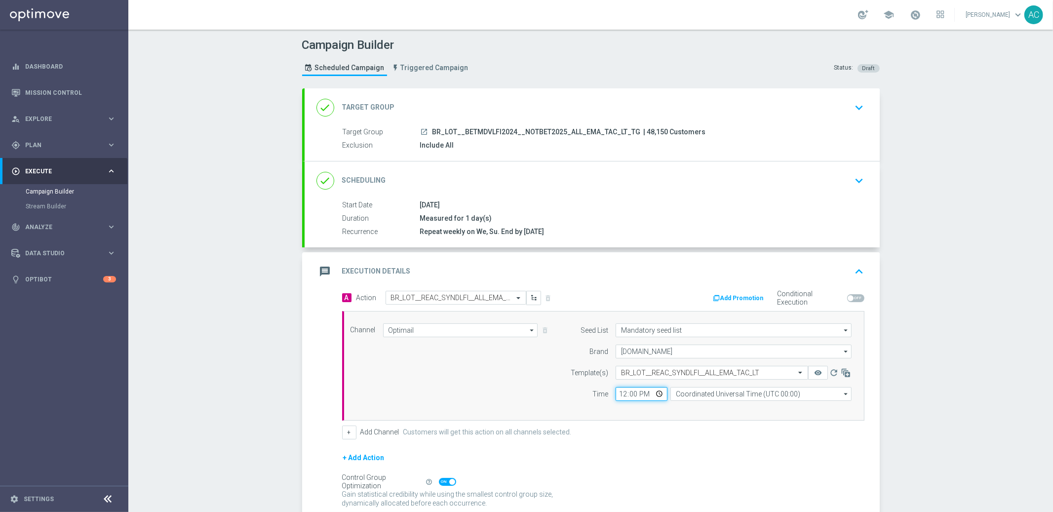
click at [618, 397] on input "12:00" at bounding box center [641, 394] width 52 height 14
type input "13:30"
click at [743, 389] on input "Coordinated Universal Time (UTC 00:00)" at bounding box center [760, 394] width 181 height 14
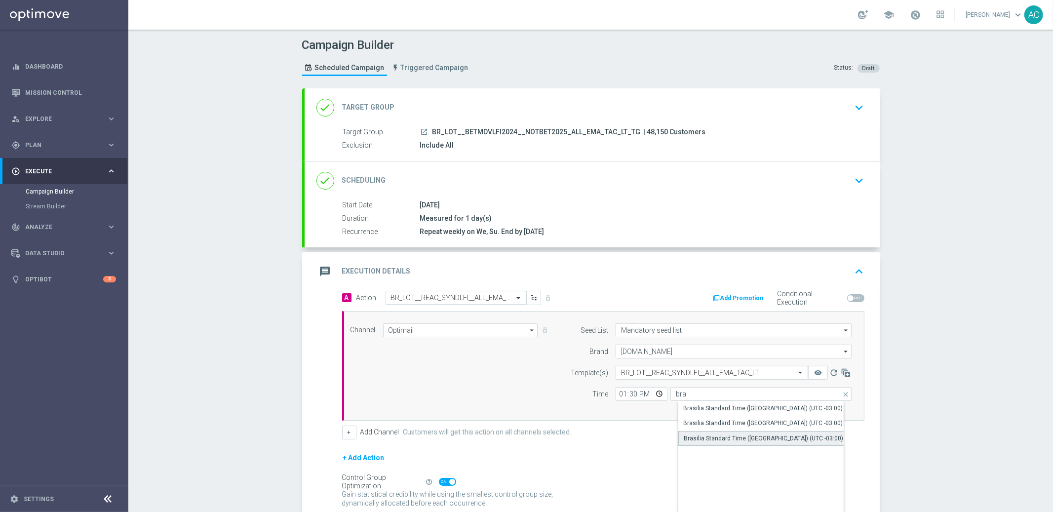
click at [765, 434] on div "Brasilia Standard Time (Sao Paulo) (UTC -03:00)" at bounding box center [763, 438] width 159 height 9
type input "Brasilia Standard Time (Sao Paulo) (UTC -03:00)"
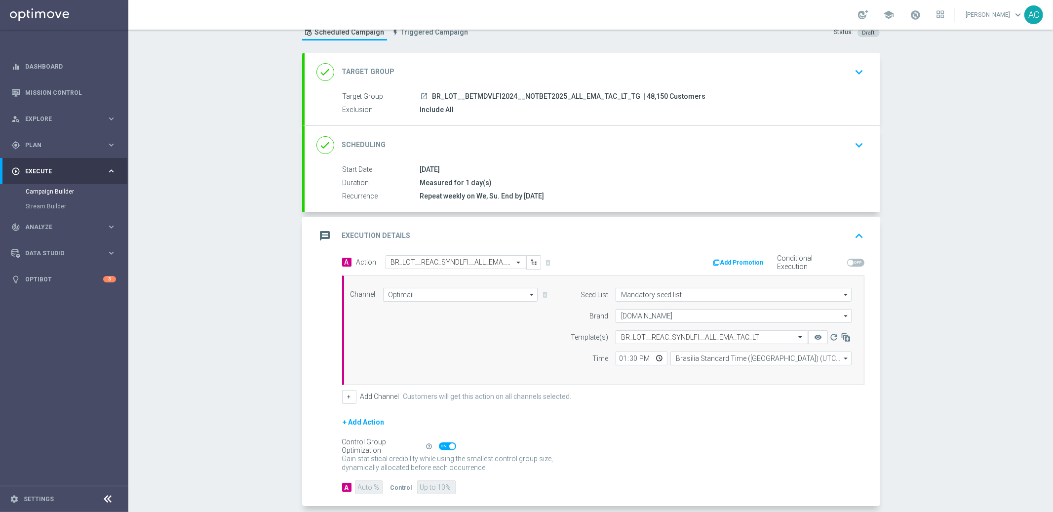
scroll to position [83, 0]
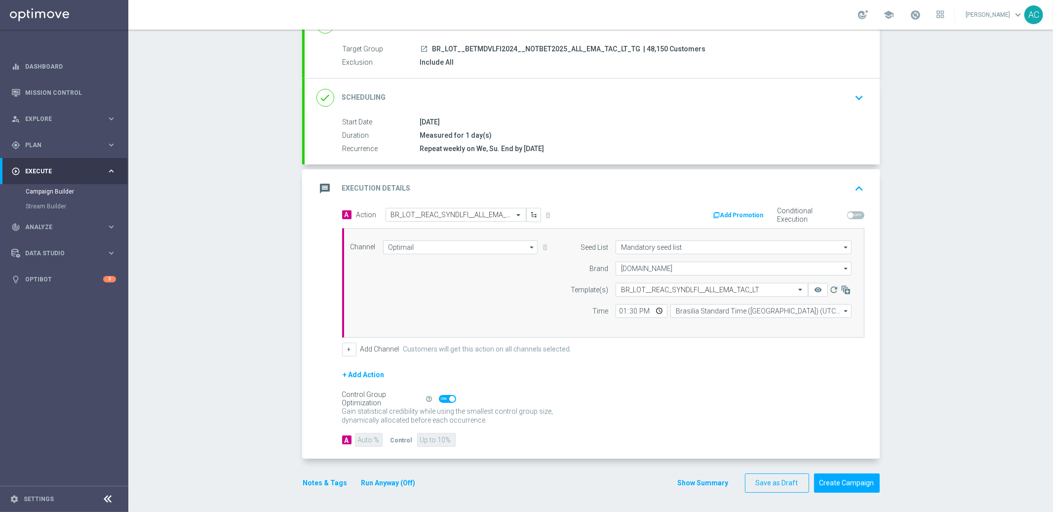
click at [449, 398] on span at bounding box center [452, 399] width 6 height 6
click at [446, 398] on input "checkbox" at bounding box center [447, 399] width 17 height 8
checkbox input "false"
click at [361, 438] on input "90" at bounding box center [368, 440] width 27 height 14
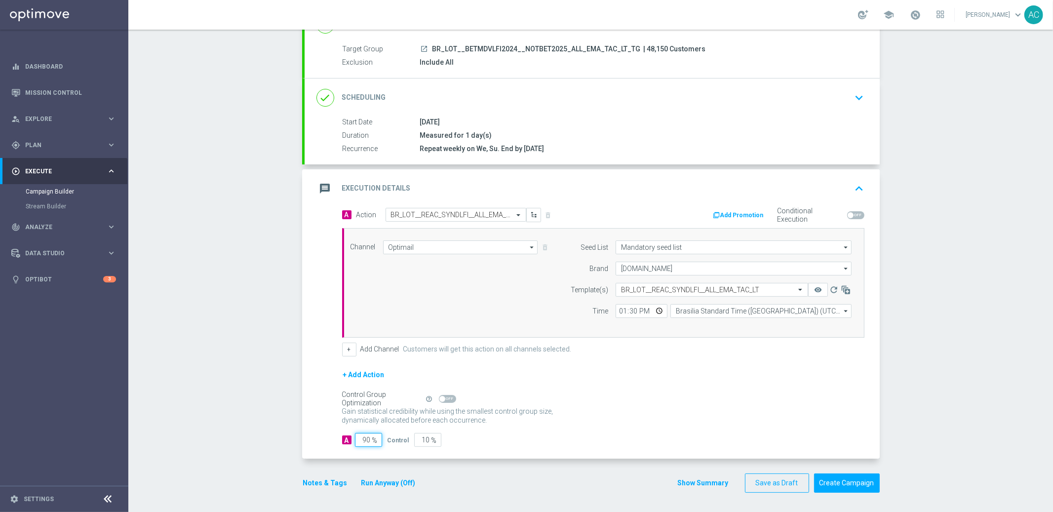
click at [361, 438] on input "90" at bounding box center [368, 440] width 27 height 14
type input "1"
type input "99"
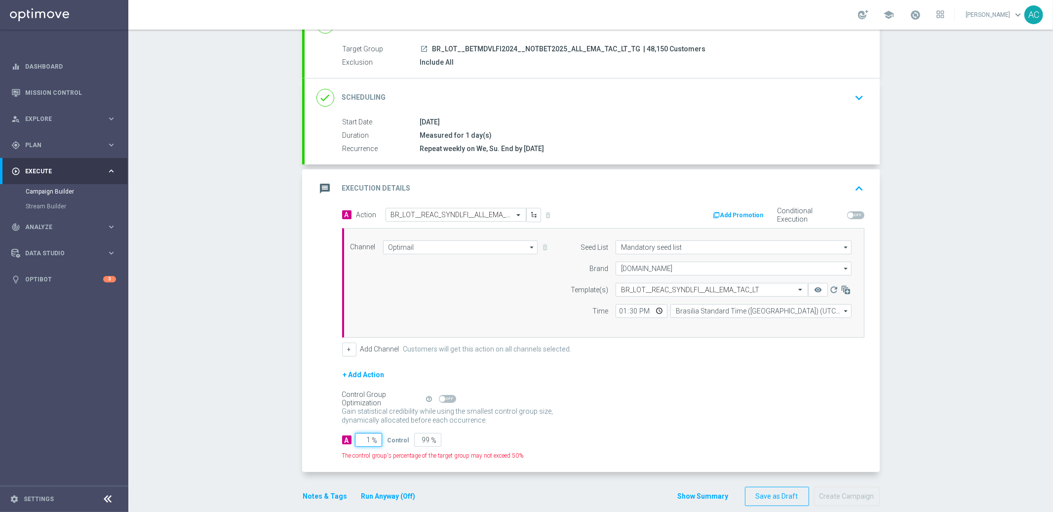
type input "10"
type input "90"
type input "100"
type input "0"
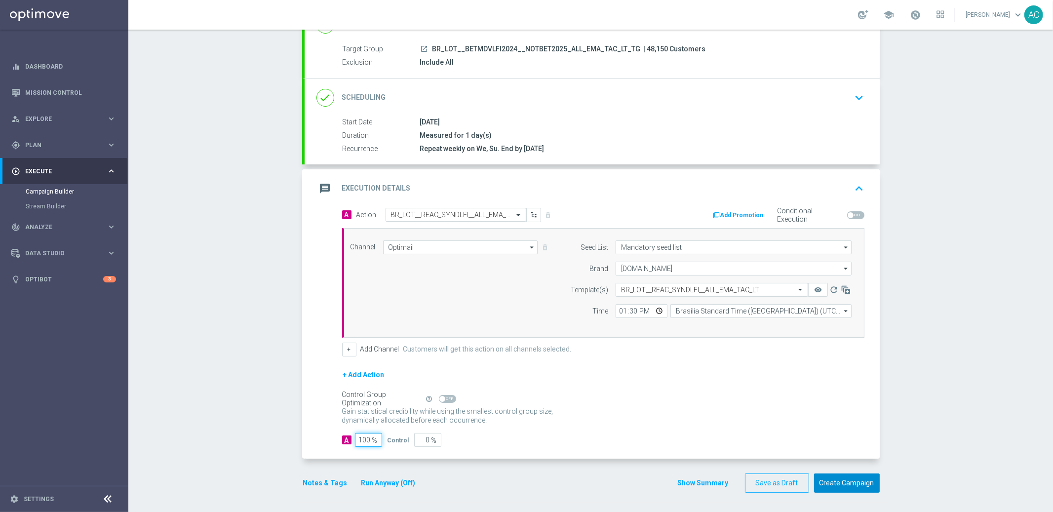
type input "100"
click at [851, 484] on button "Create Campaign" at bounding box center [847, 482] width 66 height 19
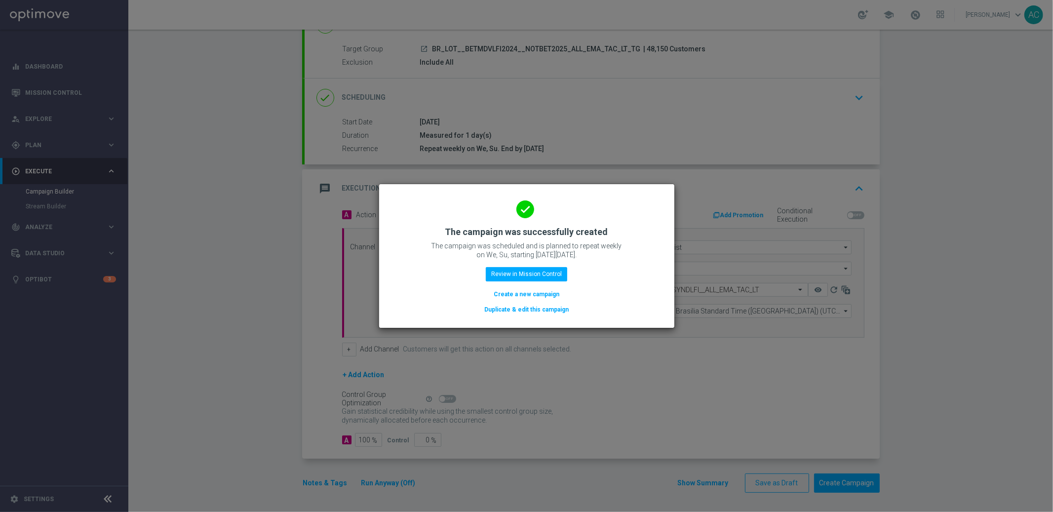
click at [527, 293] on button "Create a new campaign" at bounding box center [527, 294] width 68 height 11
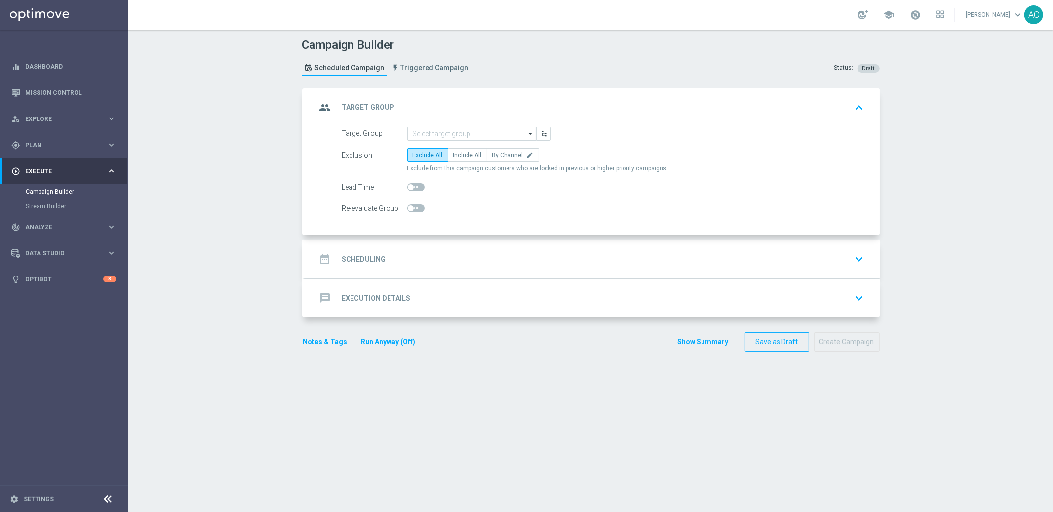
scroll to position [0, 0]
